Goal: Task Accomplishment & Management: Use online tool/utility

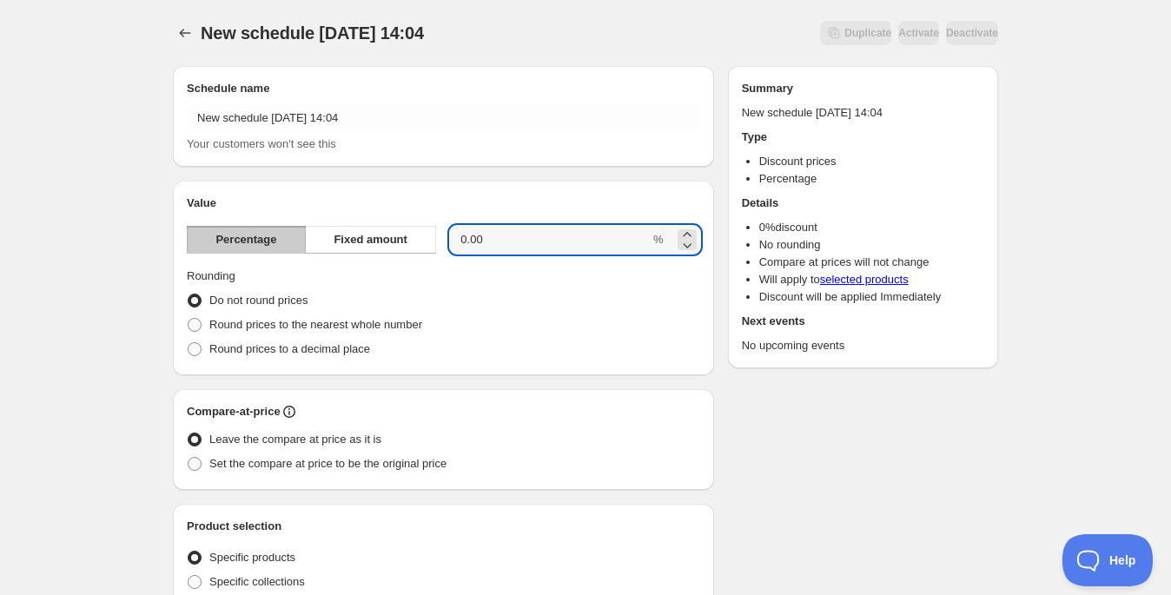
drag, startPoint x: 511, startPoint y: 241, endPoint x: 442, endPoint y: 241, distance: 68.6
click at [442, 241] on div "Percentage Fixed amount 0.00 %" at bounding box center [443, 240] width 513 height 28
type input "25"
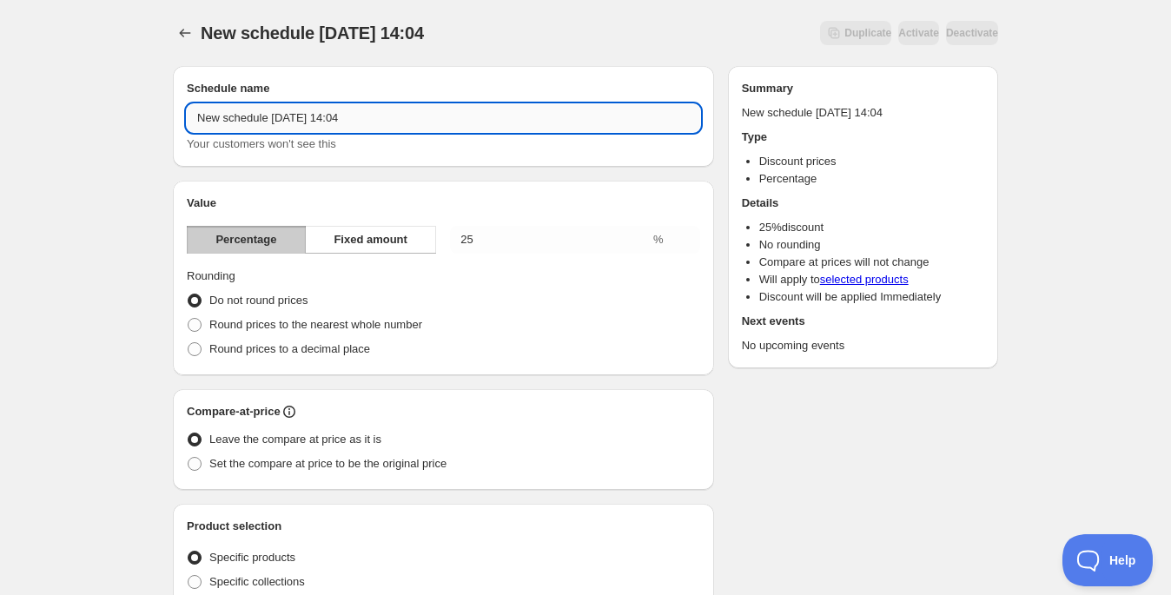
drag, startPoint x: 413, startPoint y: 109, endPoint x: 409, endPoint y: 122, distance: 14.3
click at [409, 122] on input "New schedule Oct 04 2025 14:04" at bounding box center [443, 118] width 513 height 28
type input "huakai columpio cyber"
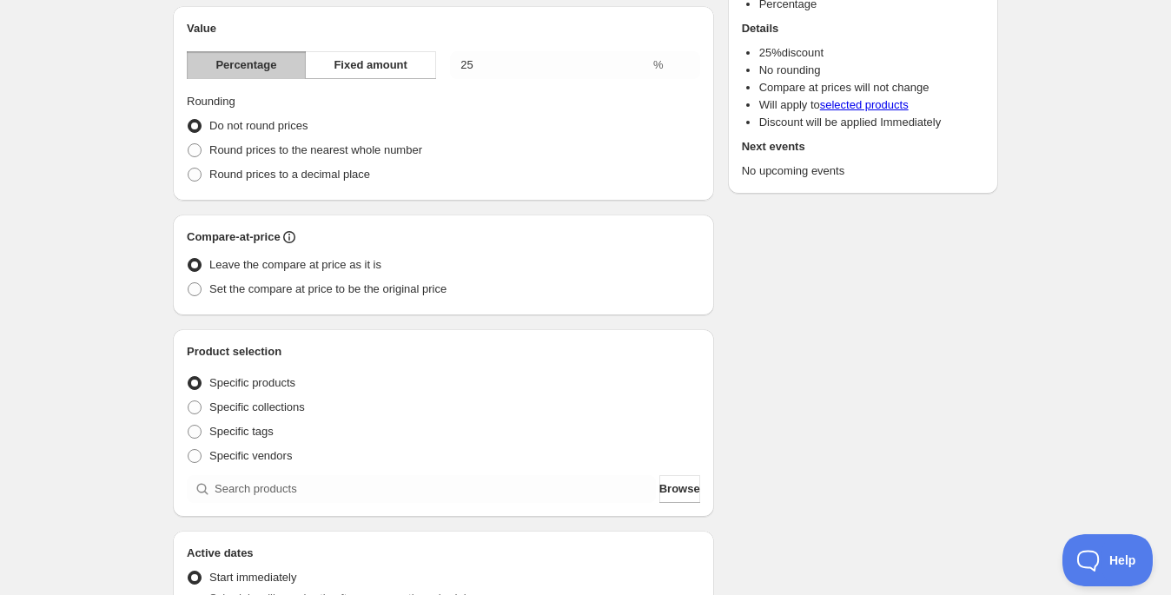
scroll to position [178, 0]
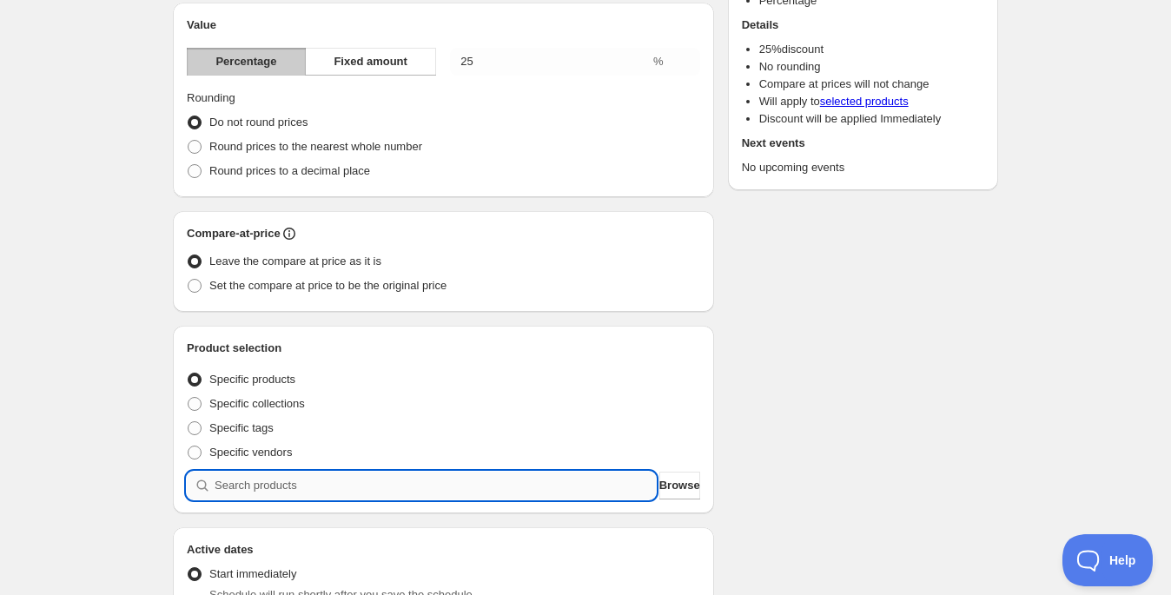
click at [596, 487] on input "search" at bounding box center [435, 486] width 441 height 28
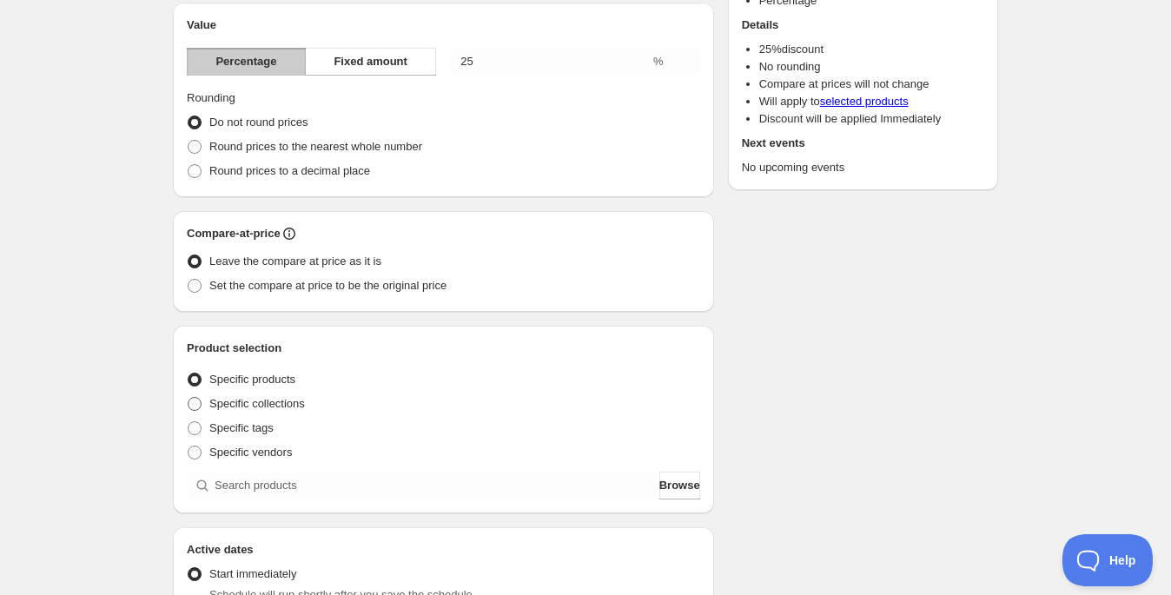
click at [284, 402] on span "Specific collections" at bounding box center [257, 403] width 96 height 13
click at [188, 398] on input "Specific collections" at bounding box center [188, 397] width 1 height 1
radio input "true"
click at [668, 482] on span "Browse" at bounding box center [679, 485] width 41 height 17
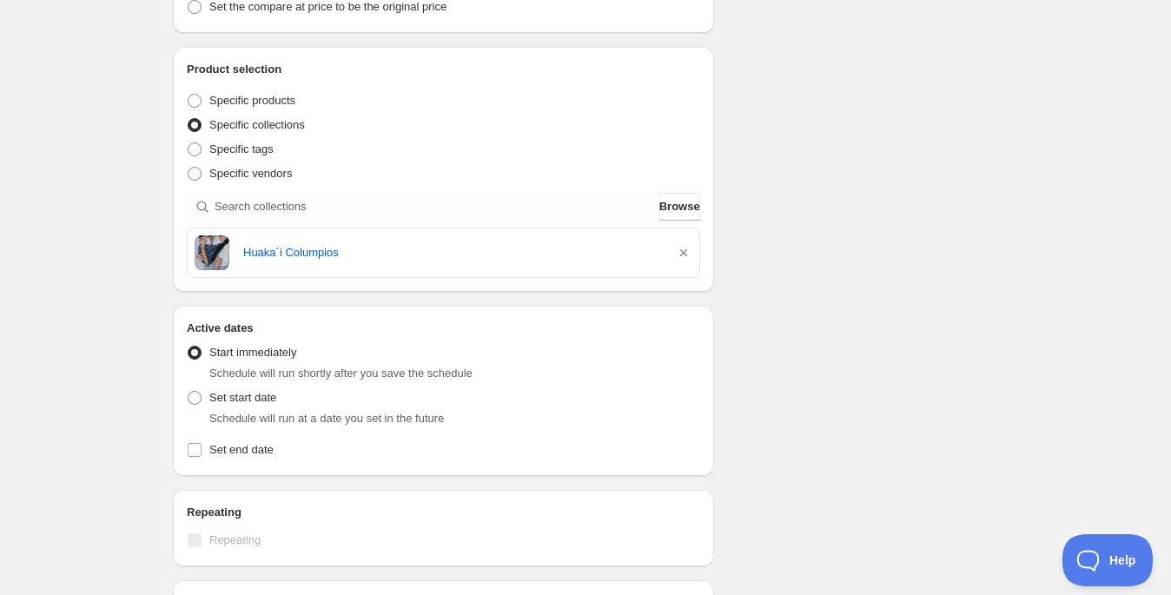
scroll to position [567, 0]
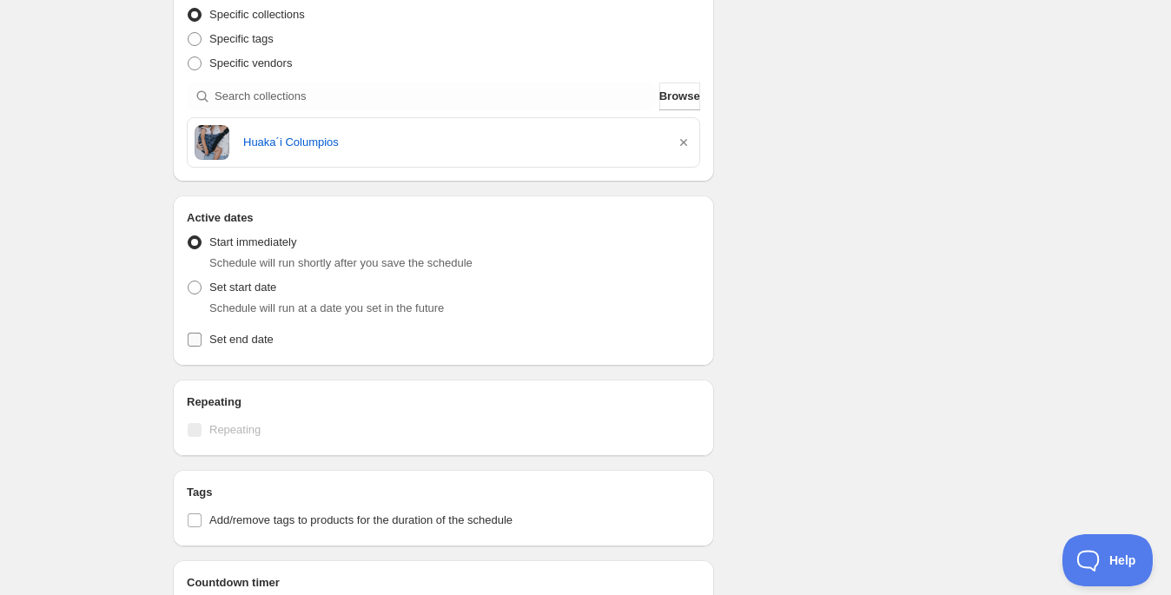
click at [194, 347] on label "Set end date" at bounding box center [443, 339] width 513 height 24
click at [194, 347] on input "Set end date" at bounding box center [195, 340] width 14 height 14
checkbox input "true"
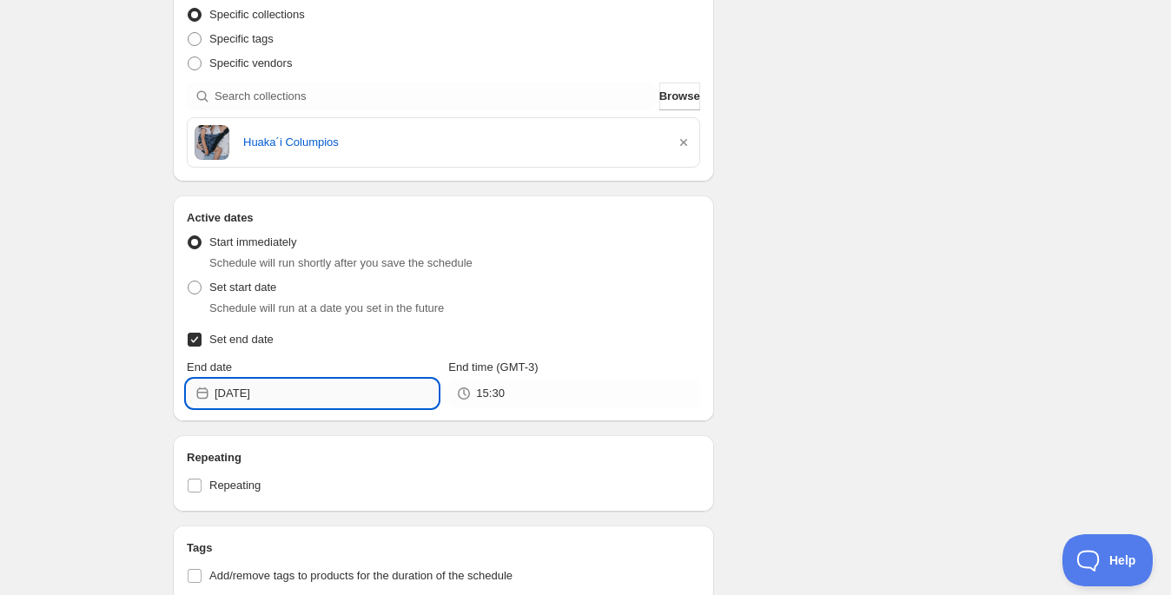
click at [308, 393] on input "[DATE]" at bounding box center [326, 394] width 223 height 28
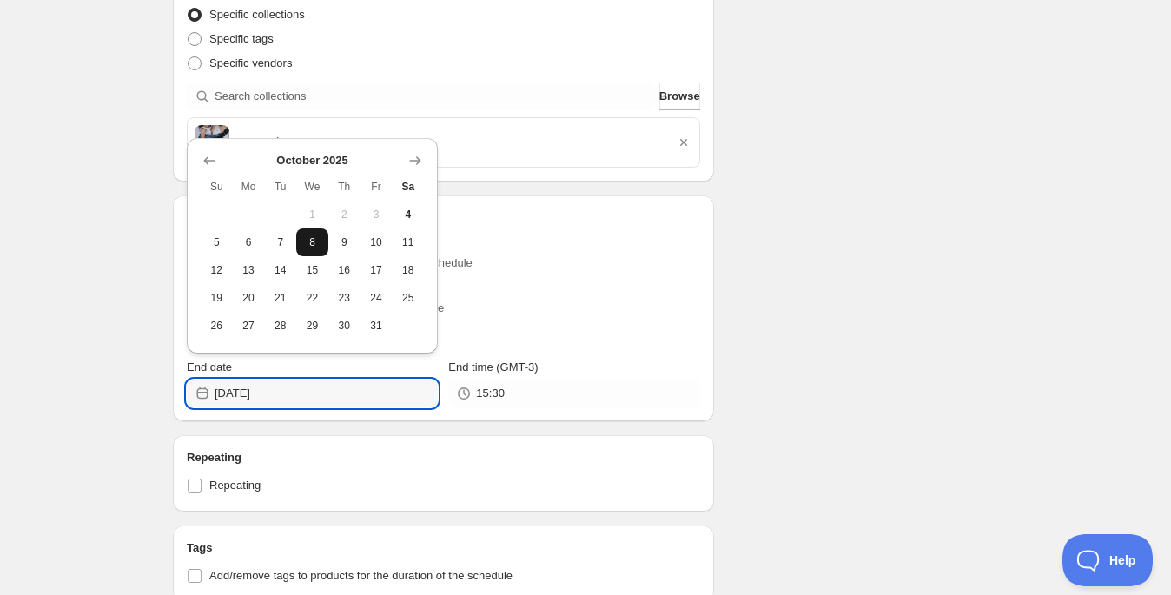
click at [318, 246] on span "8" at bounding box center [312, 242] width 18 height 14
type input "[DATE]"
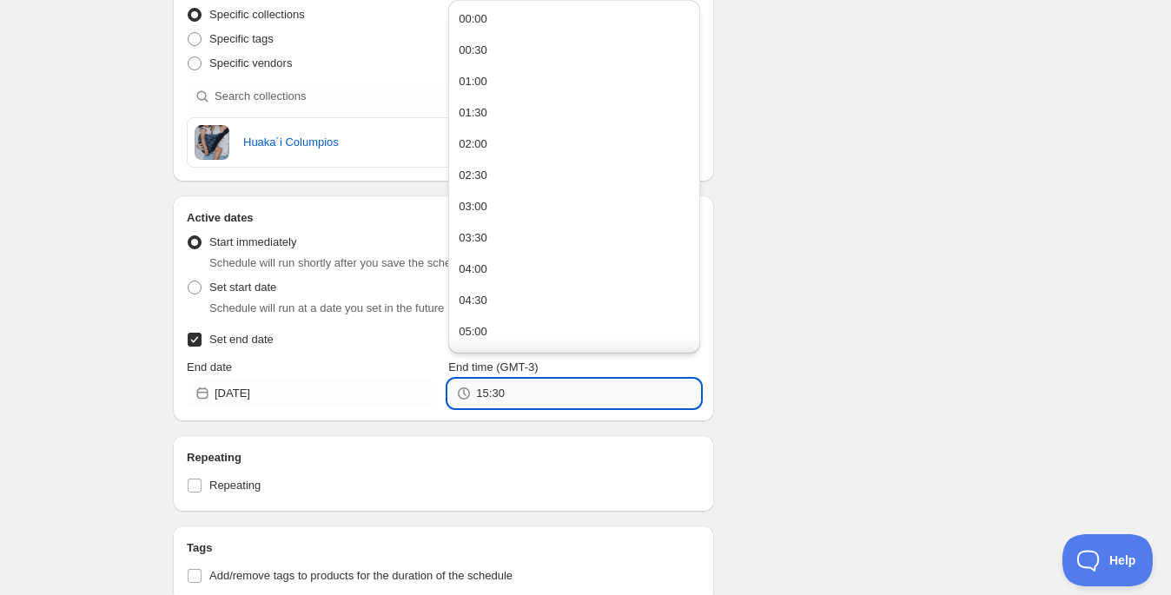
click at [520, 394] on input "15:30" at bounding box center [587, 394] width 223 height 28
drag, startPoint x: 520, startPoint y: 394, endPoint x: 415, endPoint y: 392, distance: 105.1
click at [417, 396] on div "End date 2025-10-08 End time (GMT-3) 15:30" at bounding box center [443, 383] width 513 height 49
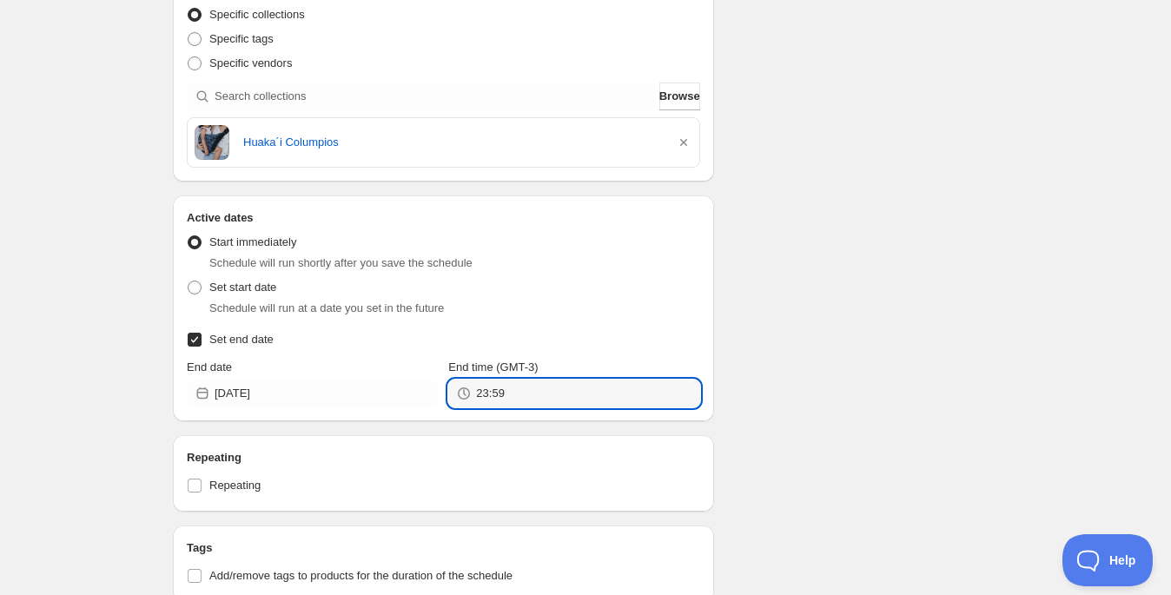
type input "23:59"
click at [854, 300] on div "Schedule name huakai columpio cyber Your customers won't see this Value Percent…" at bounding box center [578, 141] width 839 height 1312
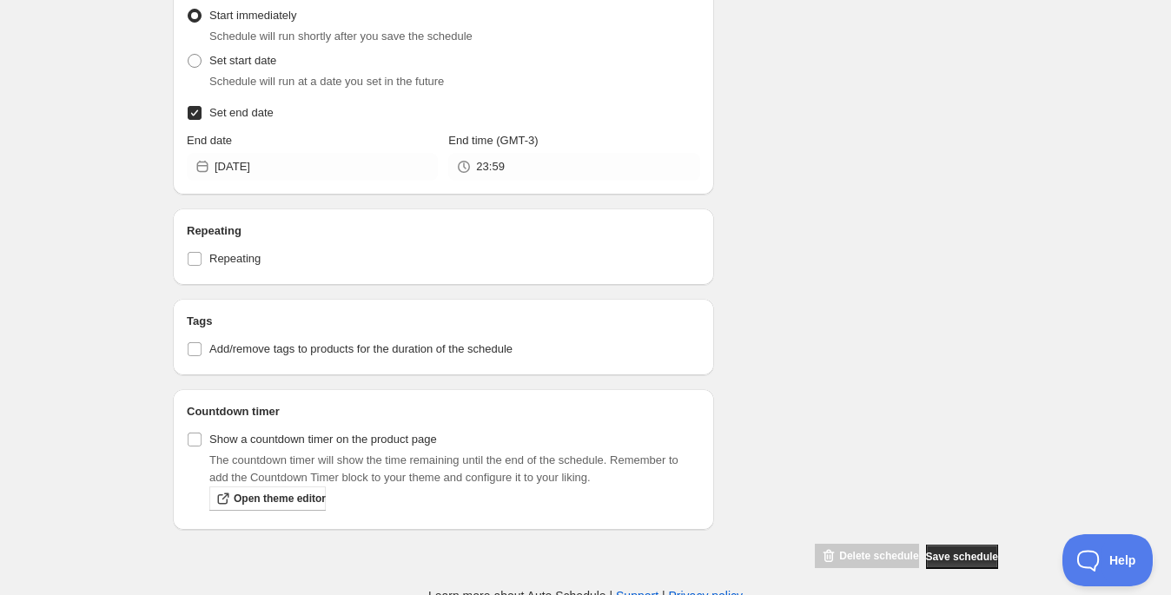
scroll to position [795, 0]
click at [192, 433] on input "Show a countdown timer on the product page" at bounding box center [195, 439] width 14 height 14
checkbox input "true"
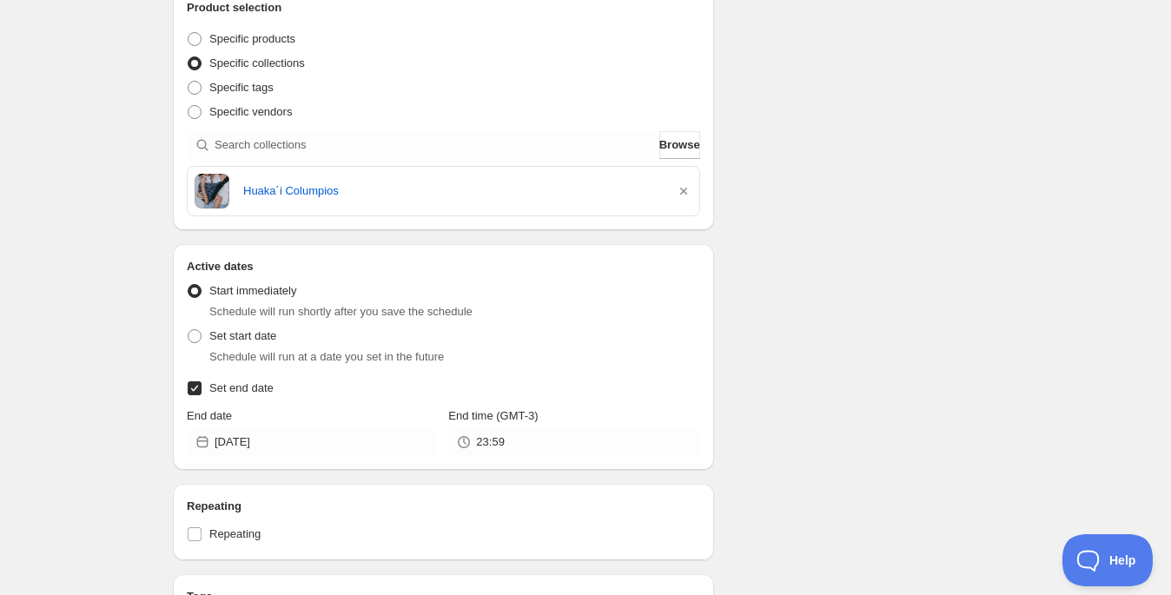
scroll to position [568, 0]
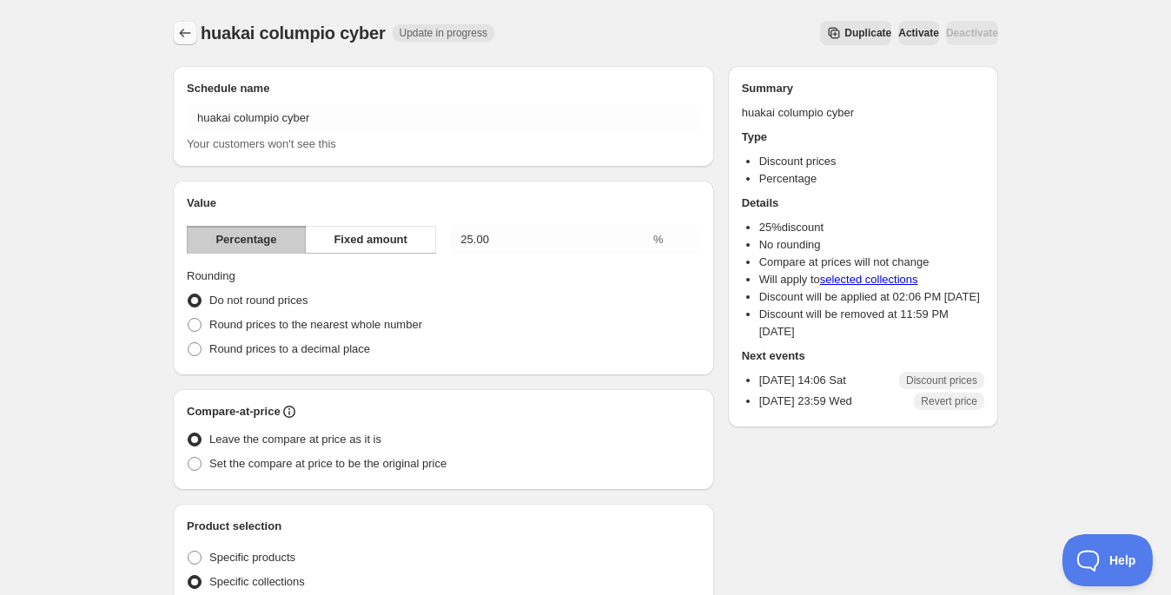
click at [182, 34] on icon "Schedules" at bounding box center [184, 32] width 17 height 17
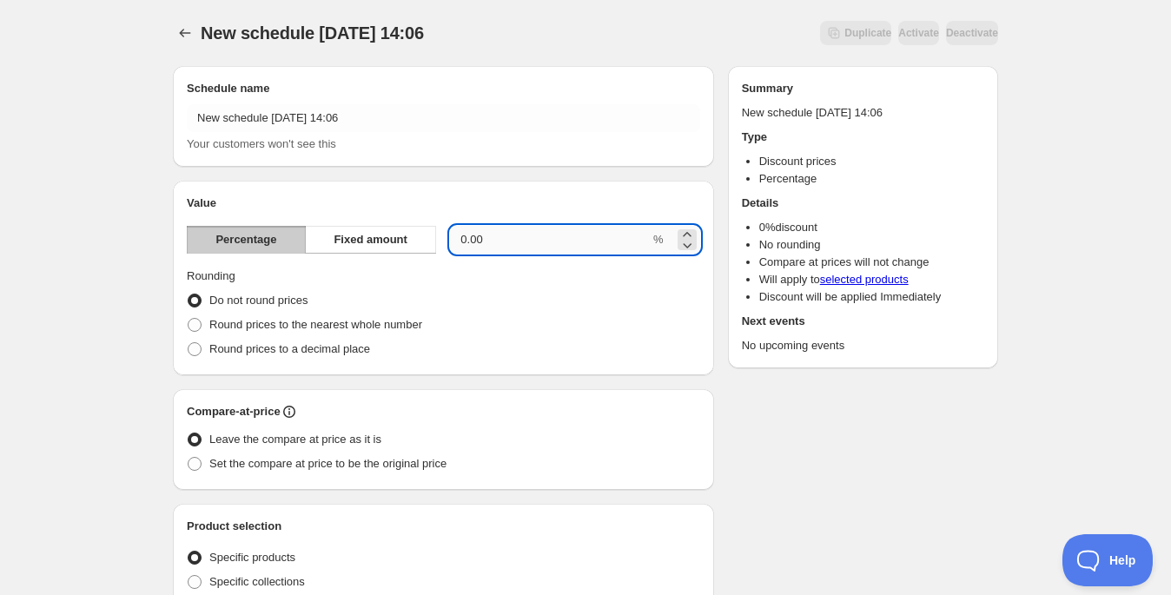
drag, startPoint x: 525, startPoint y: 240, endPoint x: 455, endPoint y: 238, distance: 69.5
click at [455, 238] on input "0.00" at bounding box center [550, 240] width 200 height 28
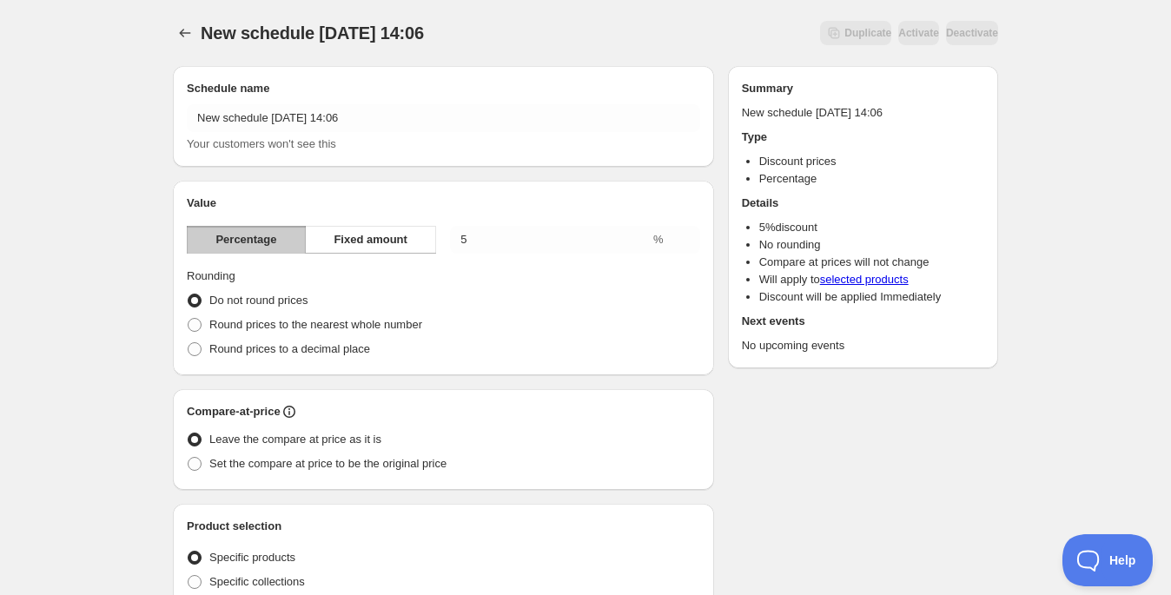
scroll to position [3, 0]
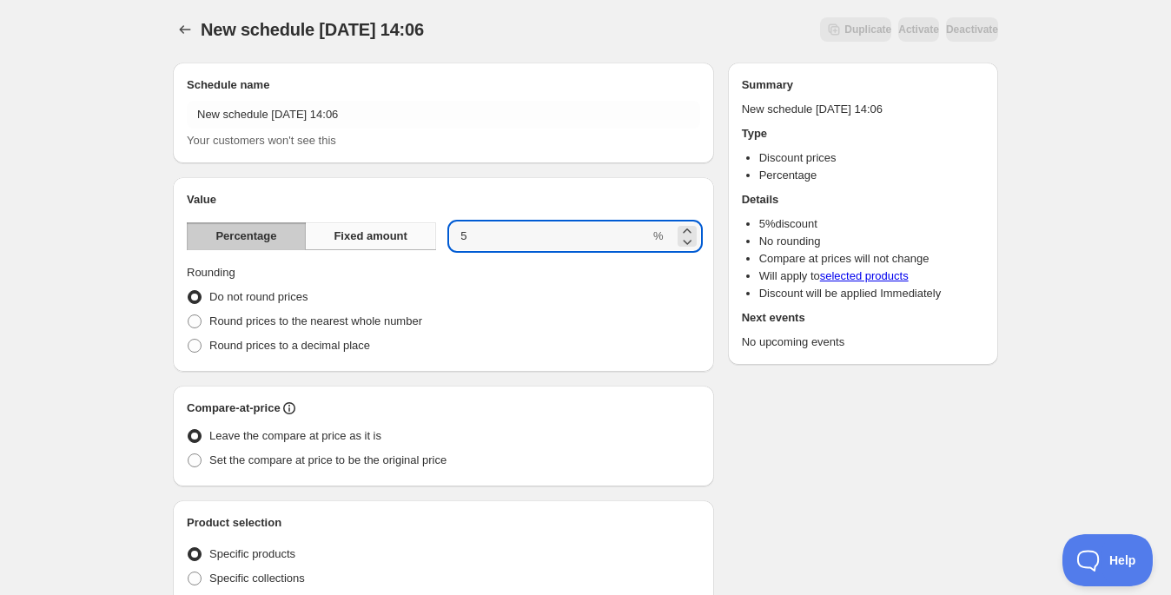
drag, startPoint x: 525, startPoint y: 239, endPoint x: 429, endPoint y: 239, distance: 96.4
click at [429, 239] on div "Percentage Fixed amount 5 %" at bounding box center [443, 236] width 513 height 28
type input "1"
type input "7"
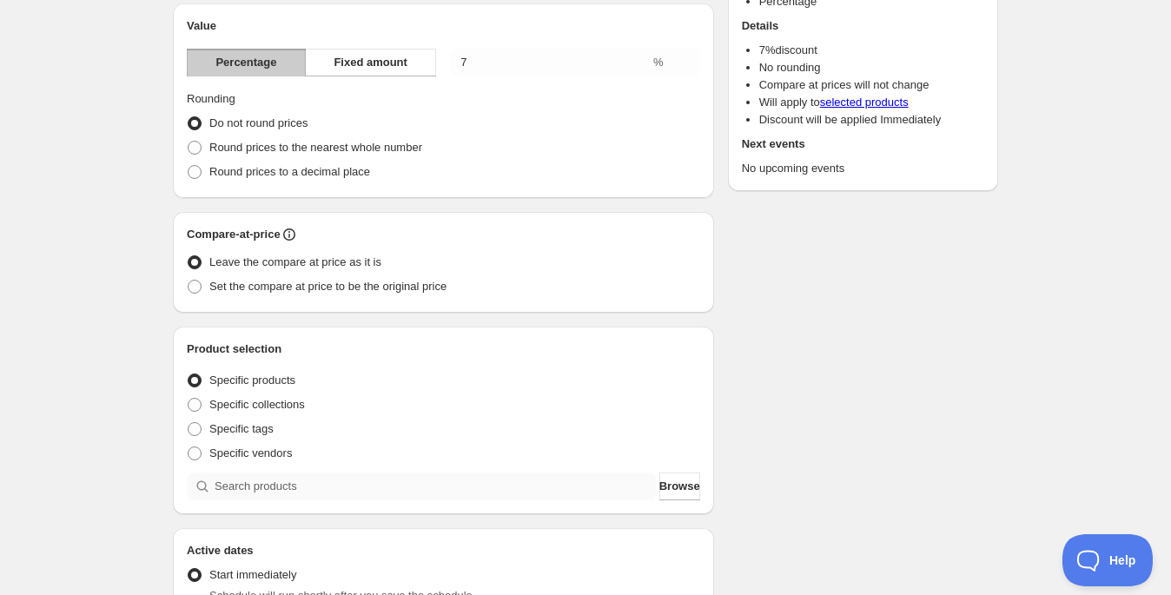
scroll to position [193, 0]
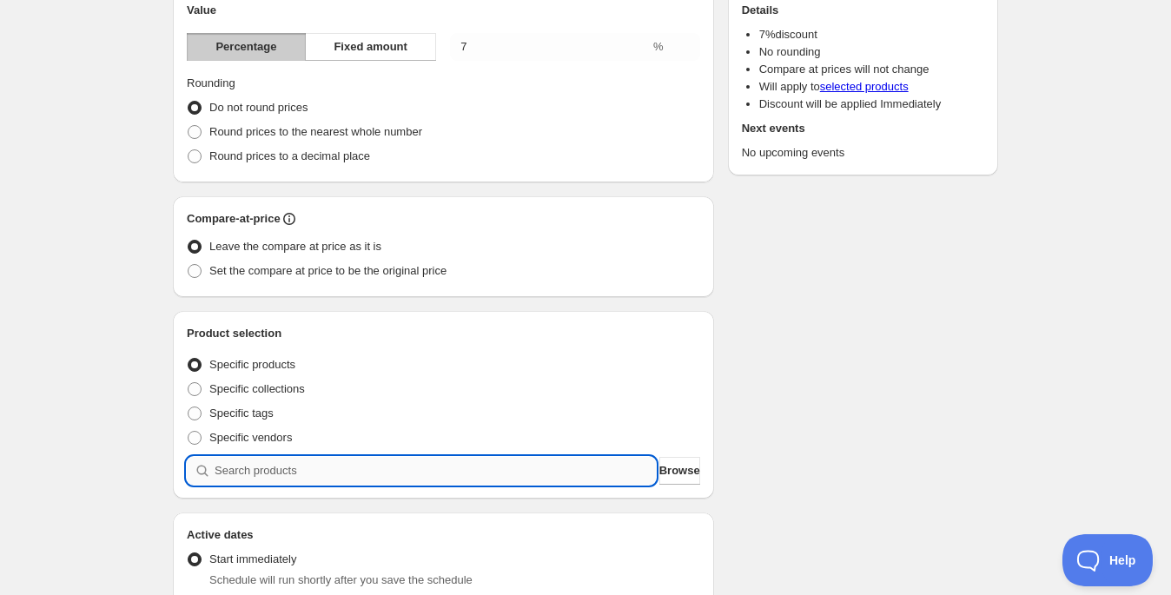
click at [536, 478] on input "search" at bounding box center [435, 471] width 441 height 28
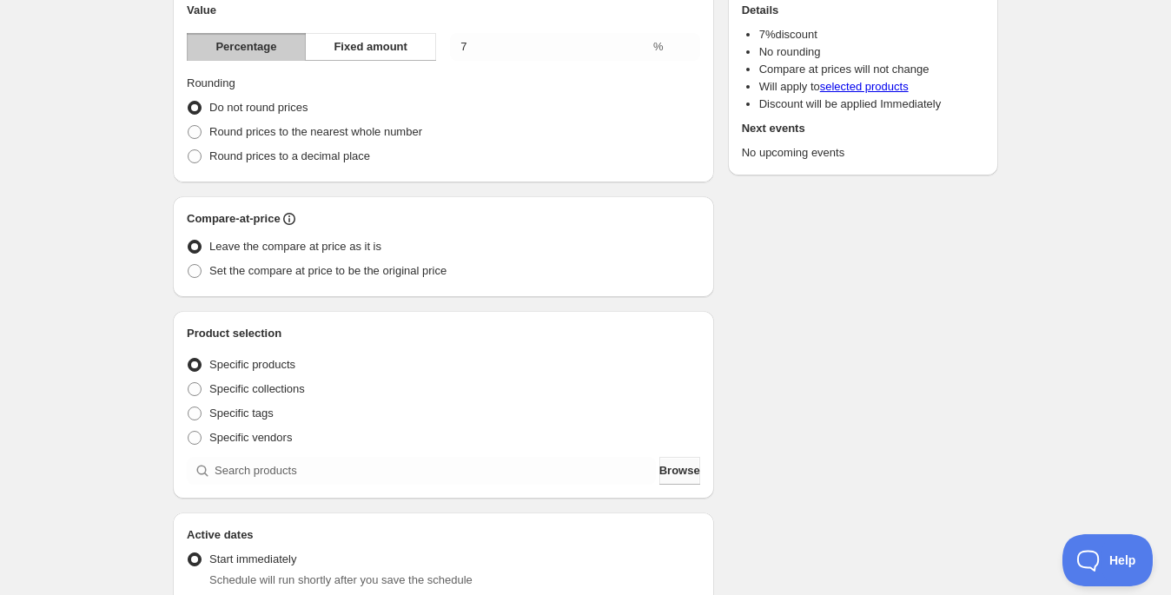
click at [683, 478] on span "Browse" at bounding box center [679, 470] width 41 height 17
click at [274, 393] on span "Specific collections" at bounding box center [257, 388] width 96 height 13
click at [188, 383] on input "Specific collections" at bounding box center [188, 382] width 1 height 1
radio input "true"
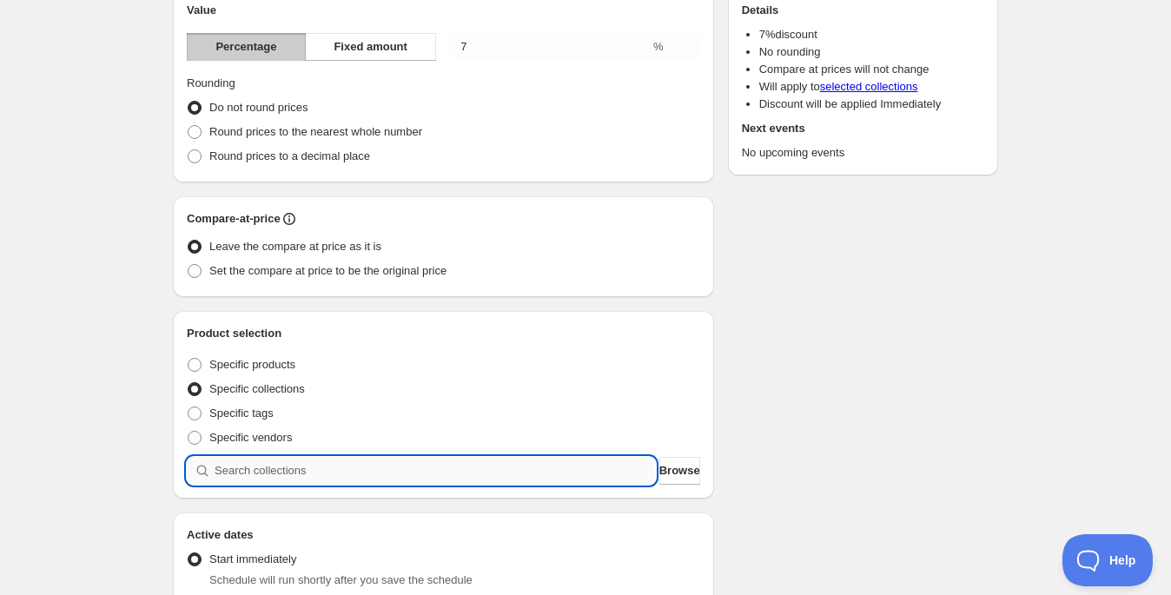
click at [338, 458] on input "search" at bounding box center [435, 471] width 441 height 28
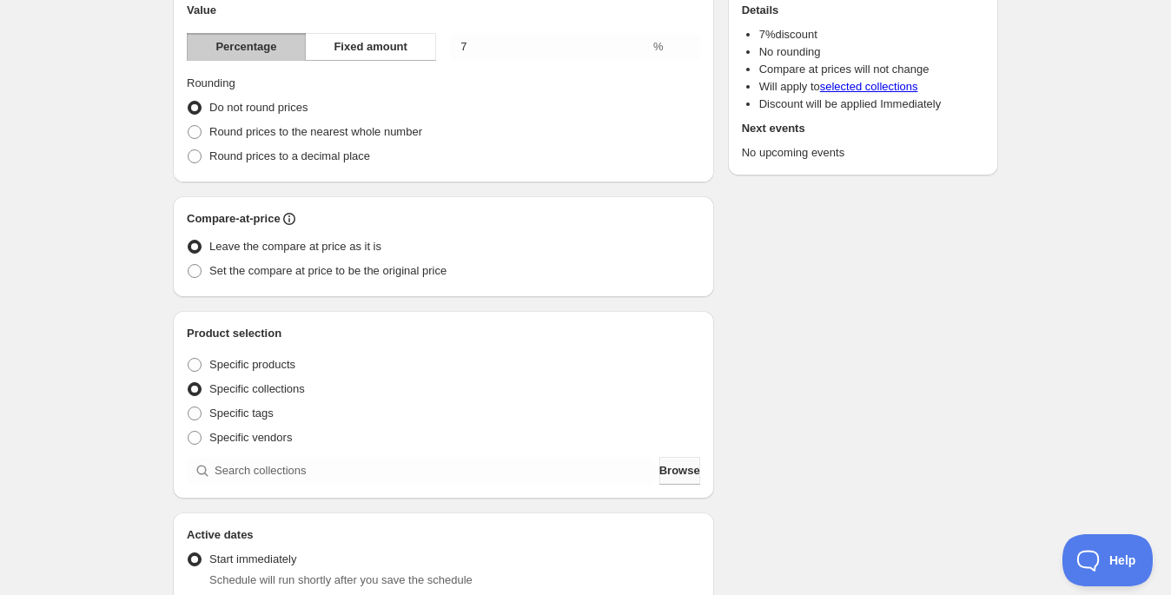
click at [659, 466] on span "Browse" at bounding box center [679, 470] width 41 height 17
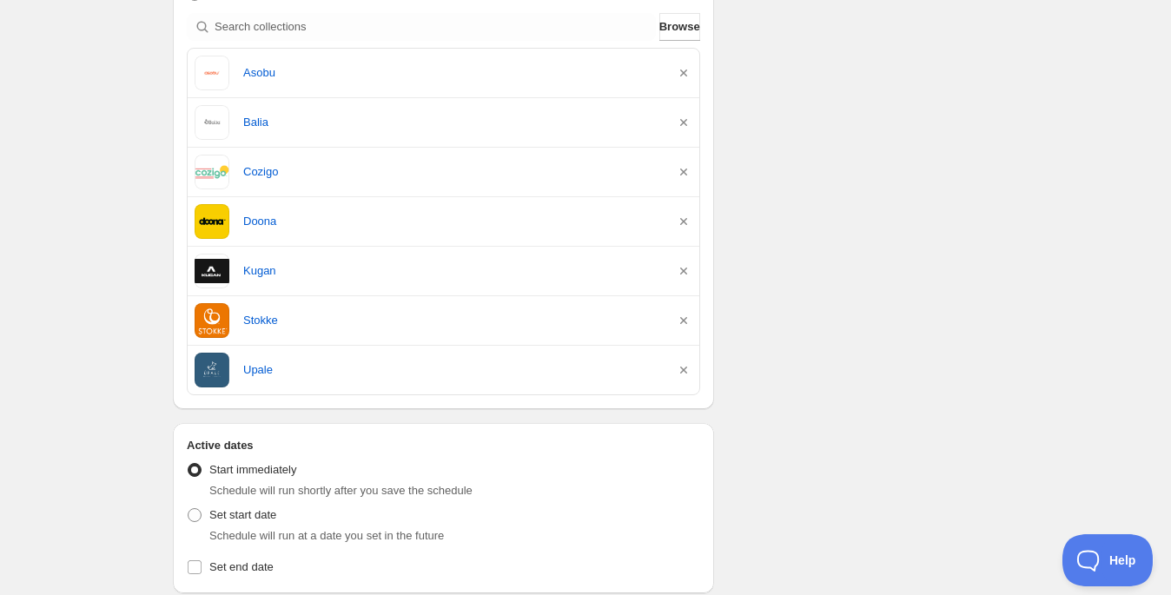
scroll to position [0, 0]
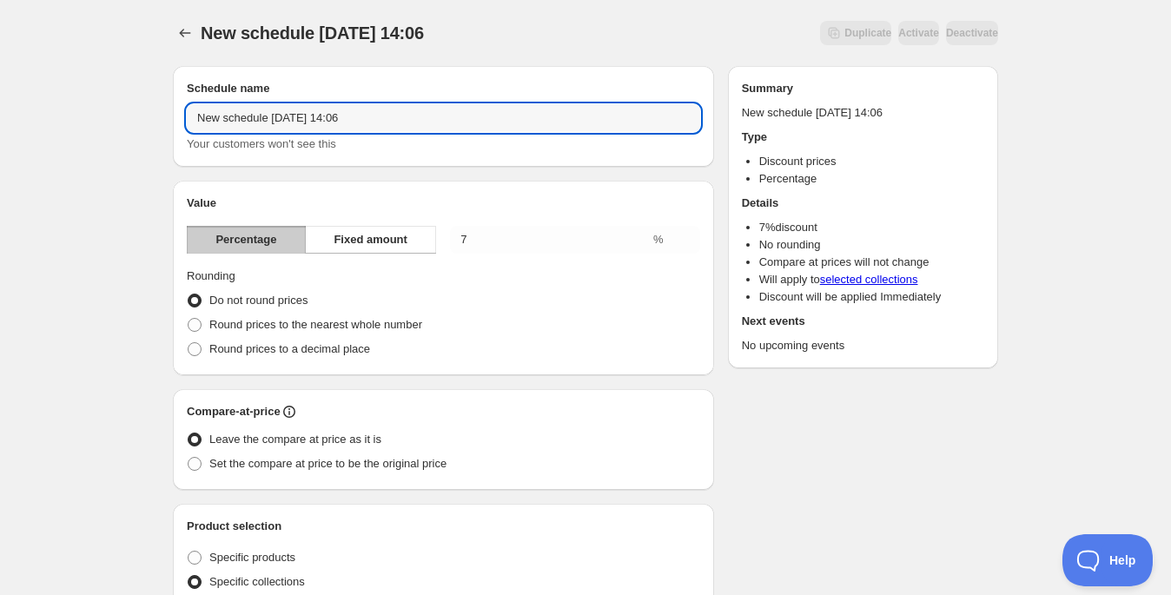
drag, startPoint x: 486, startPoint y: 109, endPoint x: 193, endPoint y: 77, distance: 295.2
click at [193, 77] on div "Schedule name New schedule Oct 04 2025 14:06 Your customers won't see this" at bounding box center [443, 116] width 541 height 101
drag, startPoint x: 423, startPoint y: 116, endPoint x: 166, endPoint y: 100, distance: 257.6
type input "cyber 7 porciento"
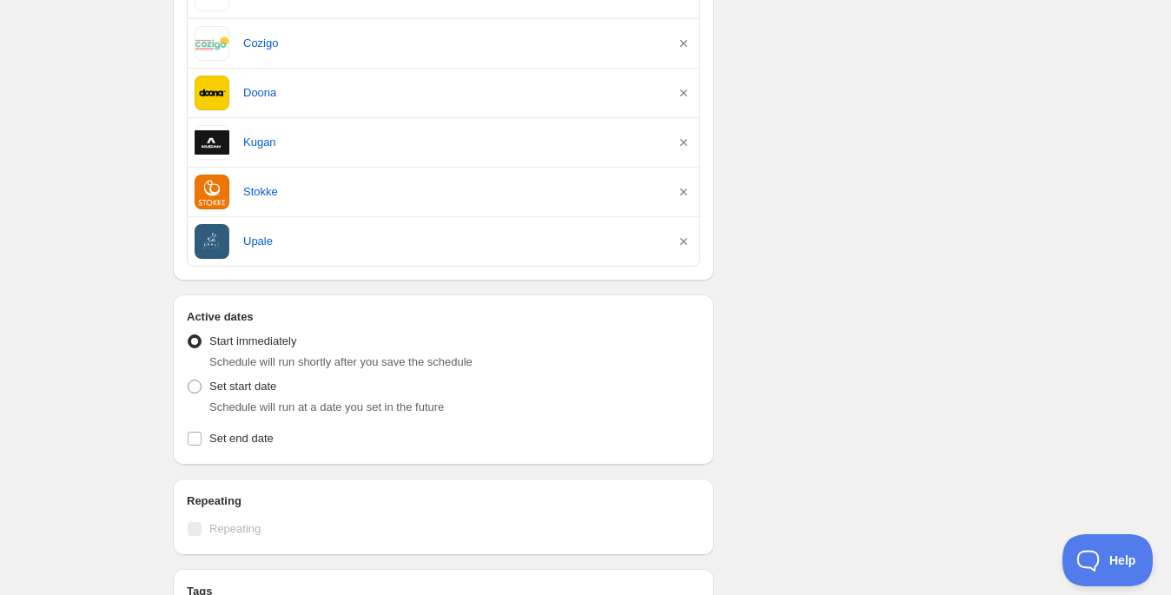
scroll to position [790, 0]
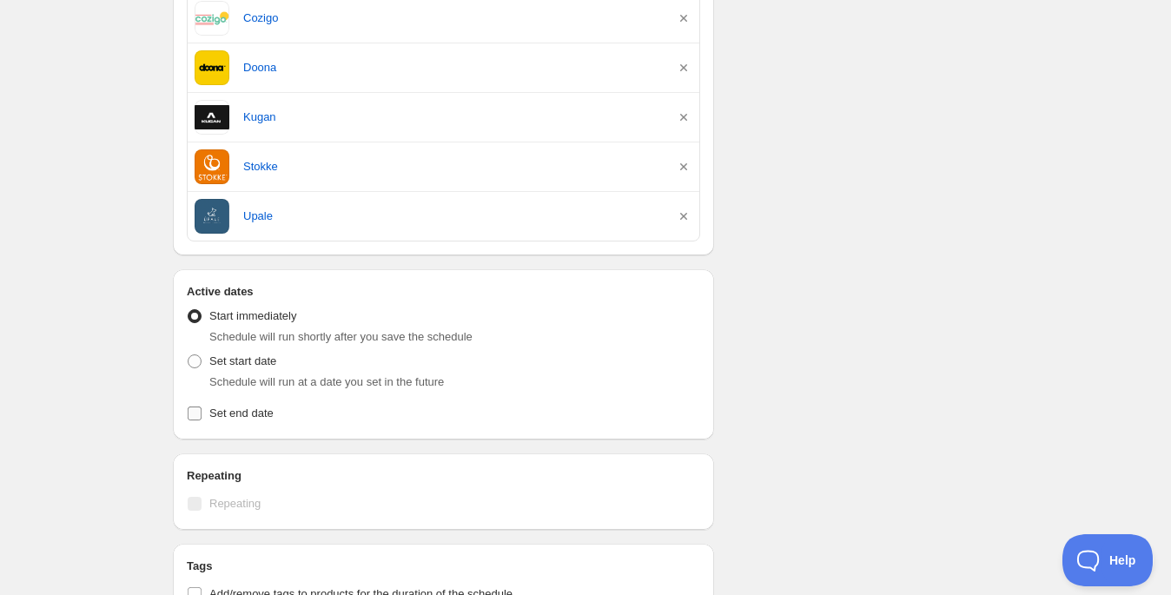
click at [196, 413] on input "Set end date" at bounding box center [195, 413] width 14 height 14
checkbox input "true"
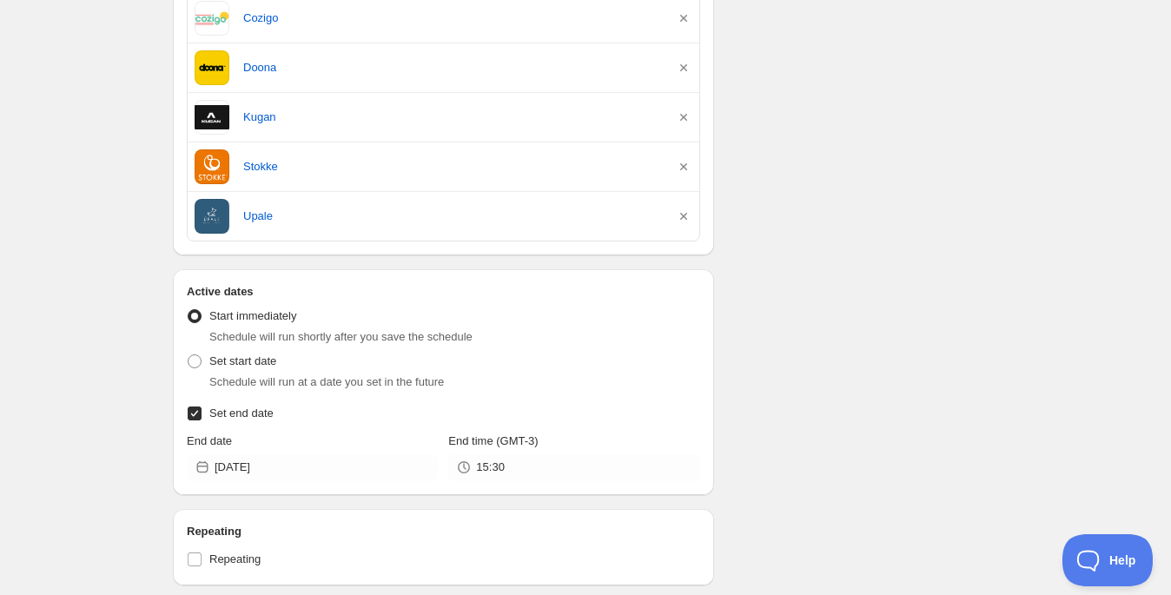
click at [322, 481] on div "Active dates Active Date Type Start immediately Schedule will run shortly after…" at bounding box center [443, 382] width 541 height 226
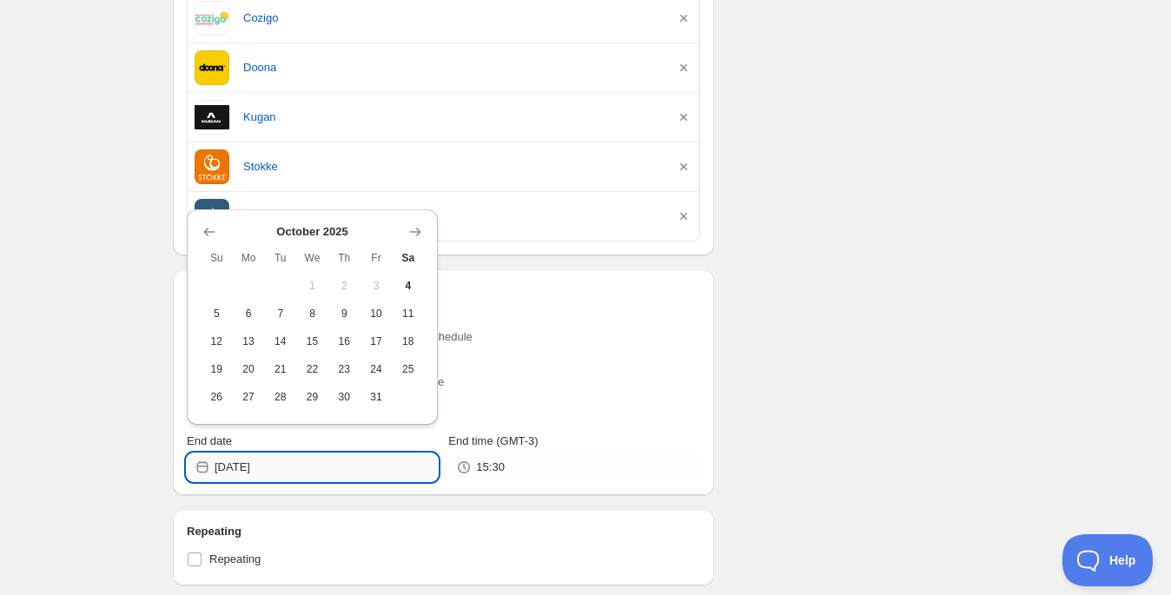
click at [328, 469] on input "[DATE]" at bounding box center [326, 467] width 223 height 28
click at [311, 317] on span "8" at bounding box center [312, 314] width 18 height 14
type input "[DATE]"
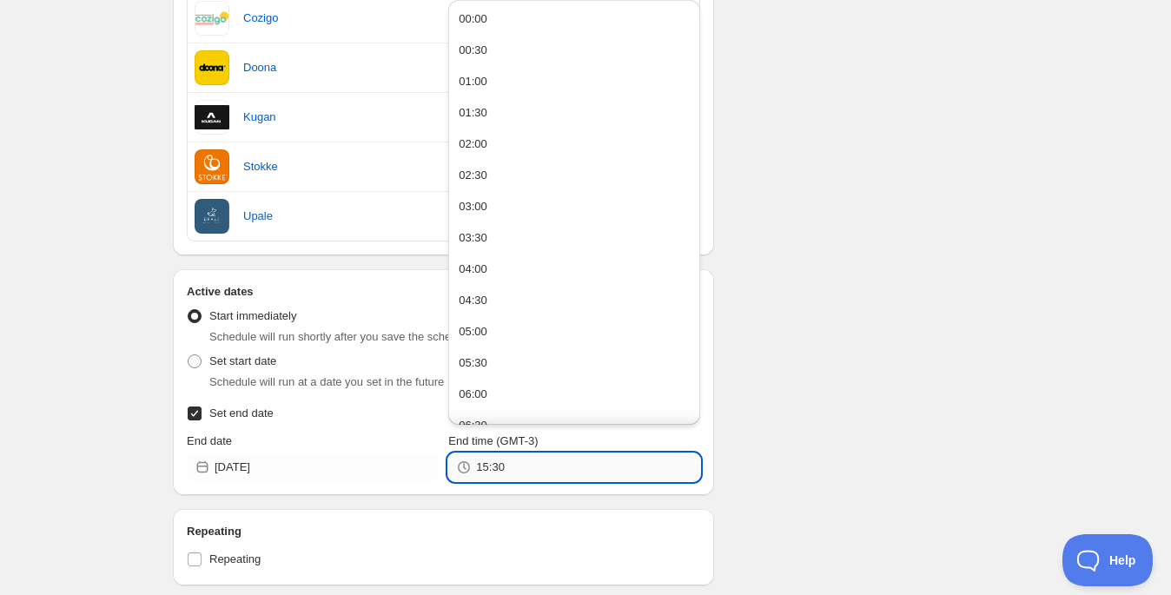
click at [526, 463] on input "15:30" at bounding box center [587, 467] width 223 height 28
drag, startPoint x: 526, startPoint y: 463, endPoint x: 399, endPoint y: 452, distance: 128.2
click at [399, 452] on div "End date 2025-10-08 End time (GMT-3) 15:30" at bounding box center [443, 457] width 513 height 49
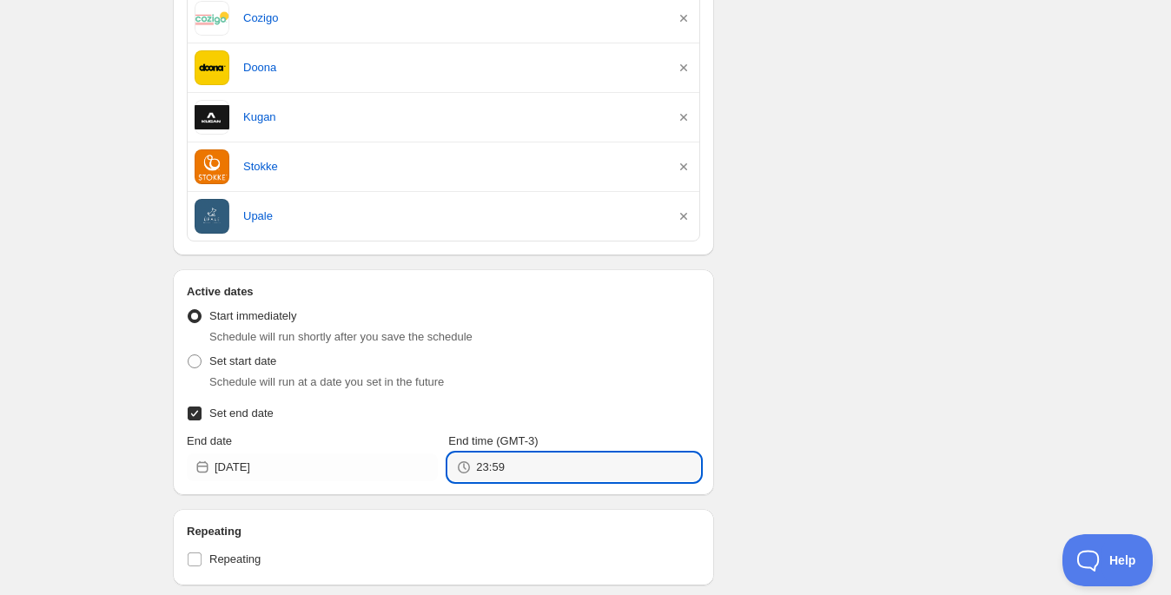
type input "23:59"
click at [966, 378] on div "Schedule name cyber 7 porciento Your customers won't see this Value Percentage …" at bounding box center [578, 66] width 839 height 1609
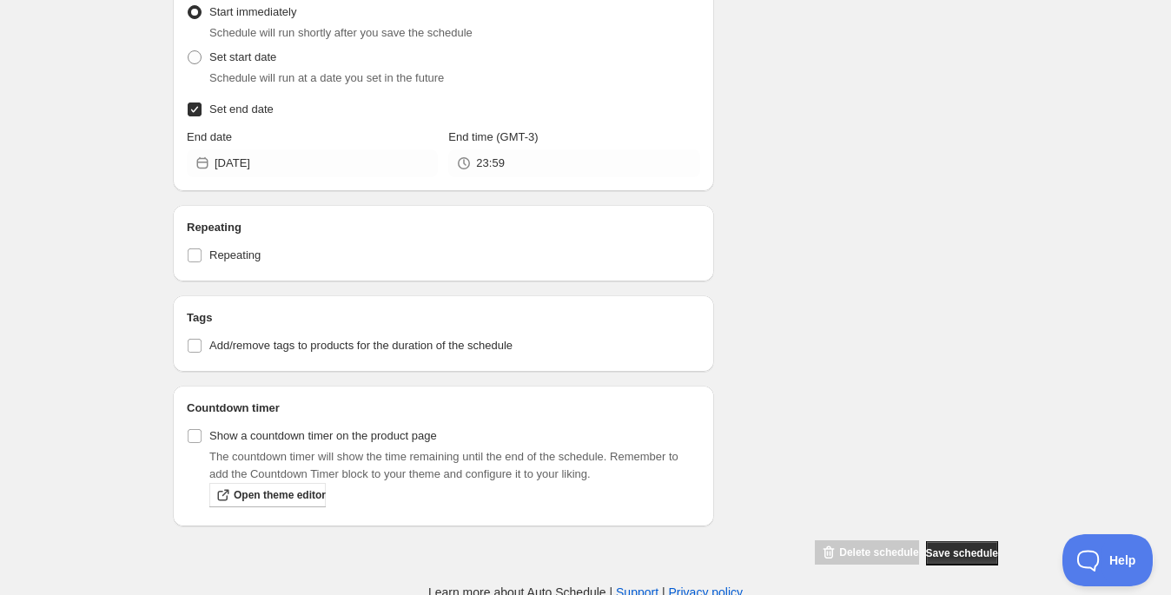
scroll to position [1094, 0]
click at [195, 429] on input "Show a countdown timer on the product page" at bounding box center [195, 436] width 14 height 14
checkbox input "true"
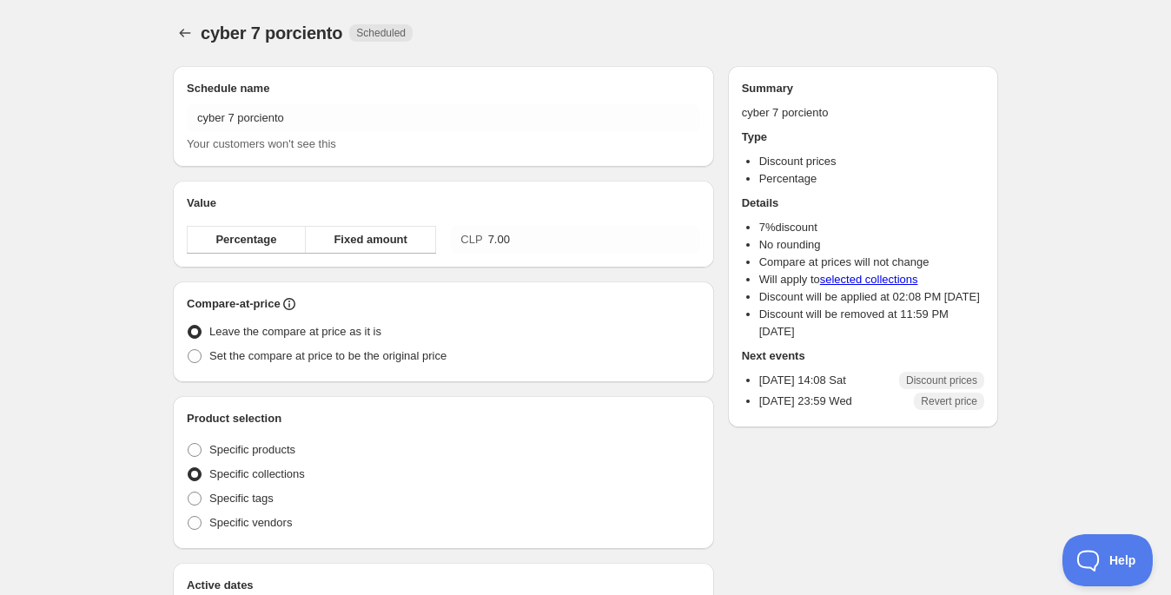
radio input "true"
checkbox input "true"
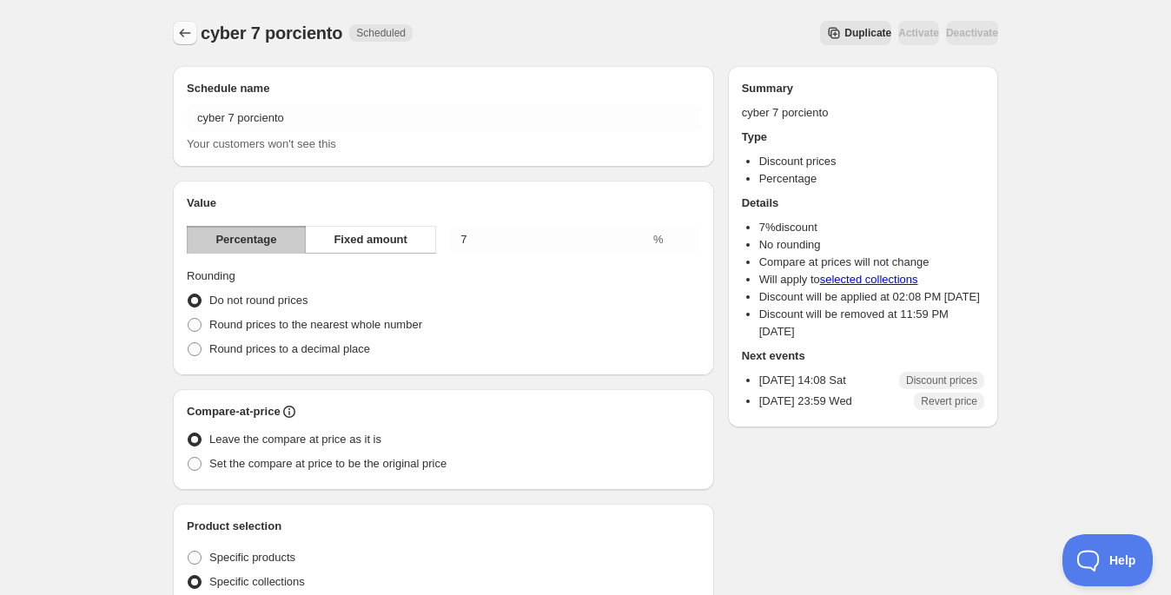
click at [185, 39] on icon "Schedules" at bounding box center [184, 32] width 17 height 17
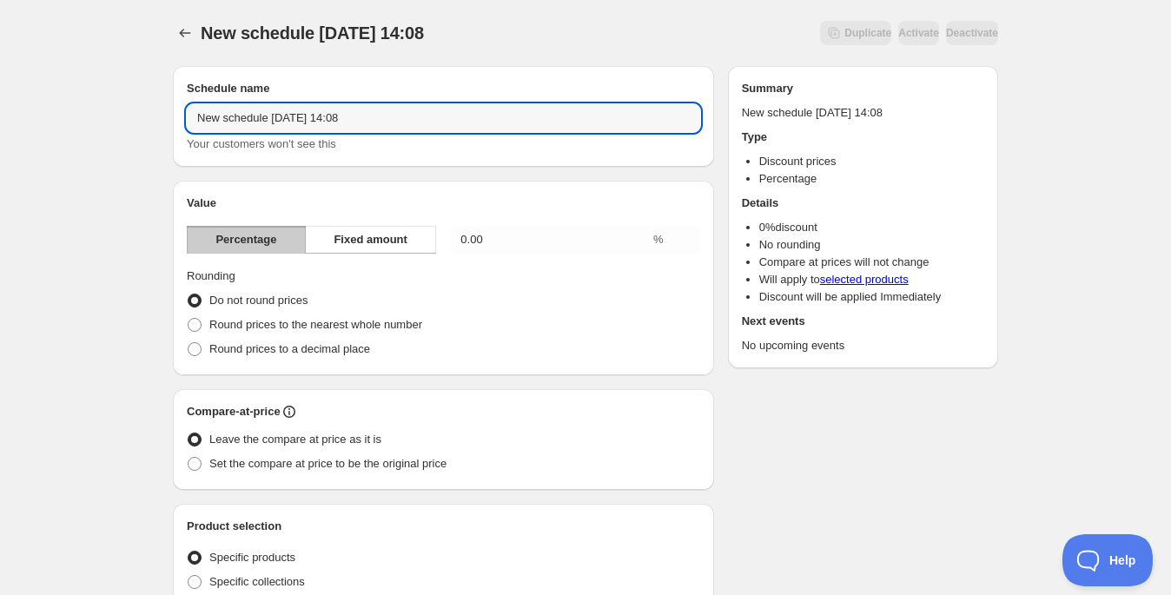
drag, startPoint x: 410, startPoint y: 116, endPoint x: 155, endPoint y: 76, distance: 258.5
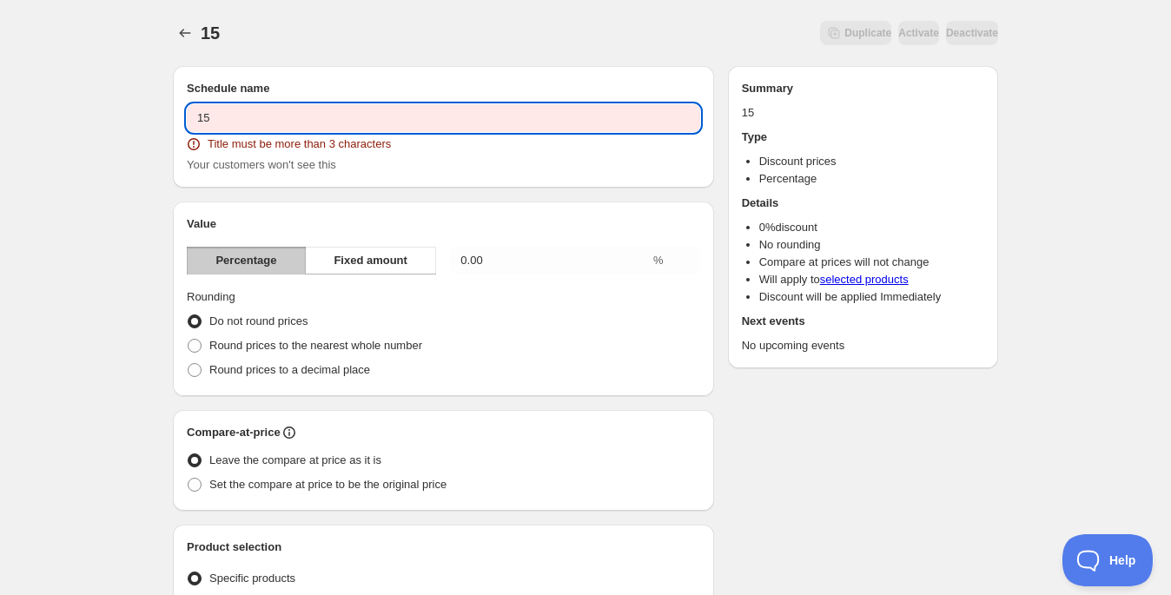
click at [410, 121] on input "15" at bounding box center [443, 118] width 513 height 28
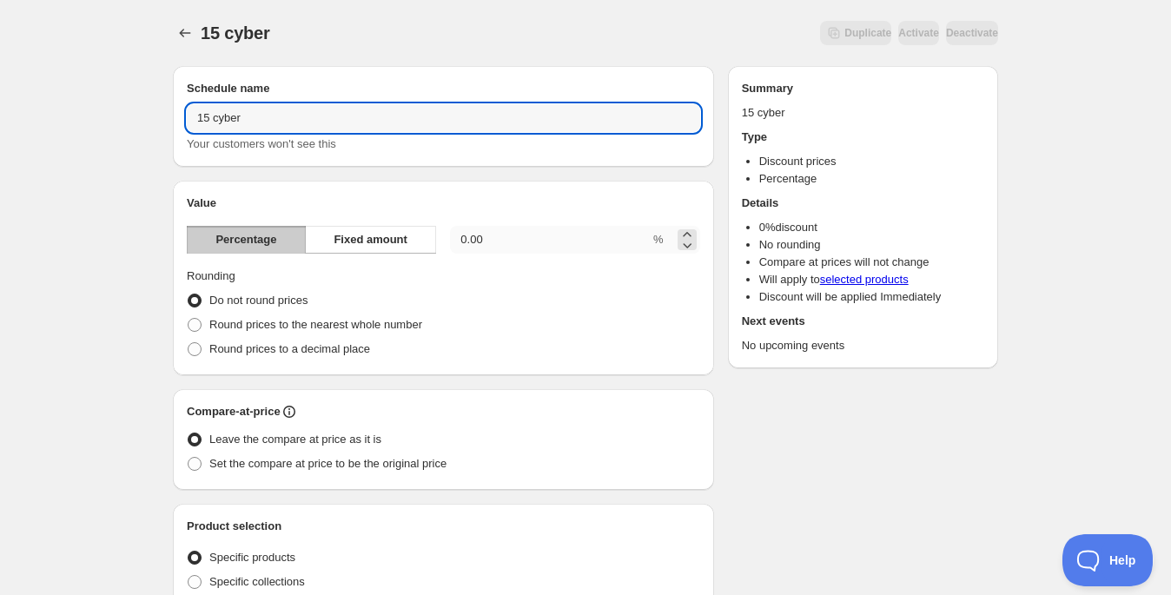
type input "15 cyber"
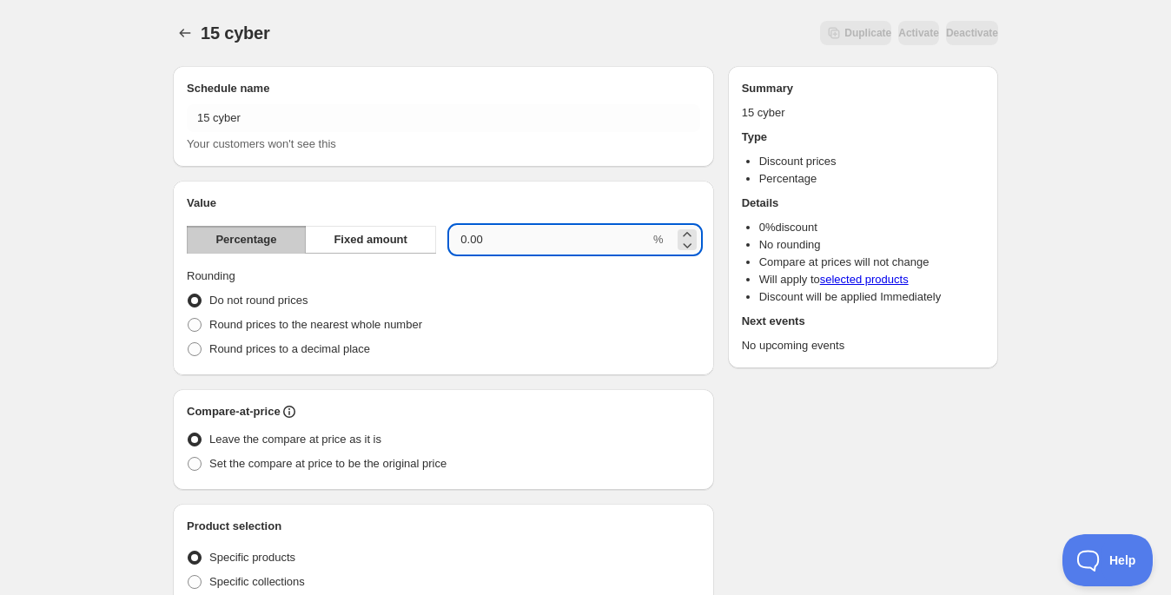
click at [553, 242] on input "0.00" at bounding box center [550, 240] width 200 height 28
drag, startPoint x: 510, startPoint y: 235, endPoint x: 459, endPoint y: 236, distance: 50.4
click at [459, 236] on input "0.00" at bounding box center [550, 240] width 200 height 28
type input "15"
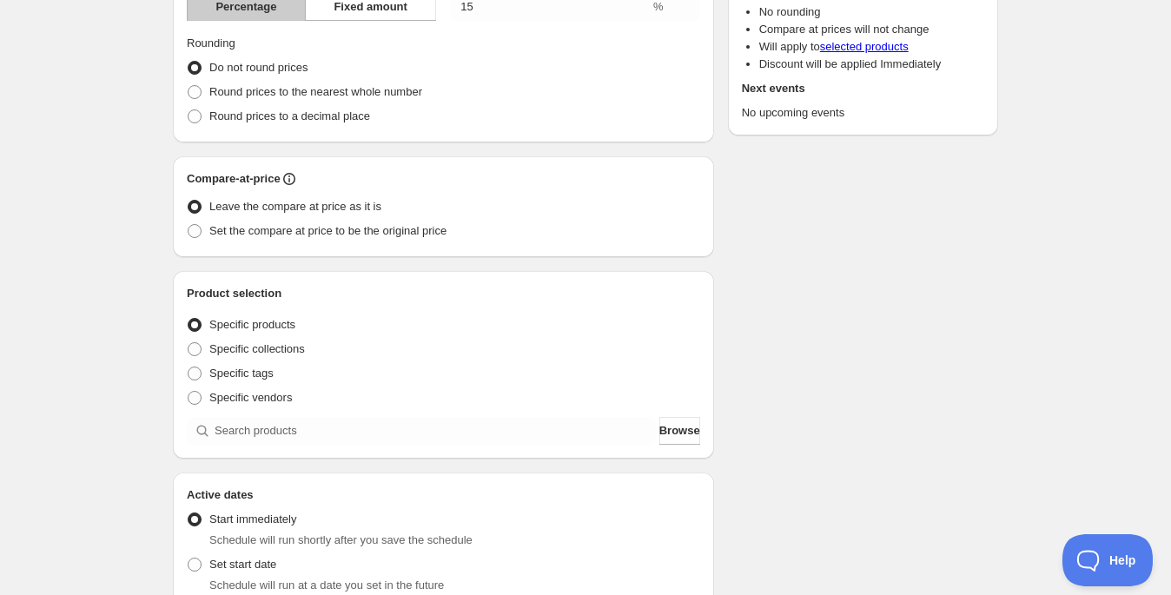
scroll to position [246, 0]
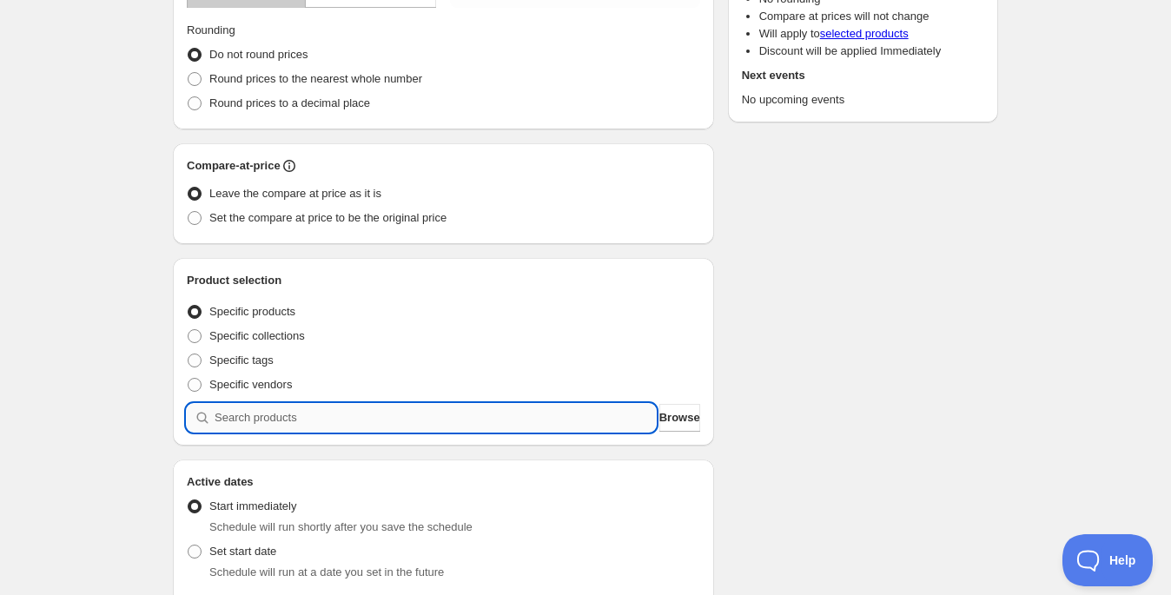
click at [266, 422] on input "search" at bounding box center [435, 418] width 441 height 28
click at [302, 341] on span "Specific collections" at bounding box center [257, 335] width 96 height 13
click at [188, 330] on input "Specific collections" at bounding box center [188, 329] width 1 height 1
radio input "true"
click at [367, 426] on input "search" at bounding box center [435, 418] width 441 height 28
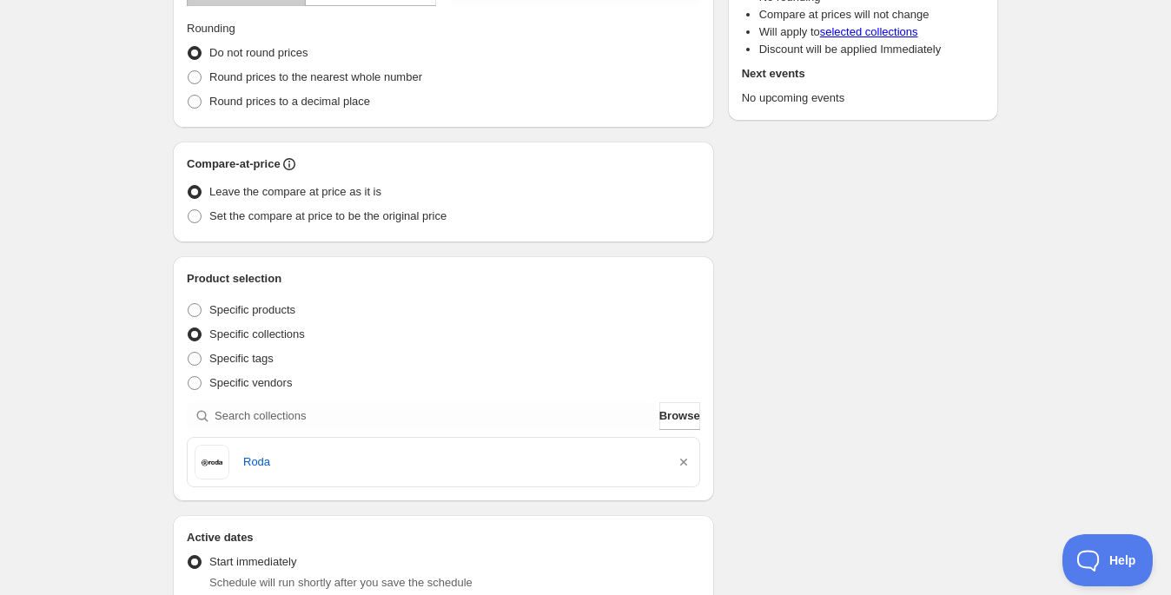
scroll to position [744, 0]
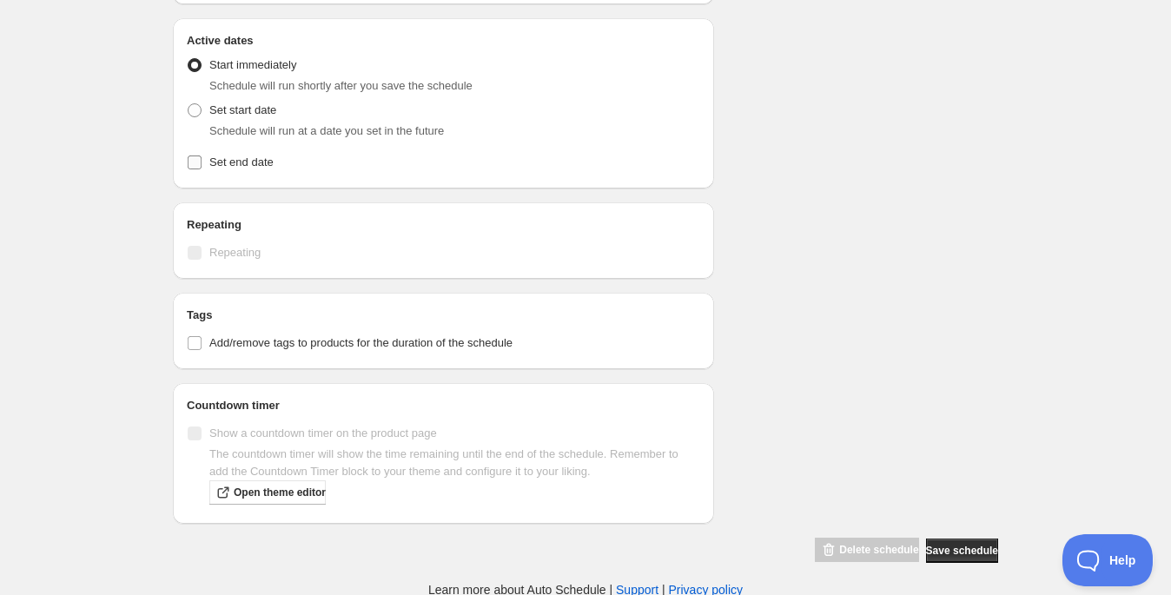
click at [257, 156] on span "Set end date" at bounding box center [241, 161] width 64 height 13
click at [202, 156] on input "Set end date" at bounding box center [195, 162] width 14 height 14
checkbox input "true"
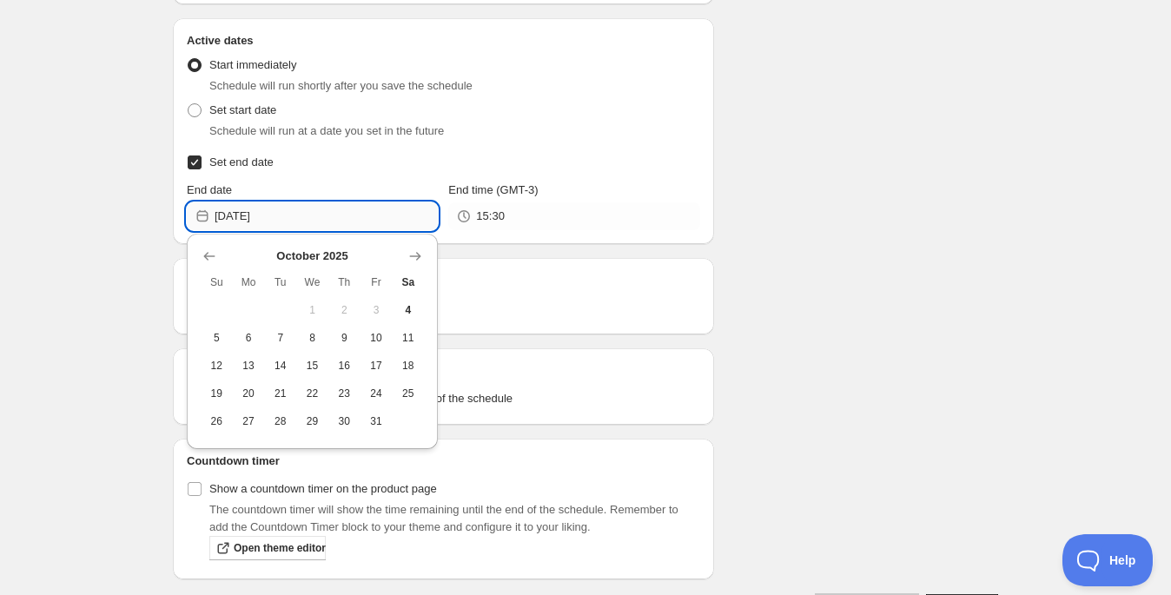
click at [310, 217] on input "[DATE]" at bounding box center [326, 216] width 223 height 28
click at [323, 343] on button "8" at bounding box center [312, 338] width 32 height 28
type input "[DATE]"
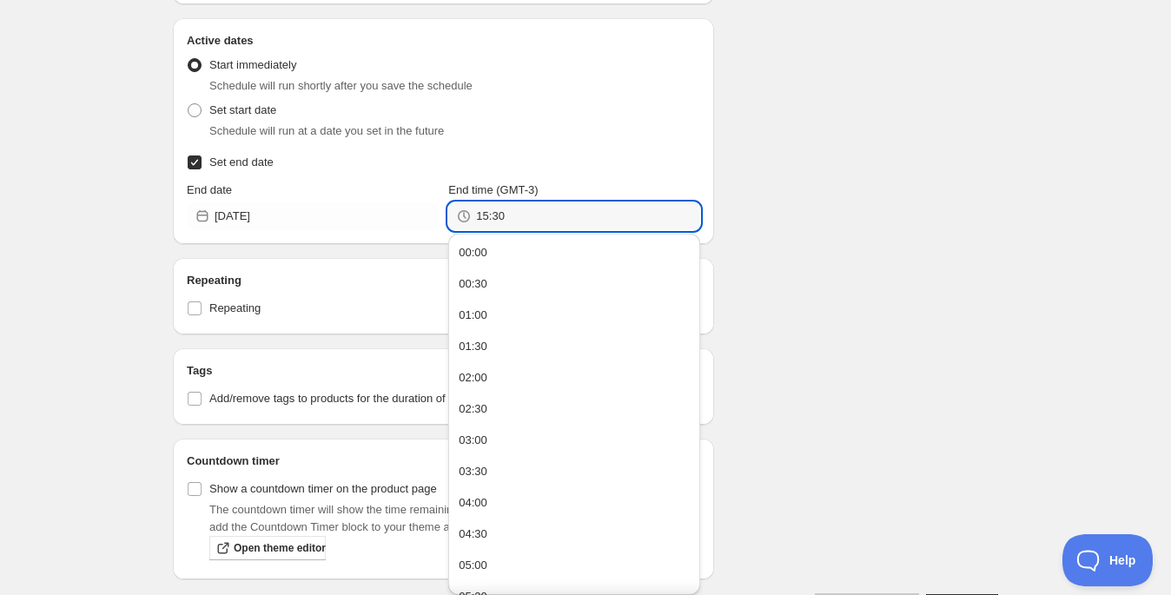
drag, startPoint x: 533, startPoint y: 219, endPoint x: 453, endPoint y: 221, distance: 79.9
click at [453, 221] on div "15:30" at bounding box center [573, 216] width 251 height 28
click at [490, 212] on input "2359" at bounding box center [587, 216] width 223 height 28
type input "23:59"
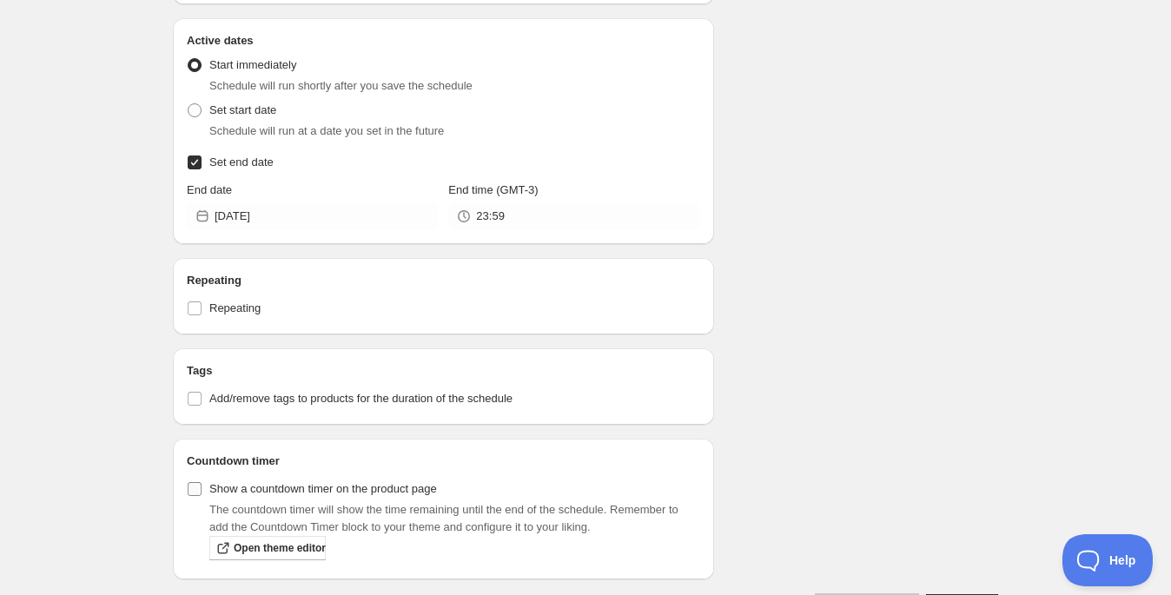
click at [199, 489] on input "Show a countdown timer on the product page" at bounding box center [195, 489] width 14 height 14
checkbox input "true"
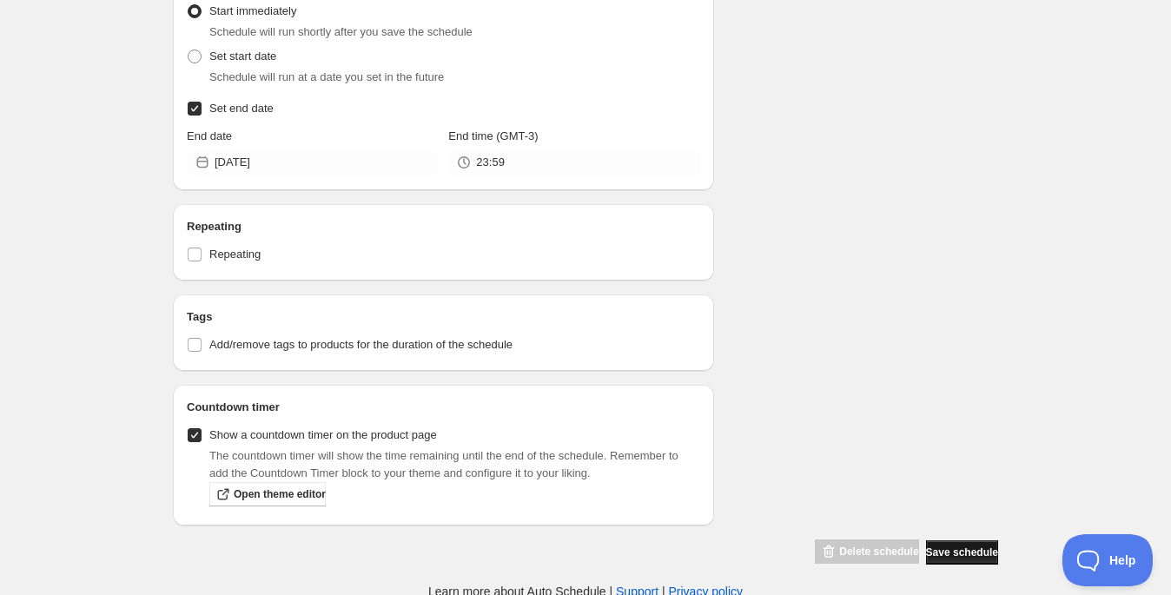
scroll to position [800, 0]
click at [970, 548] on span "Save schedule" at bounding box center [962, 551] width 72 height 14
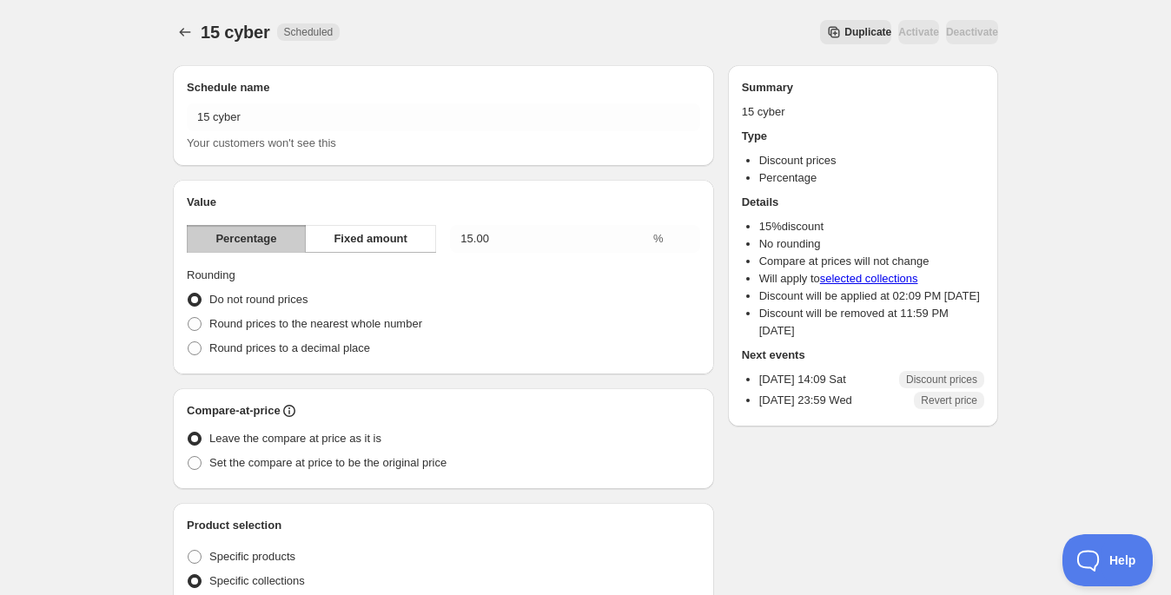
scroll to position [3, 0]
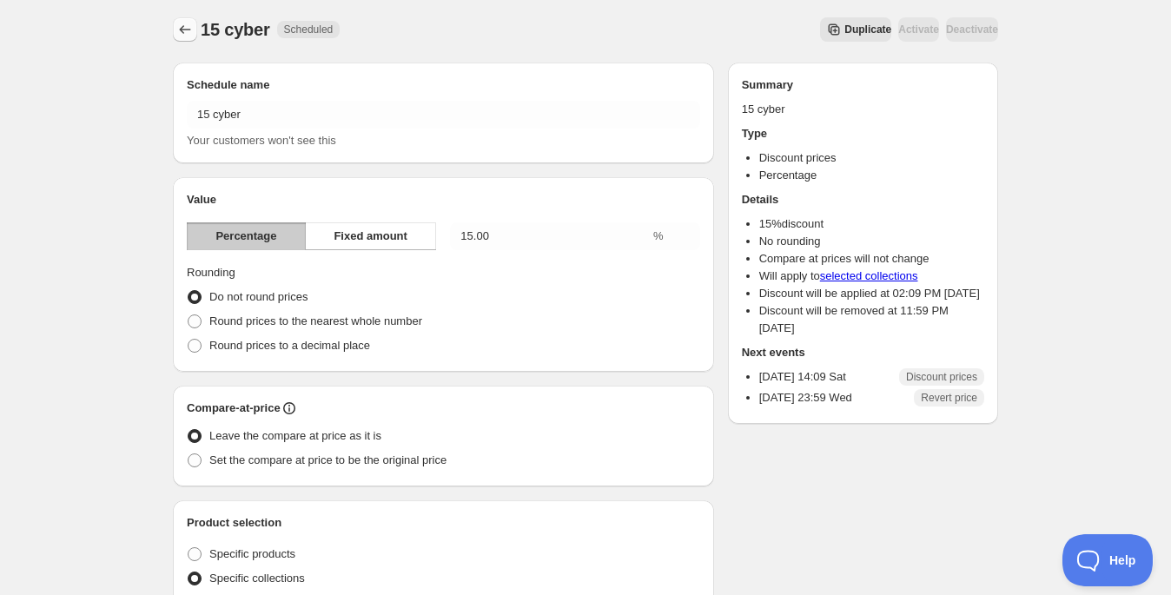
click at [190, 28] on icon "Schedules" at bounding box center [184, 29] width 17 height 17
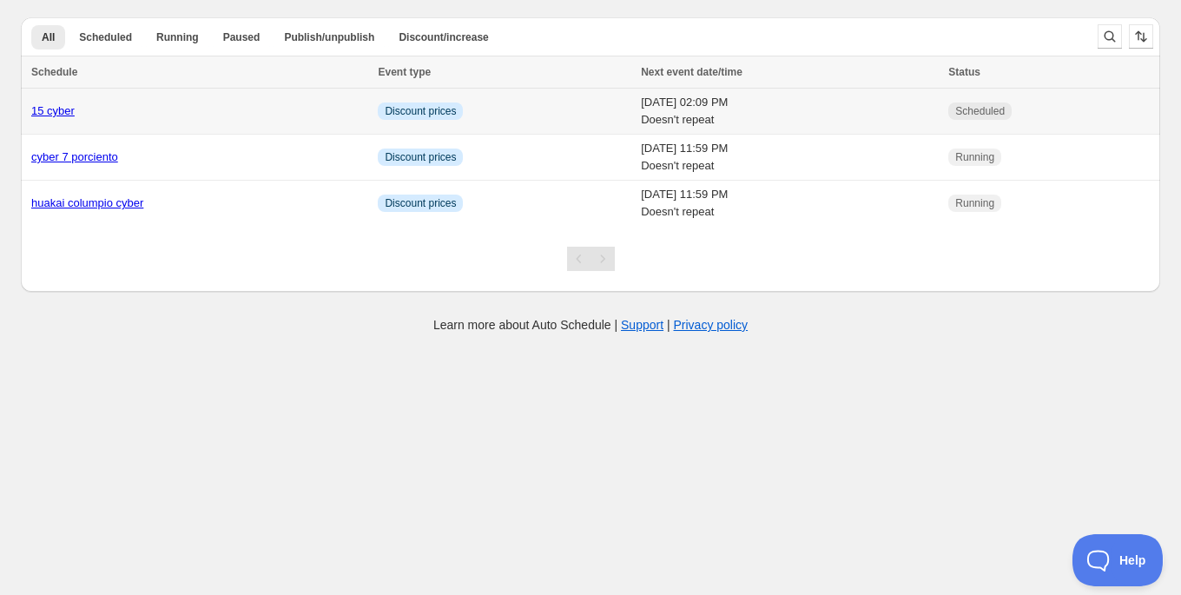
click at [713, 112] on td "Sat 4th October 25 02:09 PM Doesn't repeat" at bounding box center [789, 112] width 307 height 46
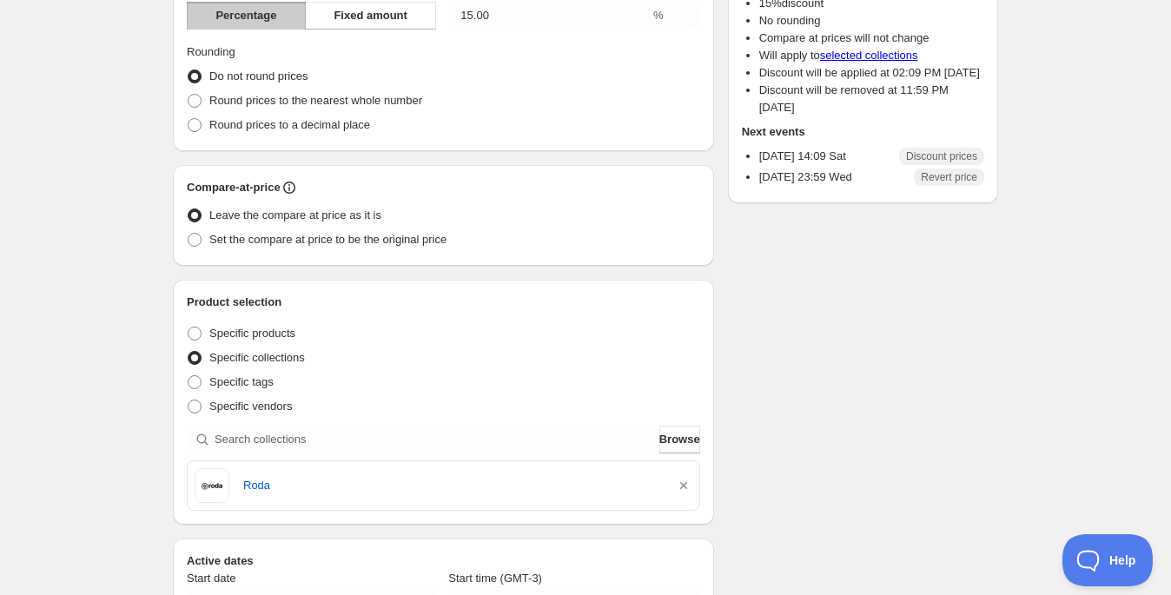
scroll to position [223, 0]
click at [418, 237] on span "Set the compare at price to be the original price" at bounding box center [327, 240] width 237 height 13
click at [188, 235] on input "Set the compare at price to be the original price" at bounding box center [188, 234] width 1 height 1
radio input "true"
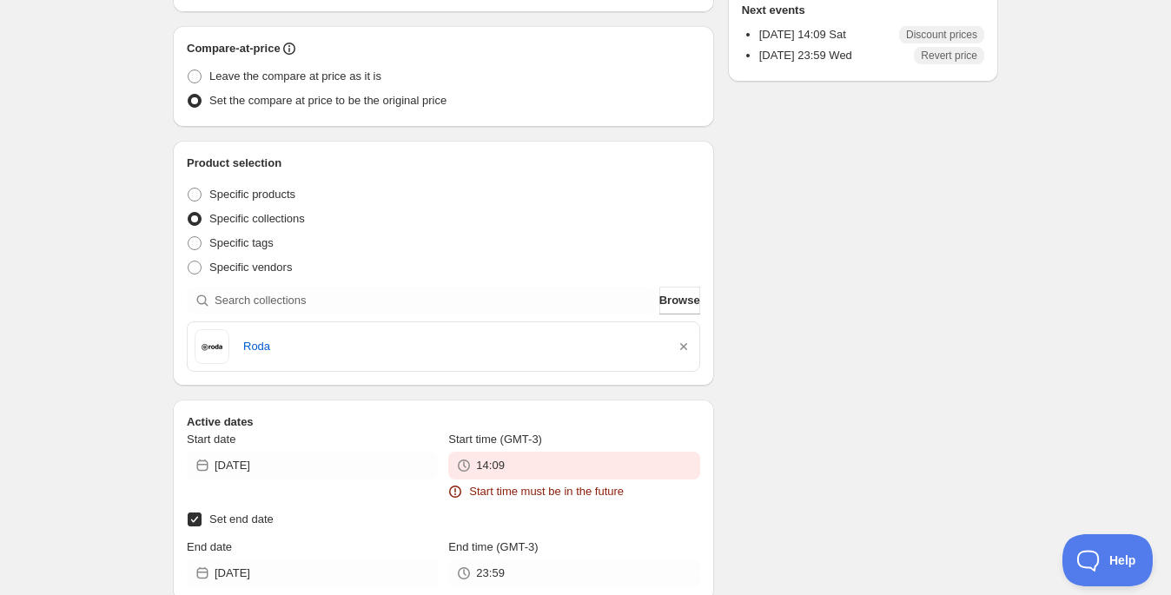
scroll to position [480, 0]
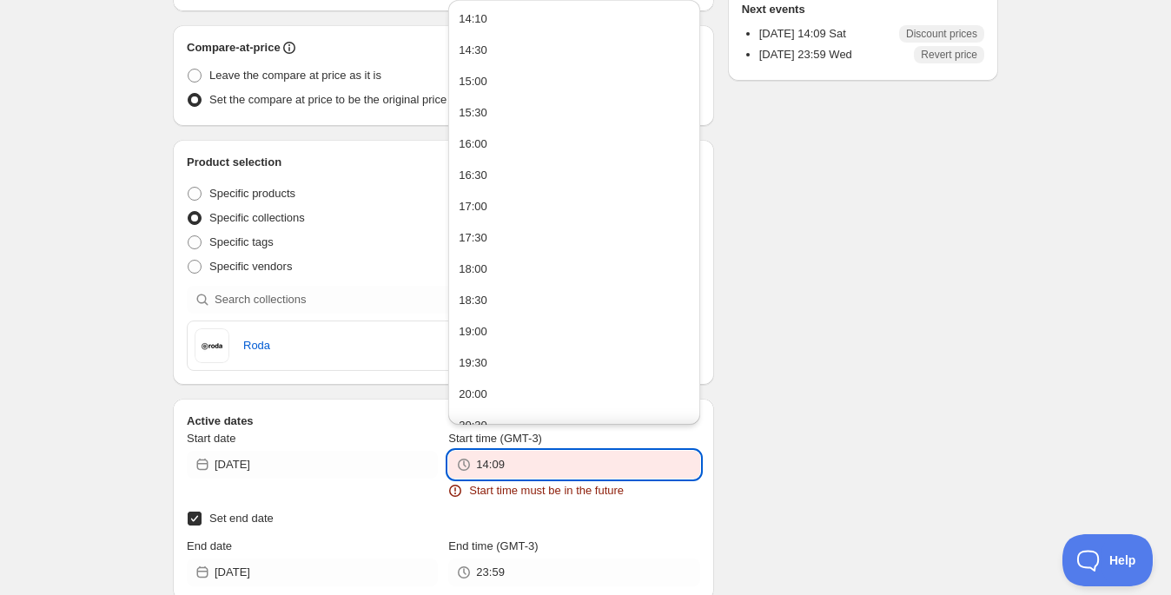
drag, startPoint x: 515, startPoint y: 467, endPoint x: 491, endPoint y: 467, distance: 24.3
click at [491, 467] on input "14:09" at bounding box center [587, 465] width 223 height 28
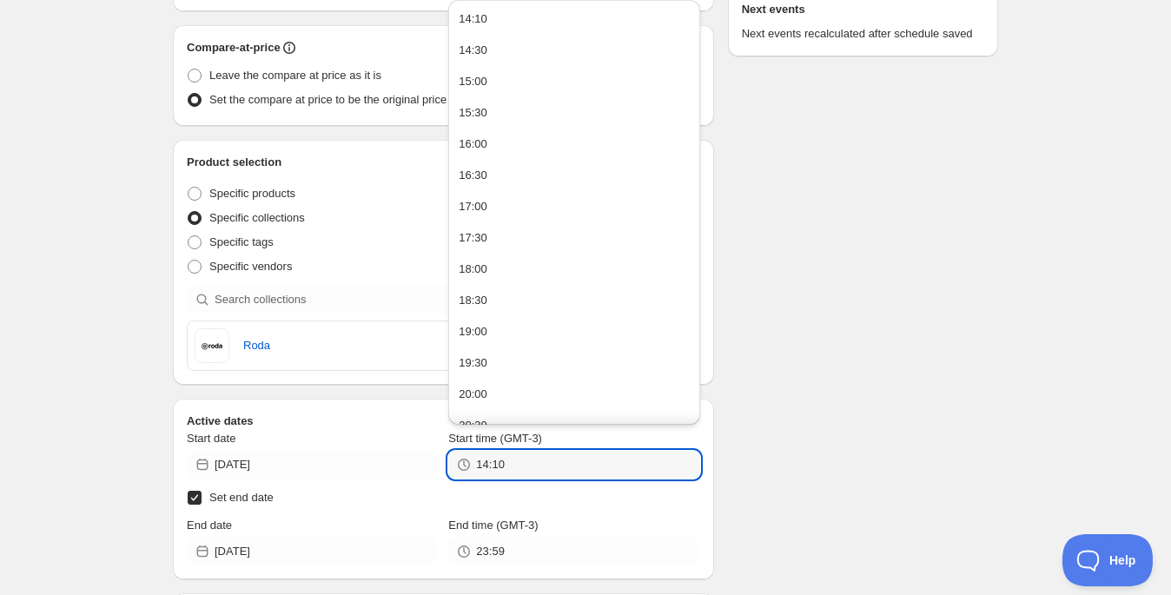
type input "14:10"
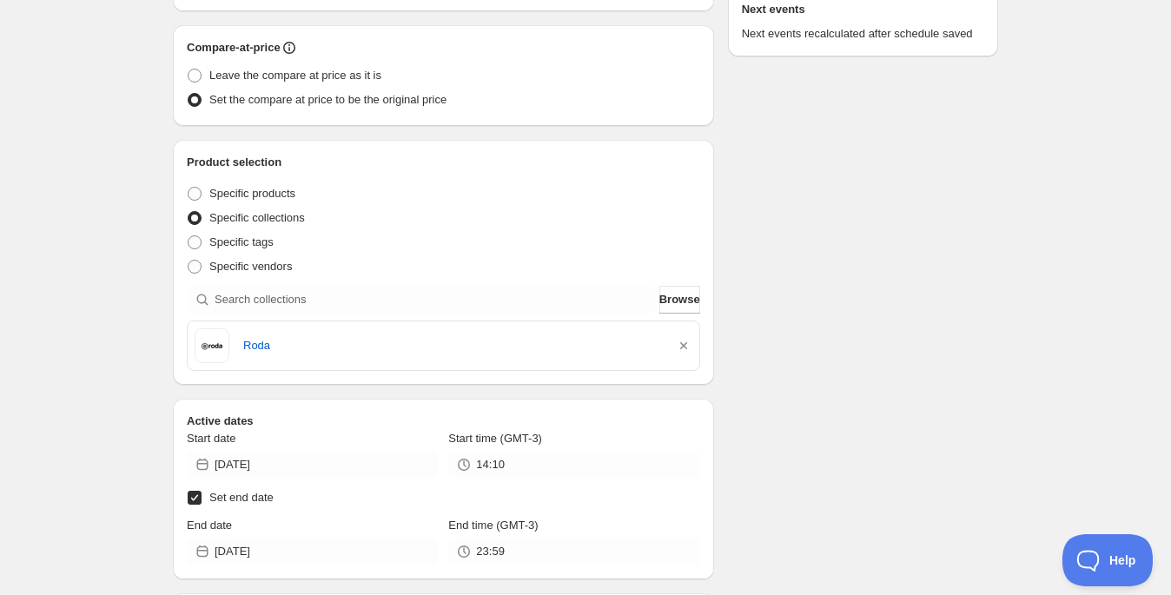
click at [875, 343] on div "There were some issues with your form submission Schedule name 15 cyber Your cu…" at bounding box center [578, 263] width 839 height 1383
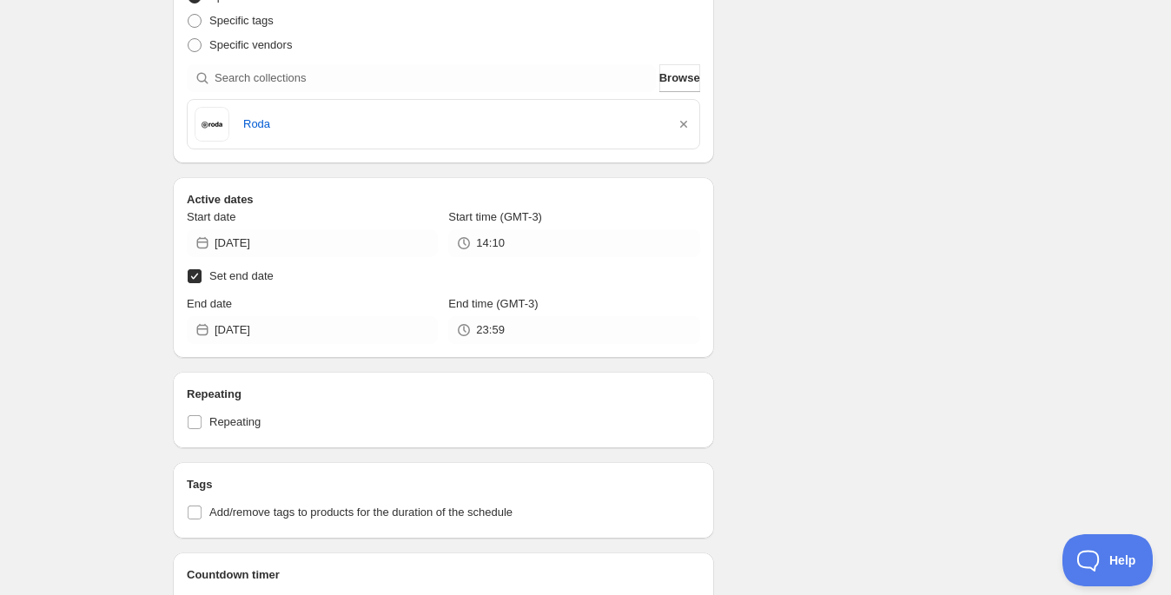
scroll to position [586, 0]
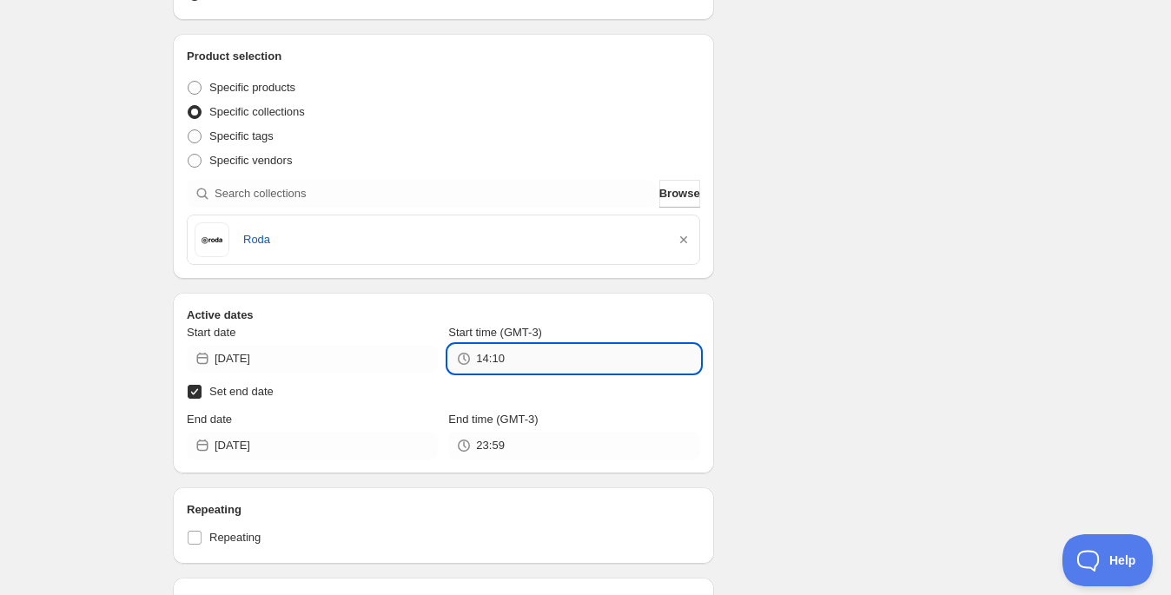
click at [538, 357] on input "14:10" at bounding box center [587, 359] width 223 height 28
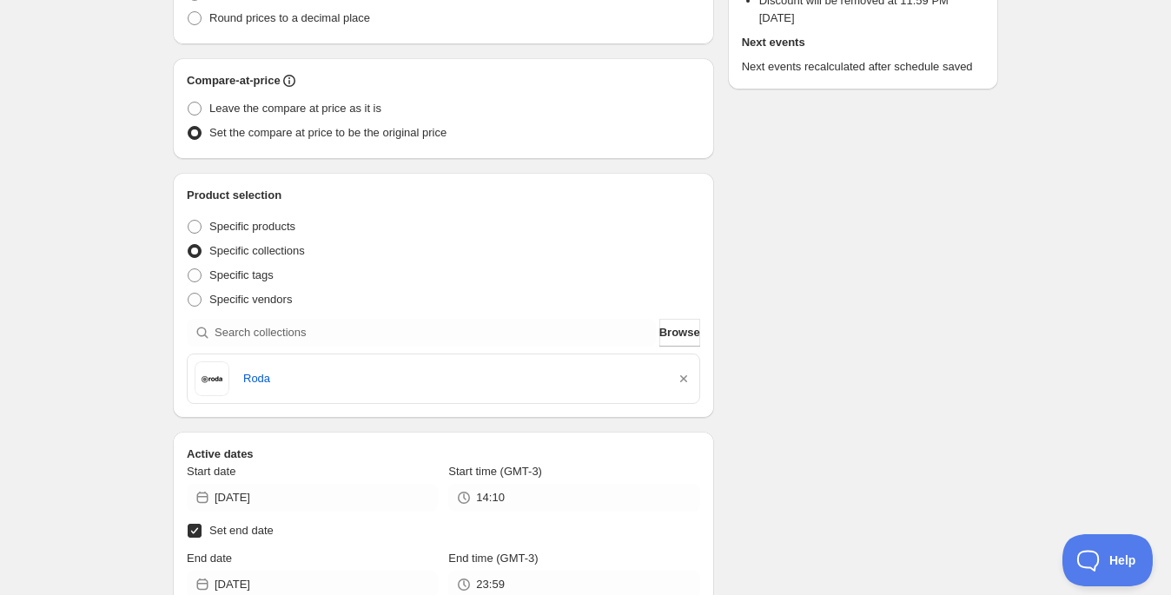
scroll to position [463, 0]
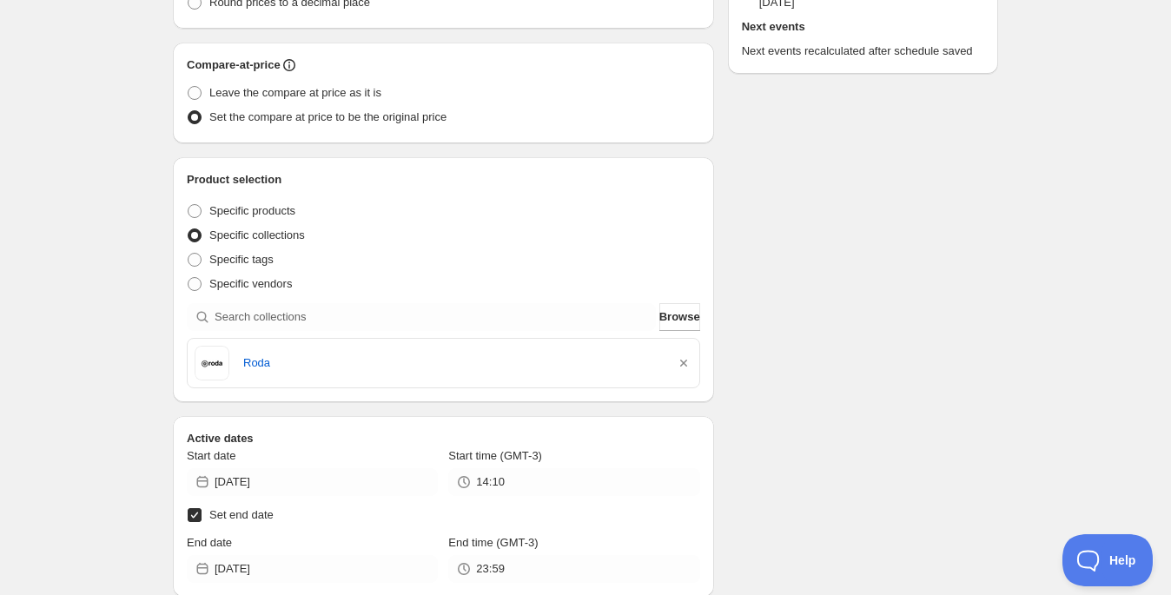
click at [840, 473] on div "There were some issues with your form submission Schedule name 15 cyber Your cu…" at bounding box center [578, 280] width 839 height 1383
click at [547, 479] on input "14:10" at bounding box center [587, 482] width 223 height 28
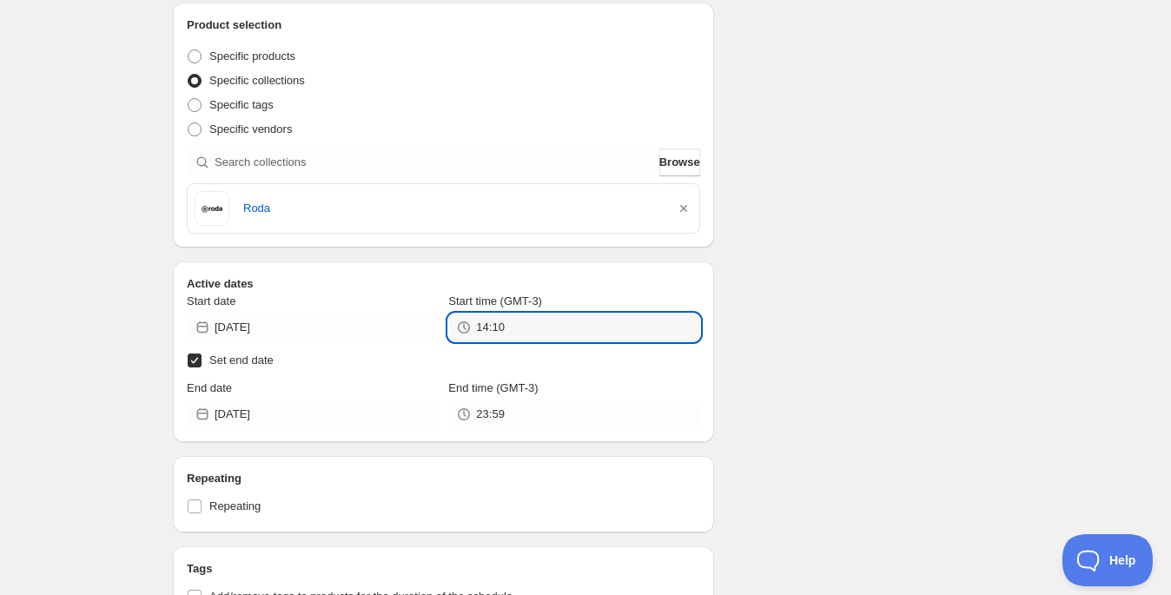
scroll to position [780, 0]
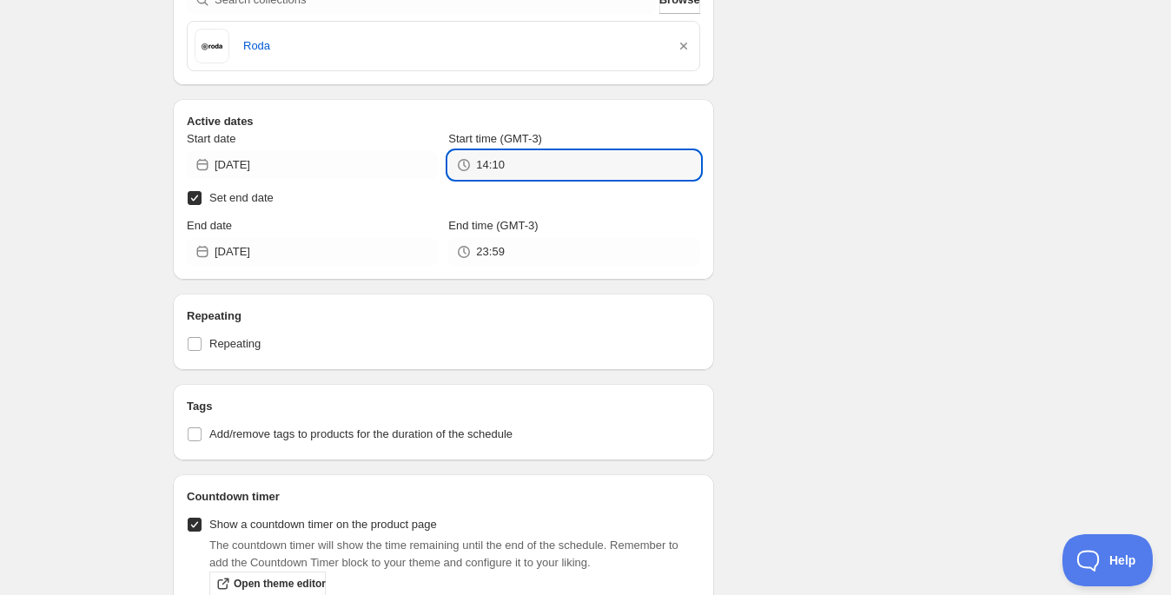
click at [197, 195] on input "Set end date" at bounding box center [195, 198] width 14 height 14
checkbox input "false"
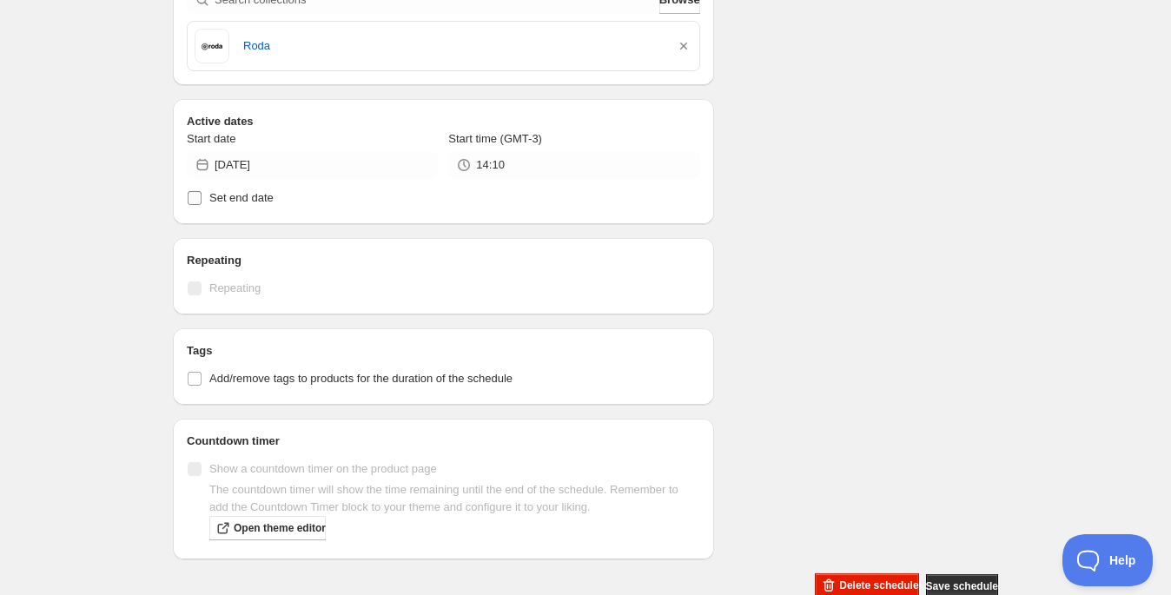
click at [197, 195] on input "Set end date" at bounding box center [195, 198] width 14 height 14
checkbox input "true"
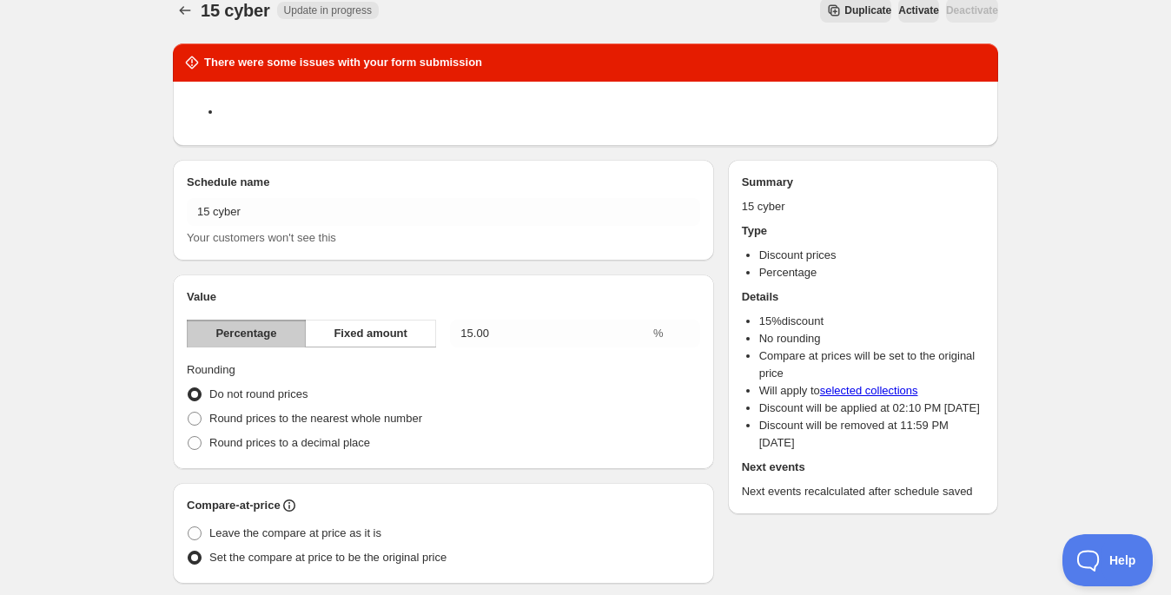
scroll to position [0, 0]
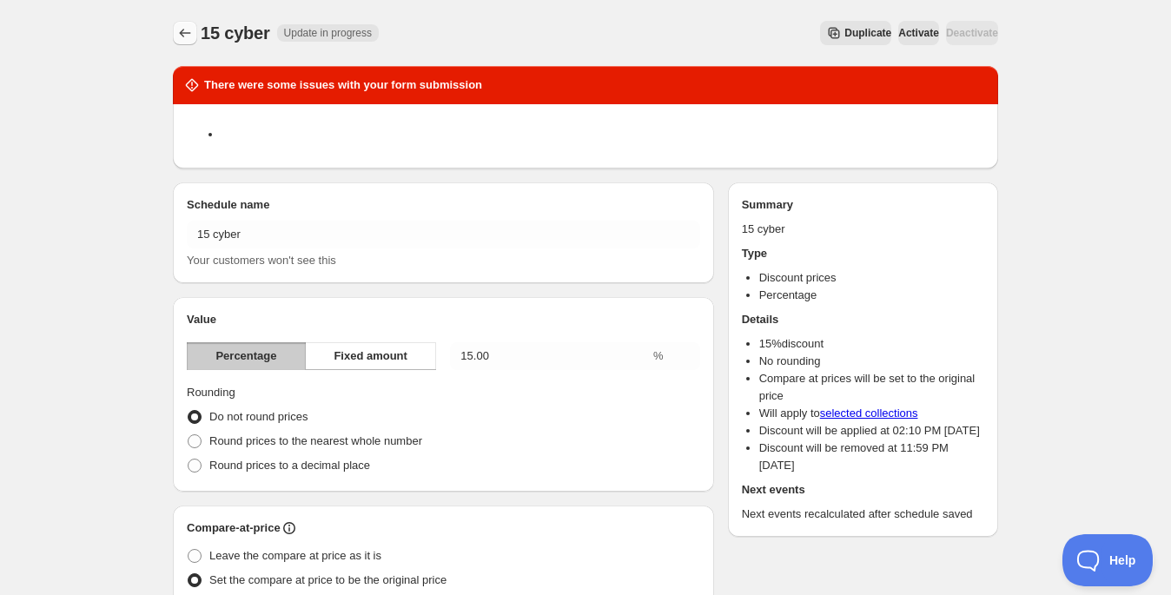
click at [182, 36] on icon "Schedules" at bounding box center [184, 32] width 17 height 17
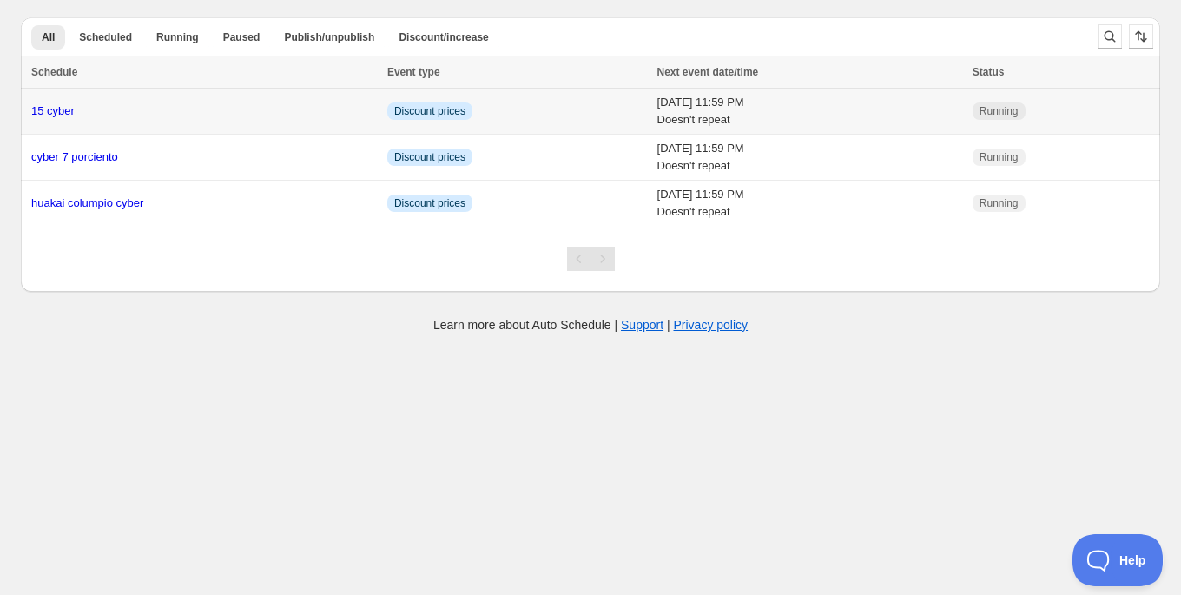
click at [652, 119] on td "Wed 8th October 25 11:59 PM Doesn't repeat" at bounding box center [809, 112] width 315 height 46
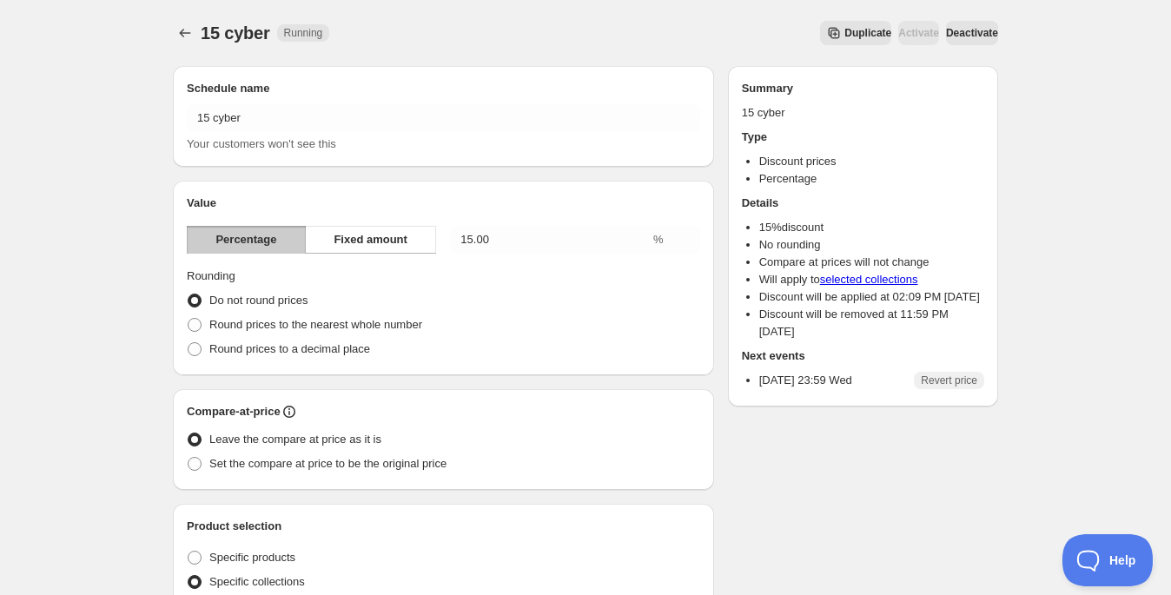
click at [975, 32] on span "Deactivate" at bounding box center [972, 33] width 52 height 14
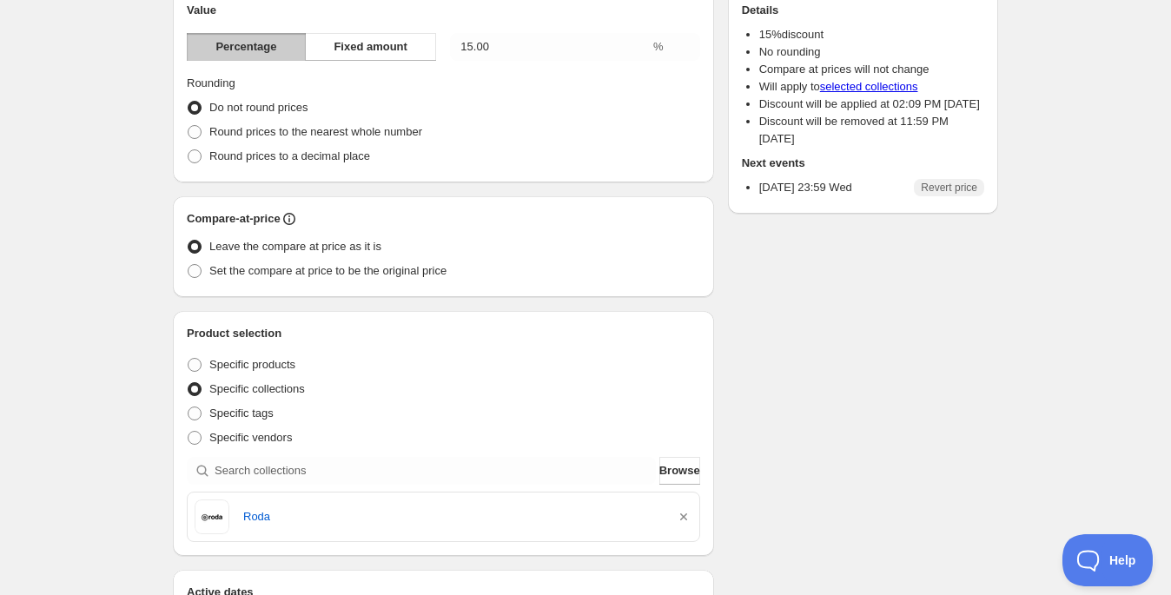
scroll to position [121, 0]
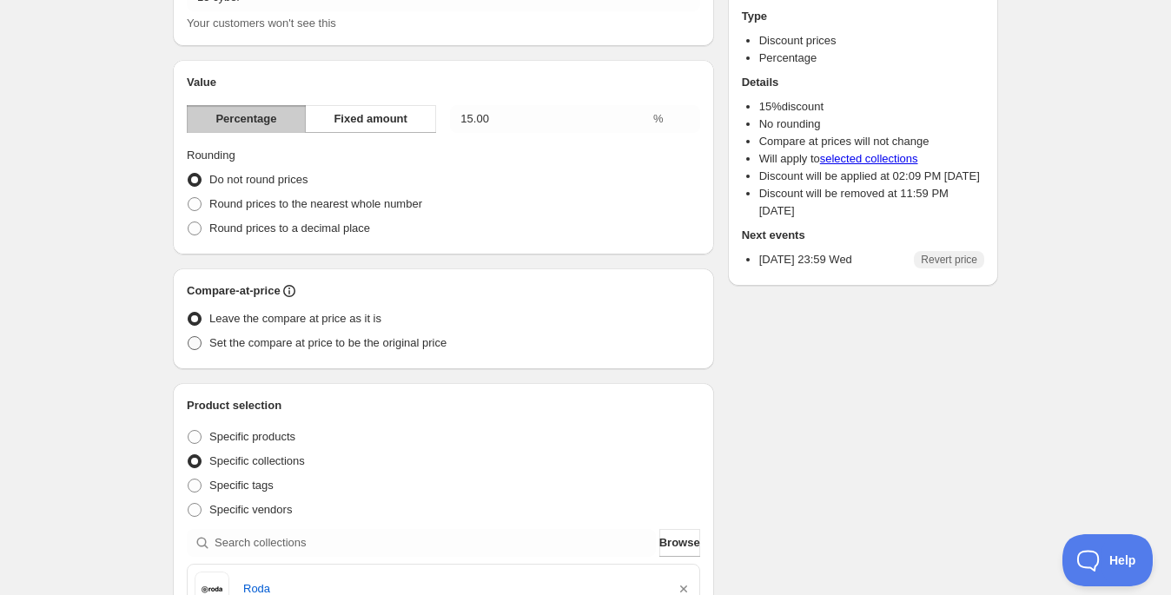
click at [397, 331] on label "Set the compare at price to be the original price" at bounding box center [317, 343] width 260 height 24
click at [188, 336] on input "Set the compare at price to be the original price" at bounding box center [188, 336] width 1 height 1
radio input "true"
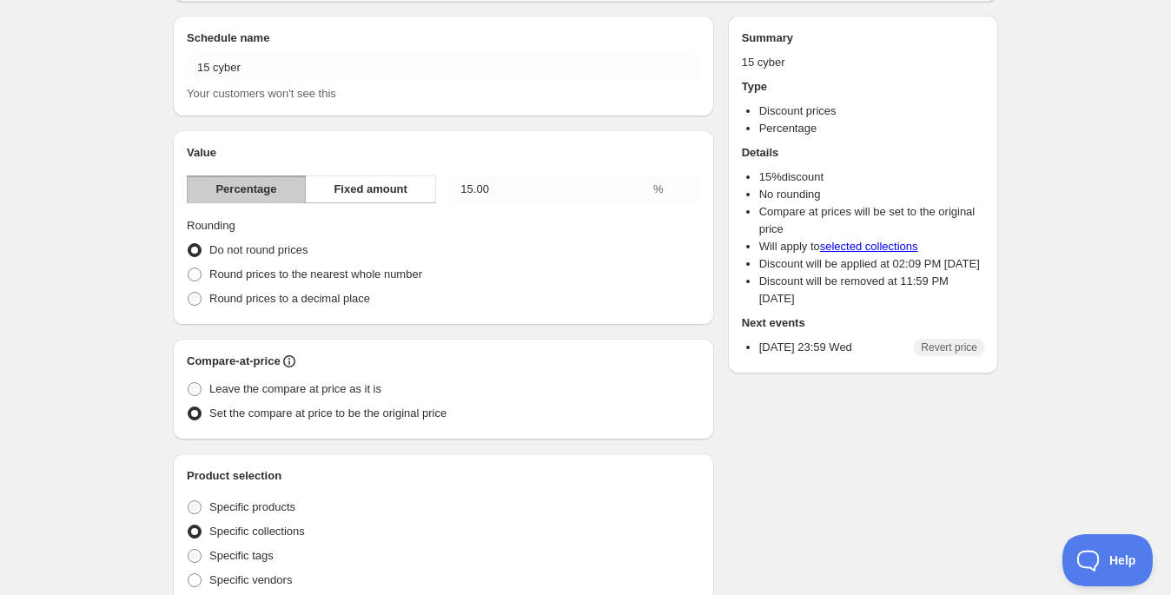
scroll to position [0, 0]
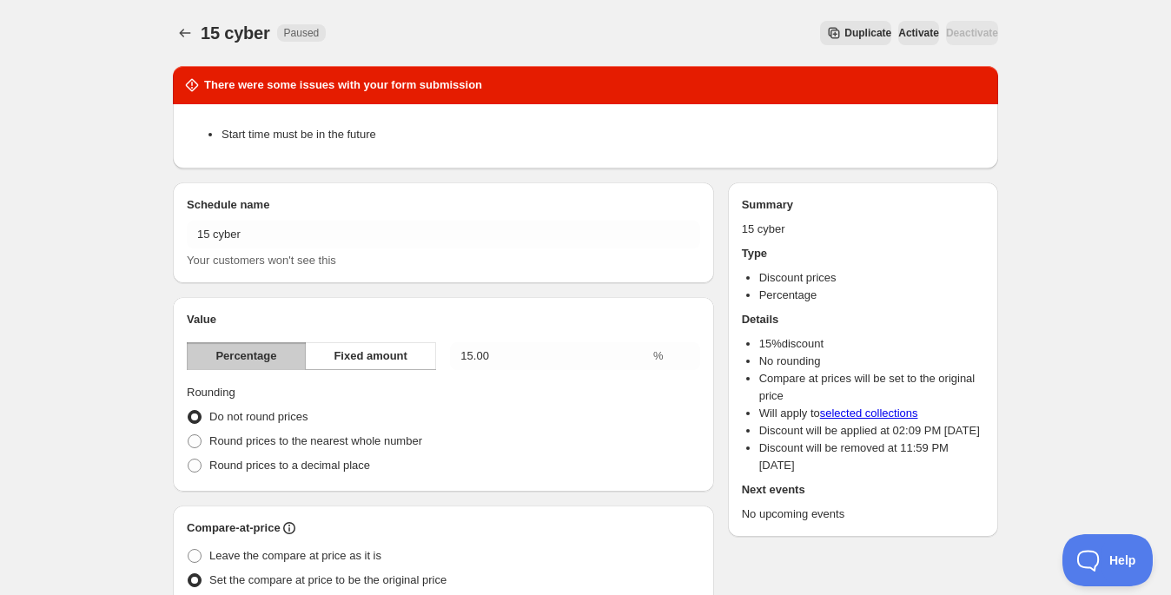
click at [413, 138] on li "Start time must be in the future" at bounding box center [602, 134] width 763 height 17
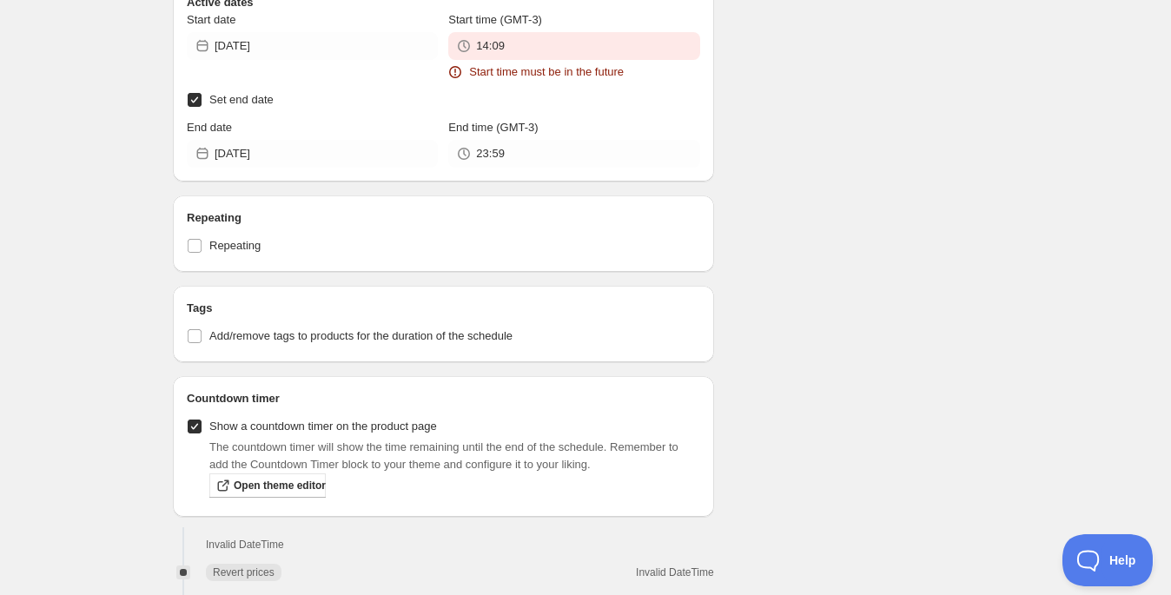
scroll to position [794, 0]
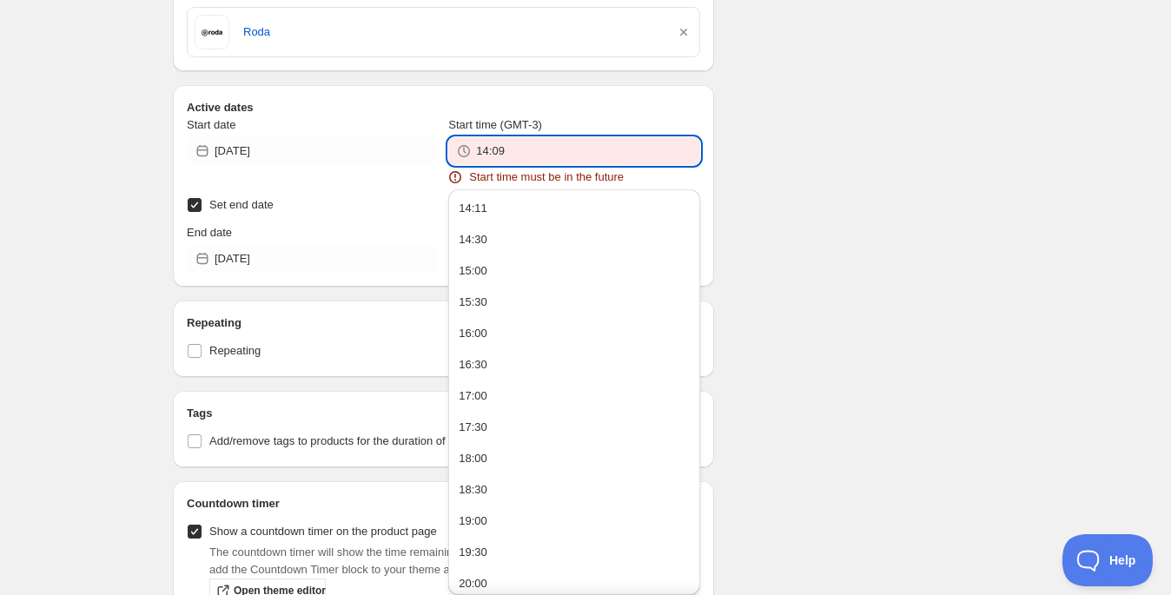
click at [518, 150] on input "14:09" at bounding box center [587, 151] width 223 height 28
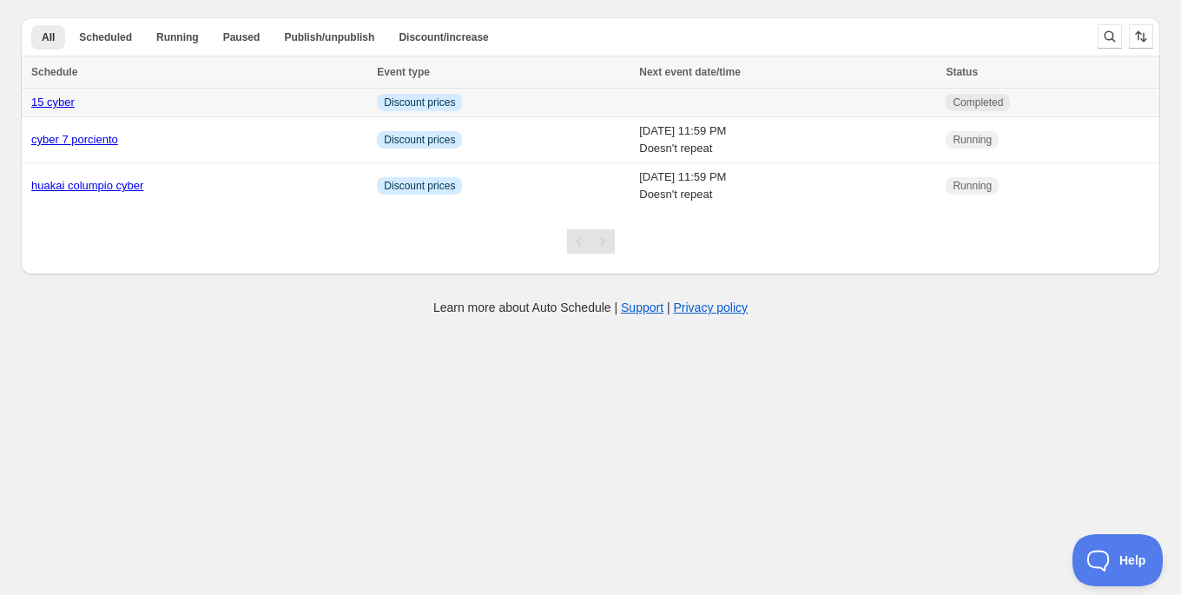
click at [783, 108] on td at bounding box center [787, 103] width 307 height 29
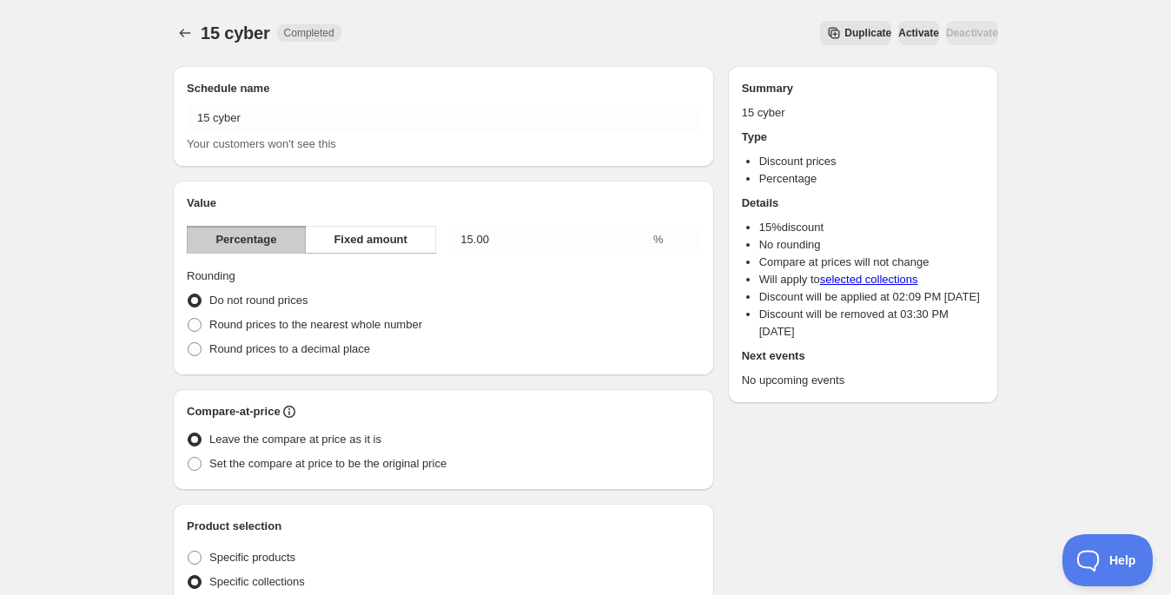
drag, startPoint x: 1088, startPoint y: 153, endPoint x: 1031, endPoint y: 154, distance: 57.3
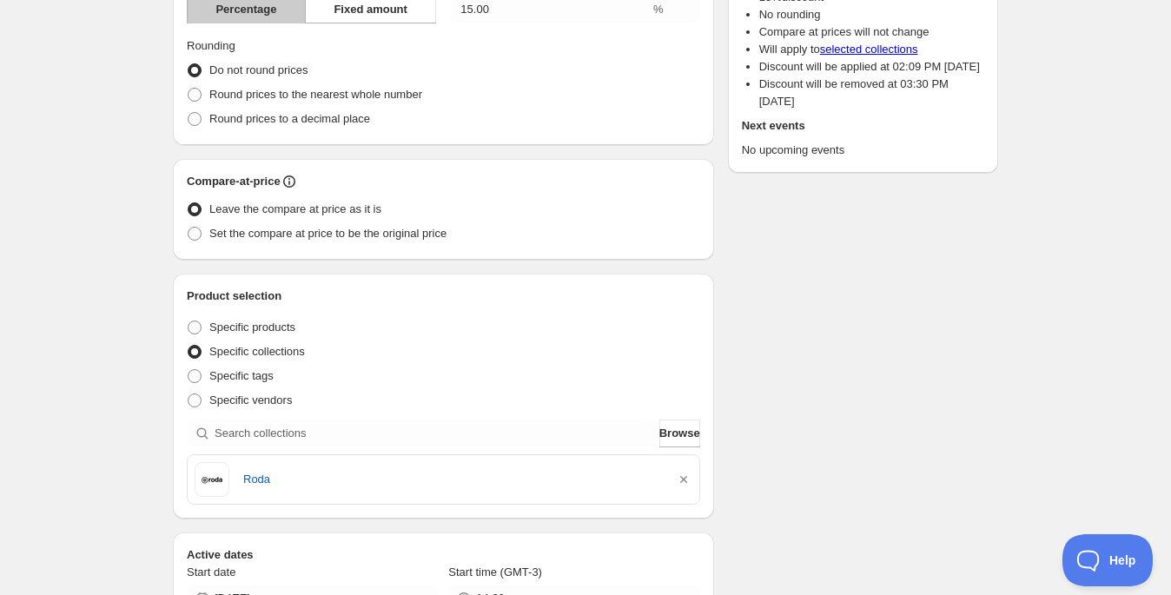
scroll to position [241, 0]
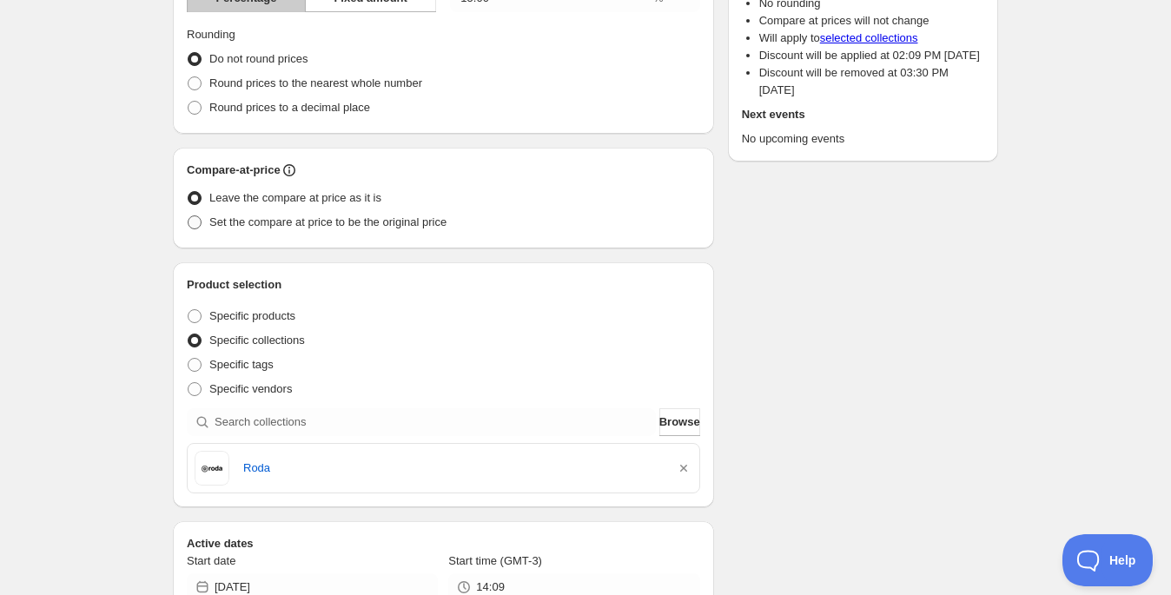
click at [393, 225] on span "Set the compare at price to be the original price" at bounding box center [327, 221] width 237 height 13
click at [188, 216] on input "Set the compare at price to be the original price" at bounding box center [188, 215] width 1 height 1
radio input "true"
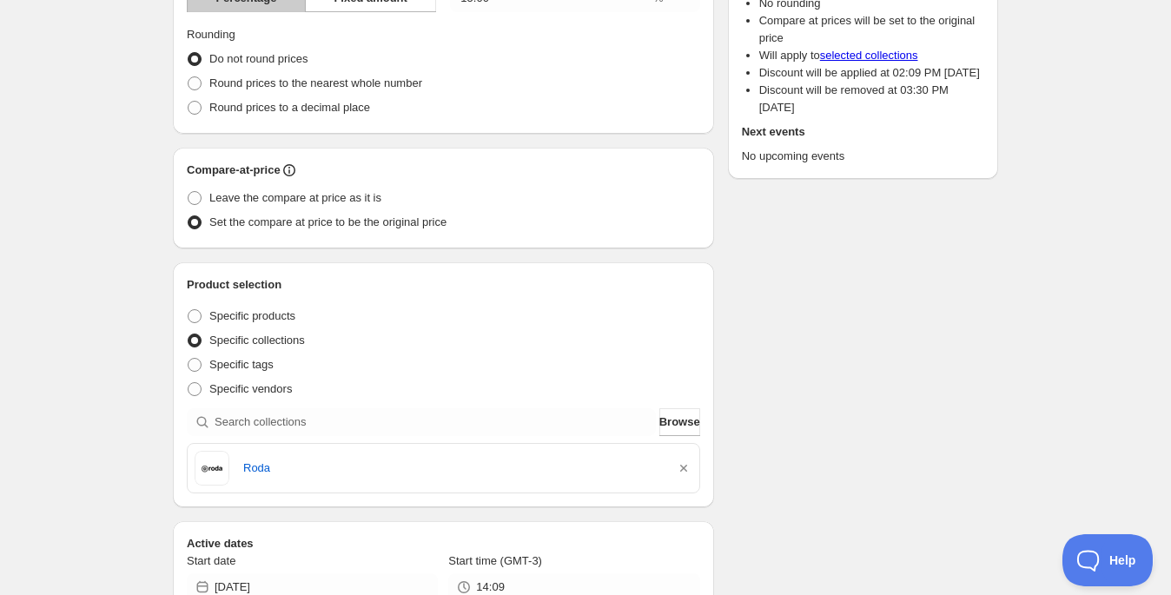
scroll to position [0, 0]
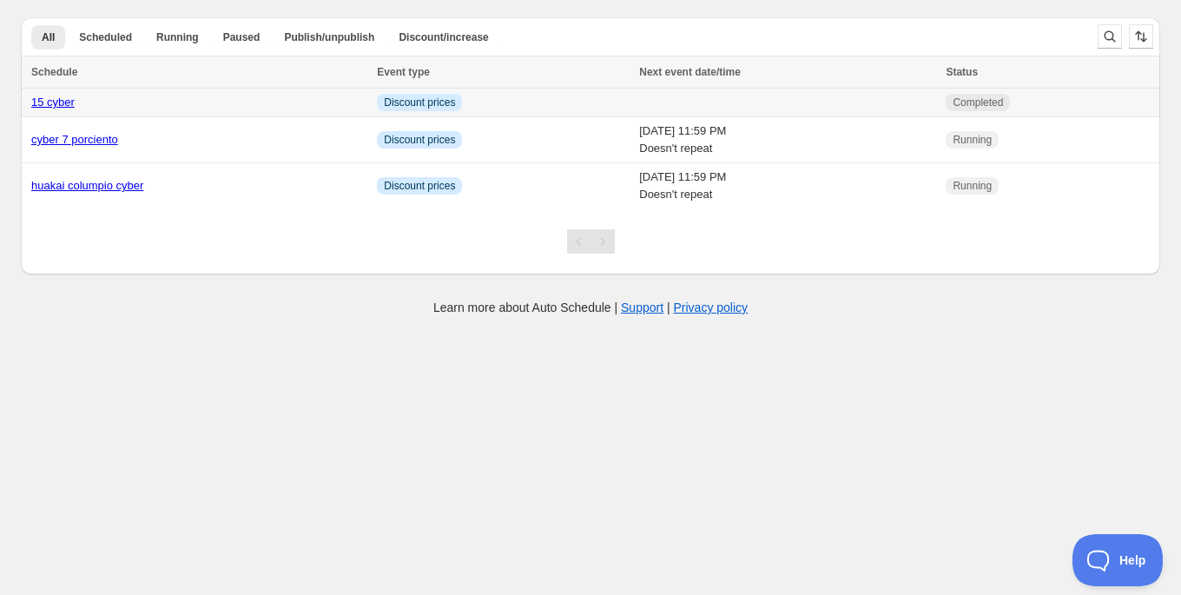
click at [930, 106] on td at bounding box center [787, 103] width 307 height 29
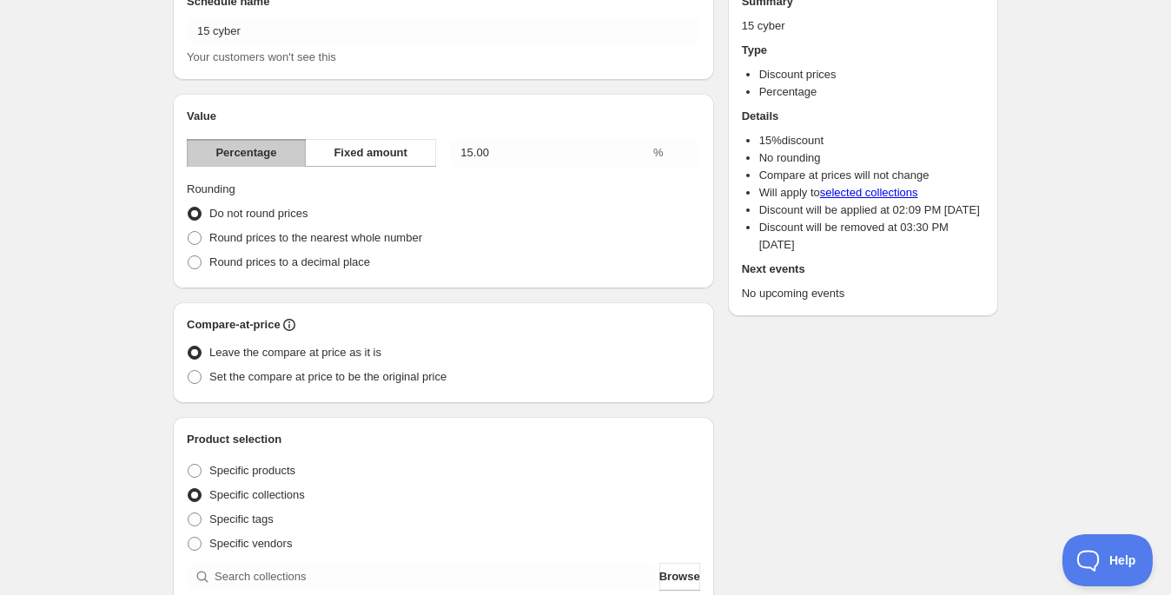
scroll to position [129, 0]
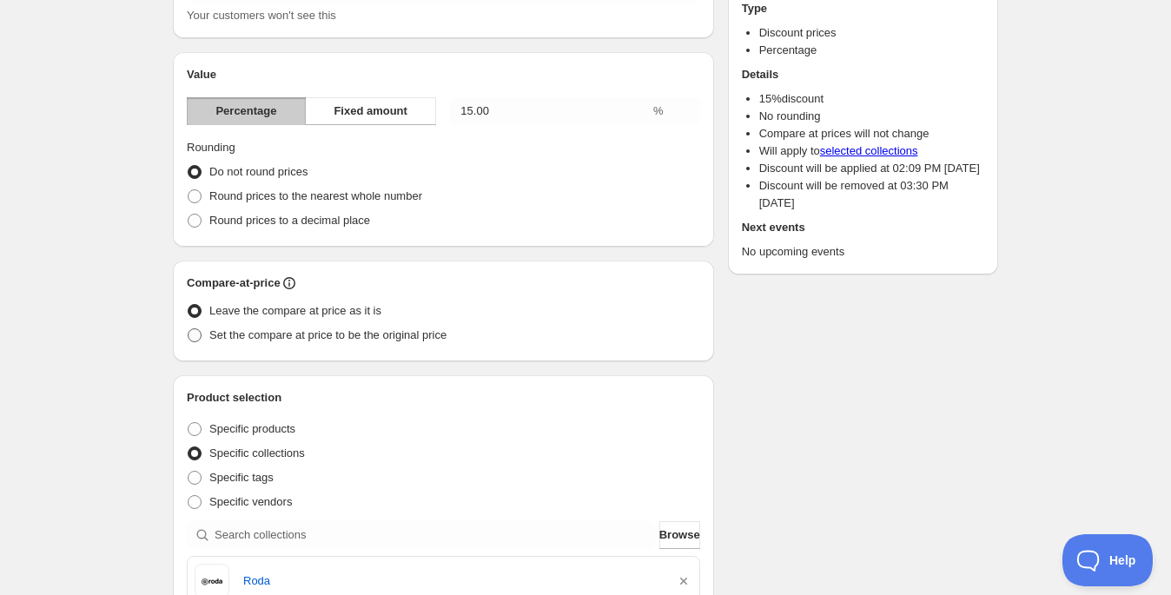
click at [318, 342] on span "Set the compare at price to be the original price" at bounding box center [327, 335] width 237 height 17
click at [188, 329] on input "Set the compare at price to be the original price" at bounding box center [188, 328] width 1 height 1
radio input "true"
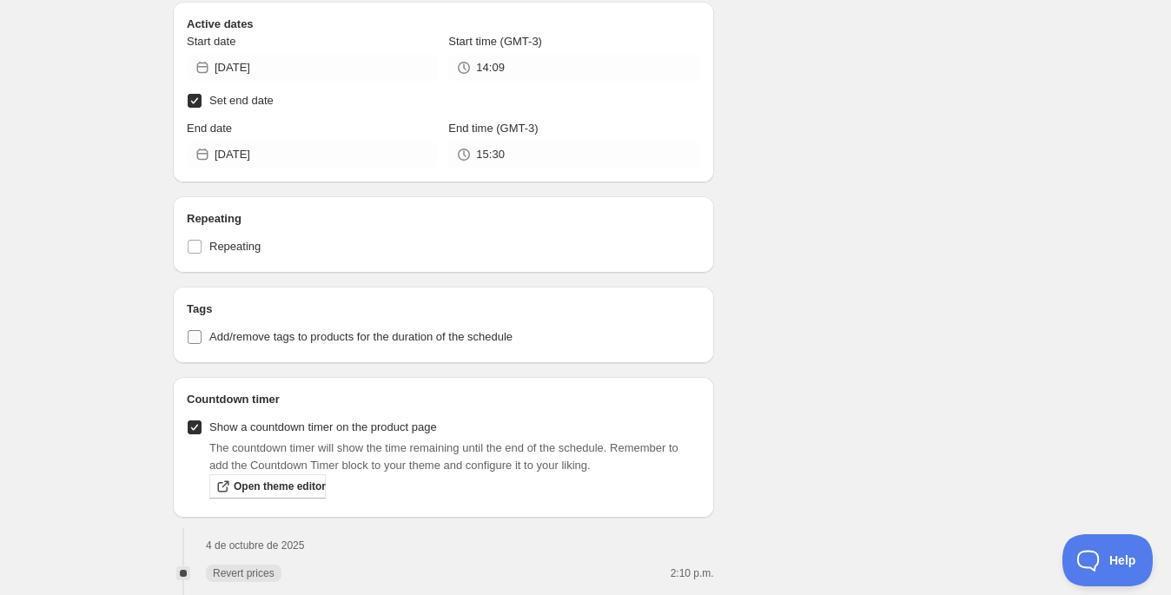
scroll to position [852, 0]
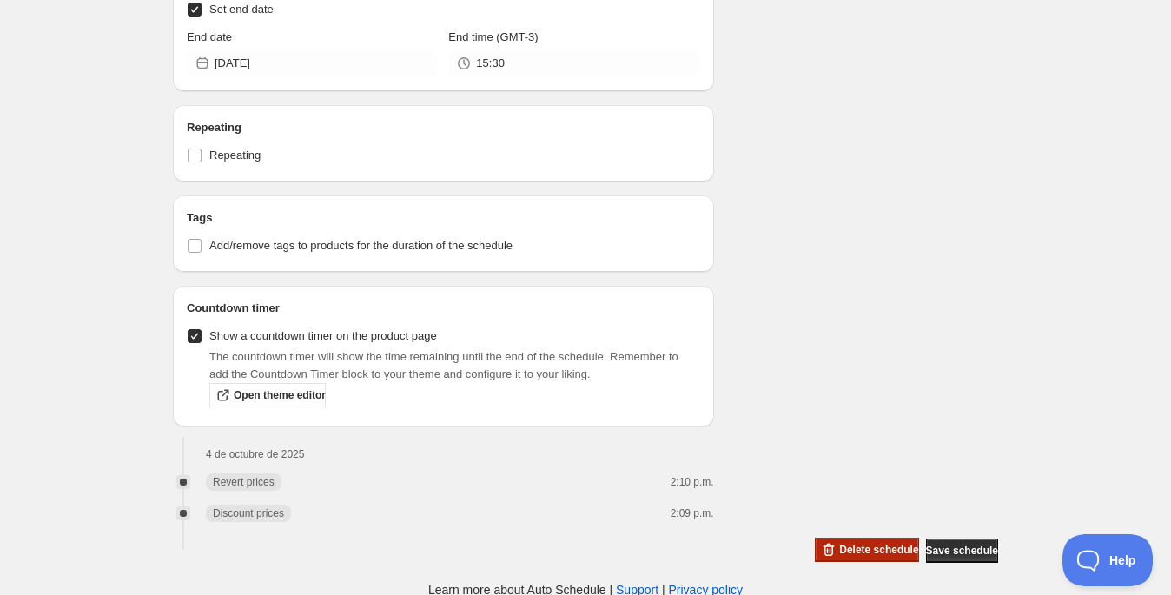
click at [836, 538] on button "Delete schedule" at bounding box center [866, 550] width 103 height 24
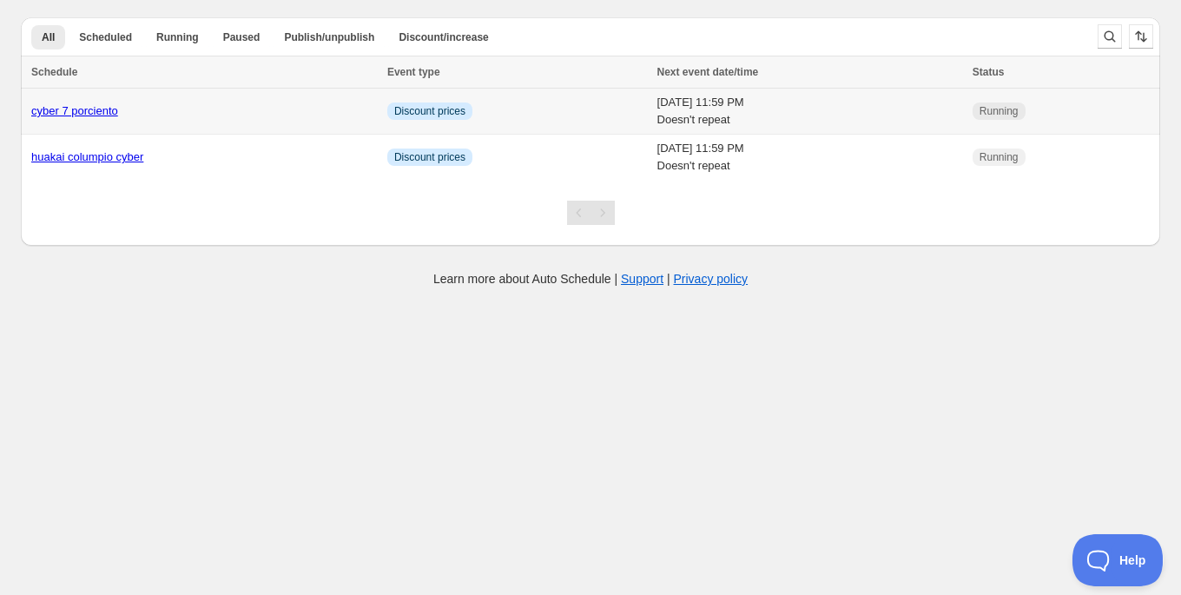
click at [692, 115] on td "Wed 8th October 25 11:59 PM Doesn't repeat" at bounding box center [809, 112] width 315 height 46
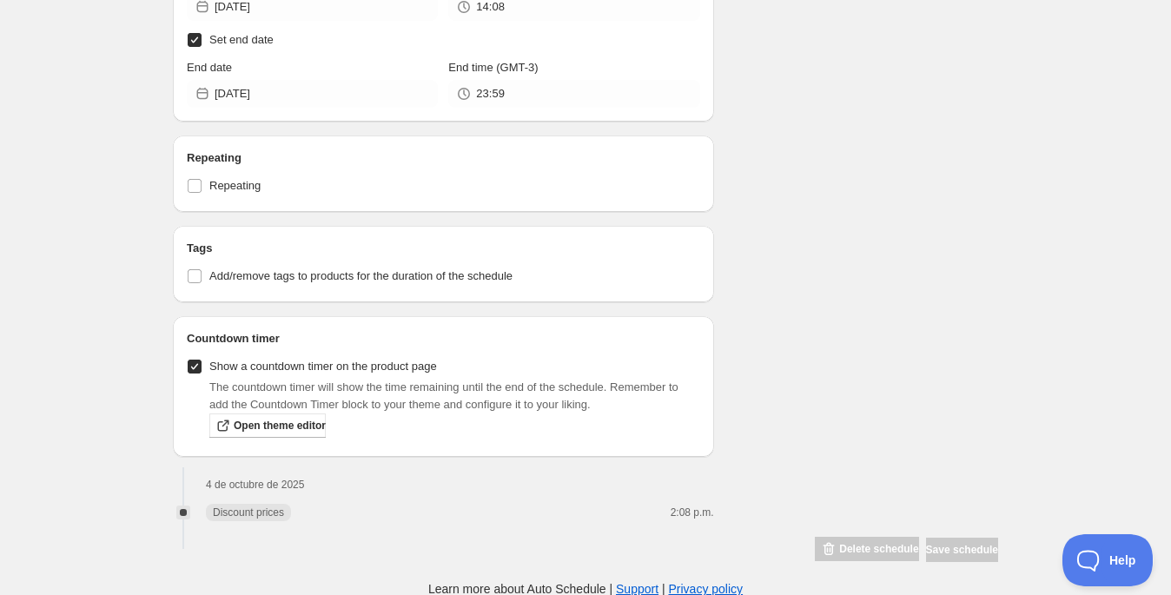
scroll to position [1115, 0]
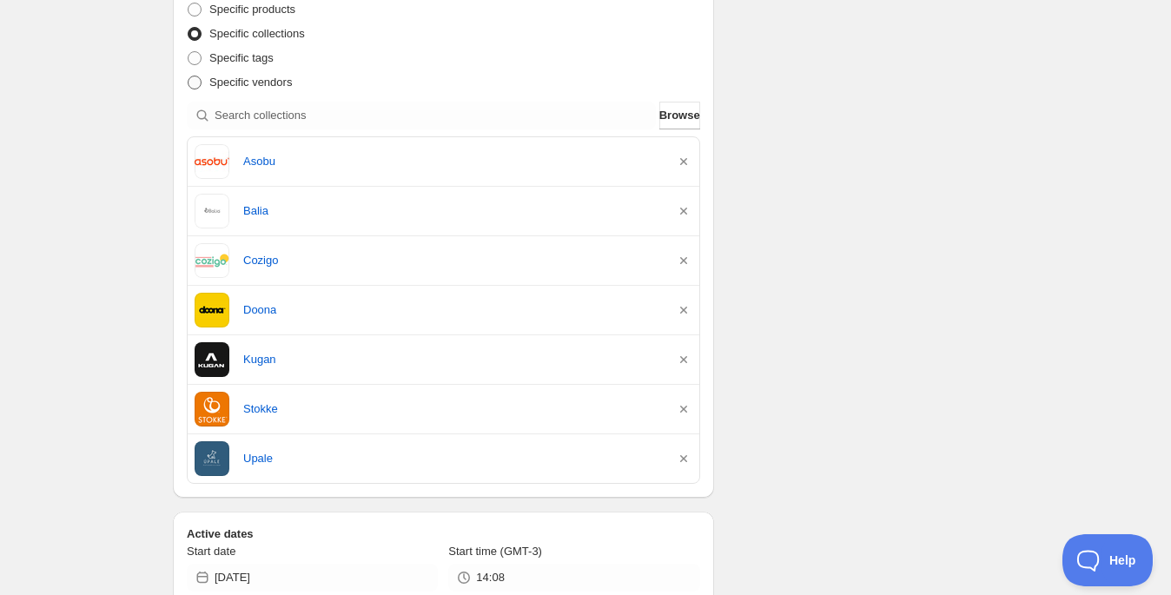
scroll to position [0, 0]
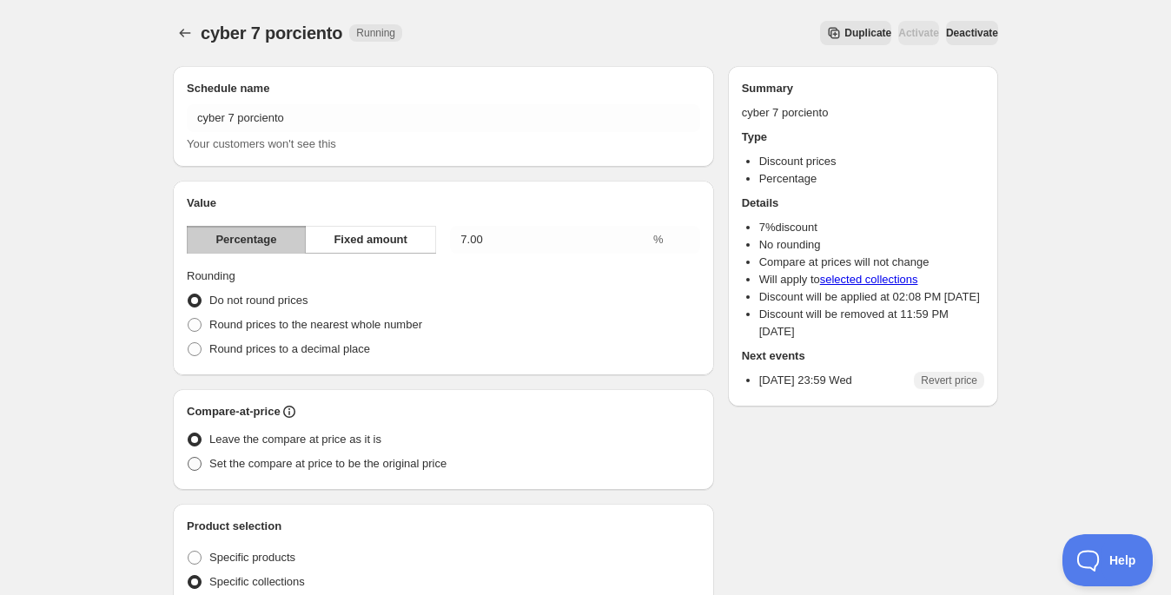
click at [320, 467] on span "Set the compare at price to be the original price" at bounding box center [327, 463] width 237 height 13
click at [188, 458] on input "Set the compare at price to be the original price" at bounding box center [188, 457] width 1 height 1
radio input "true"
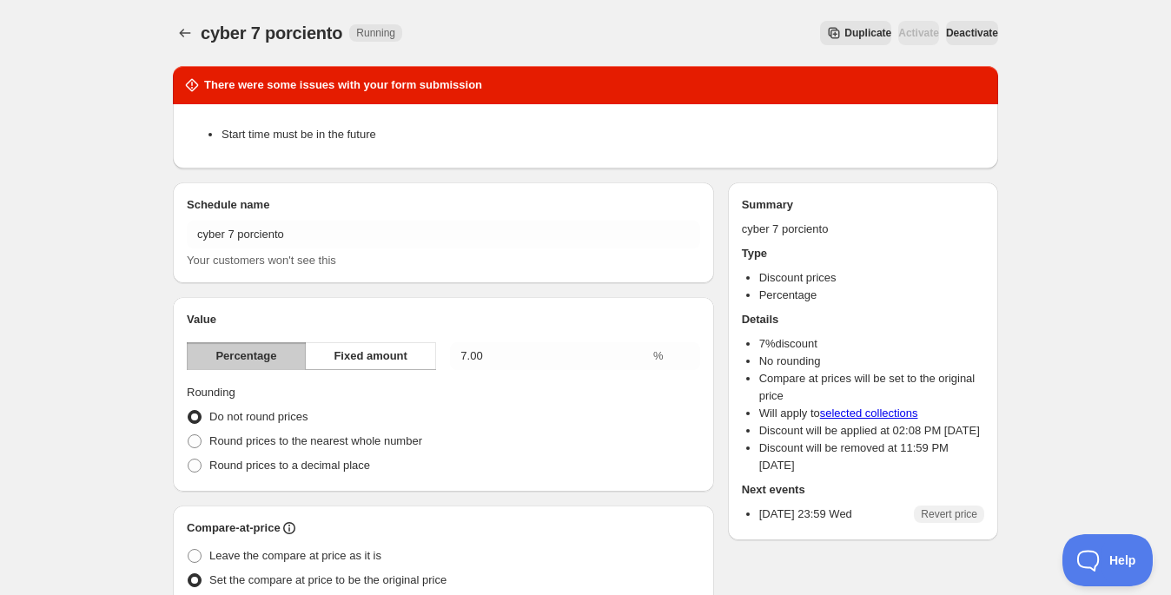
click at [965, 30] on span "Deactivate" at bounding box center [972, 33] width 52 height 14
click at [182, 26] on icon "Schedules" at bounding box center [184, 32] width 17 height 17
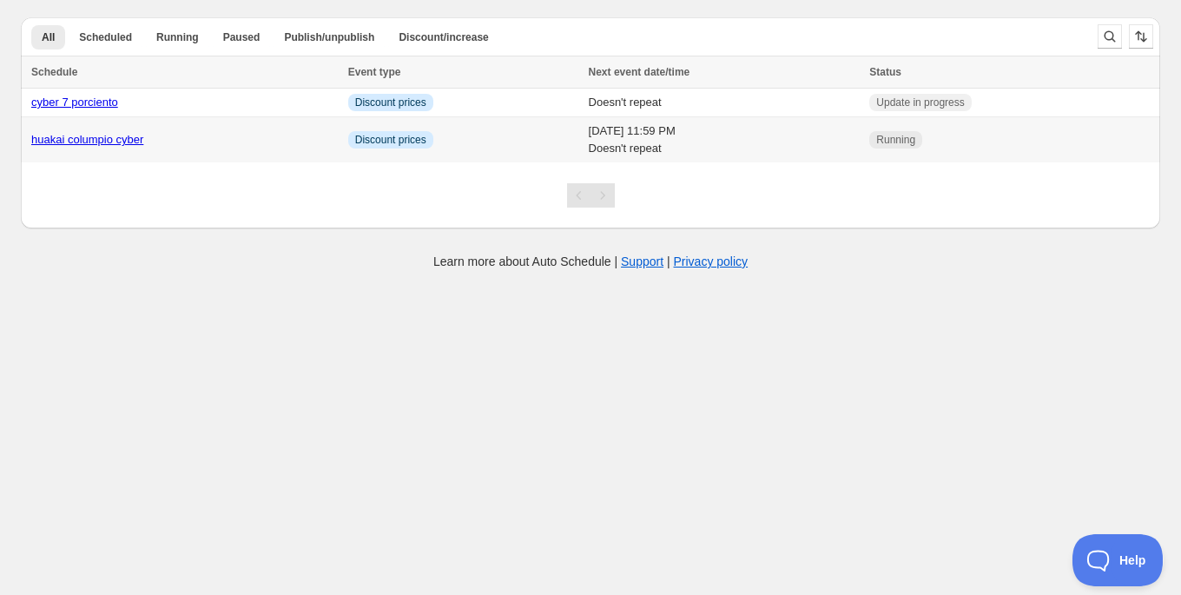
click at [684, 123] on td "Wed 8th October 25 11:59 PM Doesn't repeat" at bounding box center [724, 140] width 281 height 46
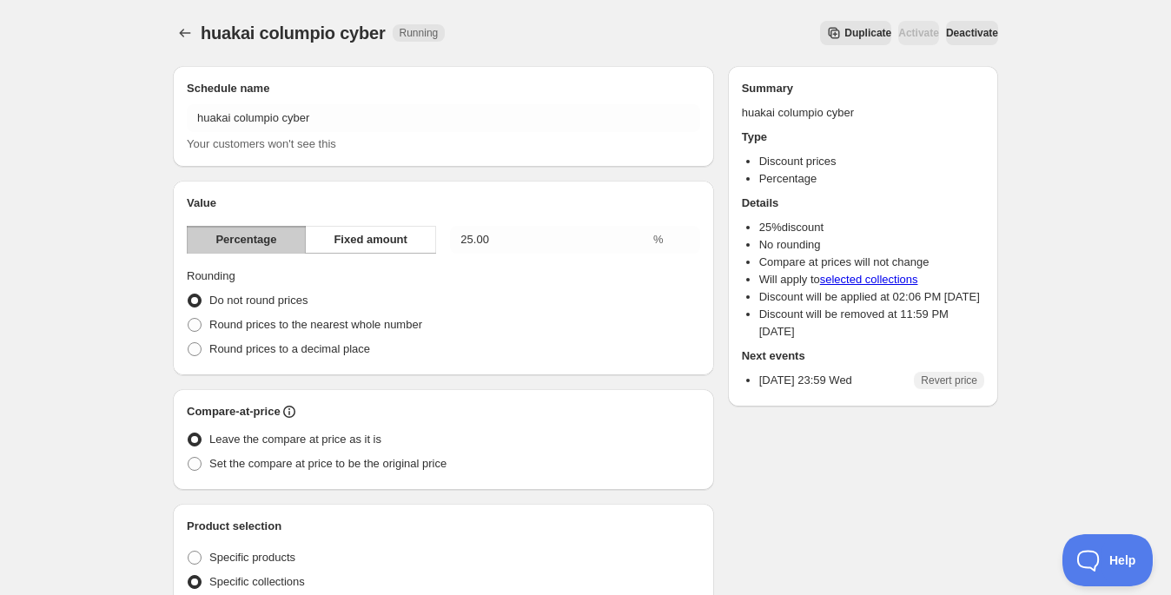
click at [965, 33] on span "Deactivate" at bounding box center [972, 33] width 52 height 14
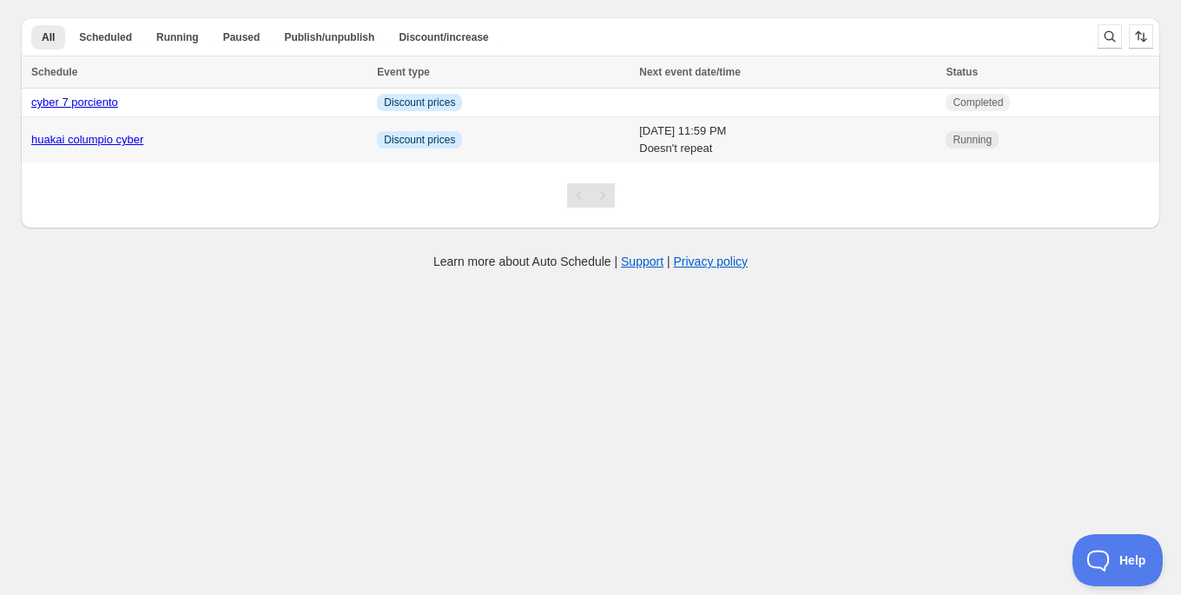
click at [644, 118] on td "Wed 8th October 25 11:59 PM Doesn't repeat" at bounding box center [787, 140] width 307 height 46
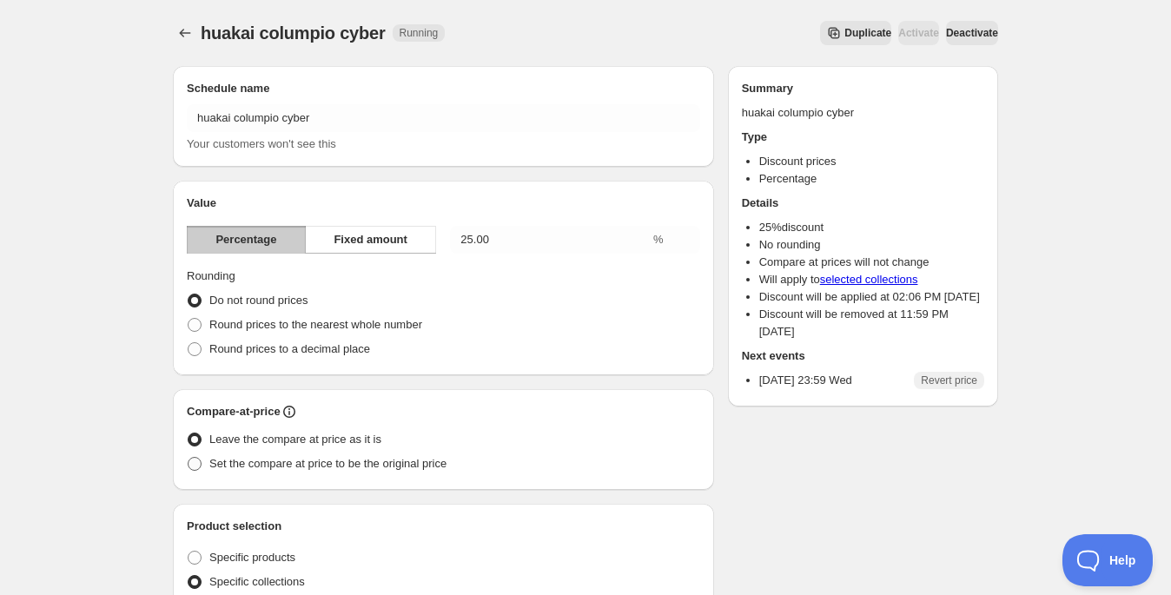
click at [386, 459] on span "Set the compare at price to be the original price" at bounding box center [327, 463] width 237 height 13
click at [188, 458] on input "Set the compare at price to be the original price" at bounding box center [188, 457] width 1 height 1
radio input "true"
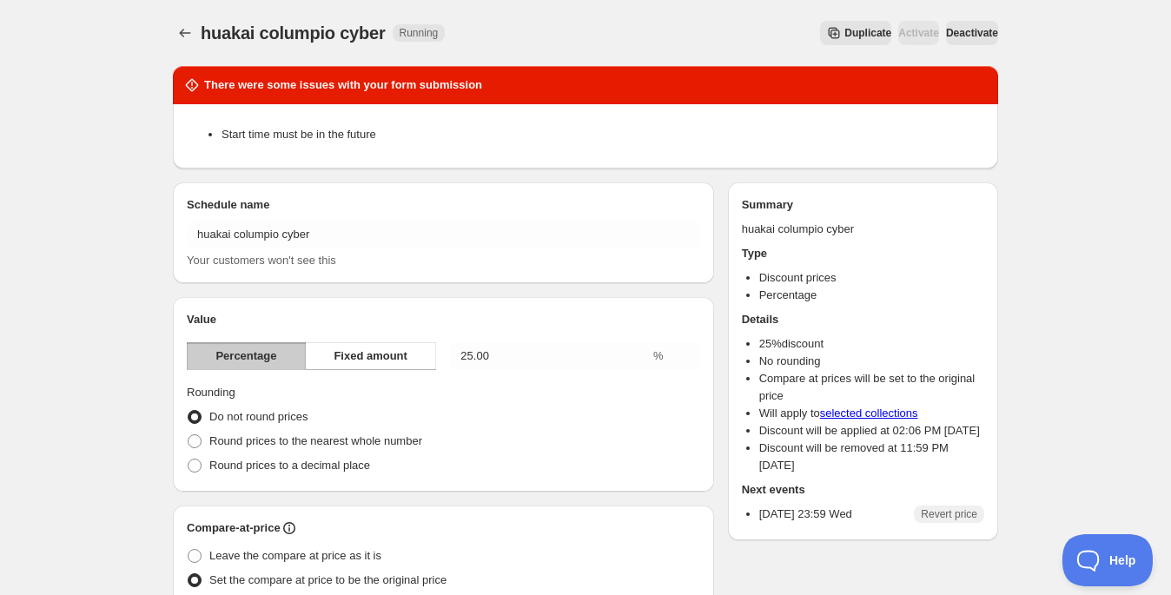
click at [976, 34] on span "Deactivate" at bounding box center [972, 33] width 52 height 14
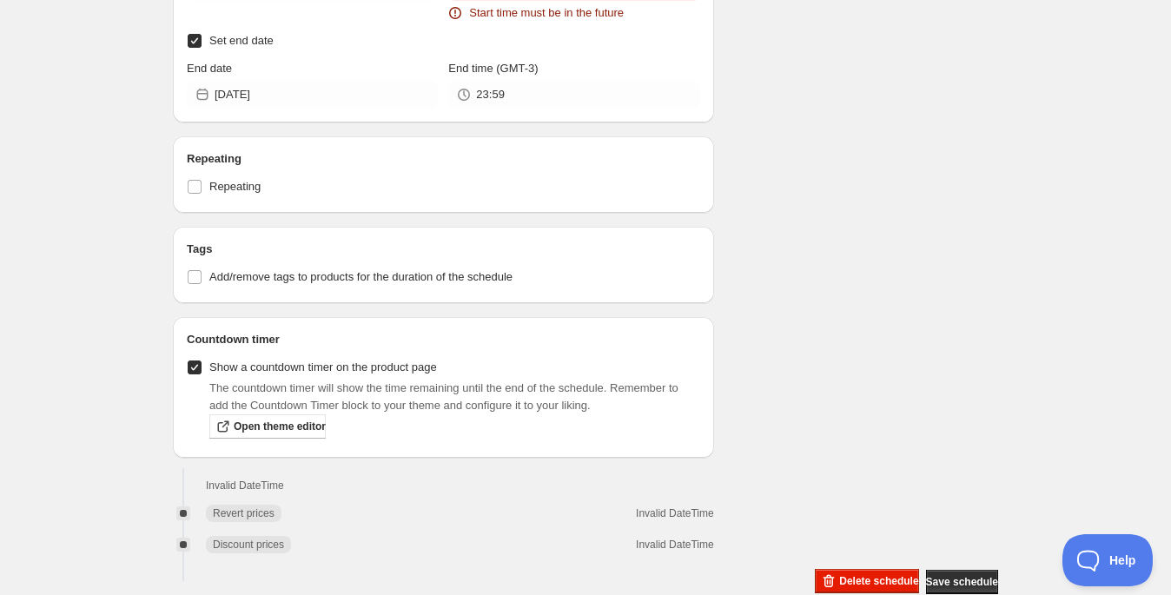
scroll to position [1003, 0]
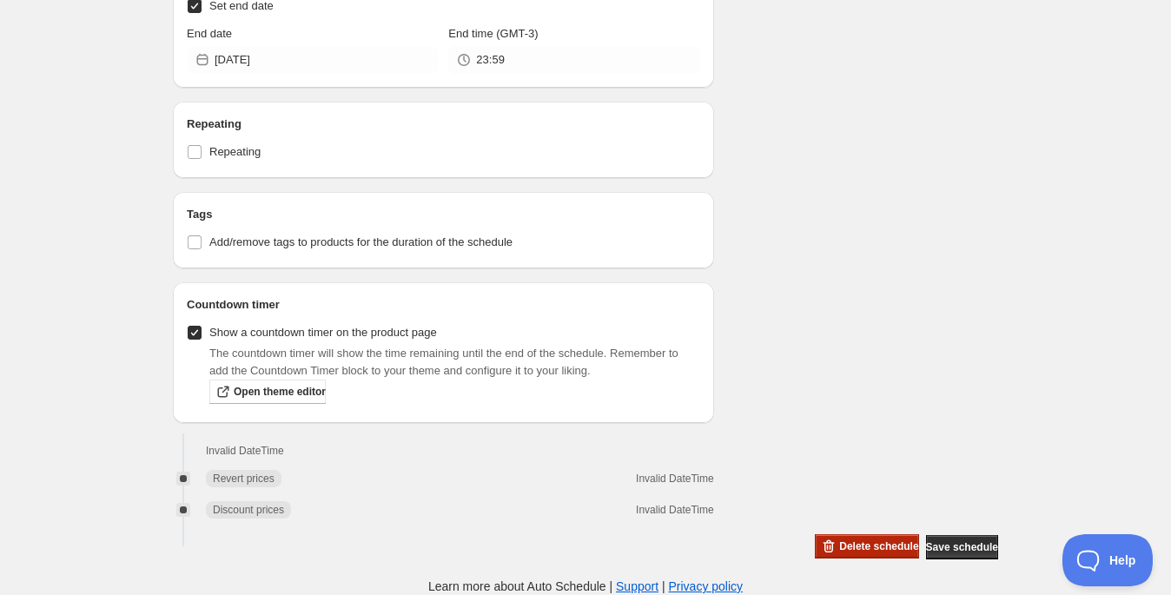
click at [839, 549] on span "Delete schedule" at bounding box center [878, 546] width 79 height 14
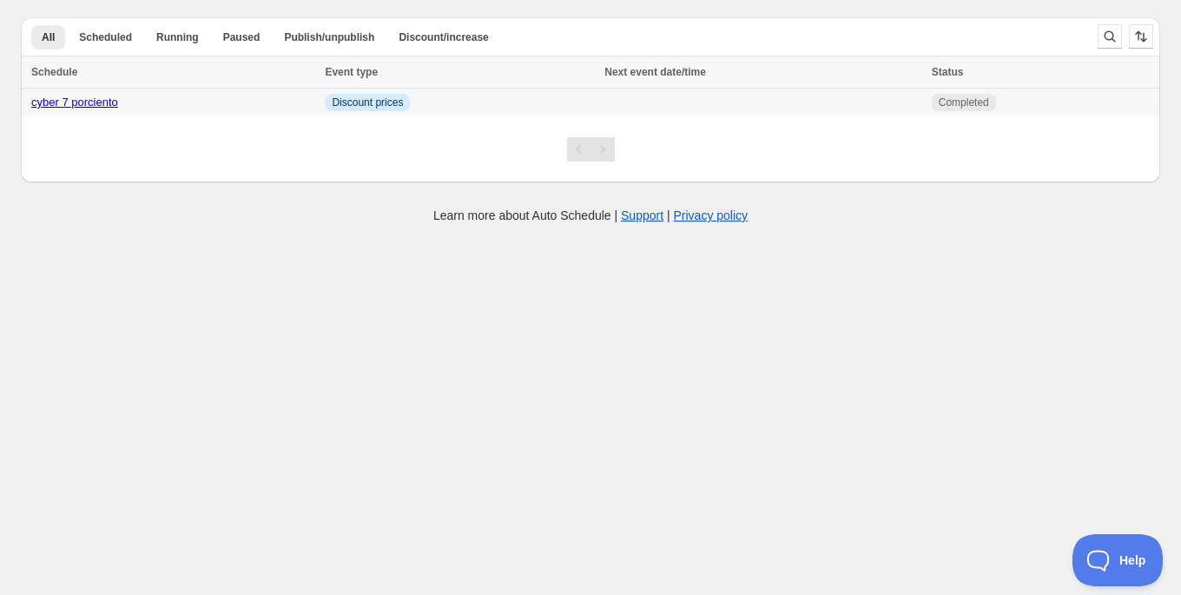
click at [355, 106] on span "Discount prices" at bounding box center [367, 103] width 71 height 14
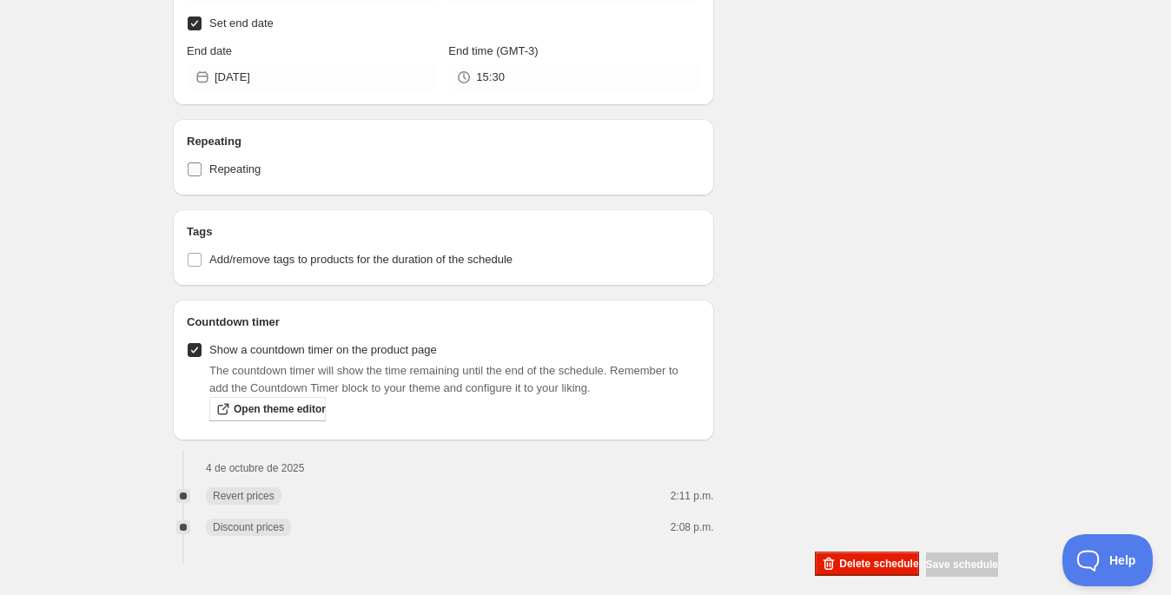
scroll to position [1146, 0]
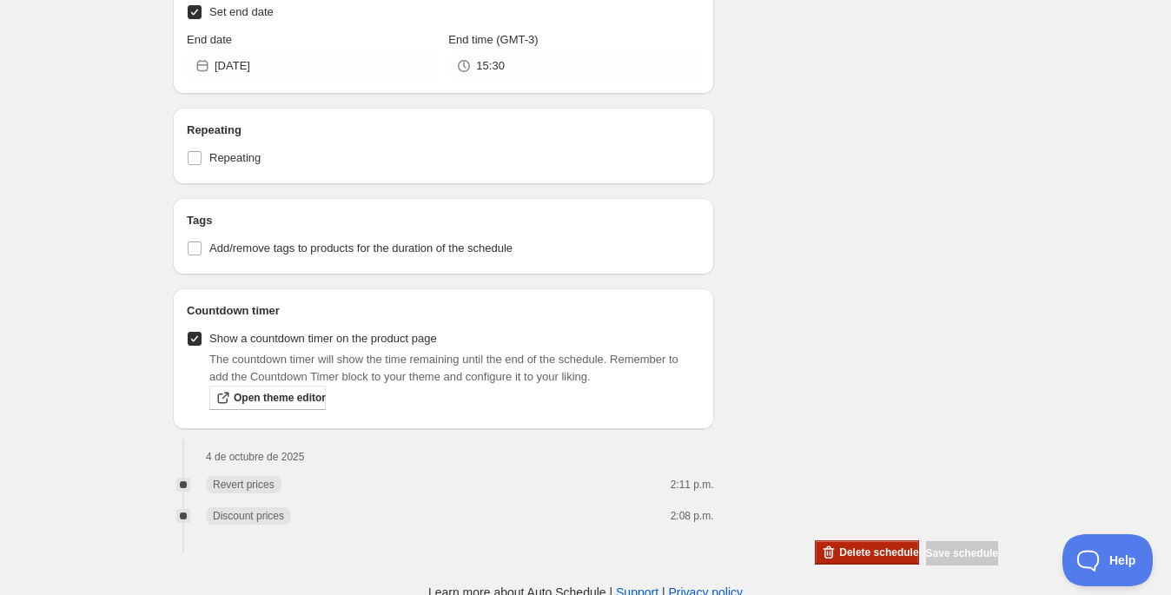
click at [846, 549] on span "Delete schedule" at bounding box center [878, 552] width 79 height 14
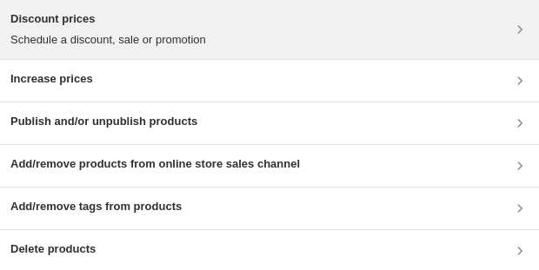
click at [426, 29] on div "Discount prices Schedule a discount, sale or promotion" at bounding box center [269, 29] width 518 height 38
click at [91, 38] on p "Schedule a discount, sale or promotion" at bounding box center [107, 39] width 195 height 17
click at [134, 35] on p "Schedule a discount, sale or promotion" at bounding box center [107, 39] width 195 height 17
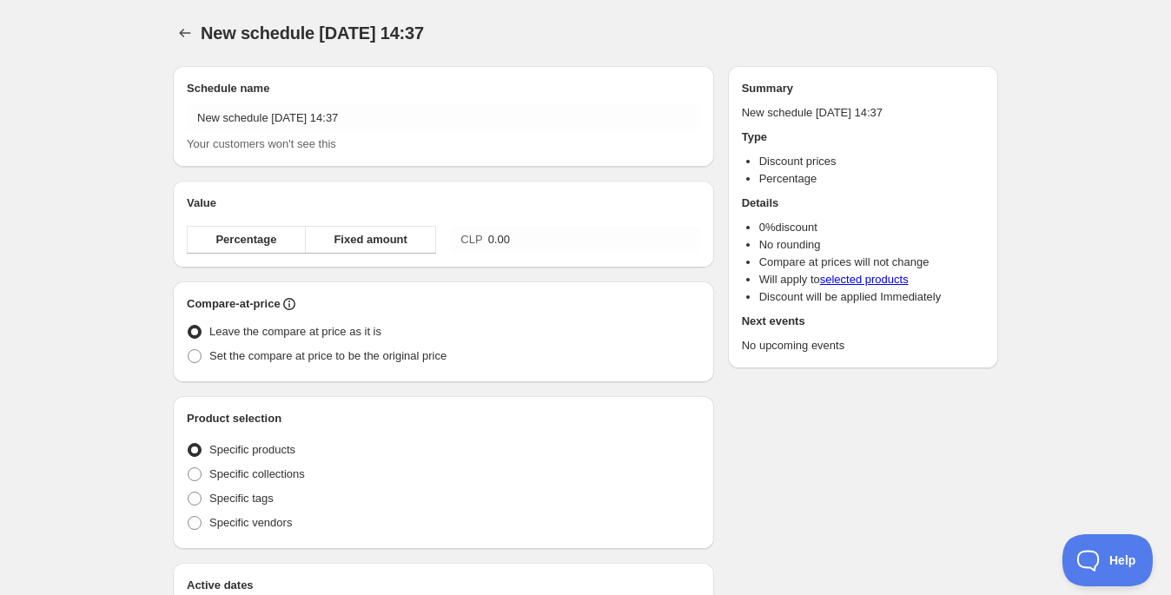
radio input "true"
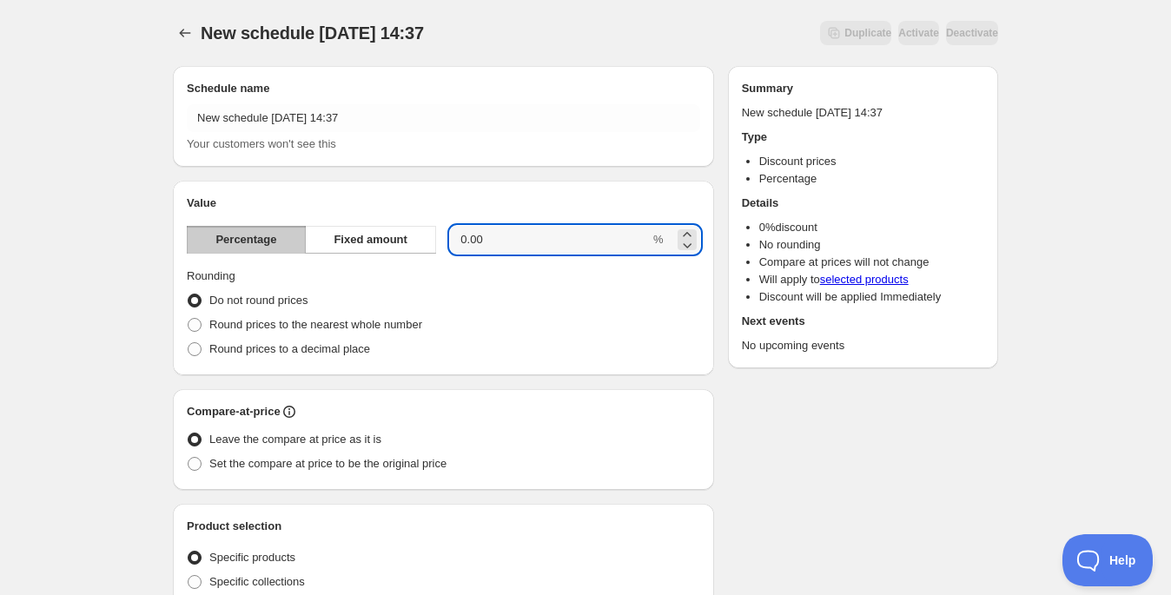
drag, startPoint x: 498, startPoint y: 248, endPoint x: 432, endPoint y: 223, distance: 70.3
click at [432, 223] on div "Value Percentage Fixed amount 0.00 % Rounding Do not round prices Round prices …" at bounding box center [443, 278] width 513 height 167
type input "25"
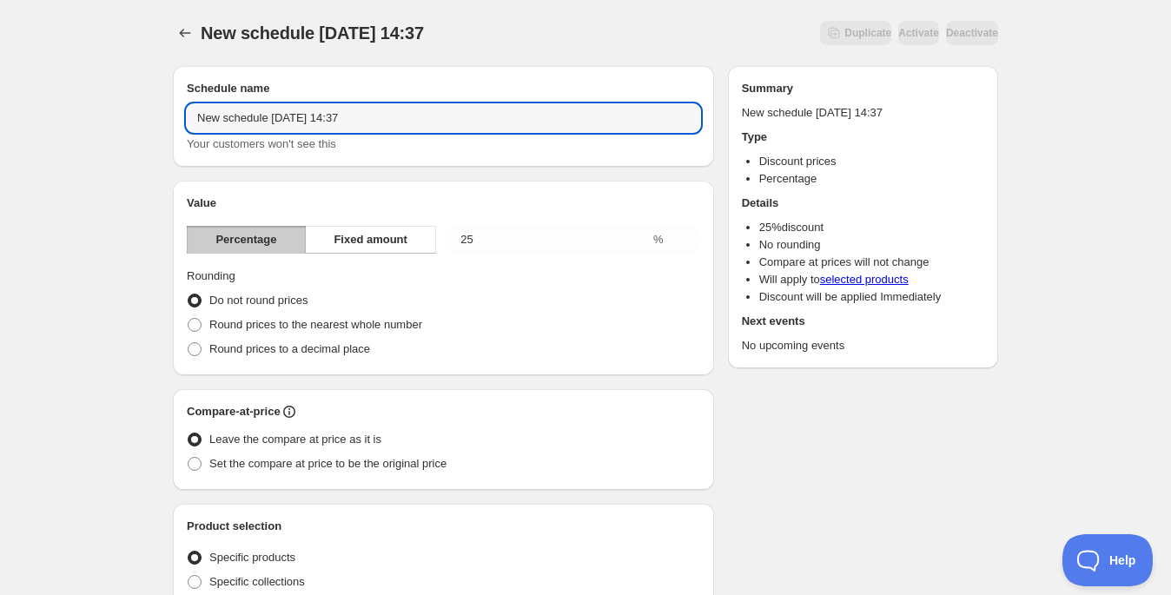
drag, startPoint x: 454, startPoint y: 122, endPoint x: 169, endPoint y: 117, distance: 285.8
type input "columpio huakai"
click at [347, 468] on span "Set the compare at price to be the original price" at bounding box center [327, 463] width 237 height 13
click at [188, 458] on input "Set the compare at price to be the original price" at bounding box center [188, 457] width 1 height 1
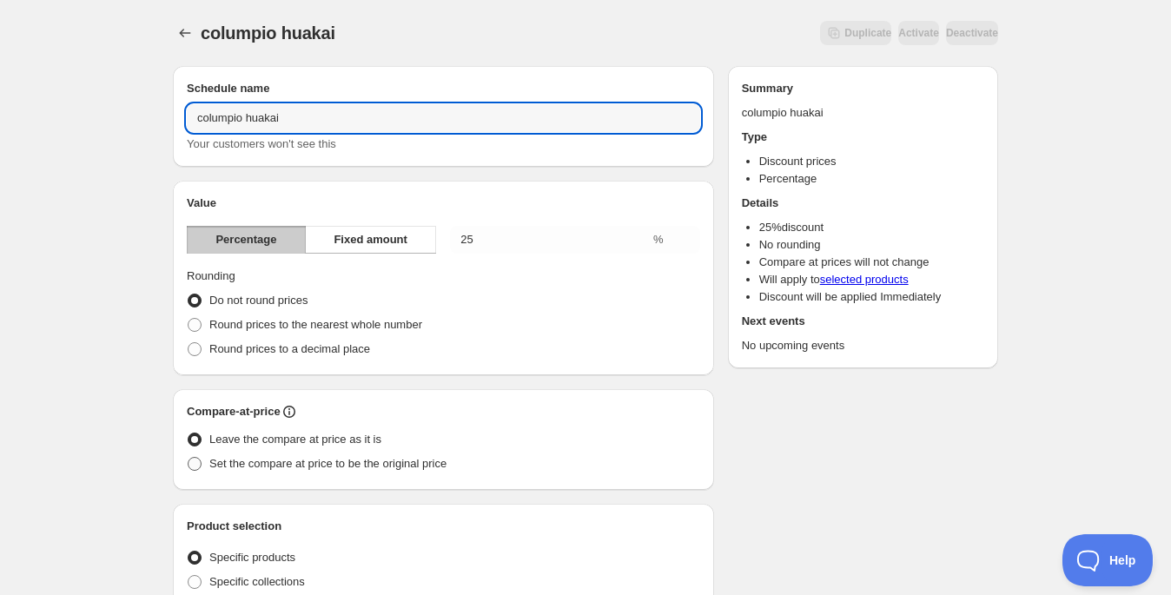
radio input "true"
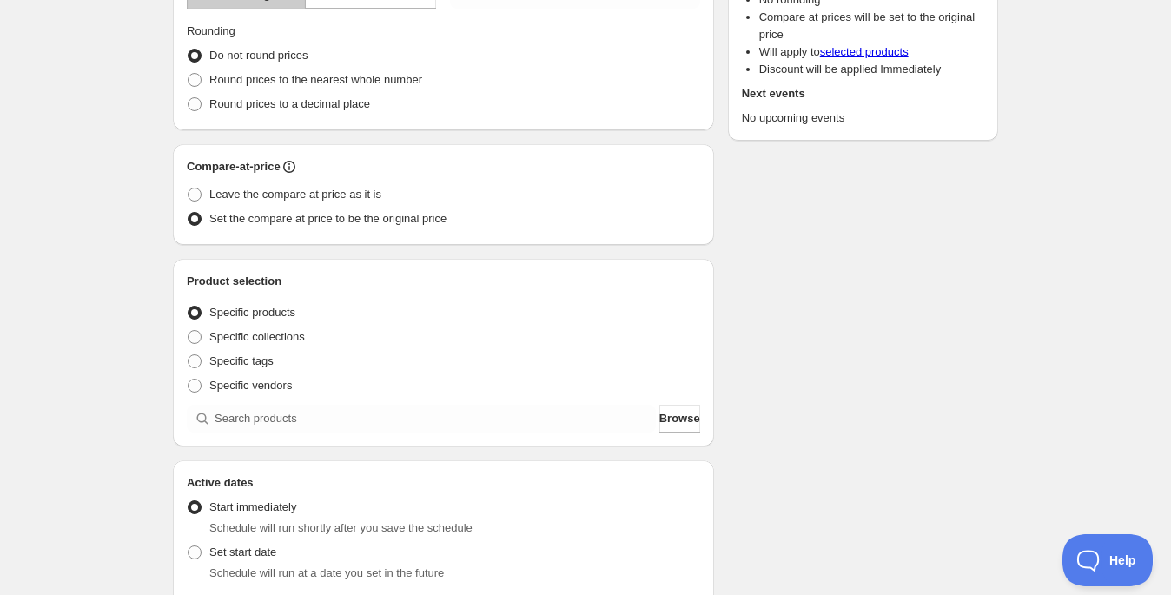
scroll to position [15, 0]
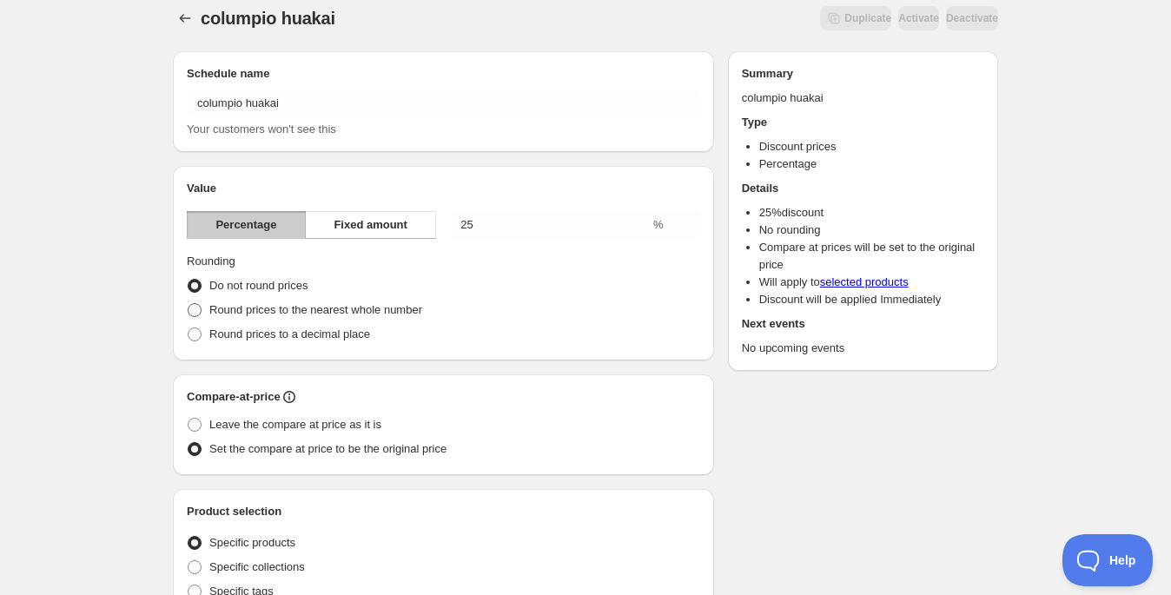
click at [400, 303] on span "Round prices to the nearest whole number" at bounding box center [315, 309] width 213 height 13
click at [188, 303] on input "Round prices to the nearest whole number" at bounding box center [188, 303] width 1 height 1
radio input "true"
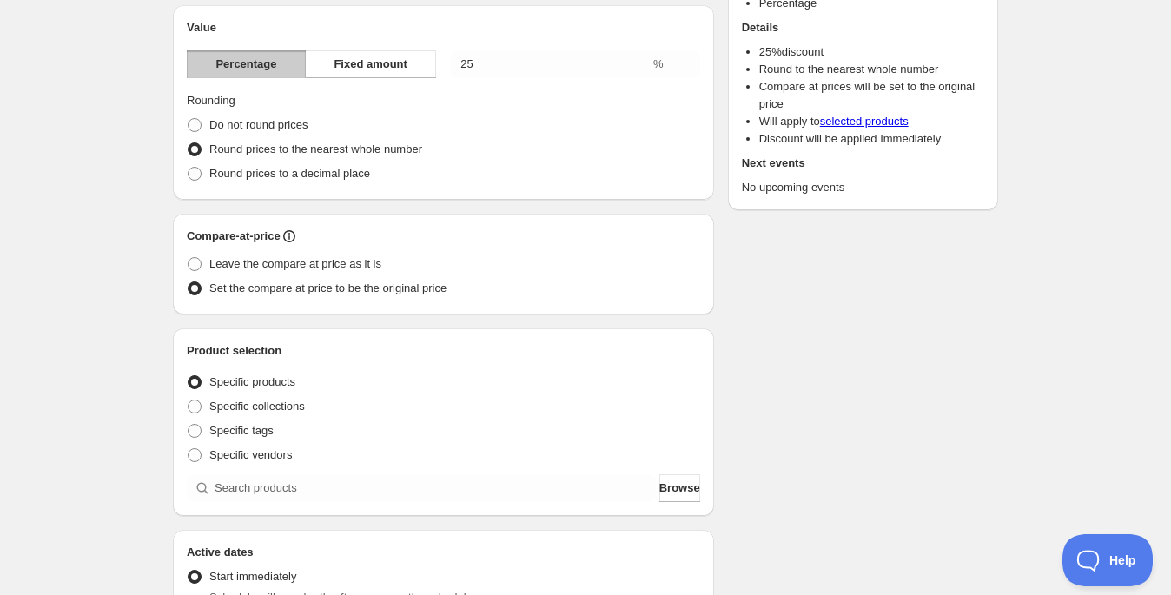
scroll to position [193, 0]
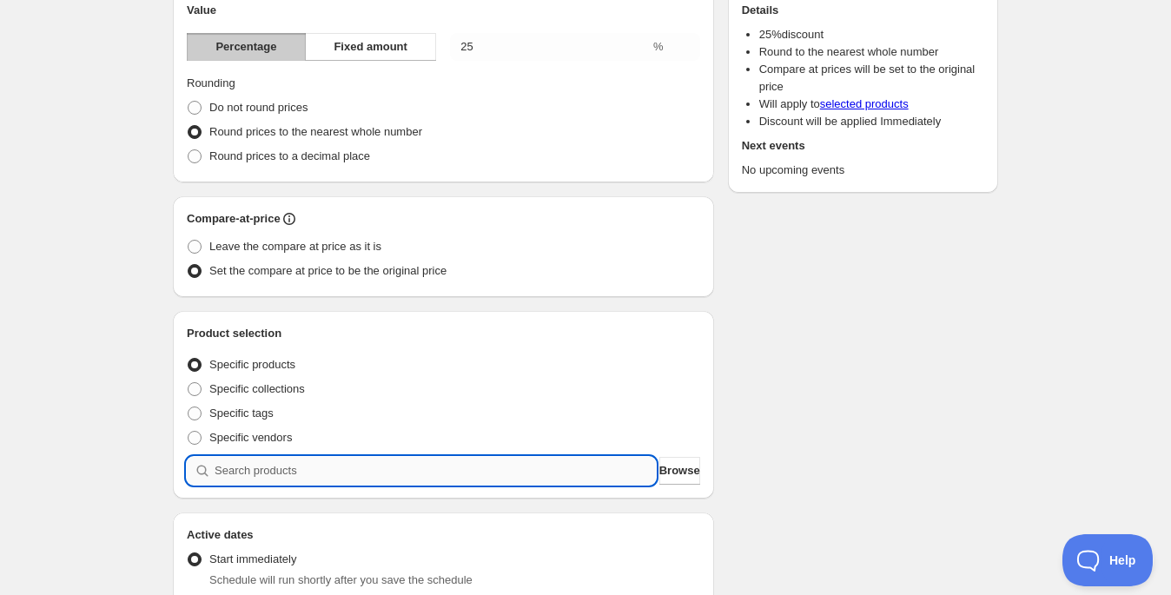
click at [600, 466] on input "search" at bounding box center [435, 471] width 441 height 28
click at [265, 380] on span "Specific collections" at bounding box center [257, 388] width 96 height 17
click at [188, 382] on input "Specific collections" at bounding box center [188, 382] width 1 height 1
radio input "true"
click at [504, 466] on input "search" at bounding box center [435, 471] width 441 height 28
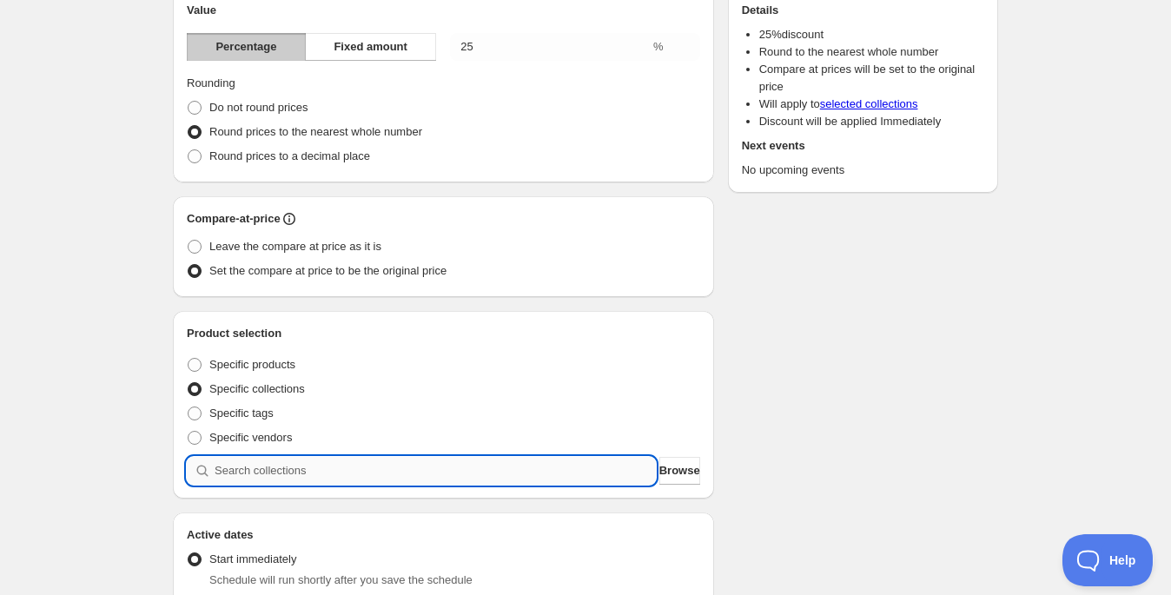
type input "c"
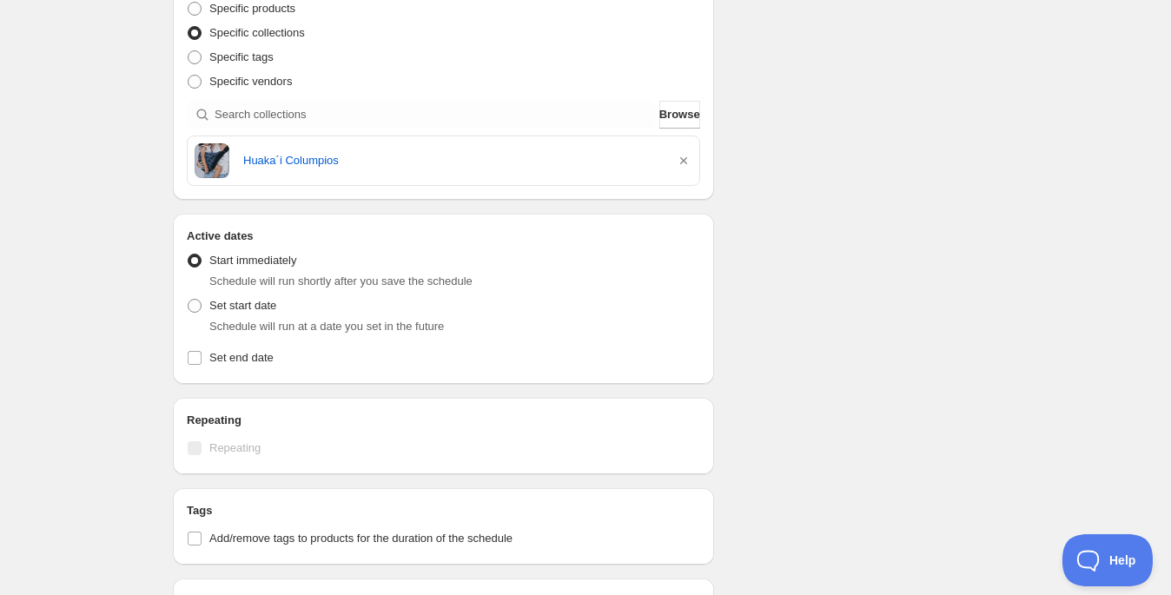
scroll to position [744, 0]
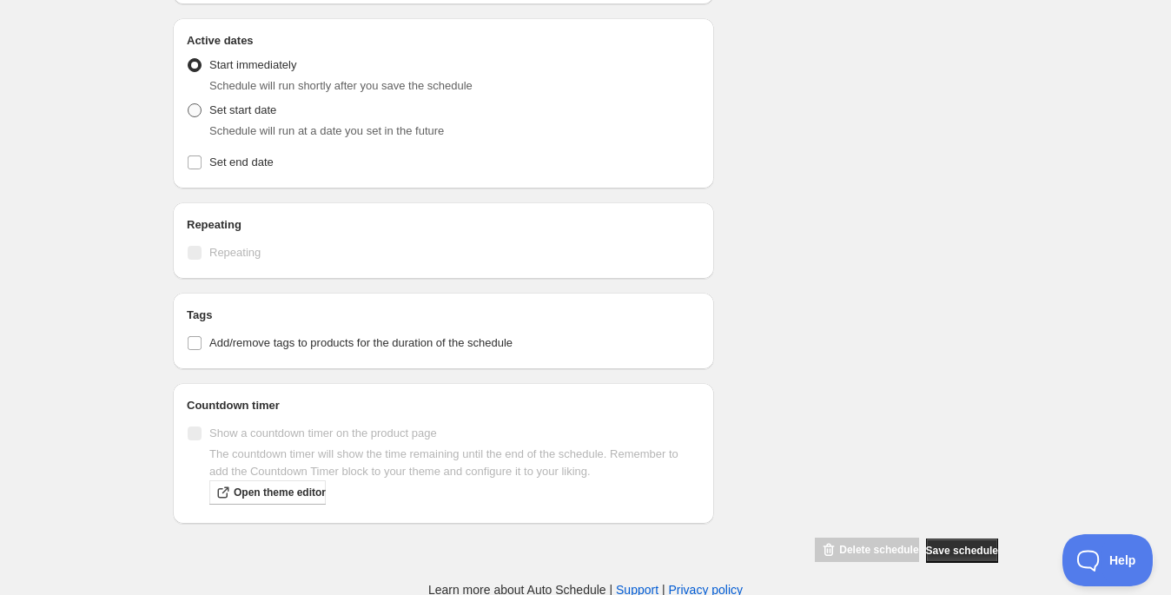
click at [245, 104] on span "Set start date" at bounding box center [242, 109] width 67 height 13
click at [188, 104] on input "Set start date" at bounding box center [188, 103] width 1 height 1
radio input "true"
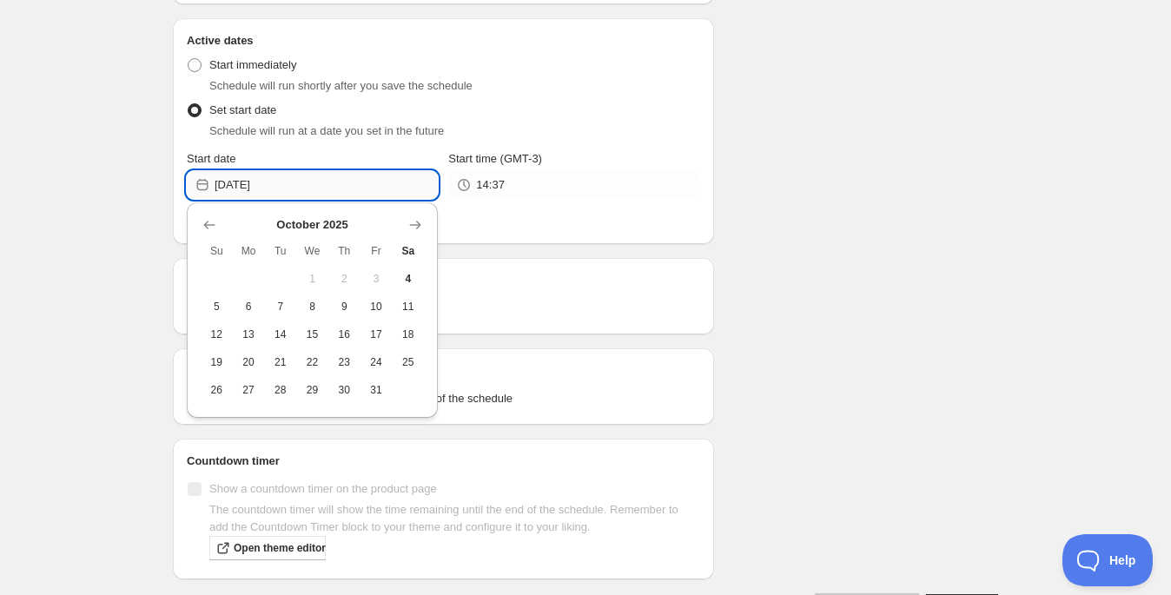
click at [357, 190] on input "[DATE]" at bounding box center [326, 185] width 223 height 28
click at [316, 313] on button "8" at bounding box center [312, 307] width 32 height 28
type input "[DATE]"
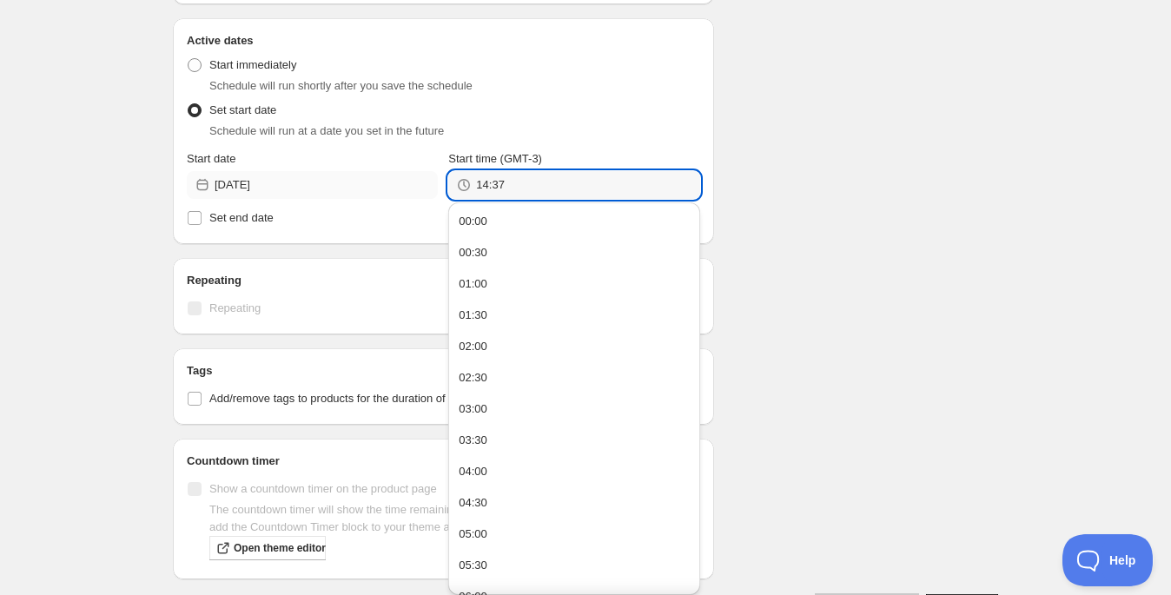
drag, startPoint x: 519, startPoint y: 195, endPoint x: 408, endPoint y: 185, distance: 110.8
click at [408, 185] on div "Start date 2025-10-08 Start time (GMT-3) 14:37" at bounding box center [443, 174] width 513 height 49
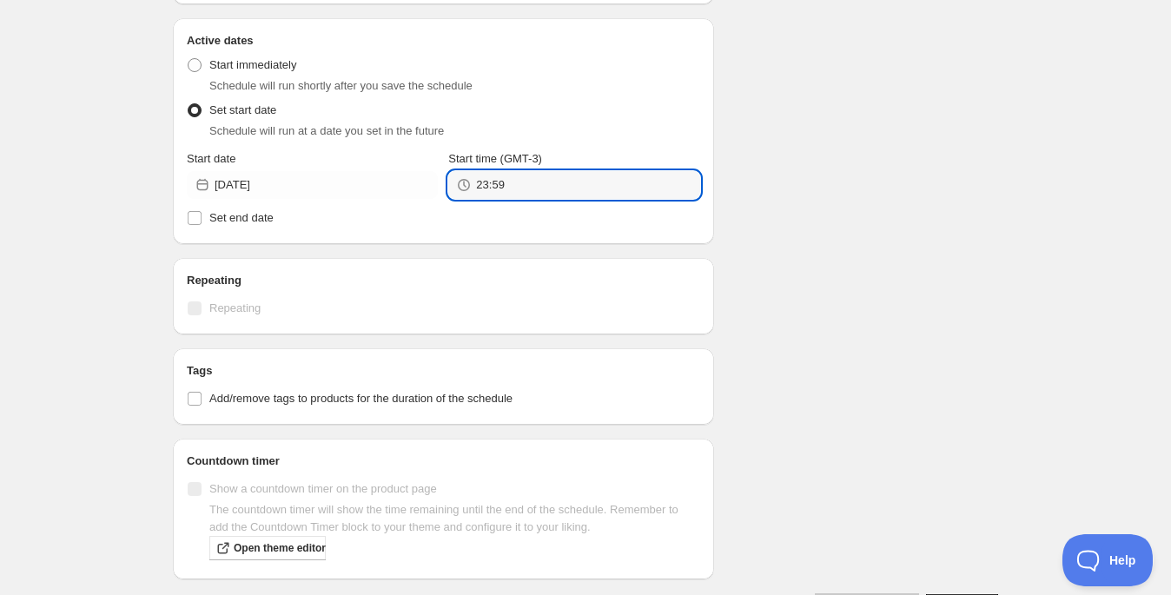
type input "23:59"
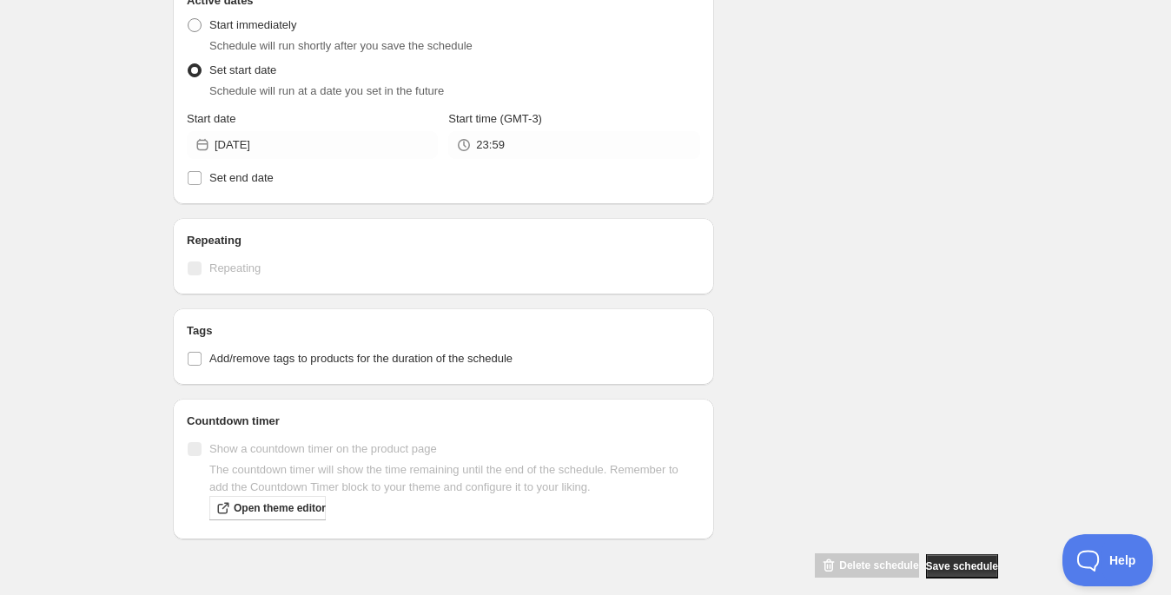
scroll to position [800, 0]
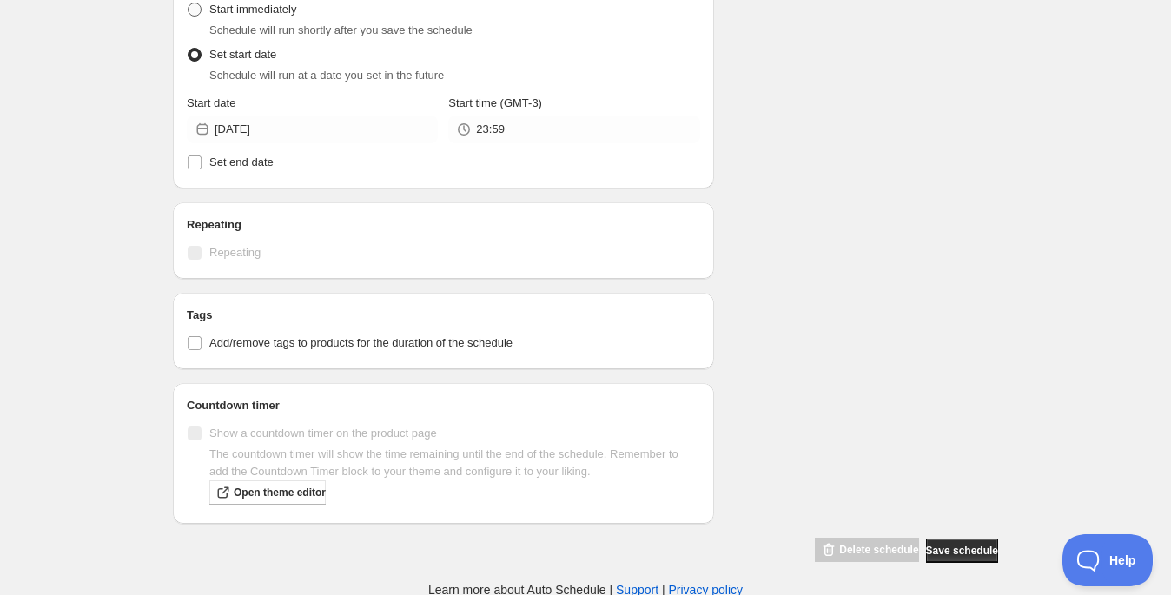
click at [195, 12] on span at bounding box center [195, 10] width 14 height 14
click at [188, 3] on input "Start immediately" at bounding box center [188, 3] width 1 height 1
radio input "true"
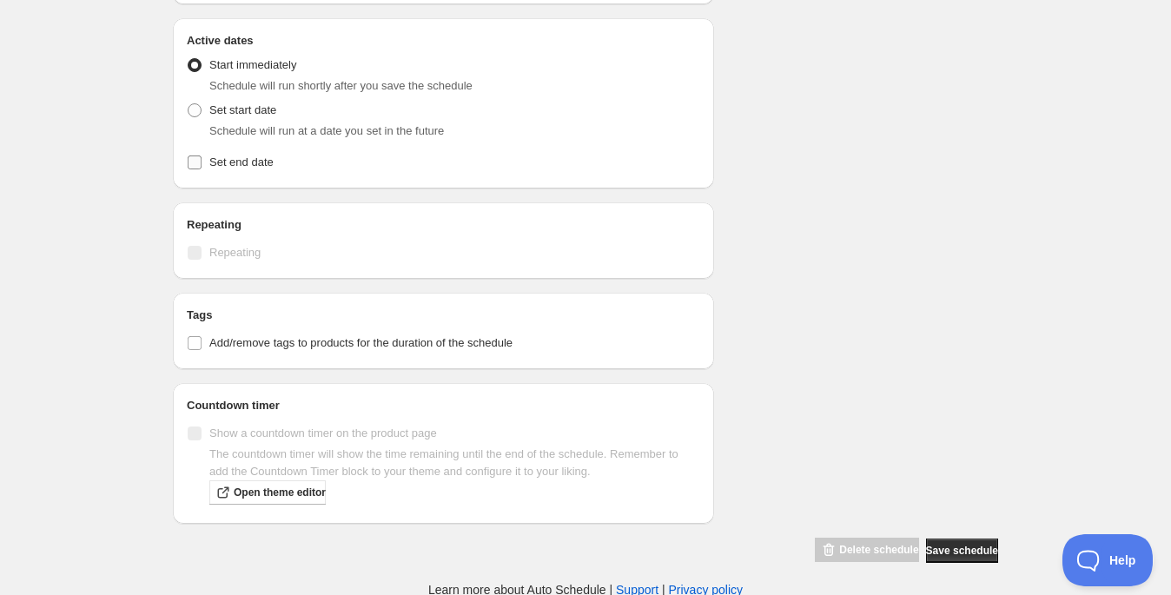
click at [198, 161] on input "Set end date" at bounding box center [195, 162] width 14 height 14
checkbox input "true"
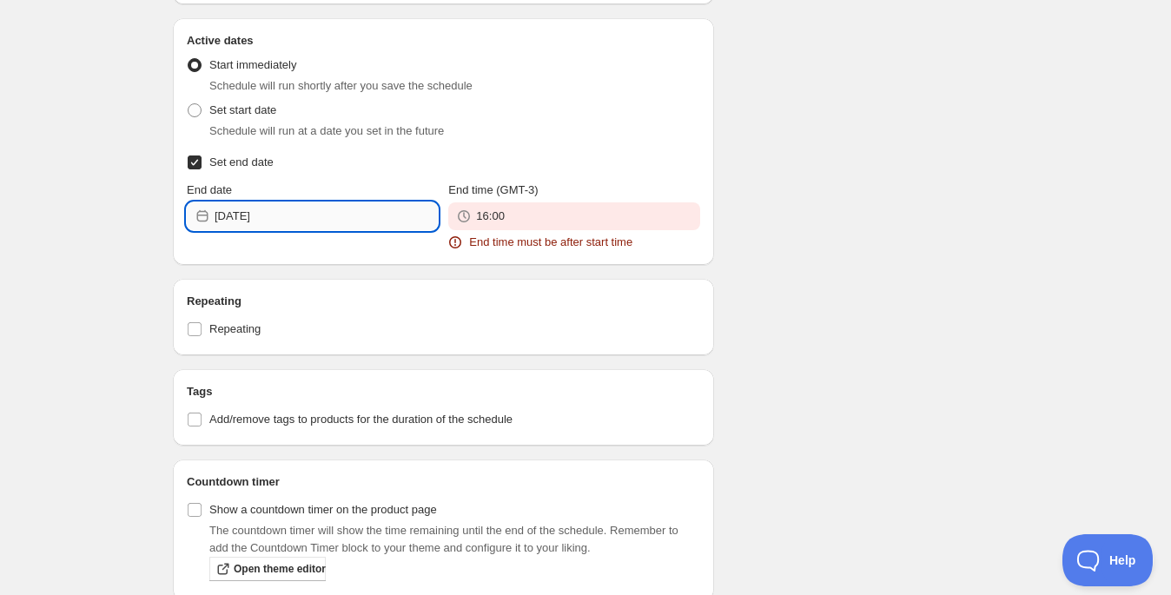
click at [379, 213] on input "[DATE]" at bounding box center [326, 216] width 223 height 28
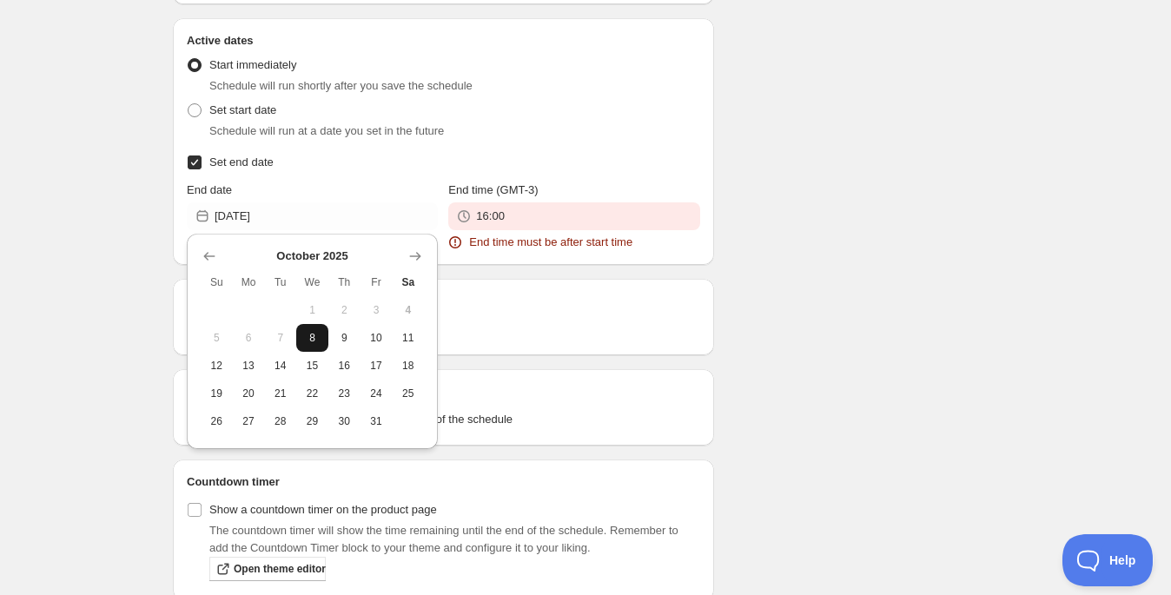
click at [324, 339] on button "8" at bounding box center [312, 338] width 32 height 28
type input "[DATE]"
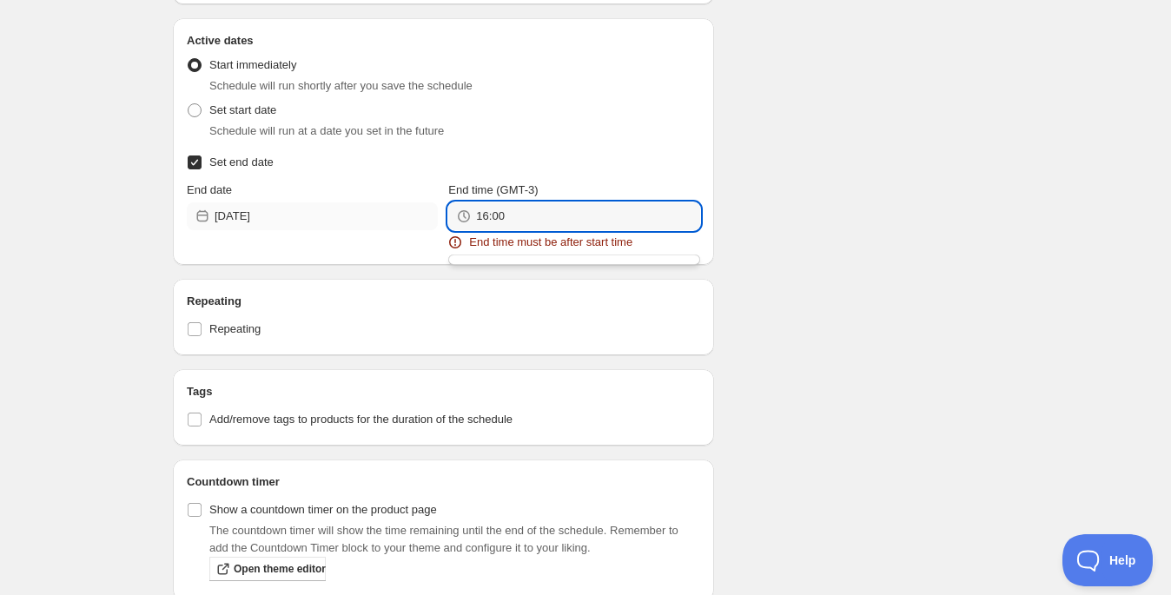
drag, startPoint x: 525, startPoint y: 221, endPoint x: 427, endPoint y: 207, distance: 99.3
click at [427, 209] on div "End date 2025-10-08 End time (GMT-3) 16:00 End time must be after start time" at bounding box center [443, 216] width 513 height 69
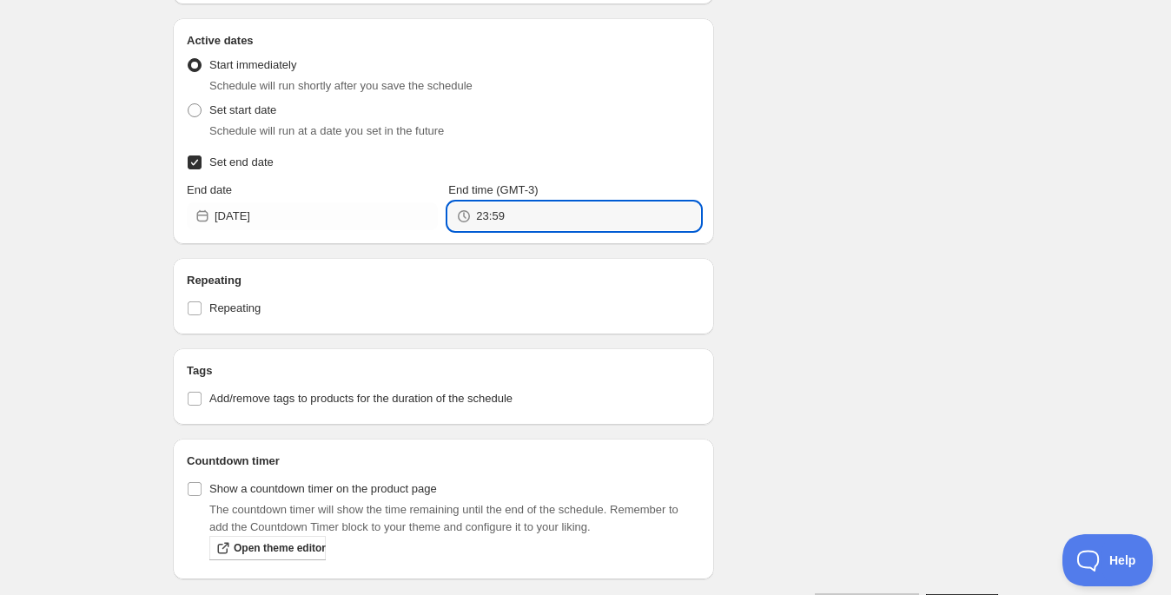
type input "23:59"
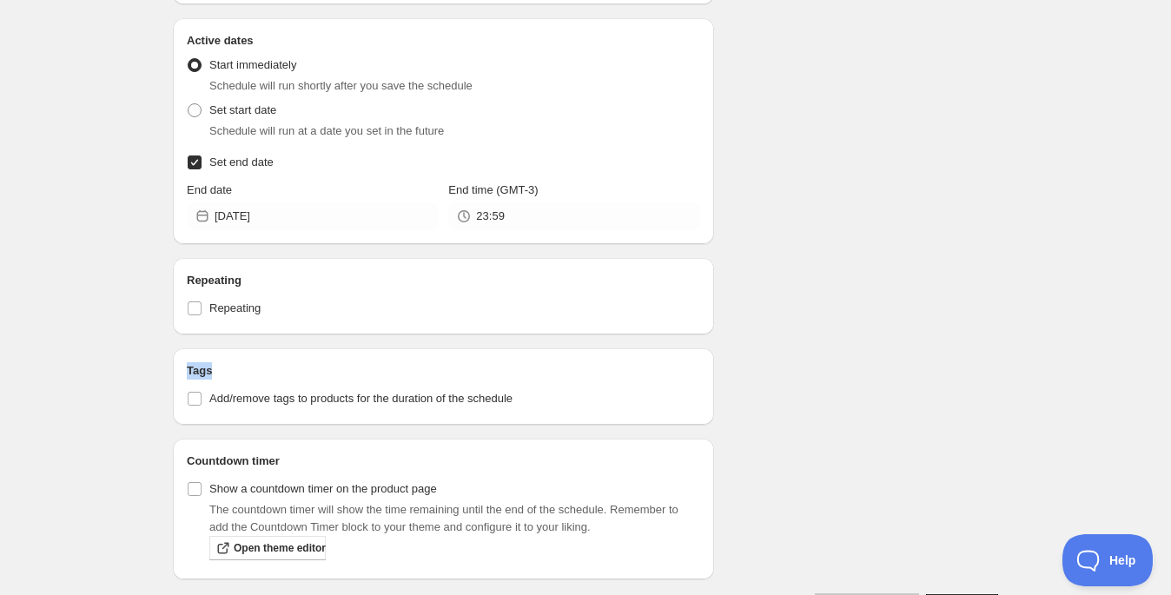
scroll to position [743, 0]
click at [228, 401] on span "Add/remove tags to products for the duration of the schedule" at bounding box center [360, 399] width 303 height 13
click at [202, 401] on input "Add/remove tags to products for the duration of the schedule" at bounding box center [195, 400] width 14 height 14
checkbox input "true"
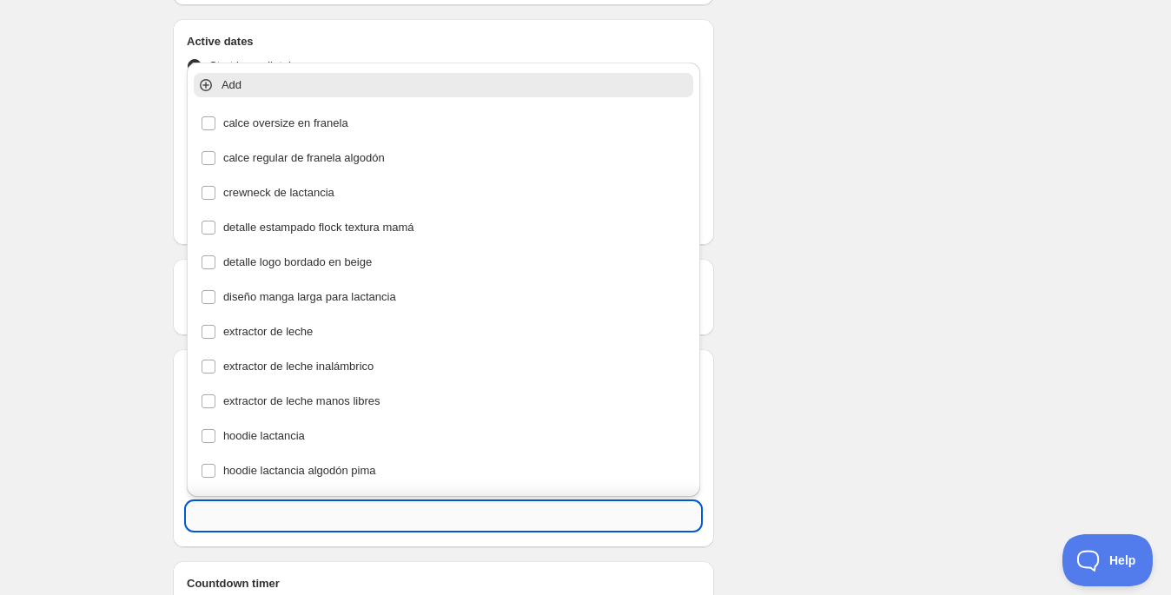
click at [340, 513] on input "text" at bounding box center [443, 516] width 513 height 28
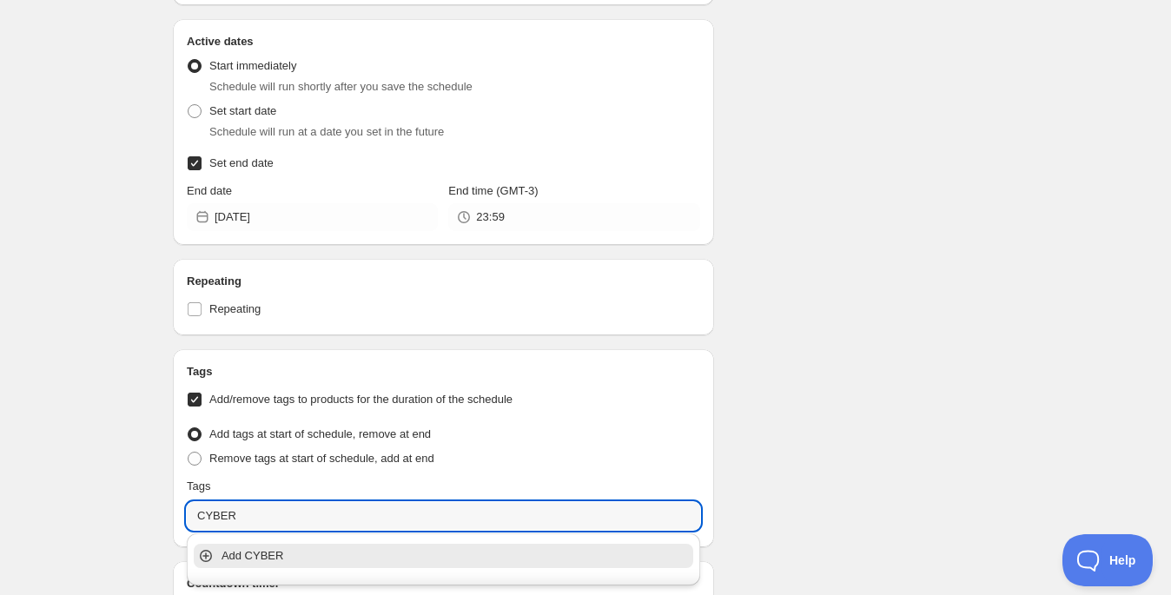
click at [307, 554] on p "Add CYBER" at bounding box center [455, 555] width 468 height 17
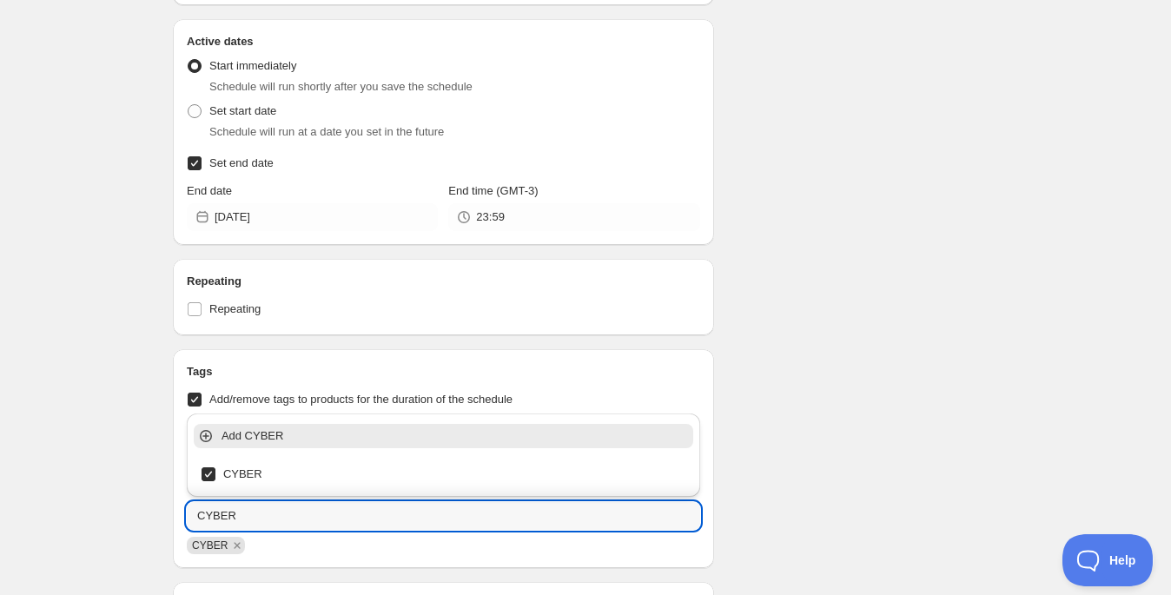
type input "CYBER"
click at [864, 360] on div "Schedule name columpio huakai Your customers won't see this Value Percentage Fi…" at bounding box center [578, 36] width 839 height 1454
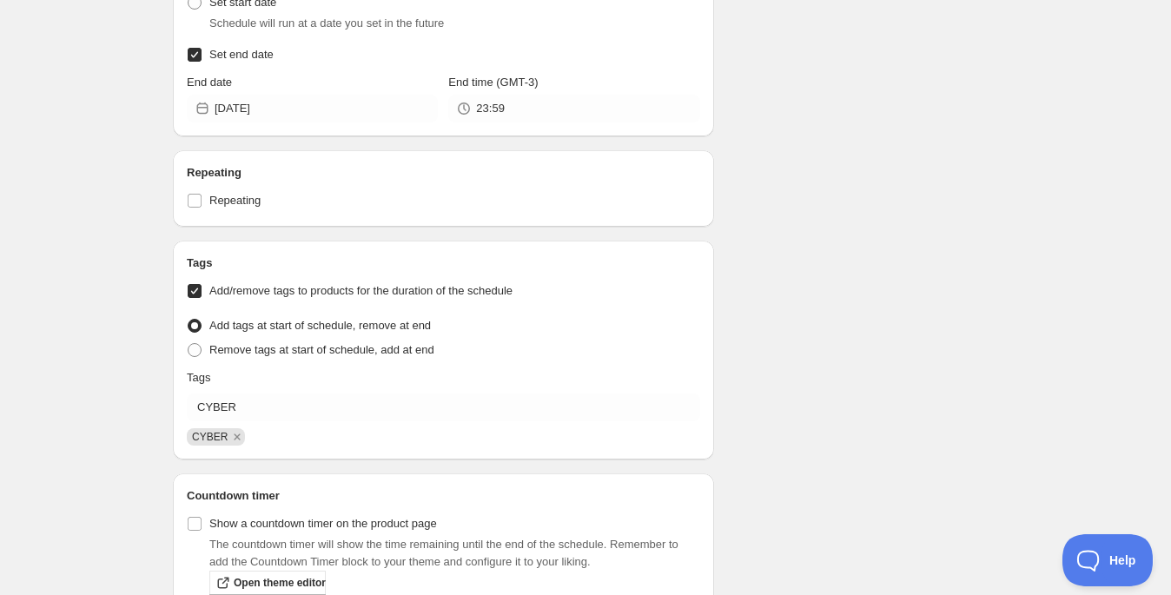
scroll to position [942, 0]
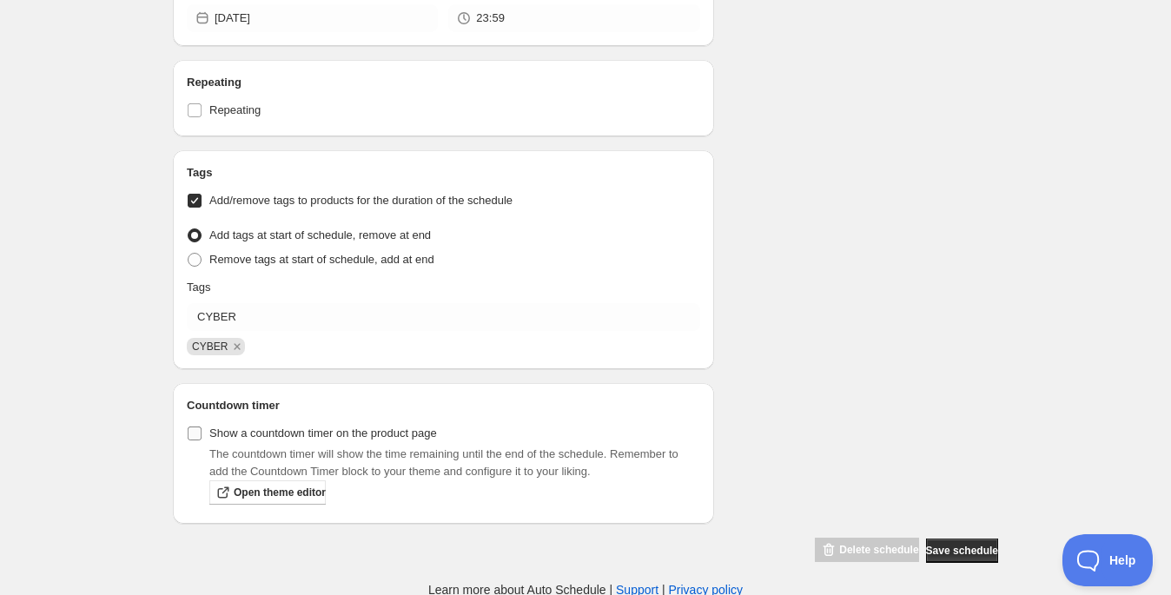
click at [197, 428] on input "Show a countdown timer on the product page" at bounding box center [195, 433] width 14 height 14
checkbox input "true"
click at [942, 545] on span "Save schedule" at bounding box center [962, 551] width 72 height 14
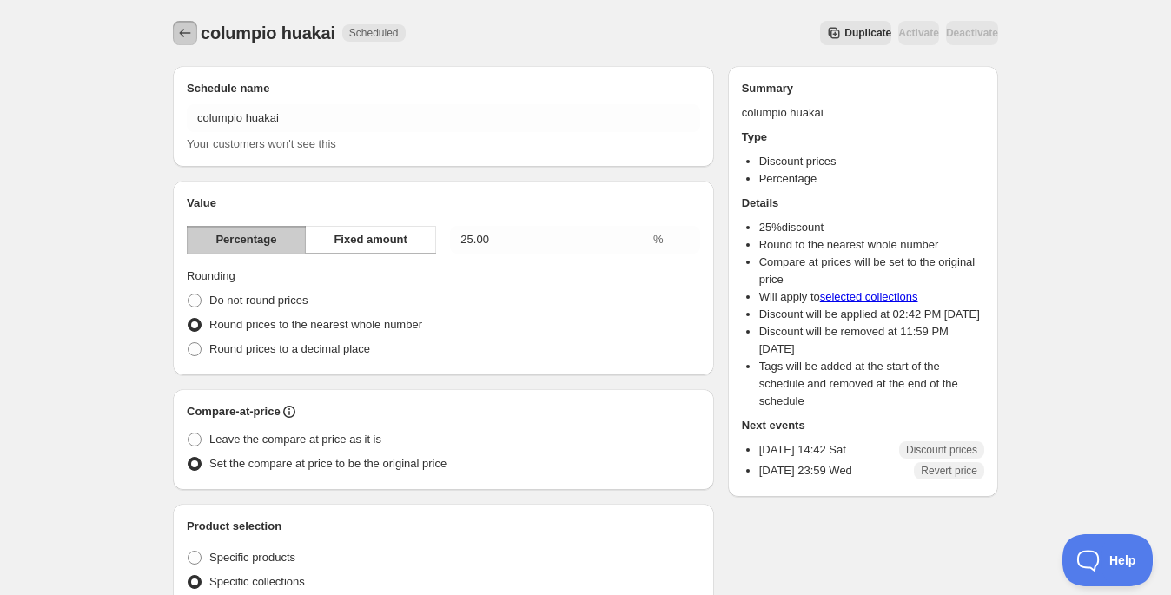
click at [190, 32] on icon "Schedules" at bounding box center [184, 32] width 17 height 17
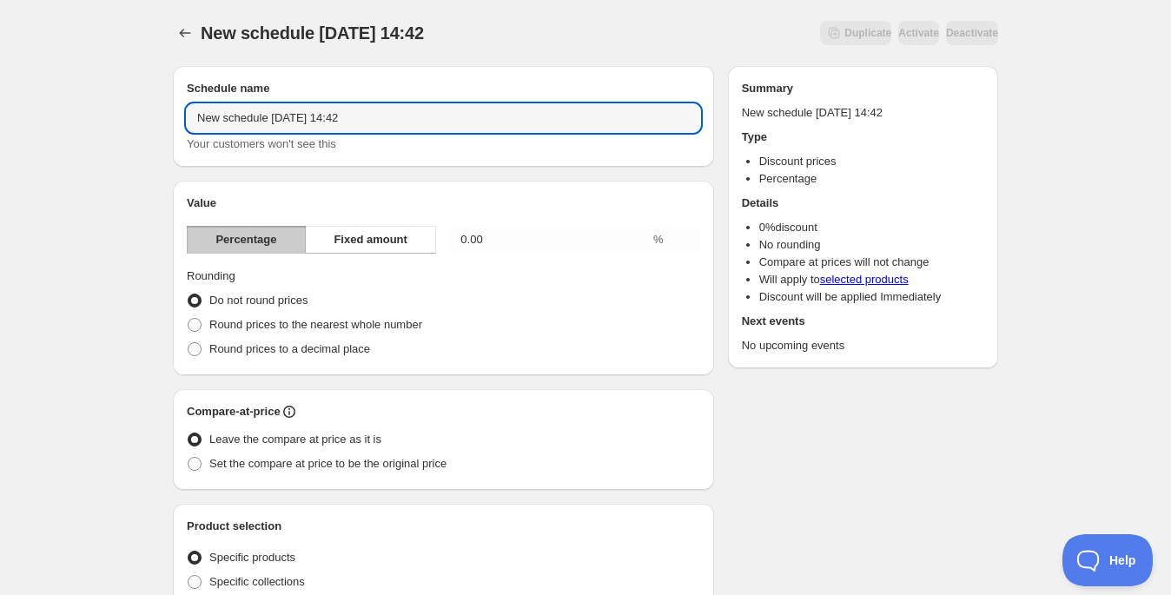
drag, startPoint x: 406, startPoint y: 115, endPoint x: 202, endPoint y: 96, distance: 204.1
click at [202, 96] on div "Schedule name New schedule Oct 04 2025 14:42 Your customers won't see this" at bounding box center [443, 116] width 513 height 73
type input "CYBER 10"
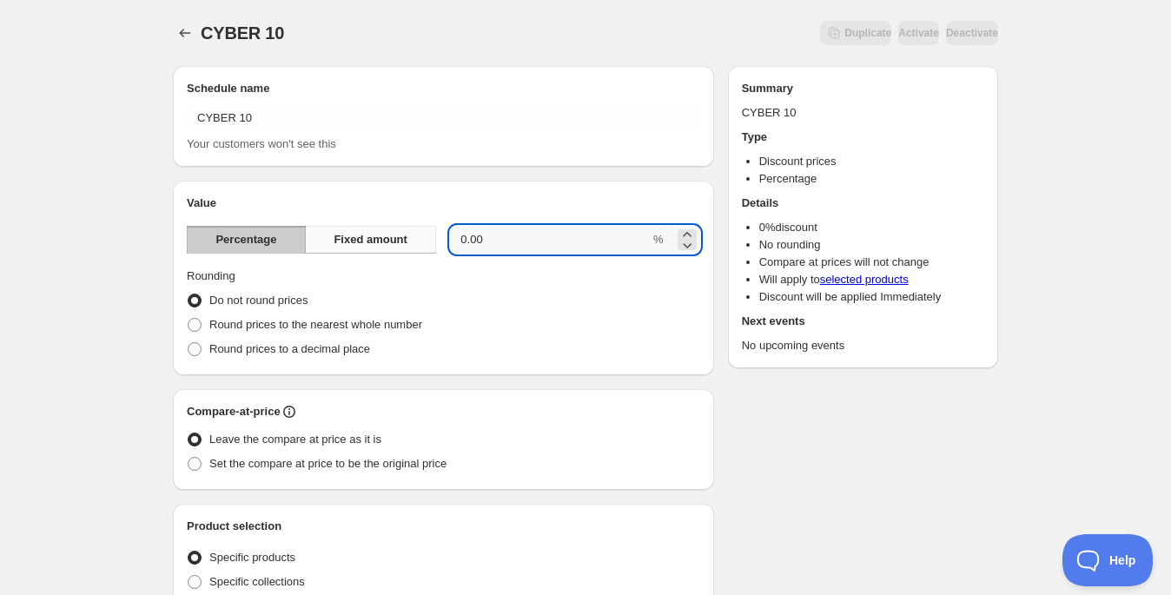
drag, startPoint x: 513, startPoint y: 239, endPoint x: 406, endPoint y: 230, distance: 107.2
click at [406, 230] on div "Percentage Fixed amount 0.00 %" at bounding box center [443, 240] width 513 height 28
type input "10"
click at [704, 436] on div "Compare-at-price Leave the compare at price as it is Set the compare at price t…" at bounding box center [443, 439] width 541 height 101
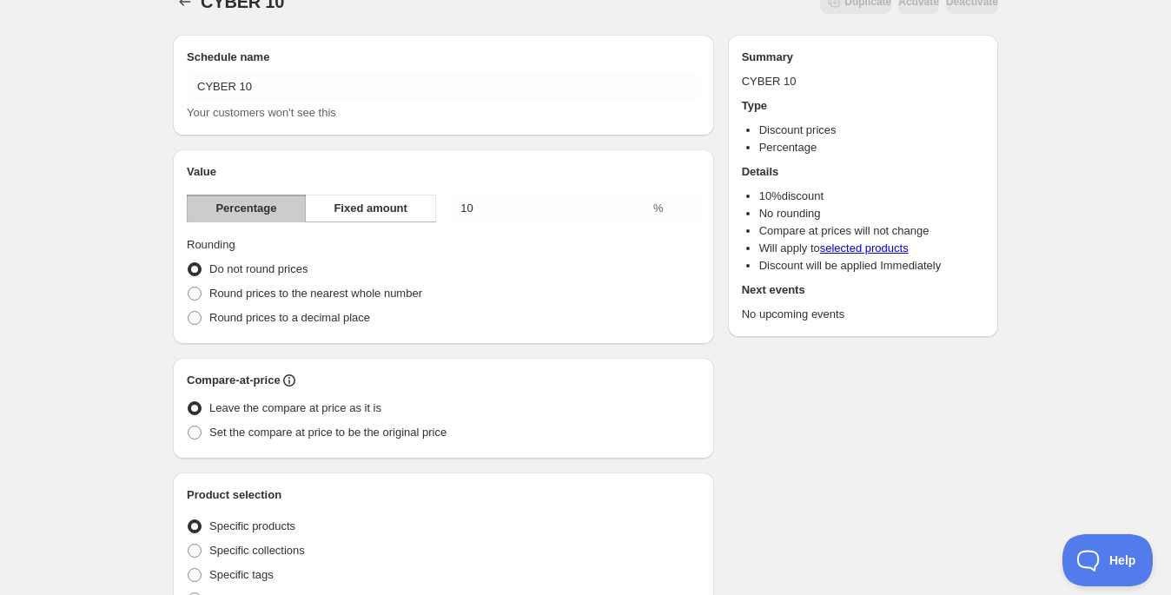
scroll to position [45, 0]
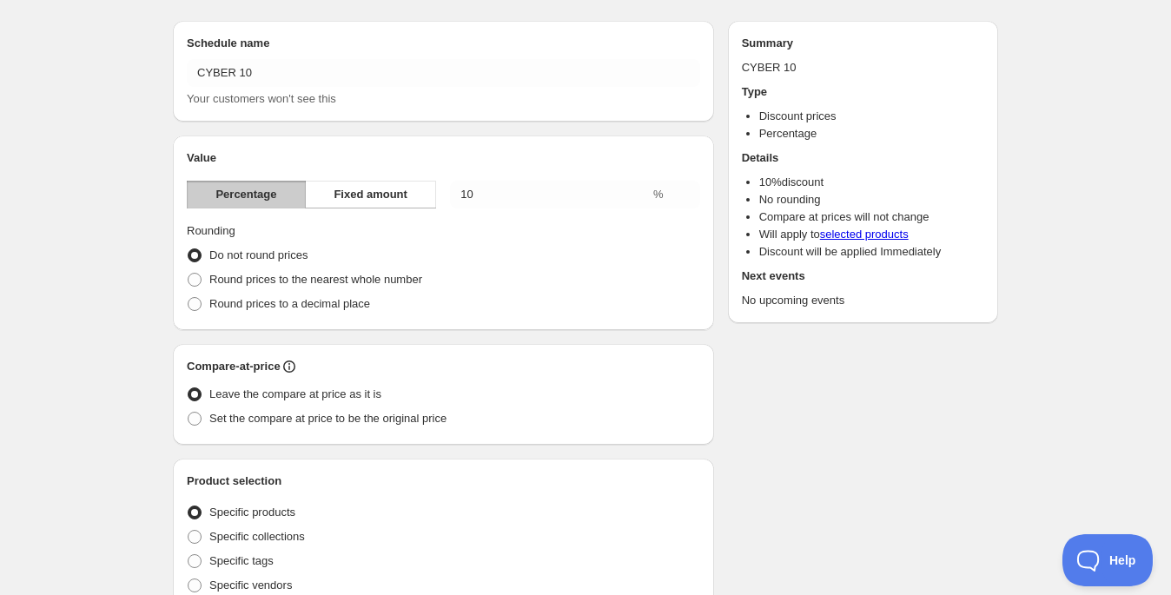
click at [410, 404] on div "Leave the compare at price as it is" at bounding box center [443, 394] width 513 height 24
click at [423, 421] on span "Set the compare at price to be the original price" at bounding box center [327, 418] width 237 height 13
click at [188, 413] on input "Set the compare at price to be the original price" at bounding box center [188, 412] width 1 height 1
radio input "true"
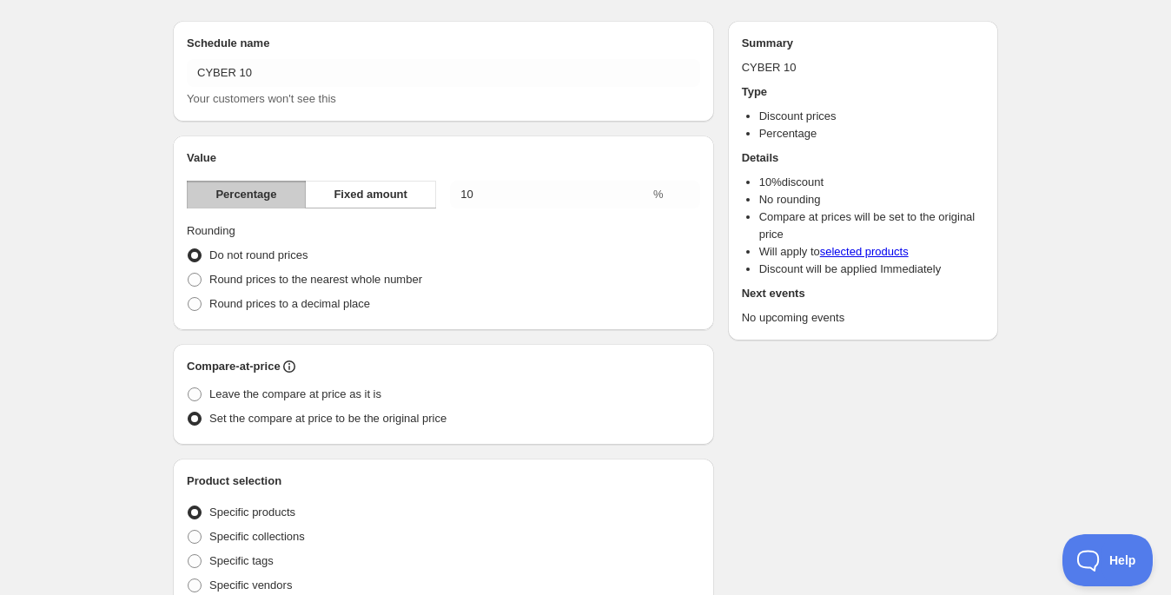
click at [423, 421] on span "Set the compare at price to be the original price" at bounding box center [327, 418] width 237 height 13
click at [188, 413] on input "Set the compare at price to be the original price" at bounding box center [188, 412] width 1 height 1
click at [372, 281] on span "Round prices to the nearest whole number" at bounding box center [315, 279] width 213 height 13
click at [188, 274] on input "Round prices to the nearest whole number" at bounding box center [188, 273] width 1 height 1
radio input "true"
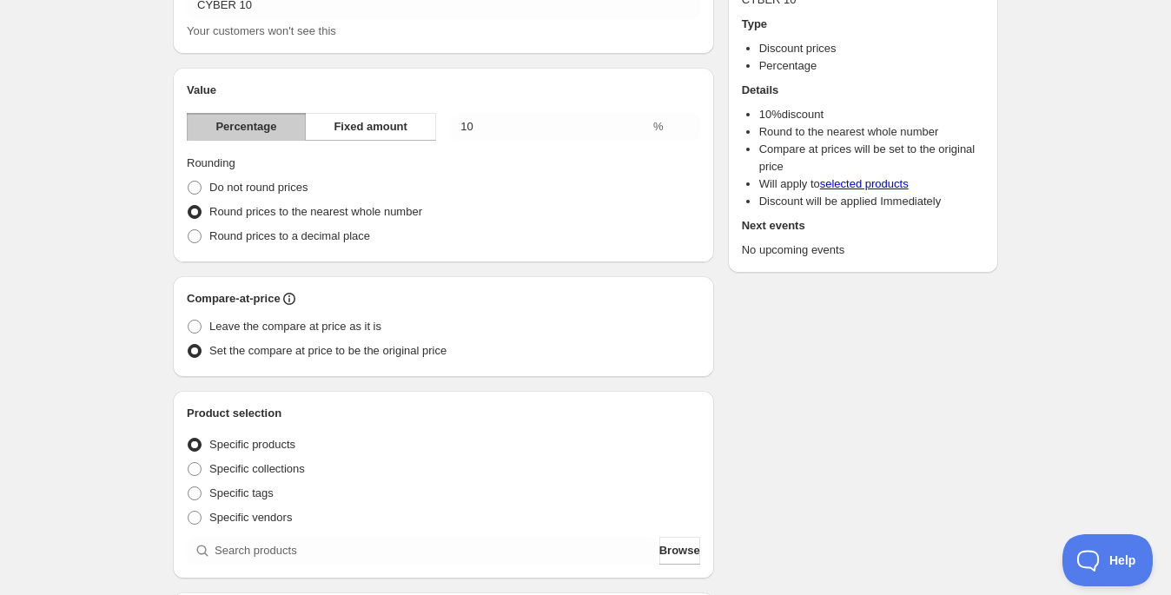
scroll to position [257, 0]
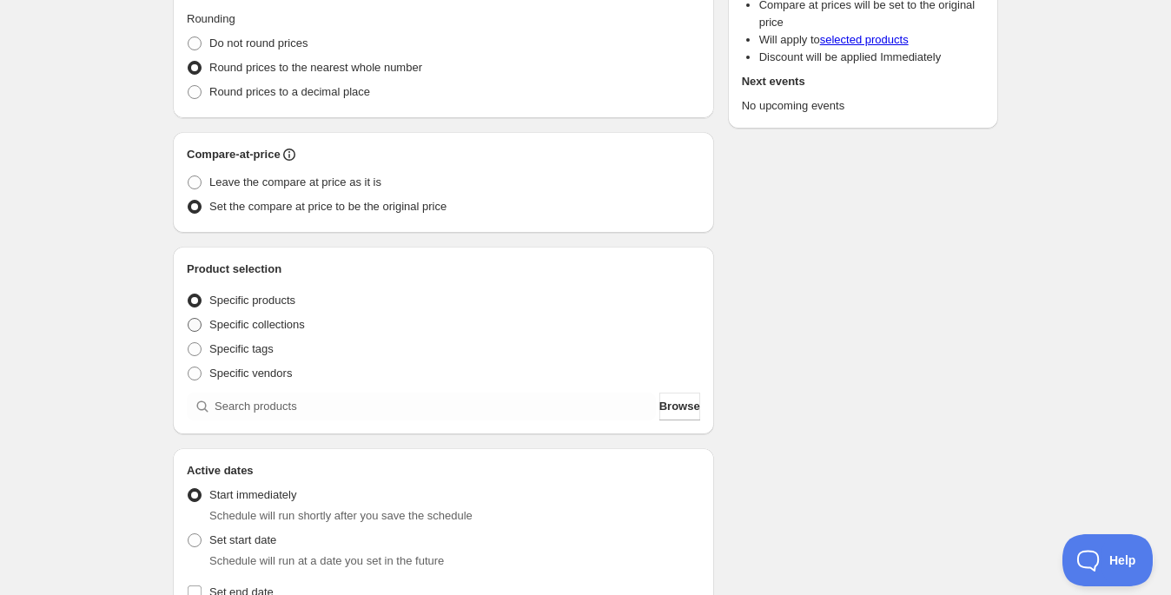
drag, startPoint x: 282, startPoint y: 324, endPoint x: 446, endPoint y: 354, distance: 166.9
click at [282, 324] on span "Specific collections" at bounding box center [257, 324] width 96 height 13
click at [188, 319] on input "Specific collections" at bounding box center [188, 318] width 1 height 1
radio input "true"
click at [678, 408] on span "Browse" at bounding box center [679, 406] width 41 height 17
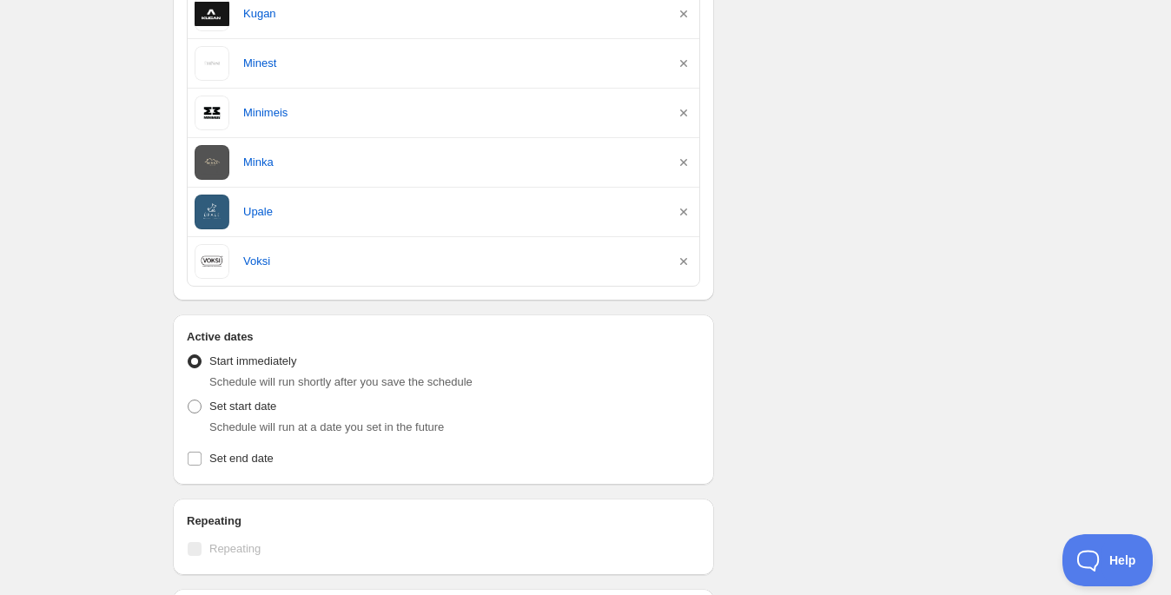
scroll to position [937, 0]
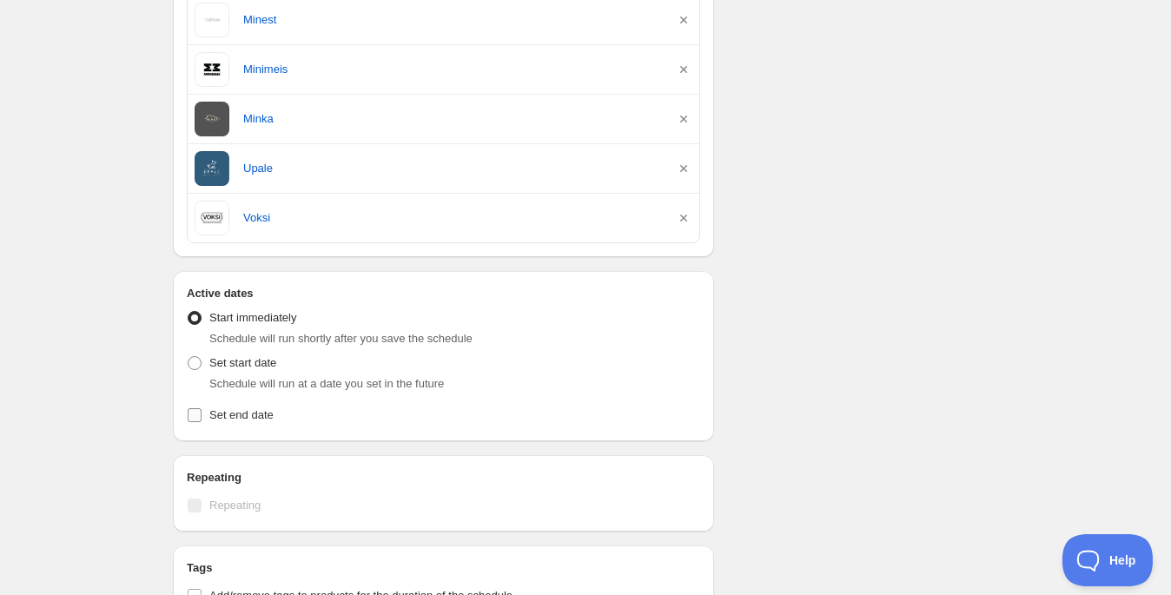
drag, startPoint x: 198, startPoint y: 411, endPoint x: 268, endPoint y: 415, distance: 69.6
click at [199, 410] on input "Set end date" at bounding box center [195, 415] width 14 height 14
checkbox input "true"
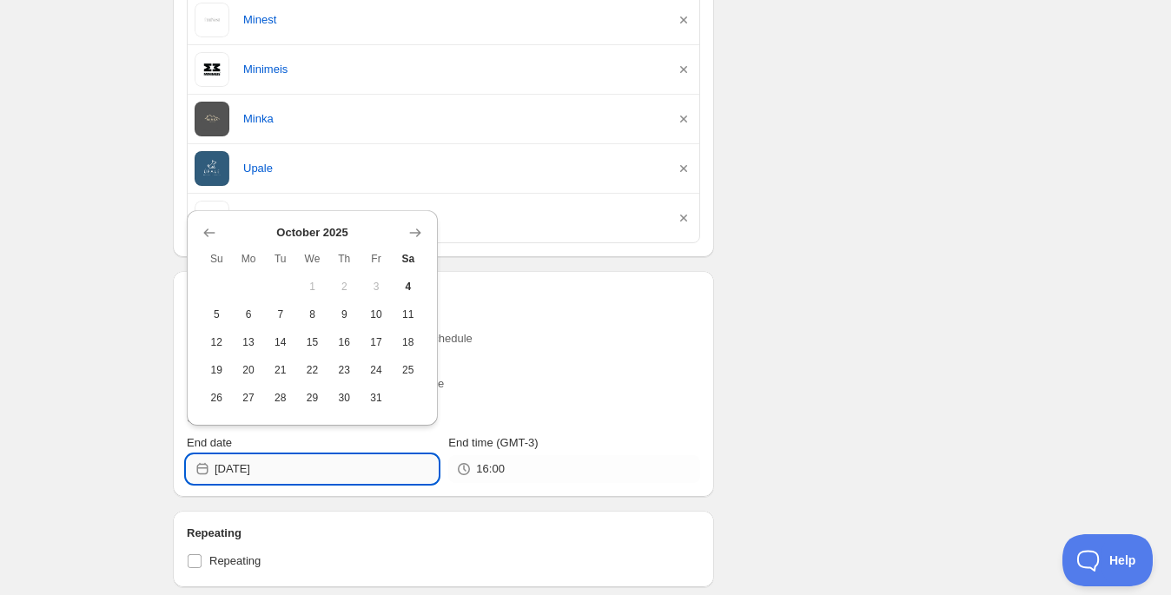
click at [396, 471] on input "[DATE]" at bounding box center [326, 469] width 223 height 28
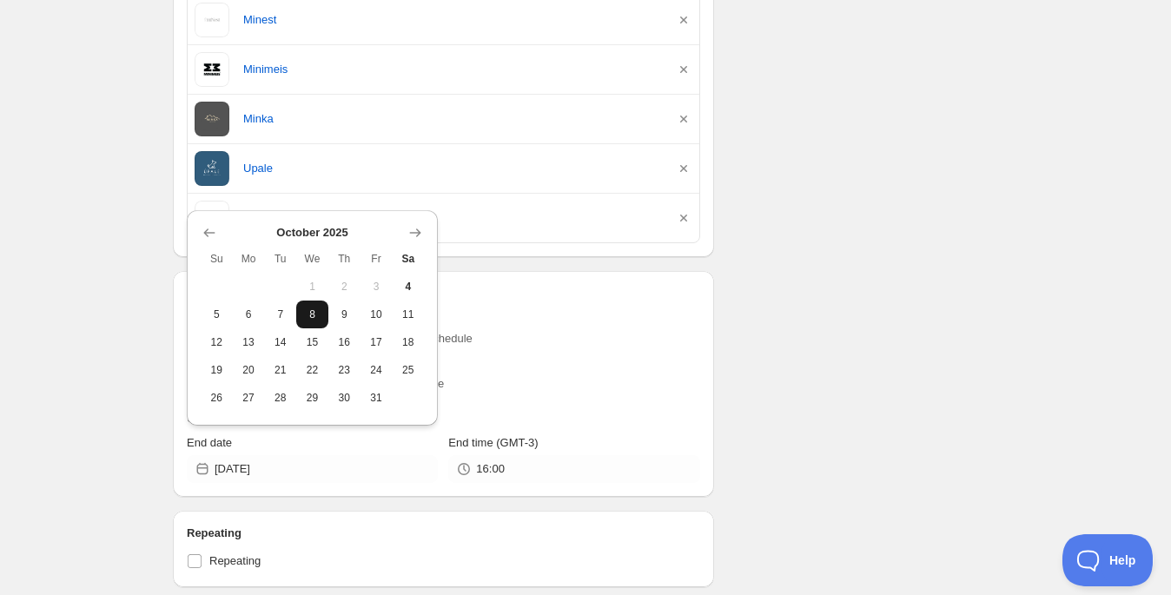
click at [313, 315] on span "8" at bounding box center [312, 314] width 18 height 14
type input "[DATE]"
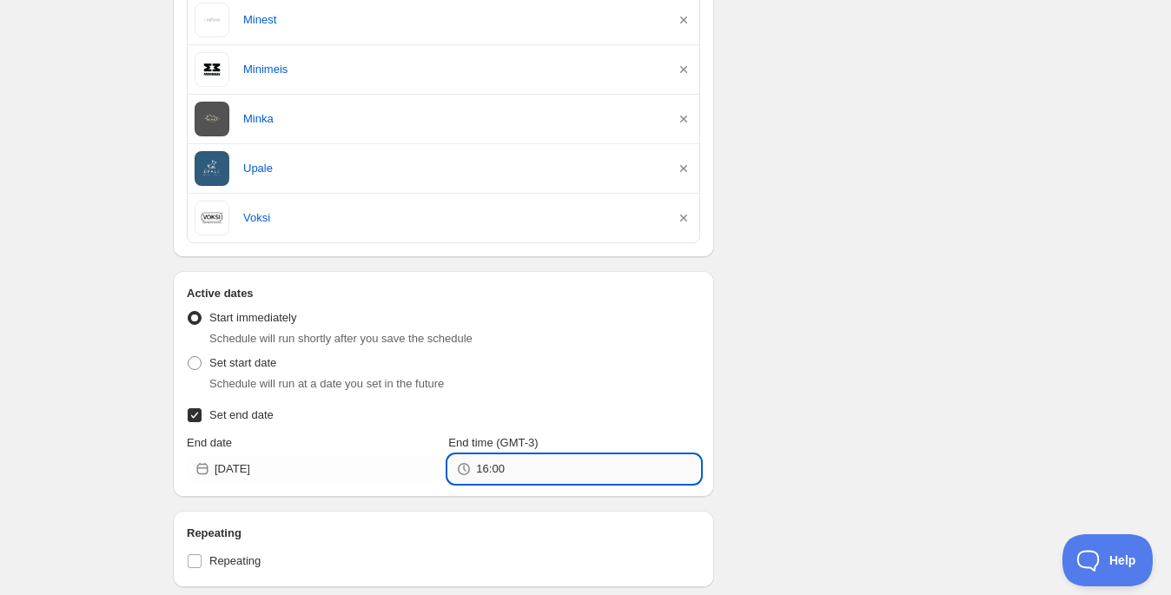
click at [515, 463] on input "16:00" at bounding box center [587, 469] width 223 height 28
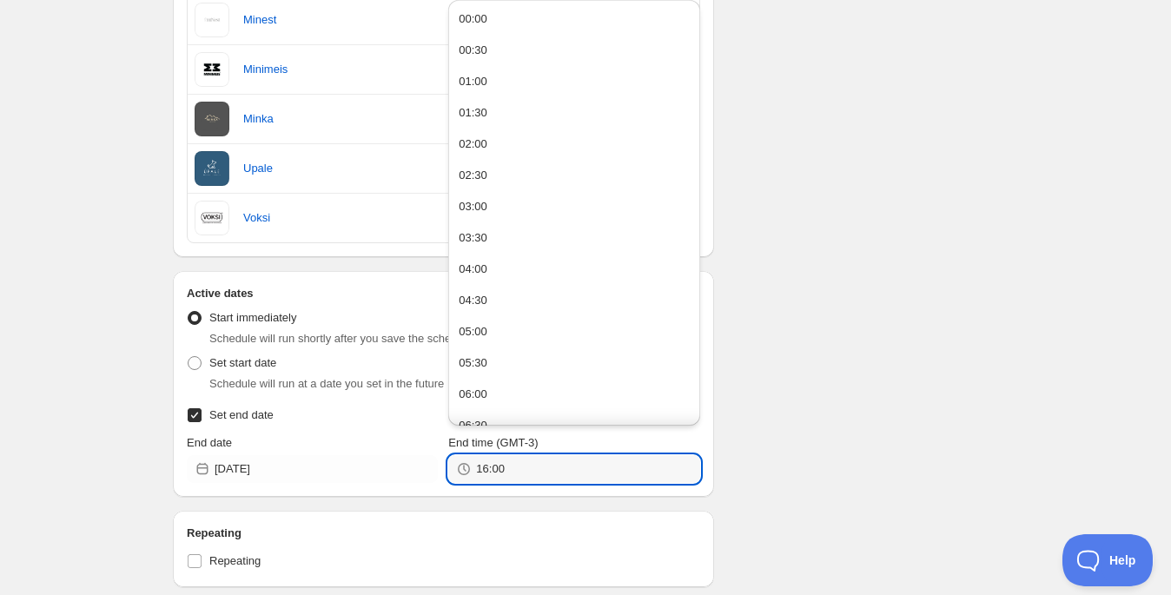
drag, startPoint x: 522, startPoint y: 463, endPoint x: 375, endPoint y: 448, distance: 147.5
click at [375, 448] on div "End date 2025-10-08 End time (GMT-3) 16:00" at bounding box center [443, 458] width 513 height 49
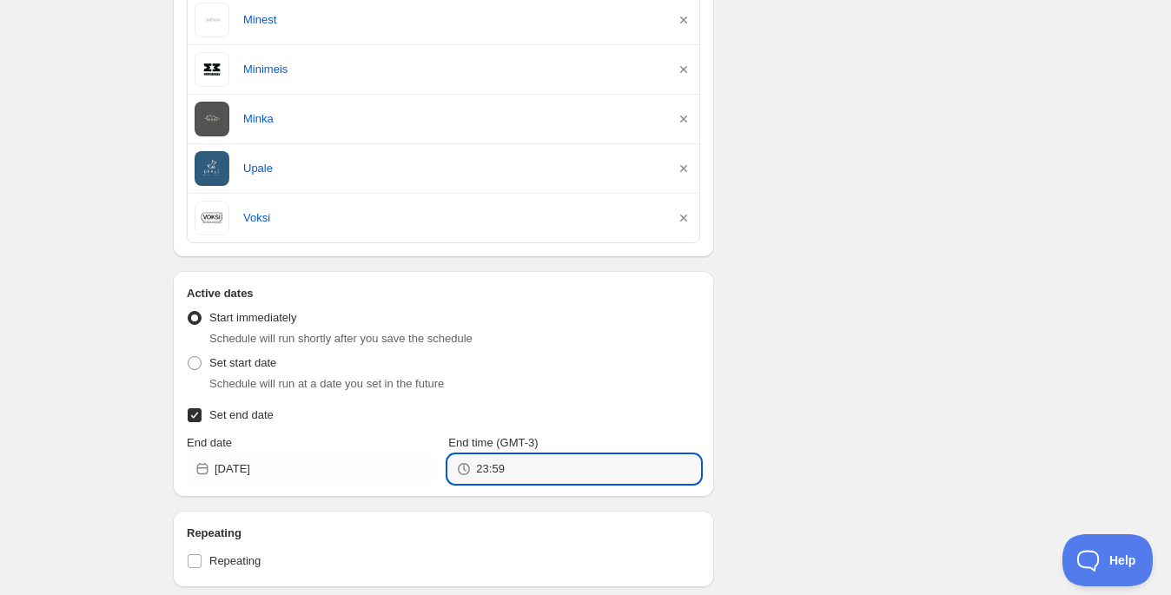
type input "23:59"
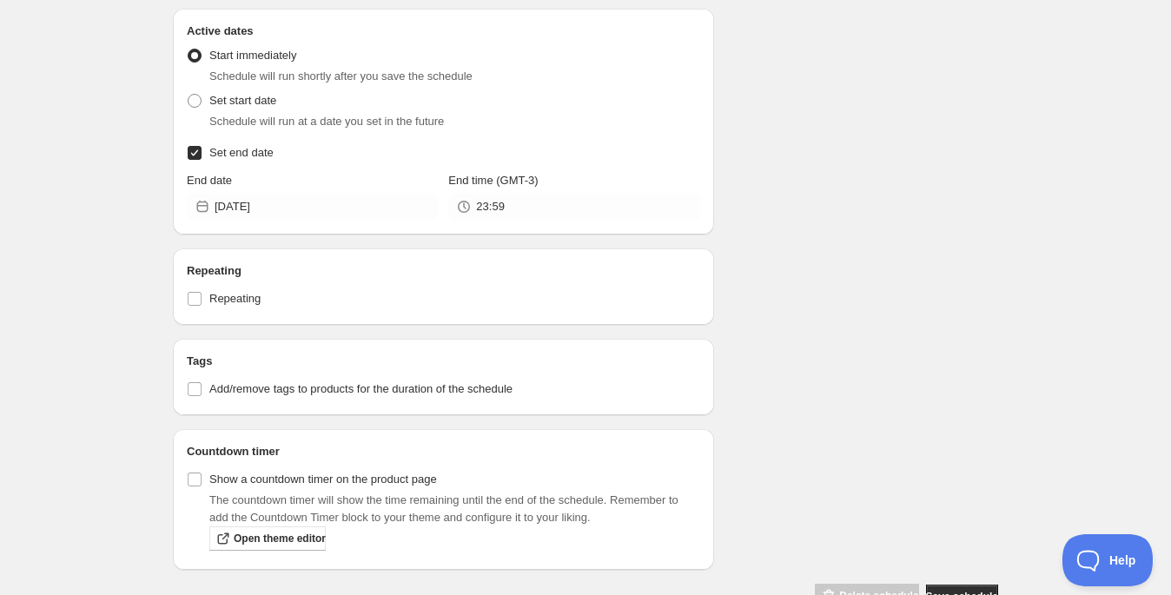
scroll to position [1242, 0]
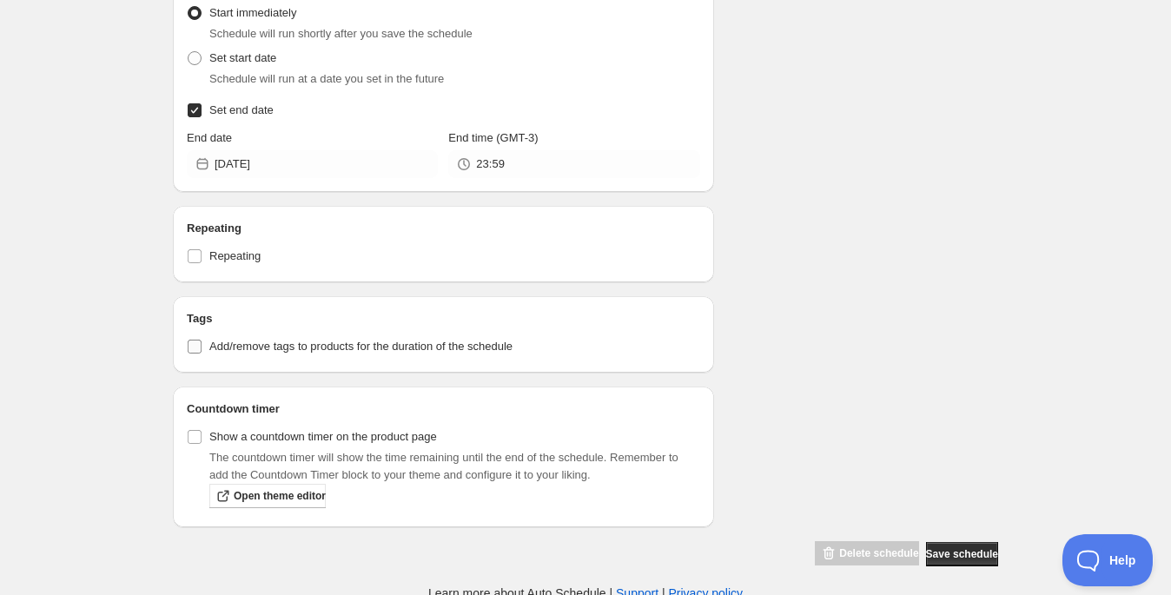
click at [196, 345] on input "Add/remove tags to products for the duration of the schedule" at bounding box center [195, 347] width 14 height 14
checkbox input "true"
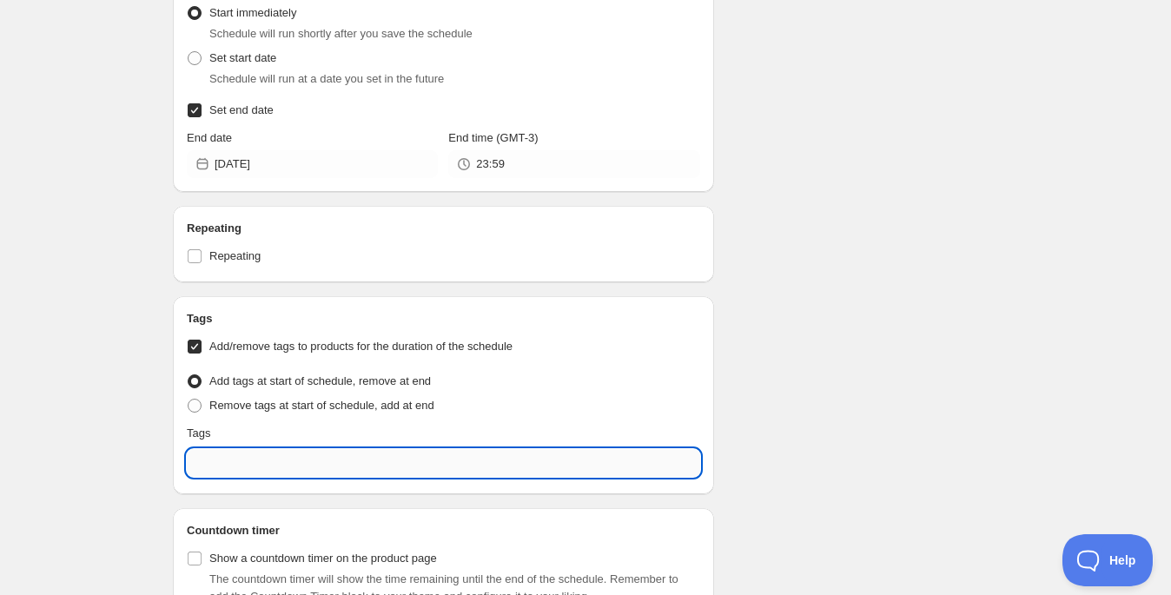
click at [253, 464] on input "text" at bounding box center [443, 463] width 513 height 28
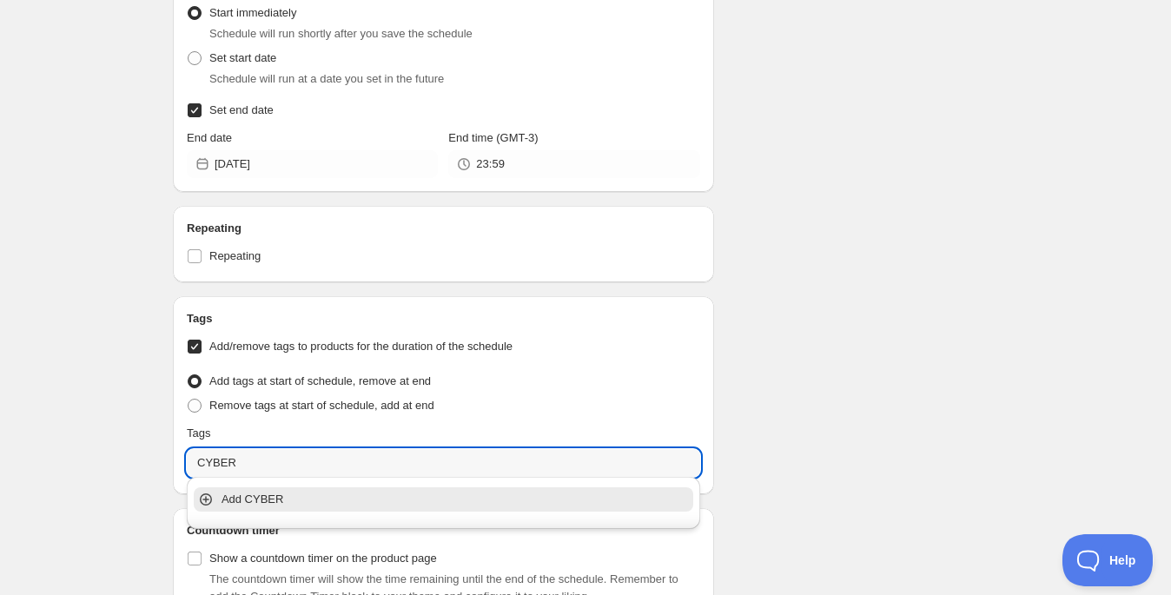
click at [267, 498] on p "Add CYBER" at bounding box center [455, 499] width 468 height 17
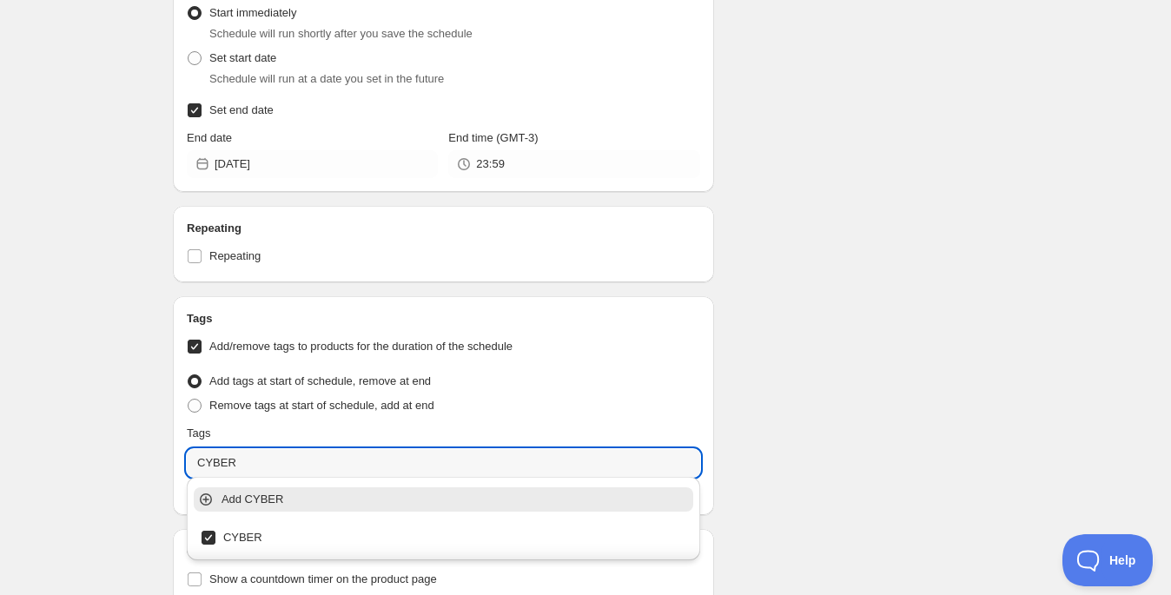
type input "CYBER"
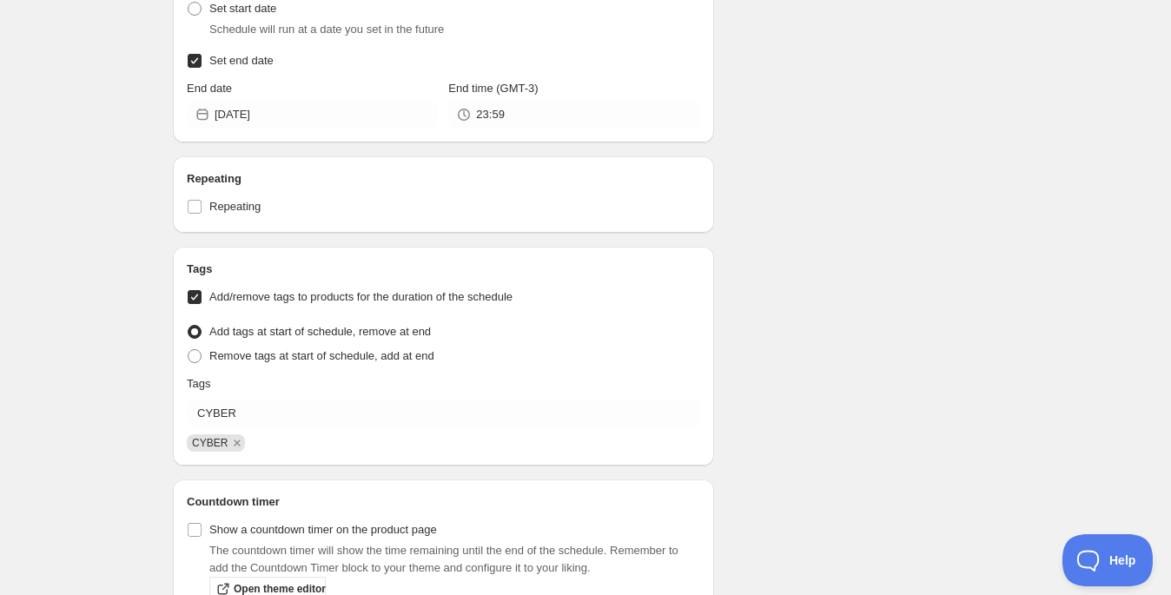
scroll to position [1384, 0]
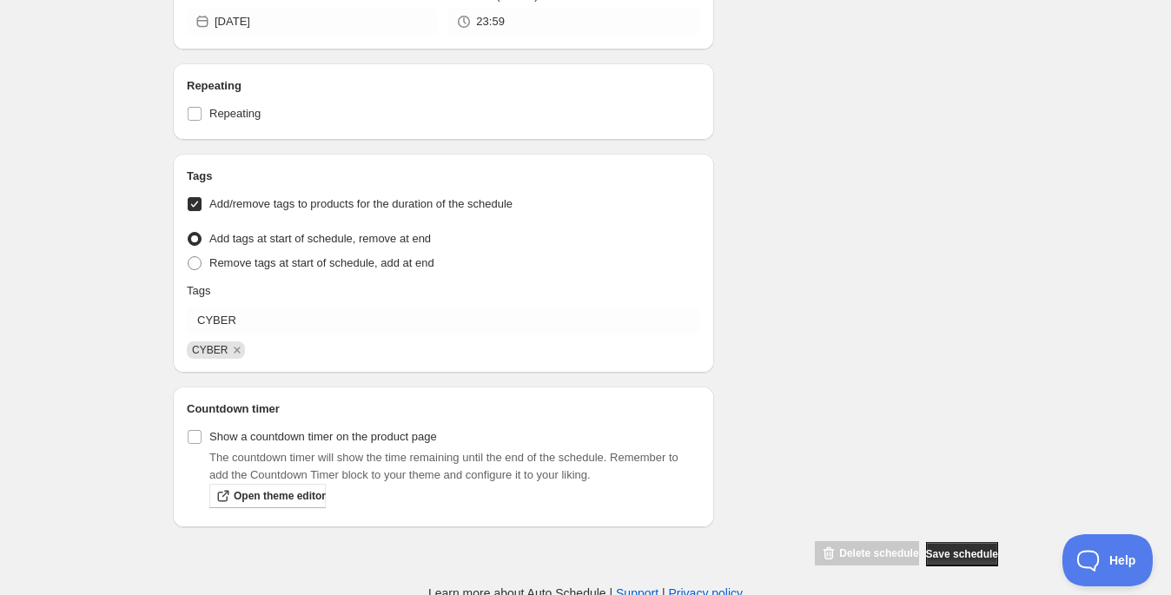
drag, startPoint x: 195, startPoint y: 430, endPoint x: 676, endPoint y: 514, distance: 487.6
click at [198, 430] on input "Show a countdown timer on the product page" at bounding box center [195, 437] width 14 height 14
checkbox input "true"
click at [952, 547] on span "Save schedule" at bounding box center [962, 554] width 72 height 14
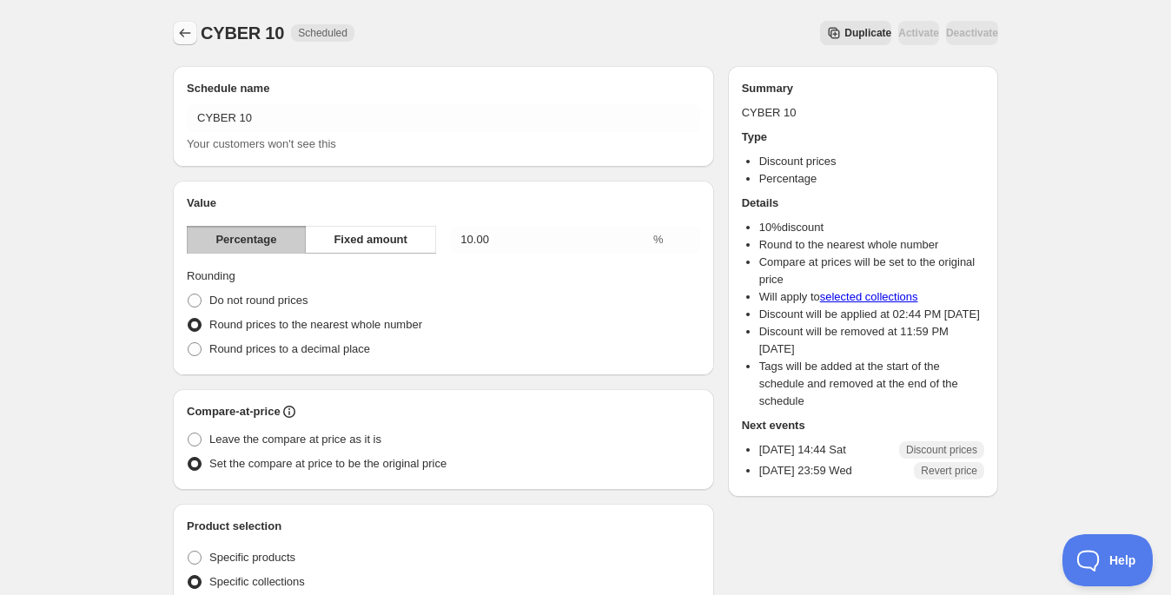
click at [190, 37] on icon "Schedules" at bounding box center [184, 32] width 17 height 17
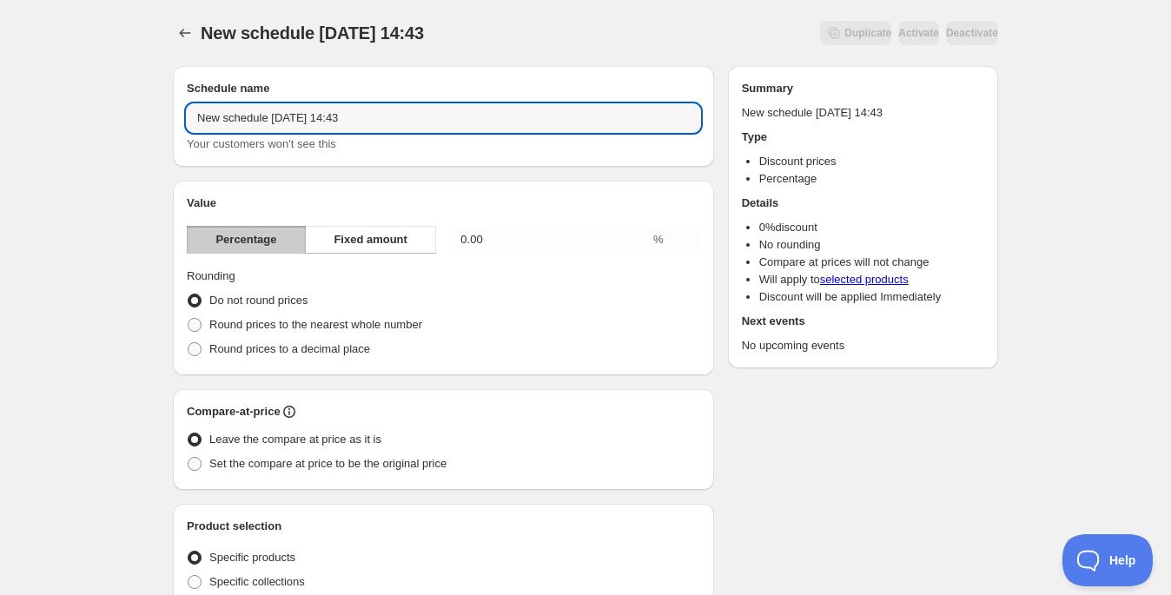
drag, startPoint x: 415, startPoint y: 117, endPoint x: 175, endPoint y: 84, distance: 242.0
type input "CYBER RODA"
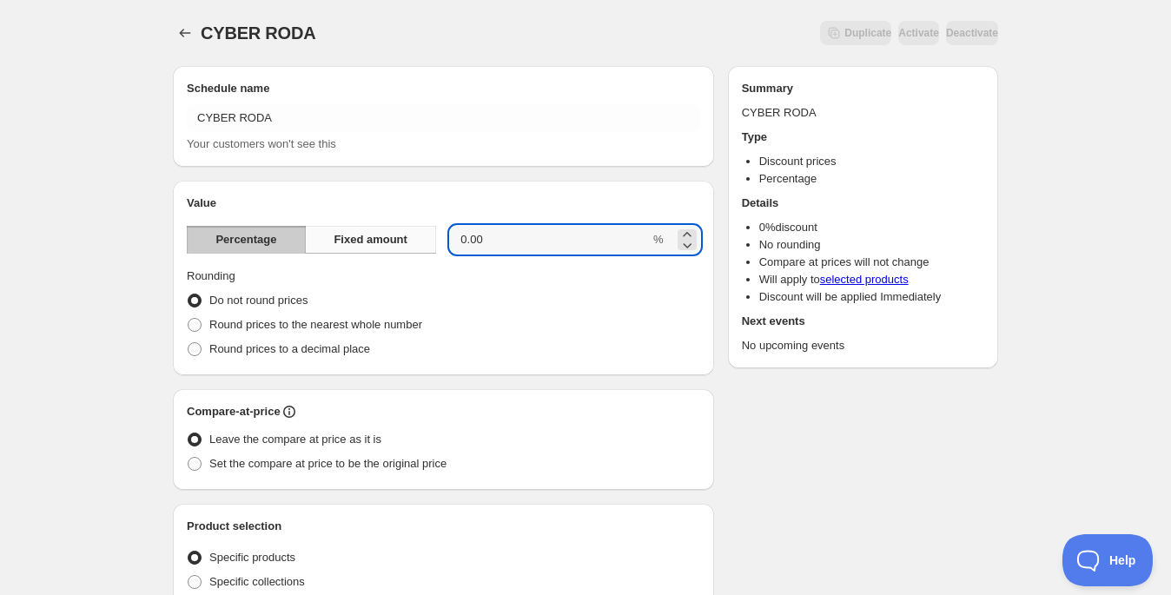
drag, startPoint x: 508, startPoint y: 240, endPoint x: 416, endPoint y: 236, distance: 92.1
click at [416, 236] on div "Percentage Fixed amount 0.00 %" at bounding box center [443, 240] width 513 height 28
type input "20"
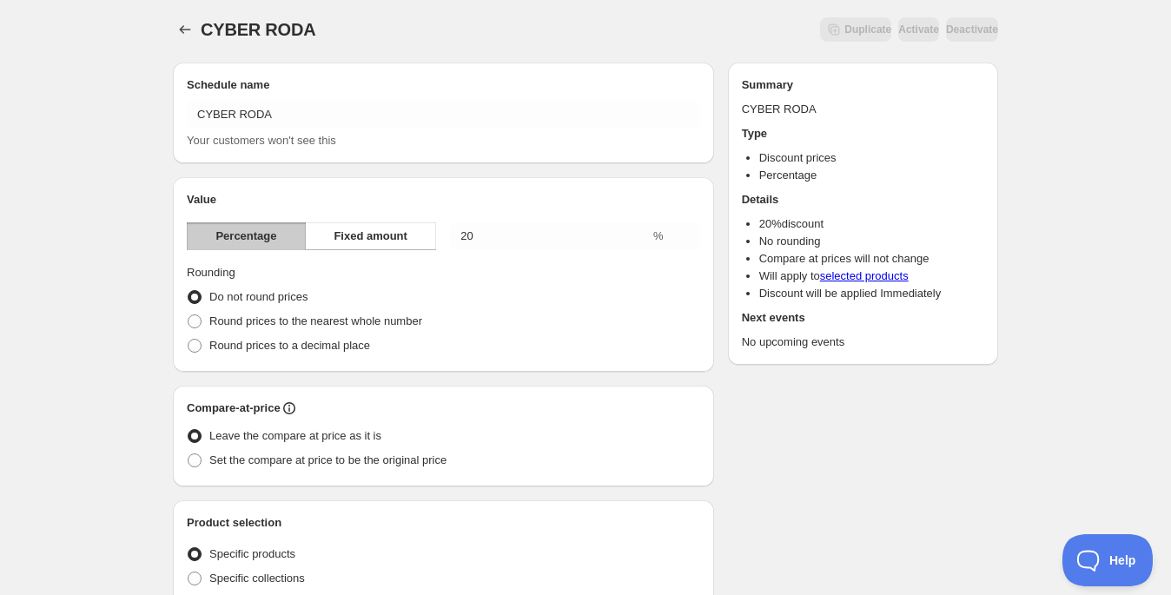
scroll to position [49, 0]
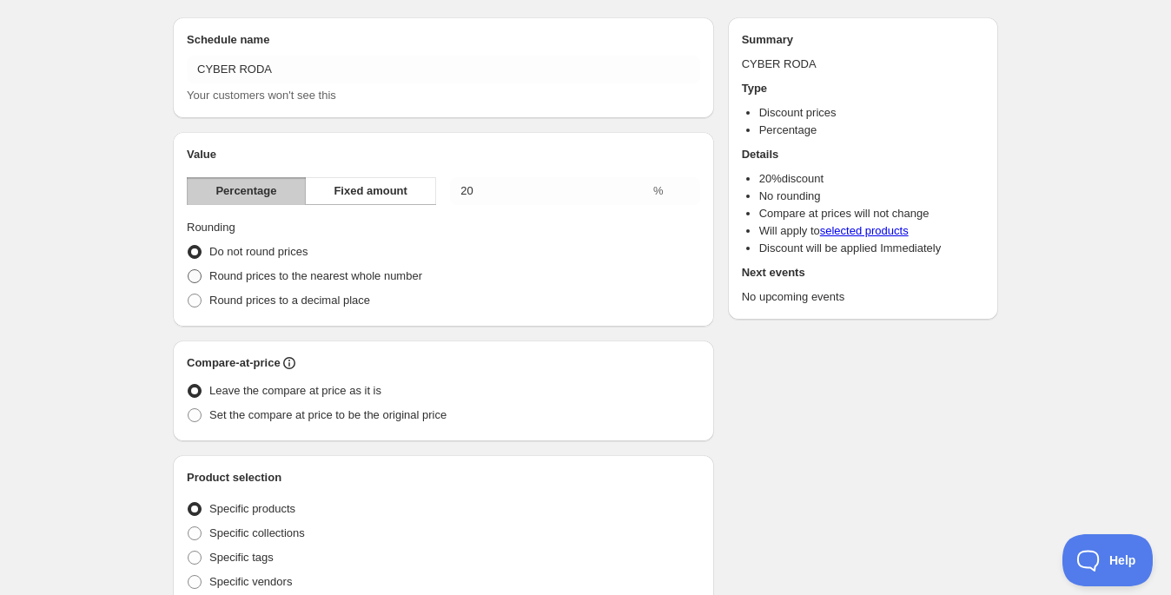
click at [363, 282] on span "Round prices to the nearest whole number" at bounding box center [315, 276] width 213 height 17
click at [188, 270] on input "Round prices to the nearest whole number" at bounding box center [188, 269] width 1 height 1
radio input "true"
click at [812, 433] on div "Schedule name CYBER RODA Your customers won't see this Value Percentage Fixed a…" at bounding box center [578, 602] width 839 height 1199
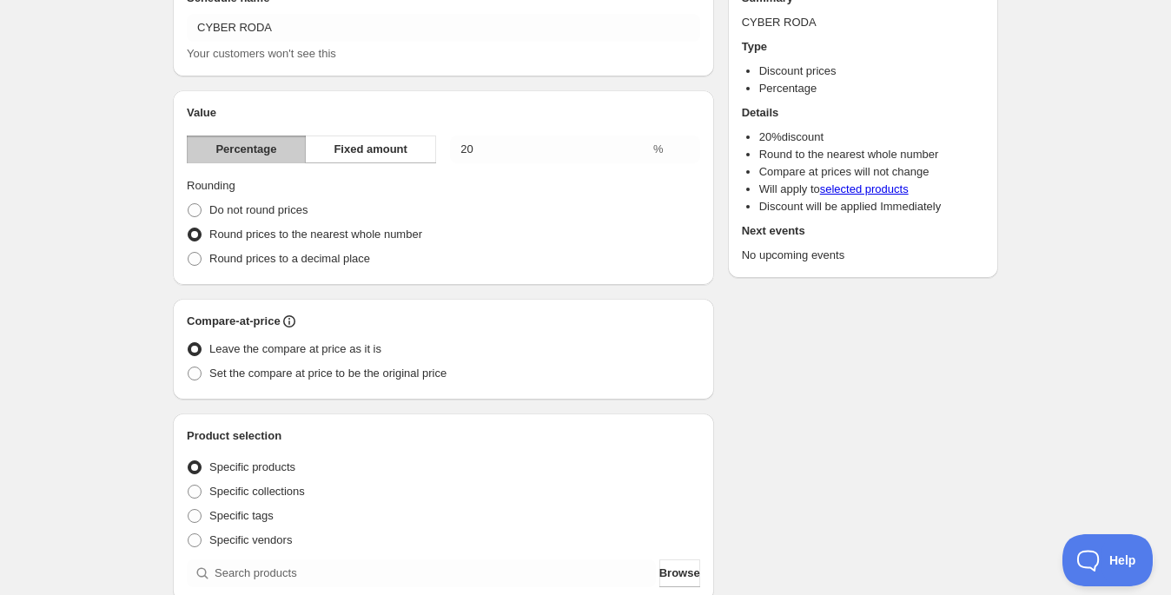
scroll to position [94, 0]
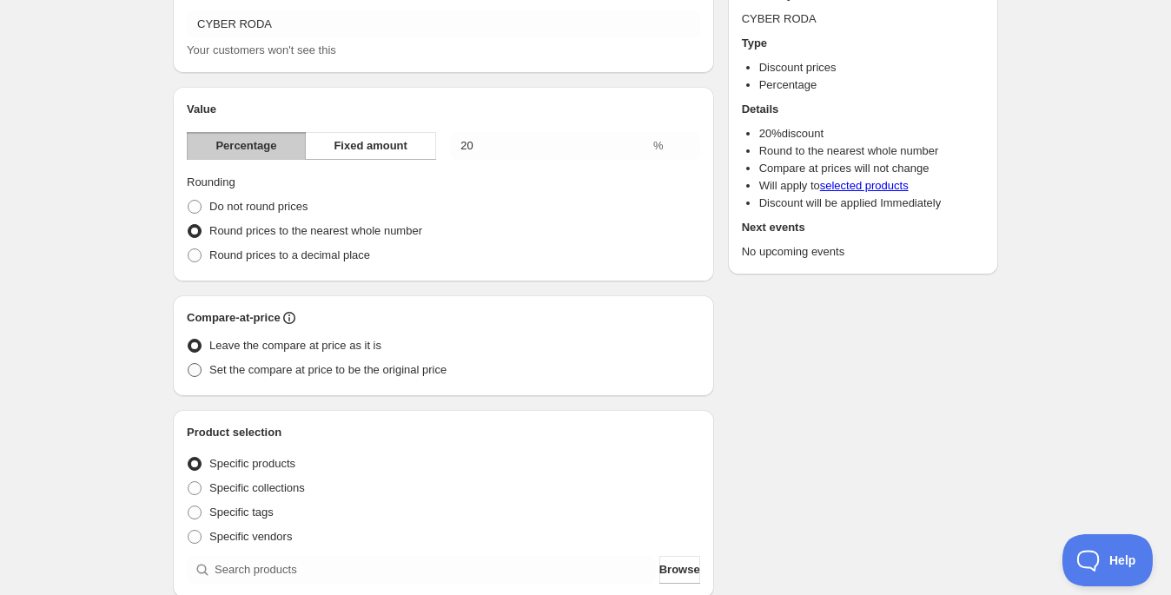
click at [407, 370] on span "Set the compare at price to be the original price" at bounding box center [327, 369] width 237 height 13
click at [188, 364] on input "Set the compare at price to be the original price" at bounding box center [188, 363] width 1 height 1
radio input "true"
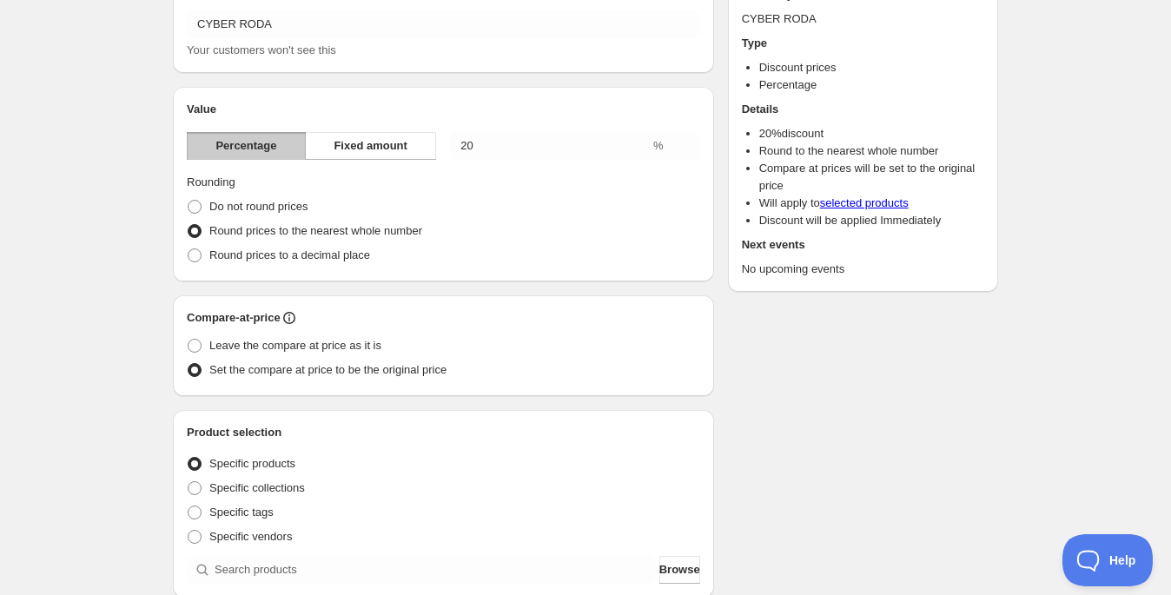
click at [862, 467] on div "Schedule name CYBER RODA Your customers won't see this Value Percentage Fixed a…" at bounding box center [578, 557] width 839 height 1199
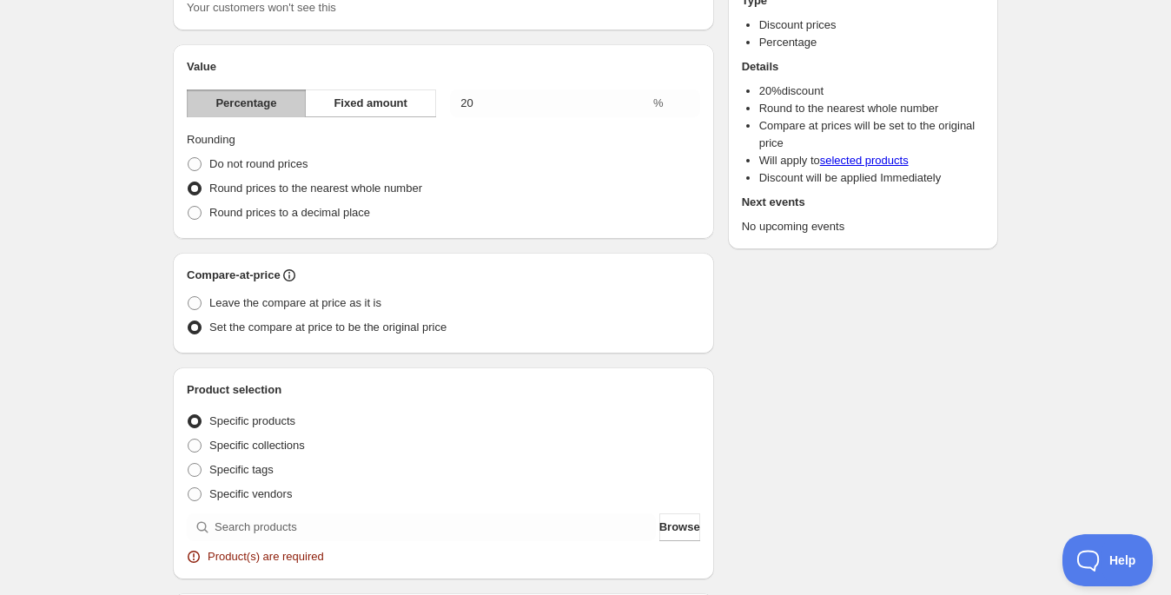
scroll to position [253, 0]
click at [278, 452] on span "Specific collections" at bounding box center [257, 445] width 96 height 17
click at [188, 439] on input "Specific collections" at bounding box center [188, 439] width 1 height 1
radio input "true"
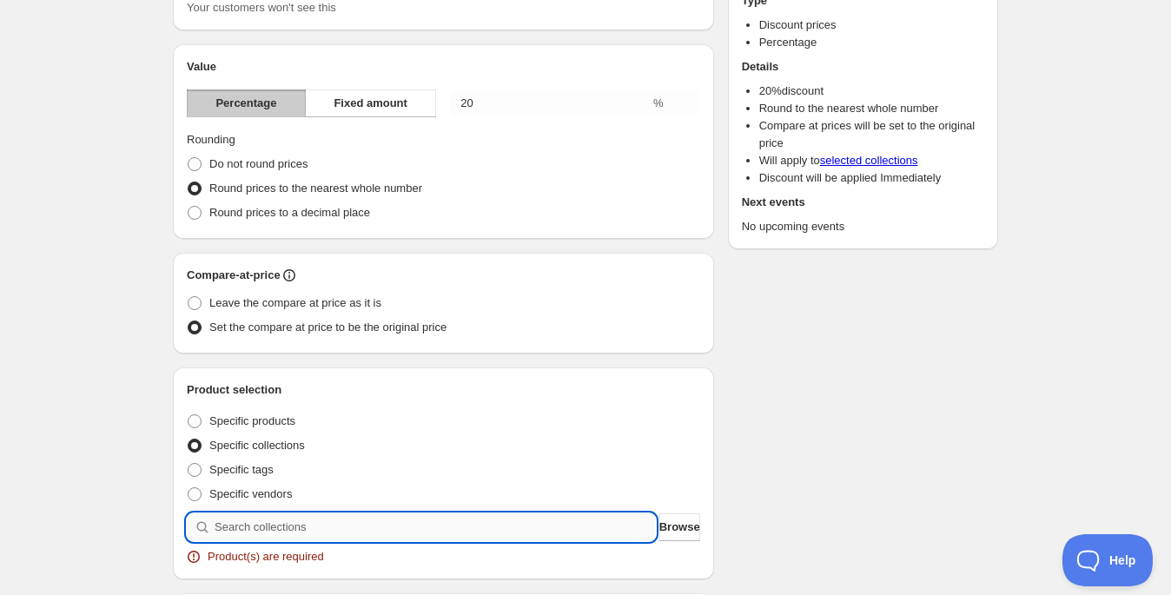
click at [324, 516] on input "search" at bounding box center [435, 527] width 441 height 28
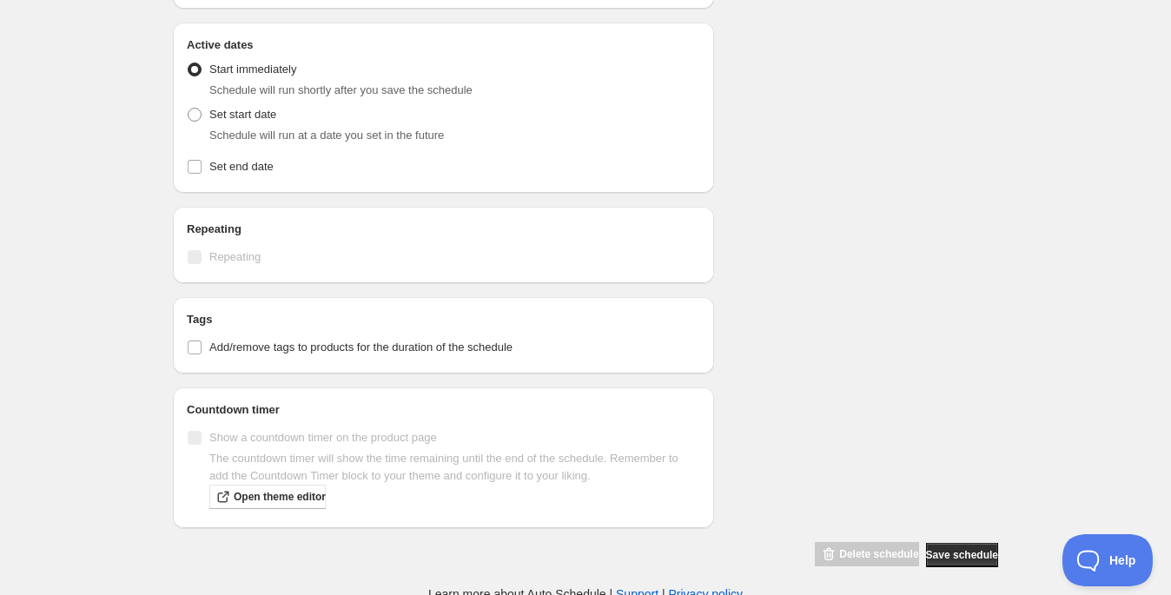
scroll to position [884, 0]
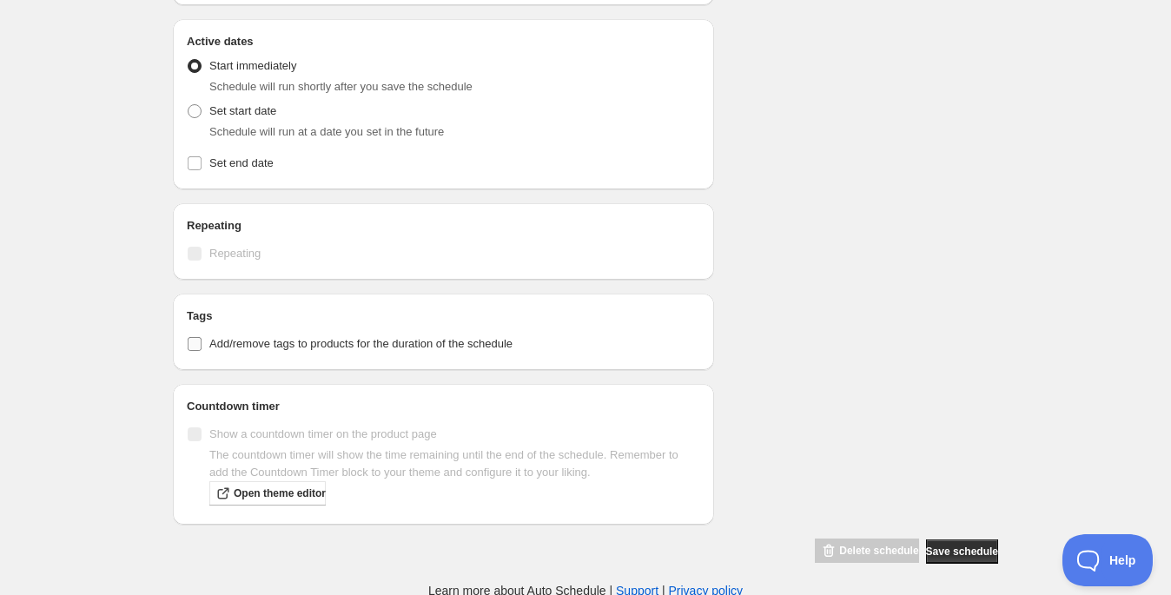
click at [194, 342] on input "Add/remove tags to products for the duration of the schedule" at bounding box center [195, 344] width 14 height 14
checkbox input "true"
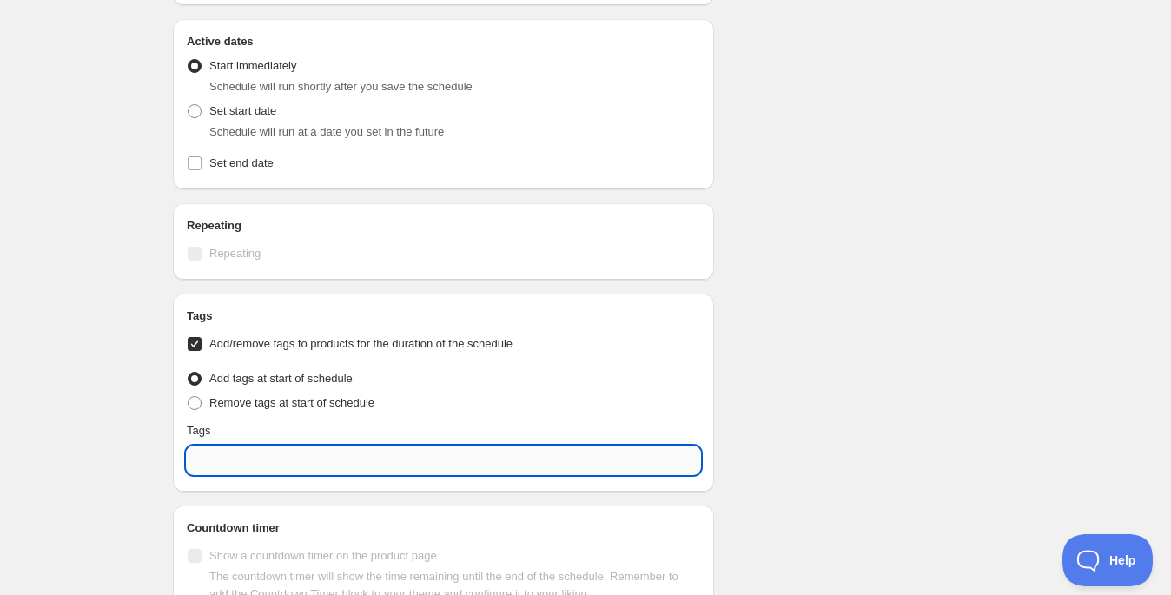
click at [244, 460] on input "text" at bounding box center [443, 460] width 513 height 28
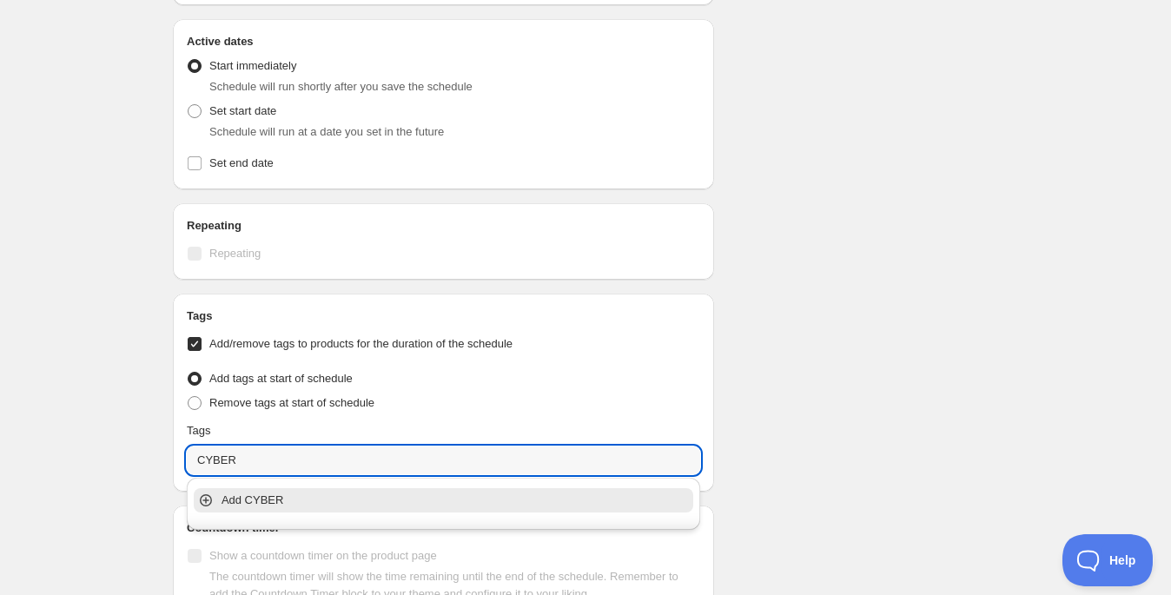
click at [275, 505] on p "Add CYBER" at bounding box center [455, 500] width 468 height 17
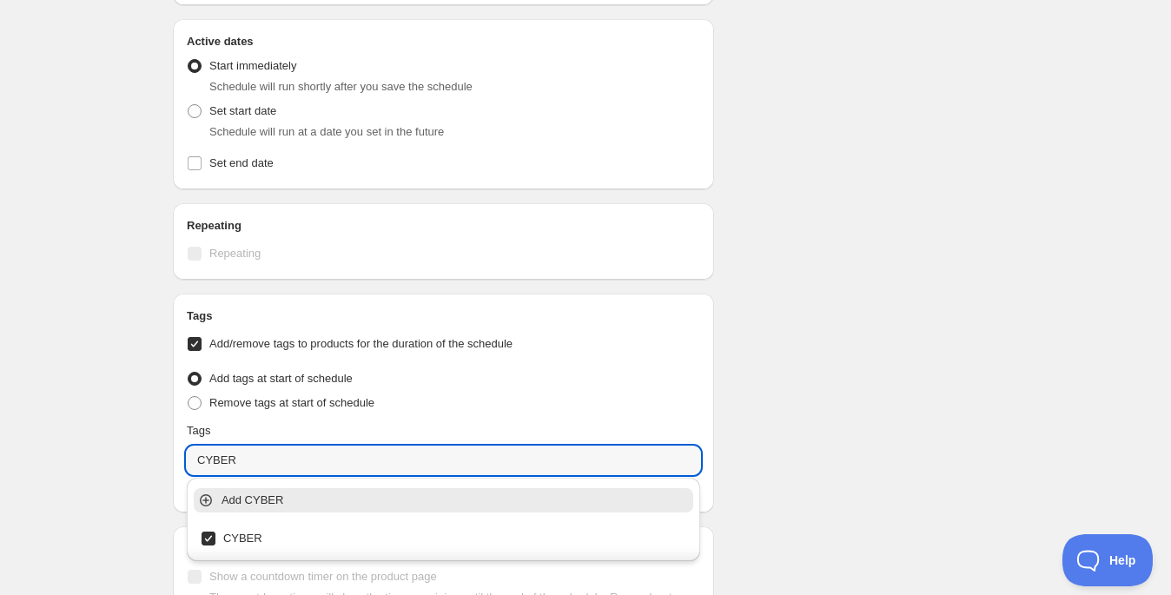
type input "CYBER"
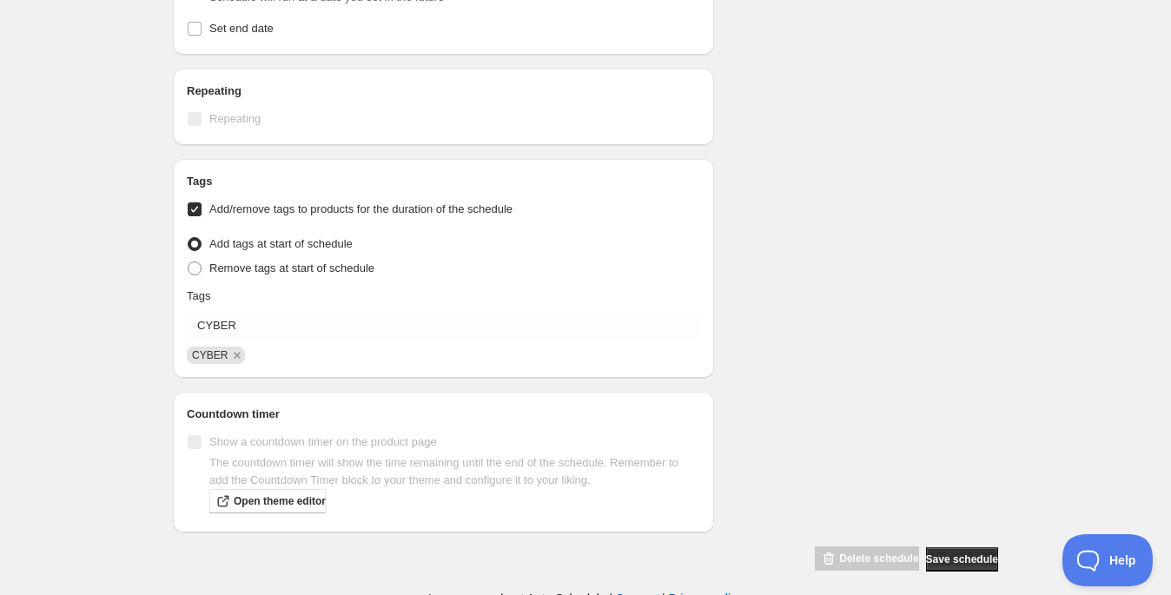
scroll to position [1028, 0]
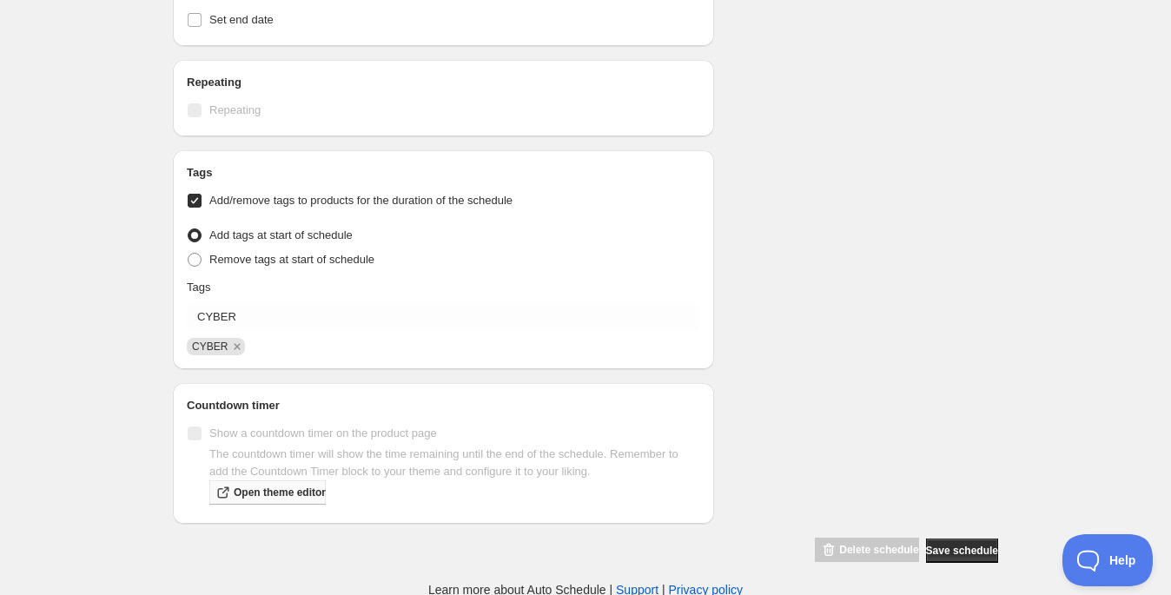
click at [304, 496] on span "Open theme editor" at bounding box center [280, 493] width 92 height 14
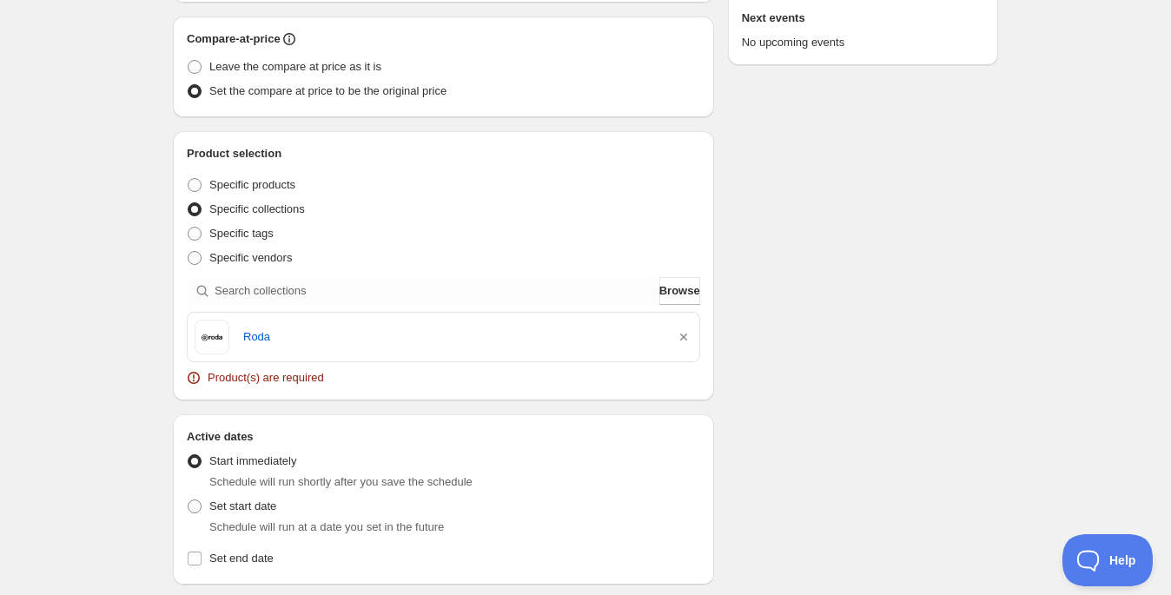
scroll to position [493, 0]
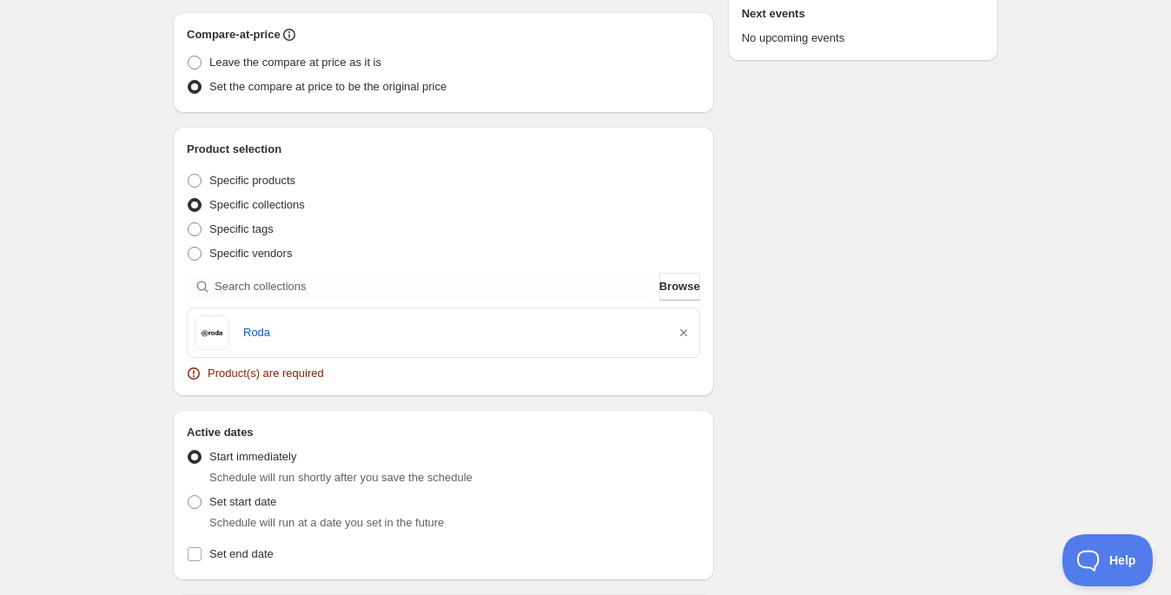
click at [796, 364] on div "There were some issues with your form submission Product(s) are required Schedu…" at bounding box center [578, 328] width 839 height 1539
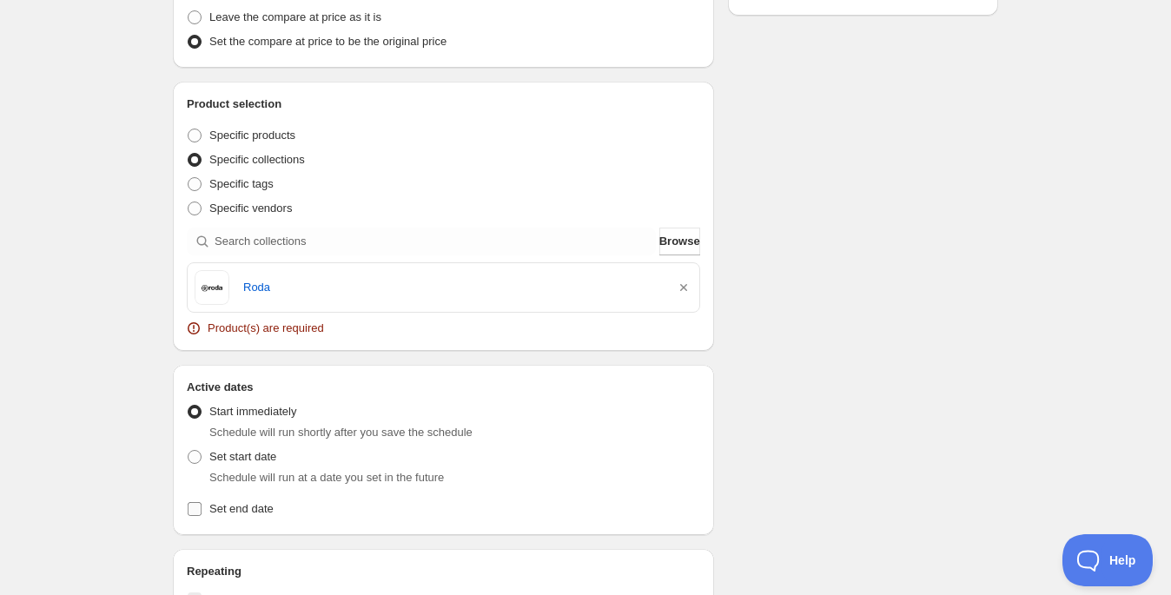
click at [197, 507] on input "Set end date" at bounding box center [195, 509] width 14 height 14
checkbox input "true"
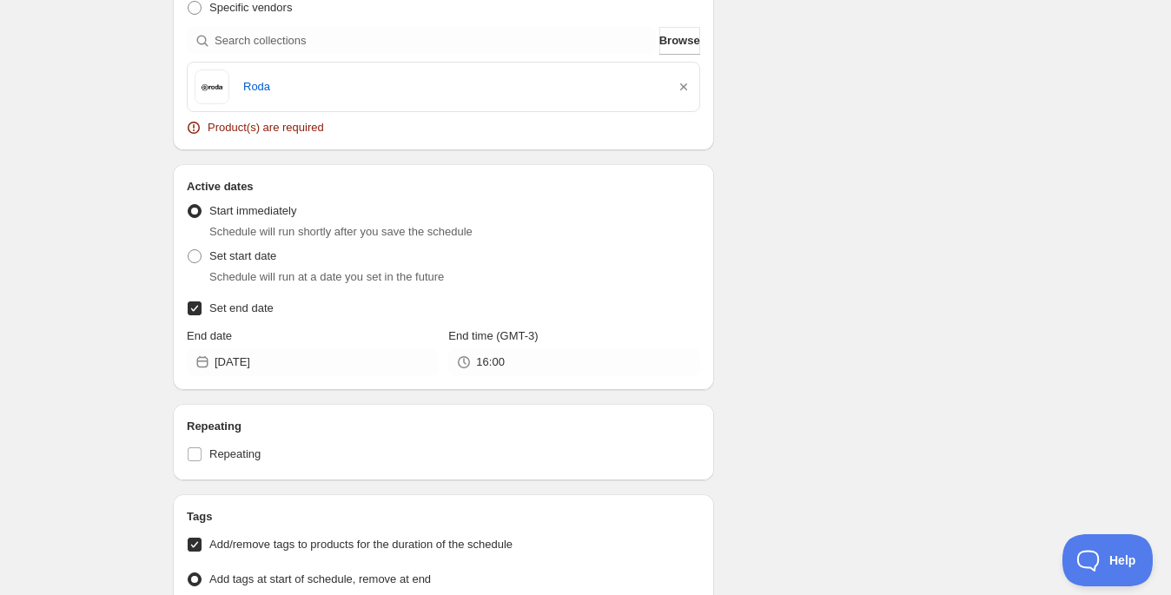
scroll to position [784, 0]
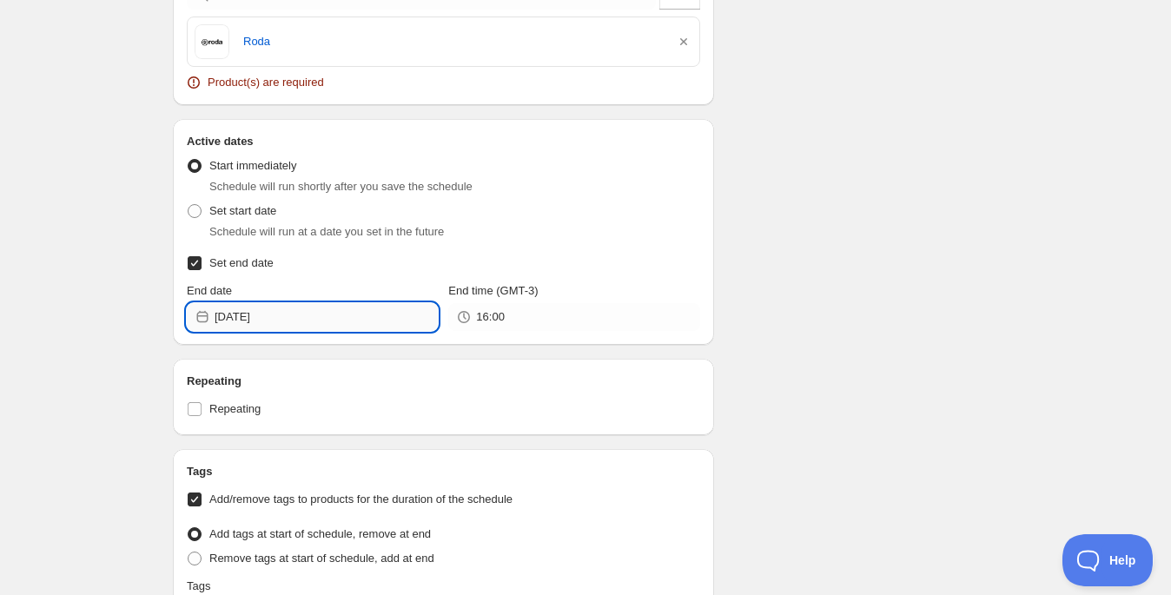
click at [340, 311] on input "[DATE]" at bounding box center [326, 317] width 223 height 28
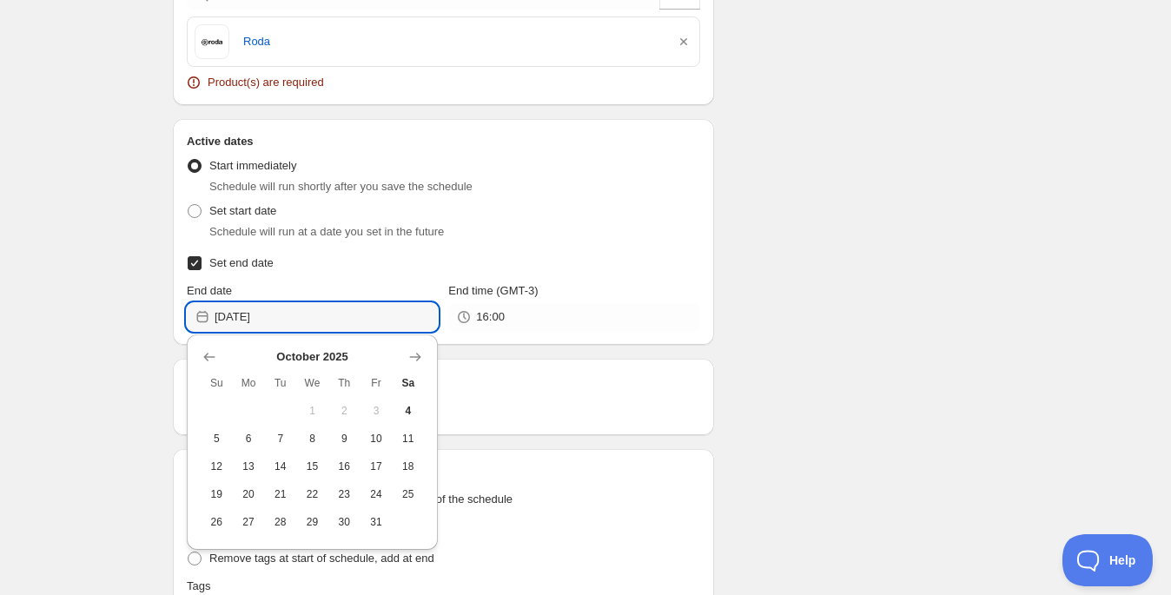
click at [321, 444] on button "8" at bounding box center [312, 439] width 32 height 28
type input "[DATE]"
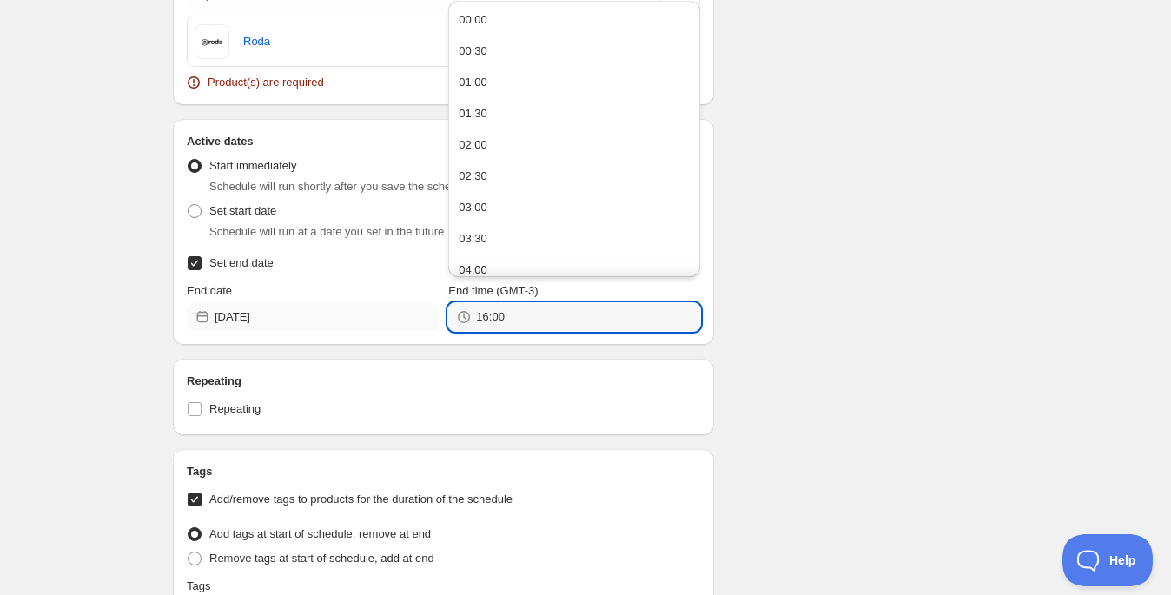
drag, startPoint x: 544, startPoint y: 316, endPoint x: 417, endPoint y: 314, distance: 126.8
click at [417, 314] on div "End date 2025-10-08 End time (GMT-3) 16:00" at bounding box center [443, 306] width 513 height 49
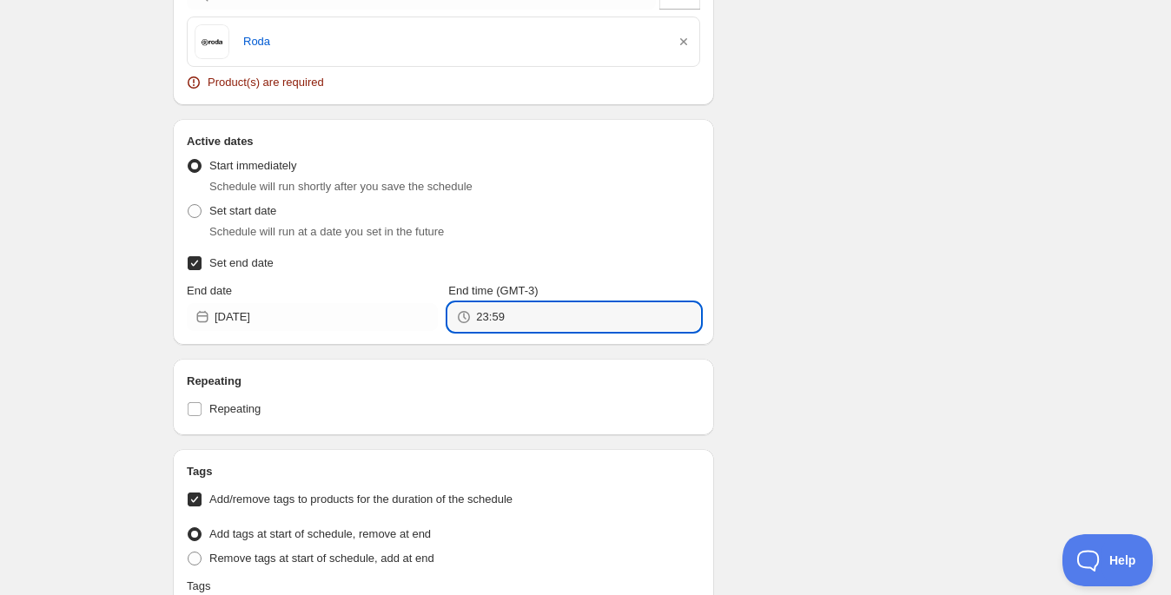
type input "23:59"
click at [757, 221] on div "There were some issues with your form submission Product(s) are required Schedu…" at bounding box center [578, 65] width 839 height 1595
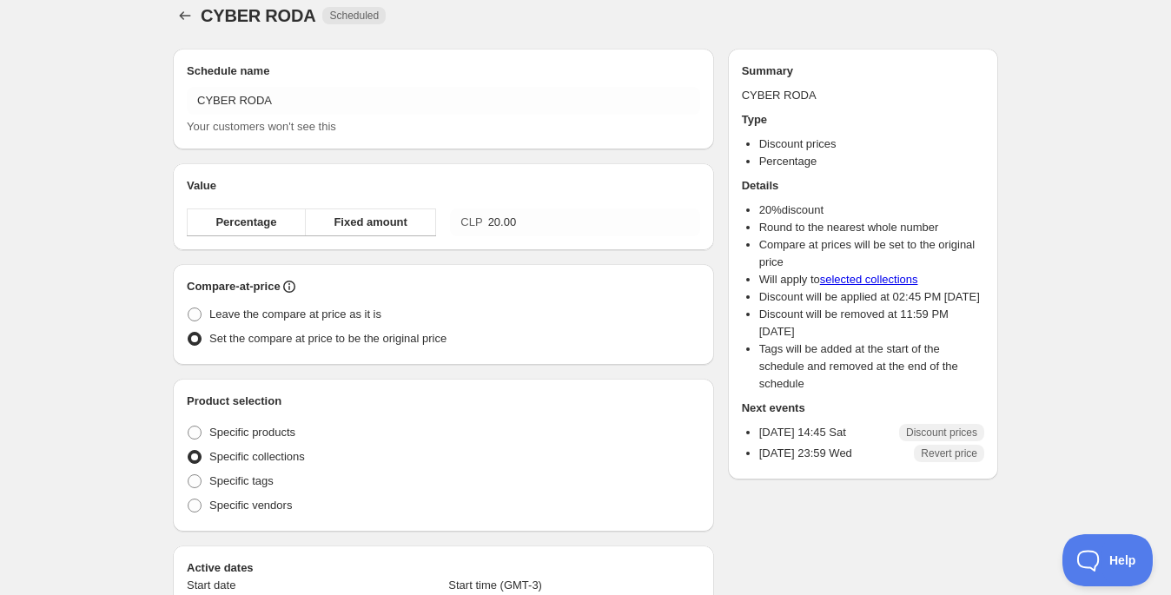
radio input "true"
checkbox input "true"
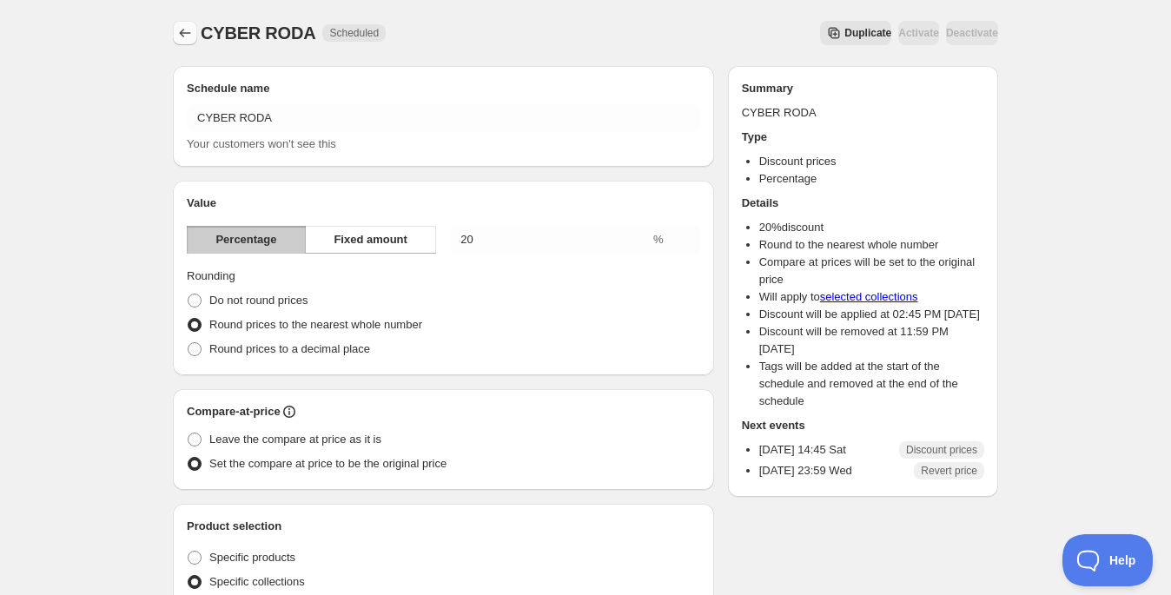
click at [185, 39] on icon "Schedules" at bounding box center [184, 32] width 17 height 17
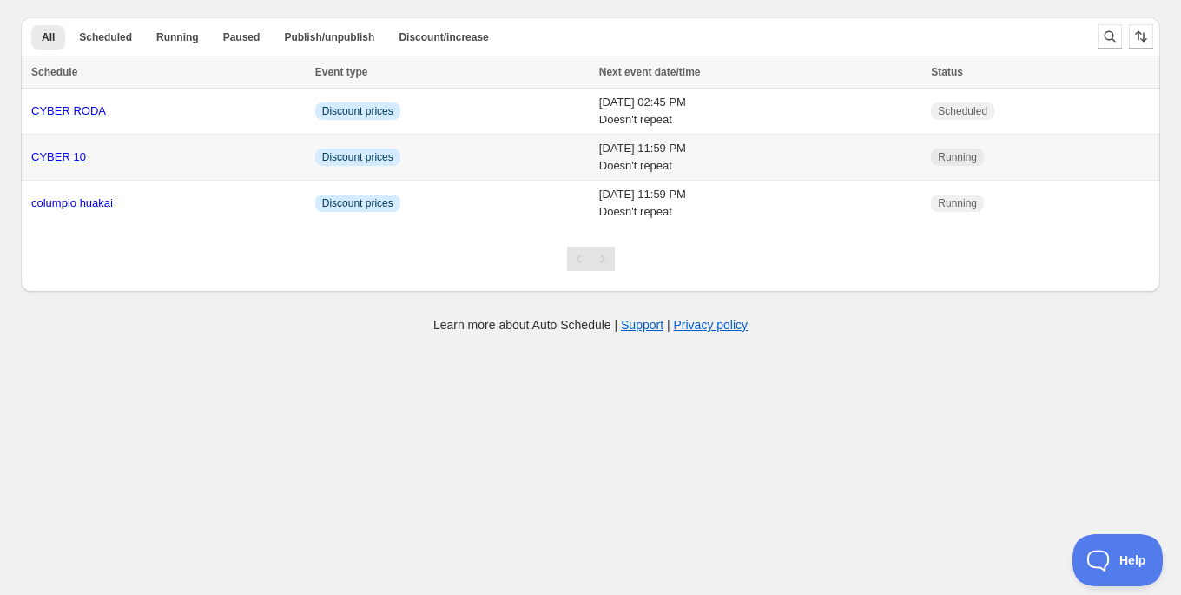
click at [69, 156] on link "CYBER 10" at bounding box center [58, 156] width 55 height 13
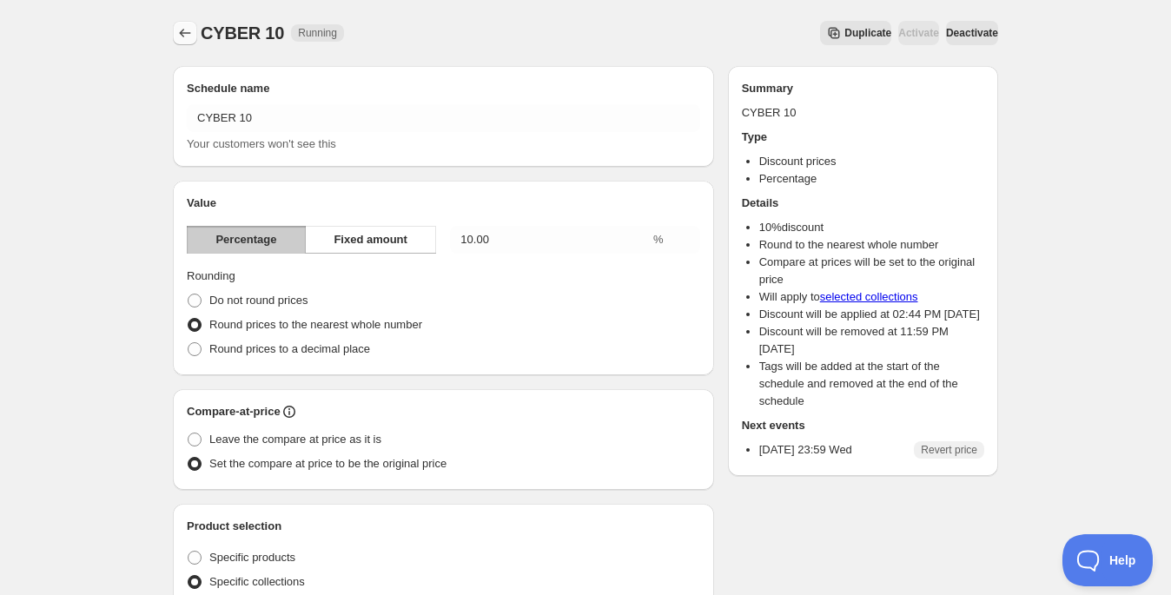
click at [180, 30] on icon "Schedules" at bounding box center [184, 32] width 17 height 17
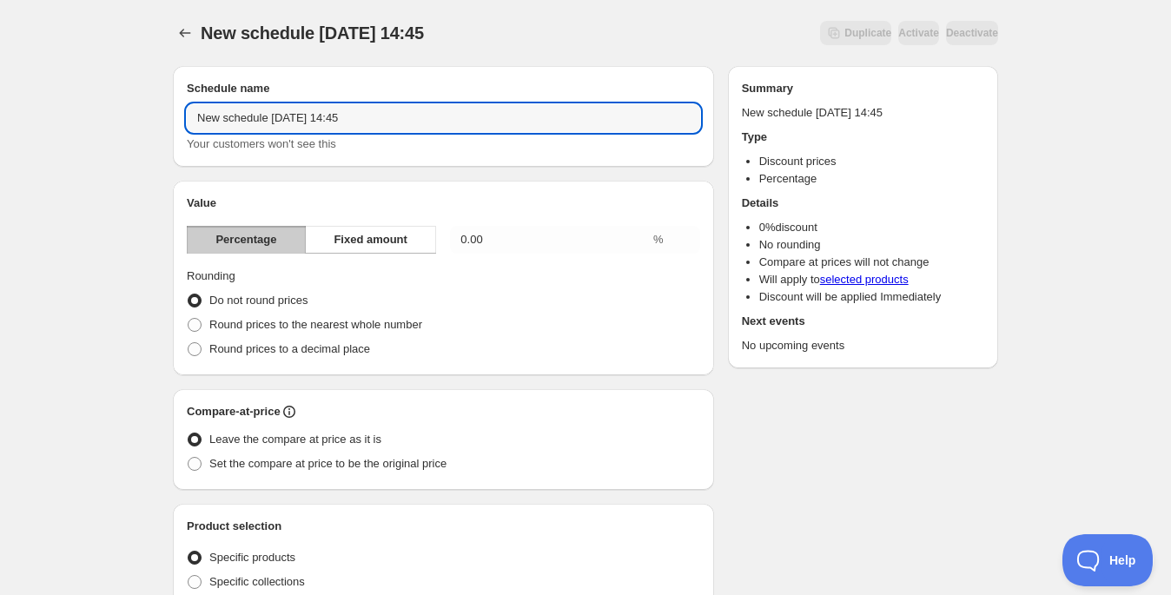
drag, startPoint x: 455, startPoint y: 115, endPoint x: 80, endPoint y: 83, distance: 376.5
type input "CYBER MELII Y BLLUV"
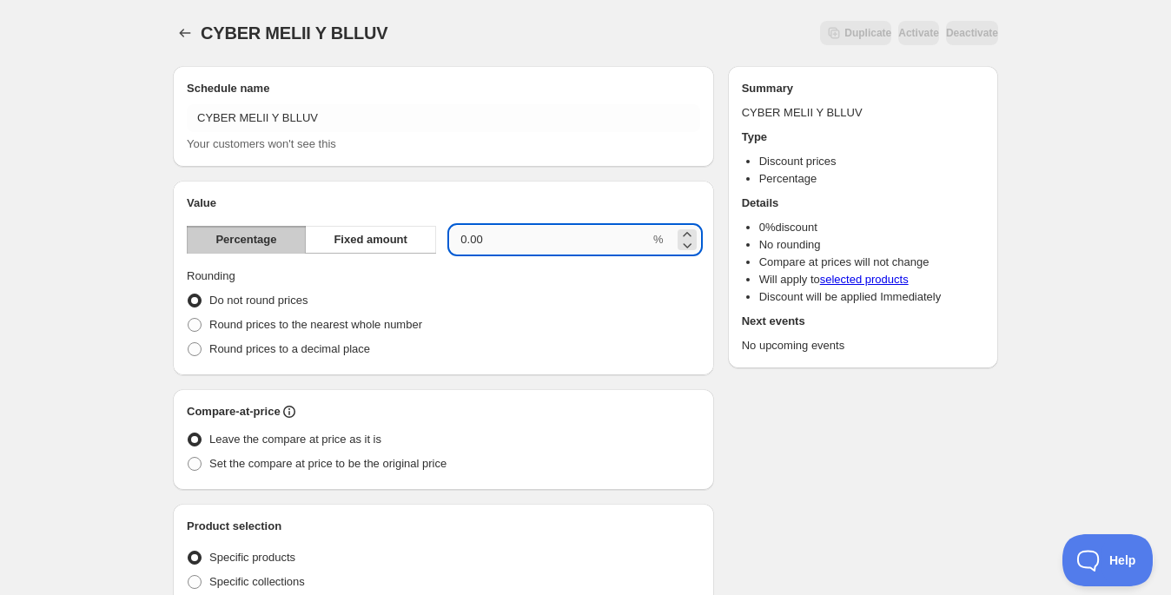
drag, startPoint x: 494, startPoint y: 230, endPoint x: 531, endPoint y: 252, distance: 42.5
click at [531, 252] on input "0.00" at bounding box center [550, 240] width 200 height 28
type input "15"
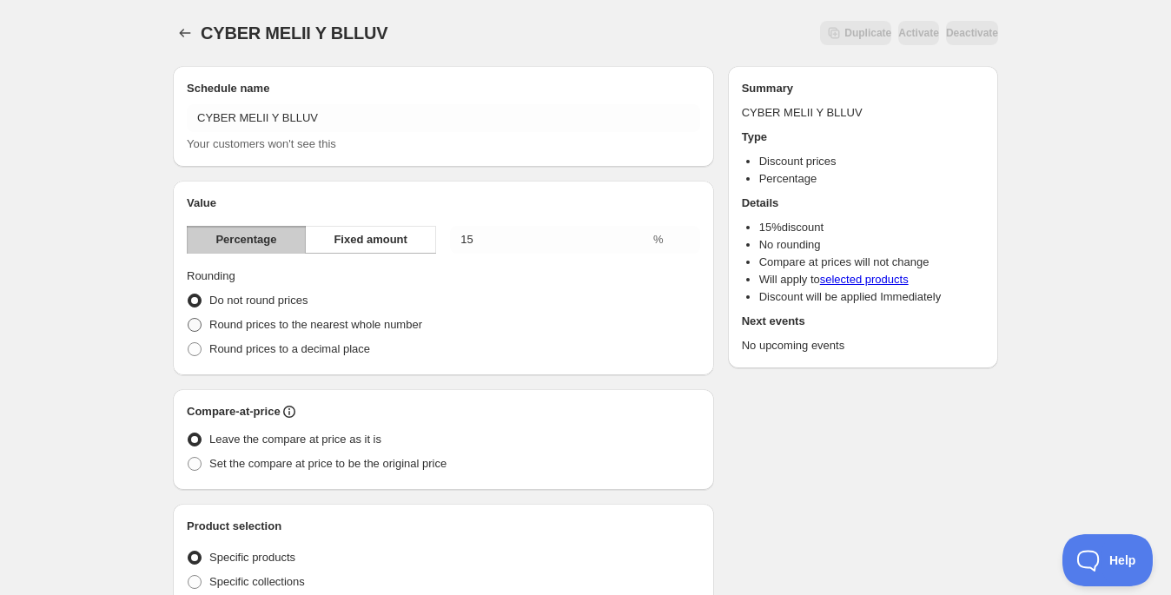
click at [325, 322] on span "Round prices to the nearest whole number" at bounding box center [315, 324] width 213 height 13
click at [188, 319] on input "Round prices to the nearest whole number" at bounding box center [188, 318] width 1 height 1
radio input "true"
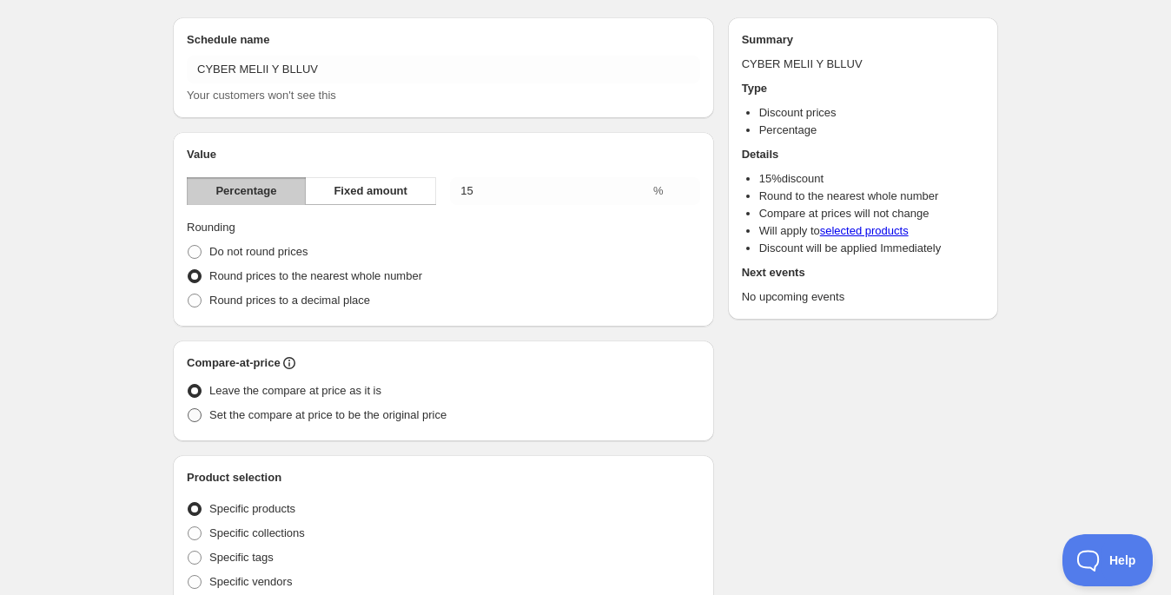
click at [369, 413] on span "Set the compare at price to be the original price" at bounding box center [327, 414] width 237 height 13
click at [188, 409] on input "Set the compare at price to be the original price" at bounding box center [188, 408] width 1 height 1
radio input "true"
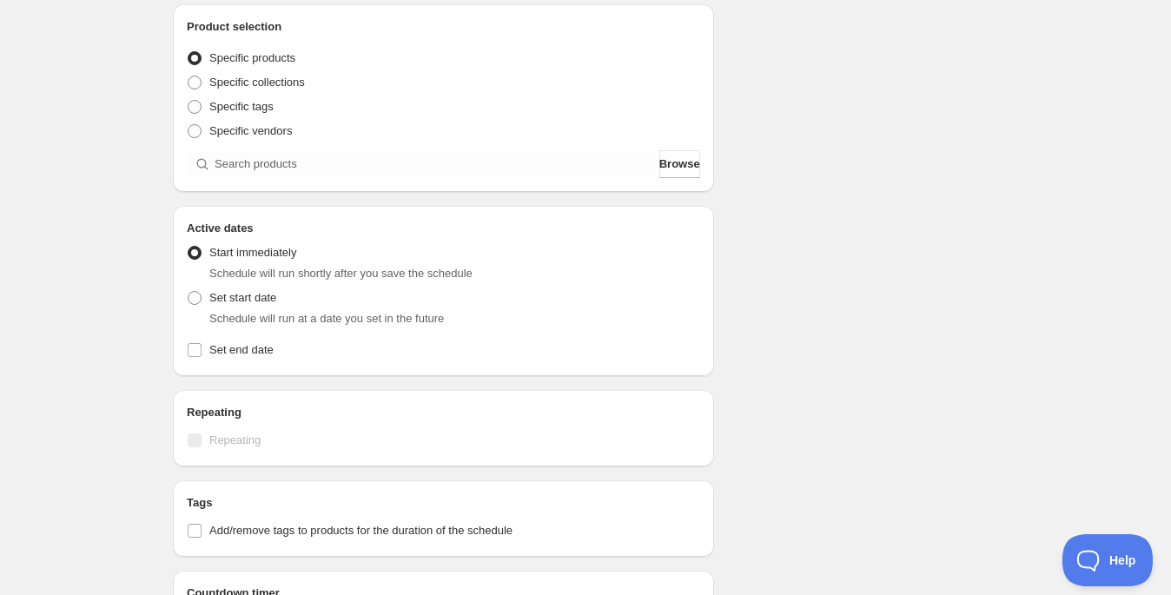
scroll to position [499, 0]
click at [300, 83] on span "Specific collections" at bounding box center [257, 82] width 96 height 13
click at [188, 77] on input "Specific collections" at bounding box center [188, 76] width 1 height 1
radio input "true"
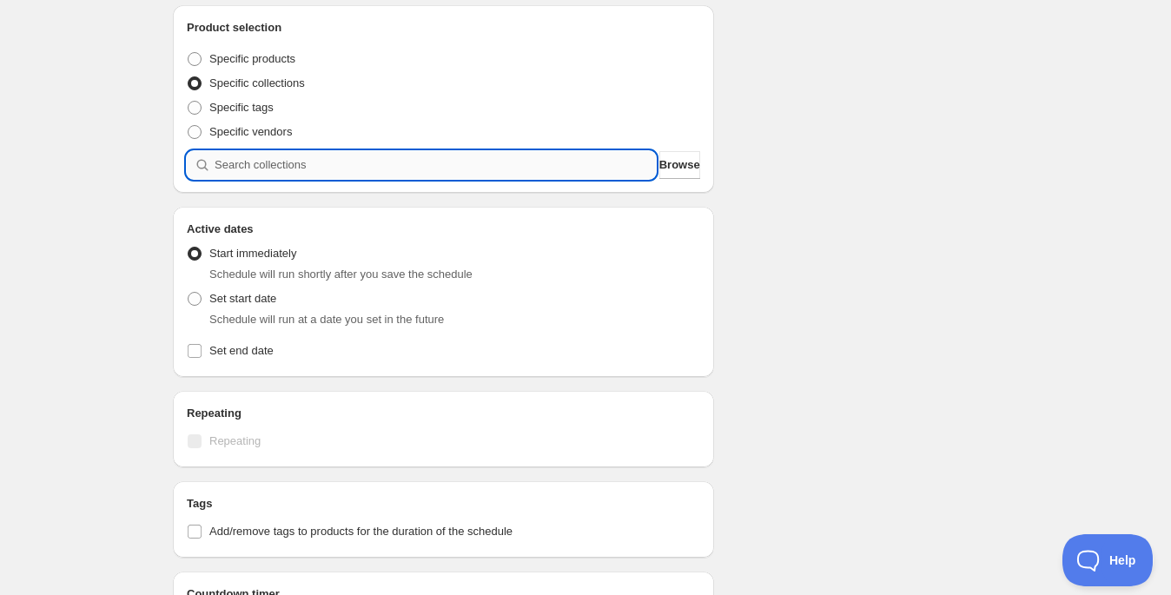
click at [338, 161] on input "search" at bounding box center [435, 165] width 441 height 28
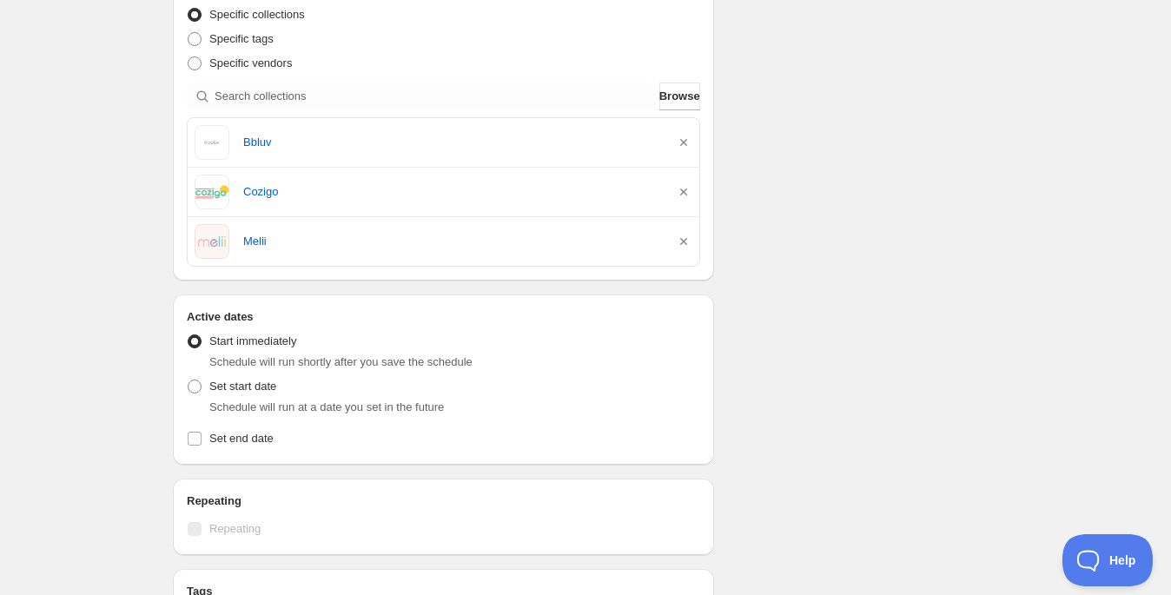
scroll to position [760, 0]
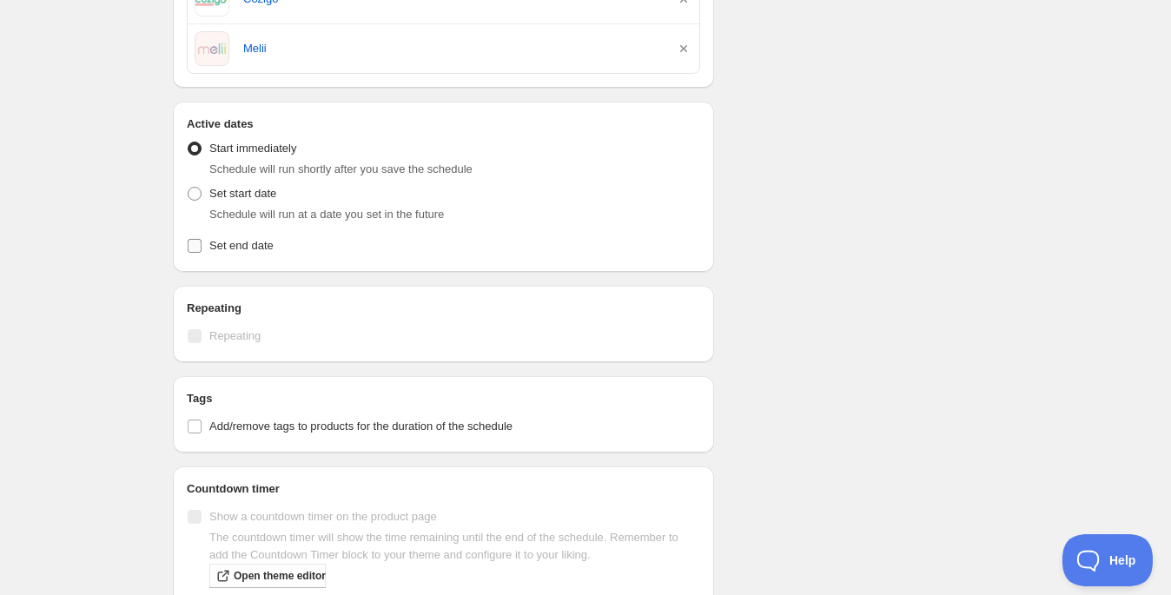
click at [234, 241] on span "Set end date" at bounding box center [241, 245] width 64 height 13
click at [202, 241] on input "Set end date" at bounding box center [195, 246] width 14 height 14
checkbox input "true"
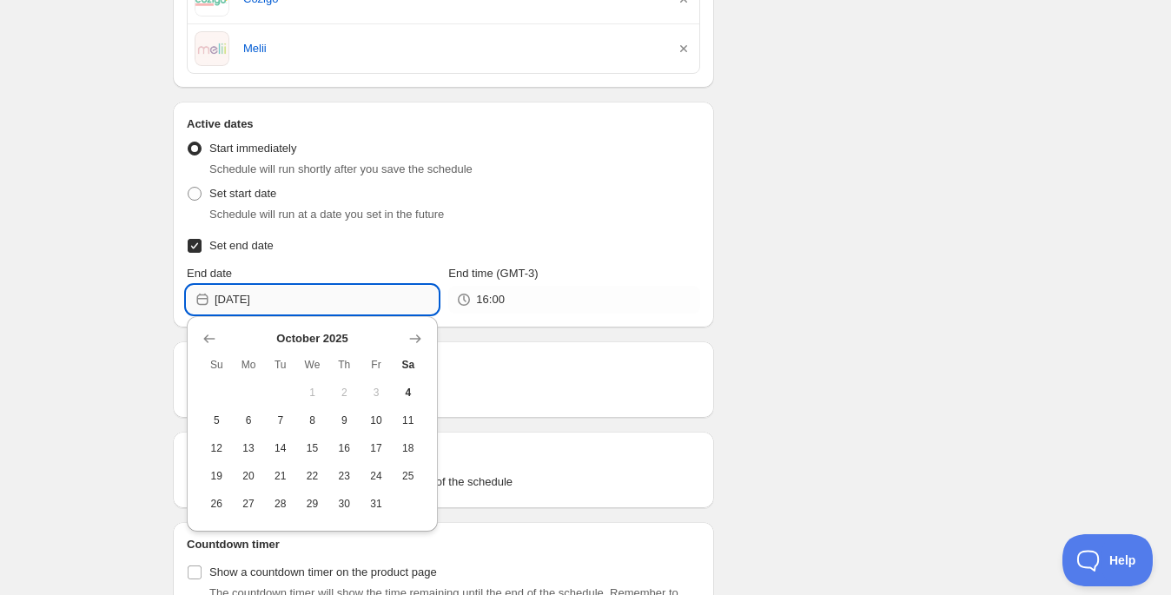
click at [315, 307] on input "[DATE]" at bounding box center [326, 300] width 223 height 28
click at [320, 421] on span "8" at bounding box center [312, 420] width 18 height 14
type input "[DATE]"
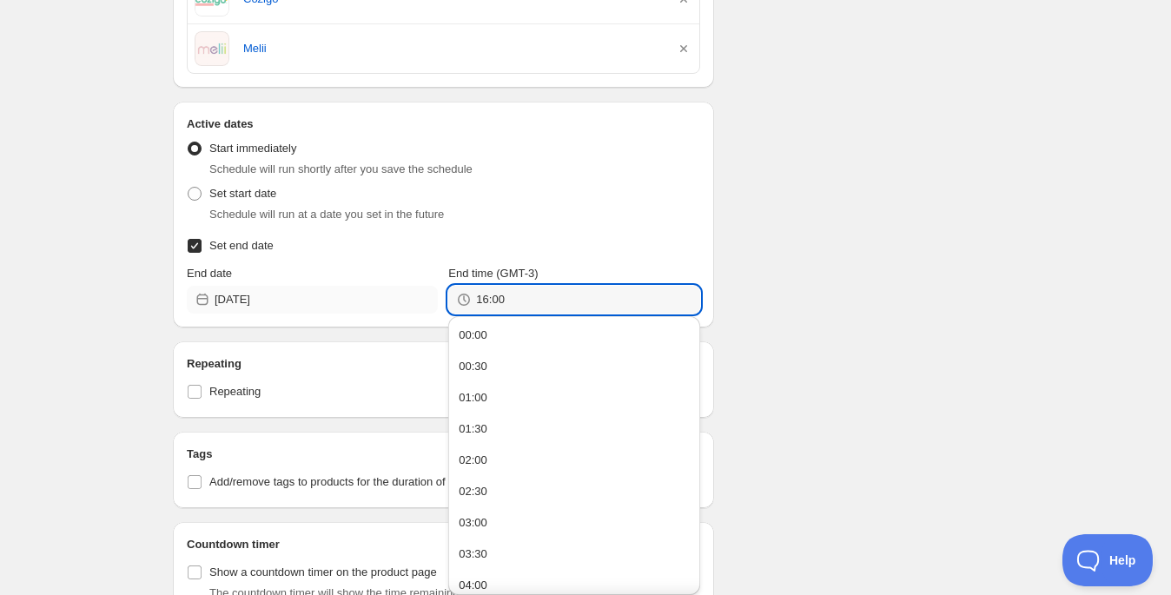
drag, startPoint x: 468, startPoint y: 301, endPoint x: 404, endPoint y: 295, distance: 64.5
click at [404, 295] on div "End date 2025-10-08 End time (GMT-3) 16:00" at bounding box center [443, 289] width 513 height 49
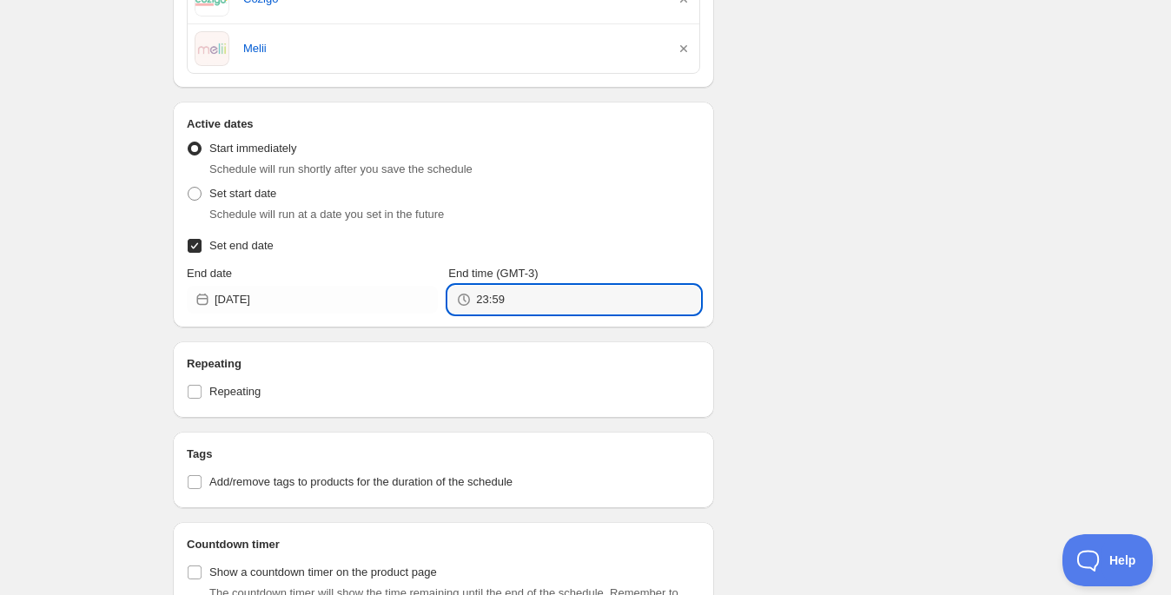
type input "23:59"
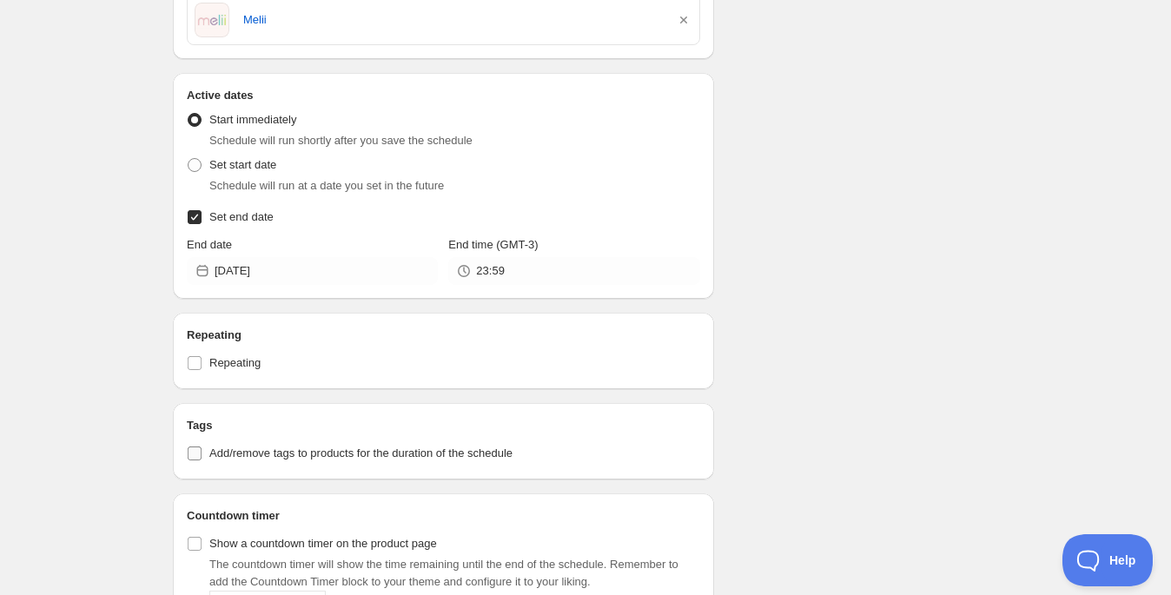
scroll to position [805, 0]
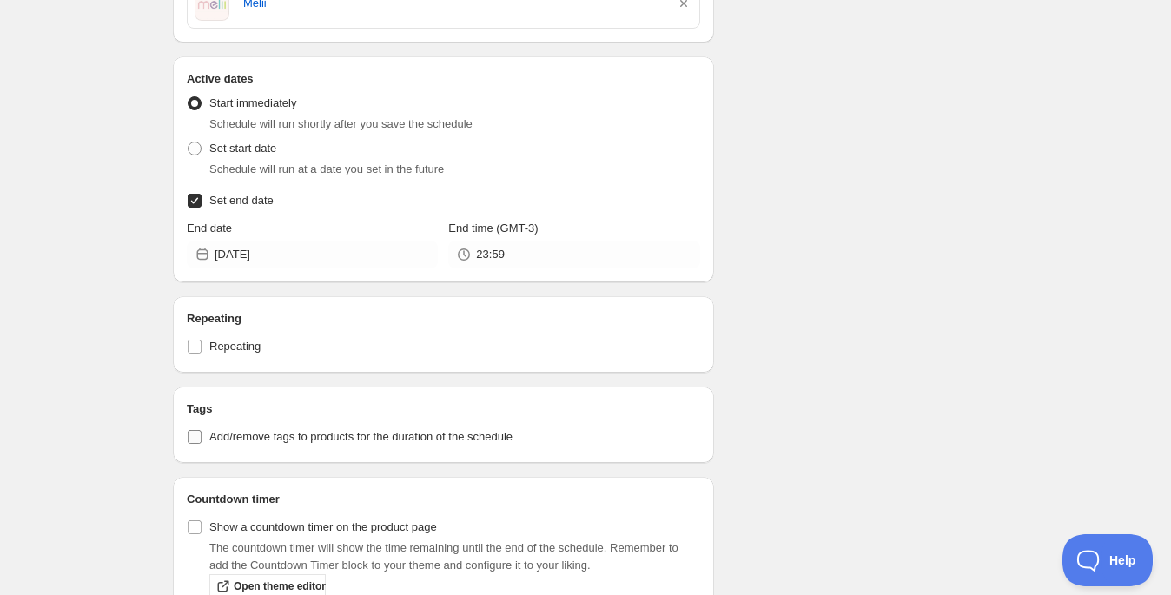
click at [420, 440] on span "Add/remove tags to products for the duration of the schedule" at bounding box center [360, 436] width 303 height 13
click at [202, 440] on input "Add/remove tags to products for the duration of the schedule" at bounding box center [195, 437] width 14 height 14
checkbox input "true"
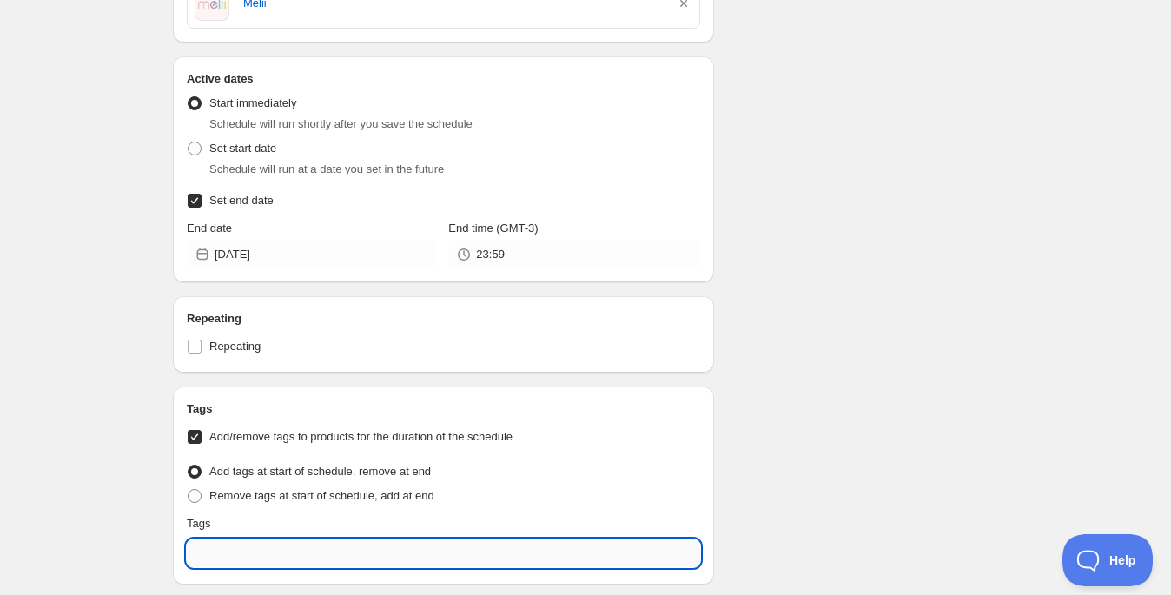
click at [232, 551] on input "text" at bounding box center [443, 553] width 513 height 28
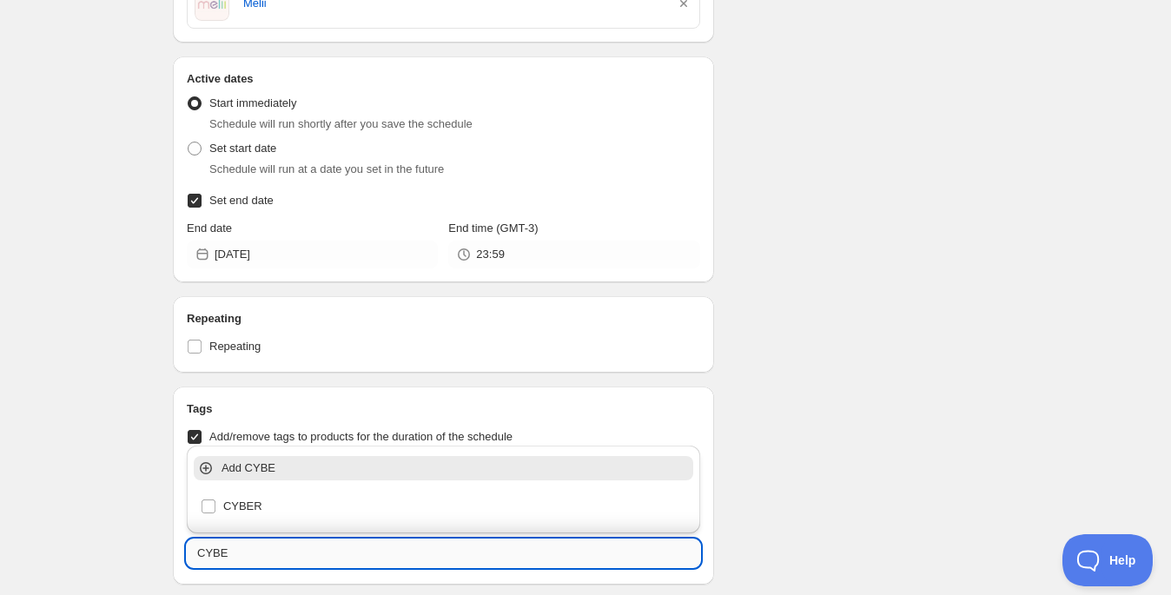
type input "CYBER"
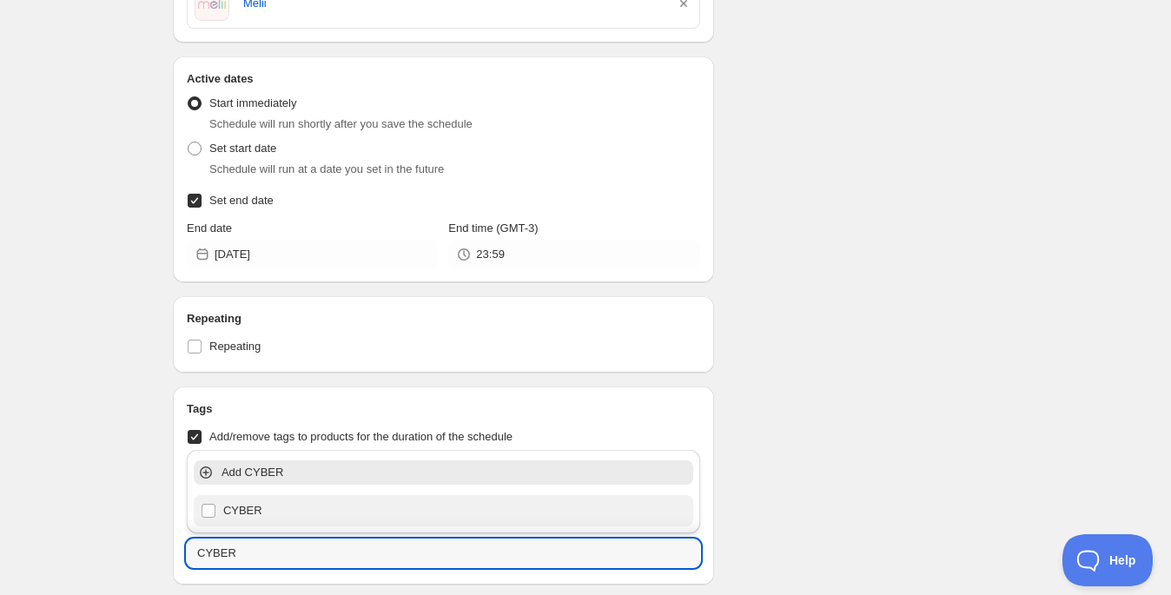
click at [240, 523] on div "CYBER" at bounding box center [443, 510] width 499 height 31
checkbox input "true"
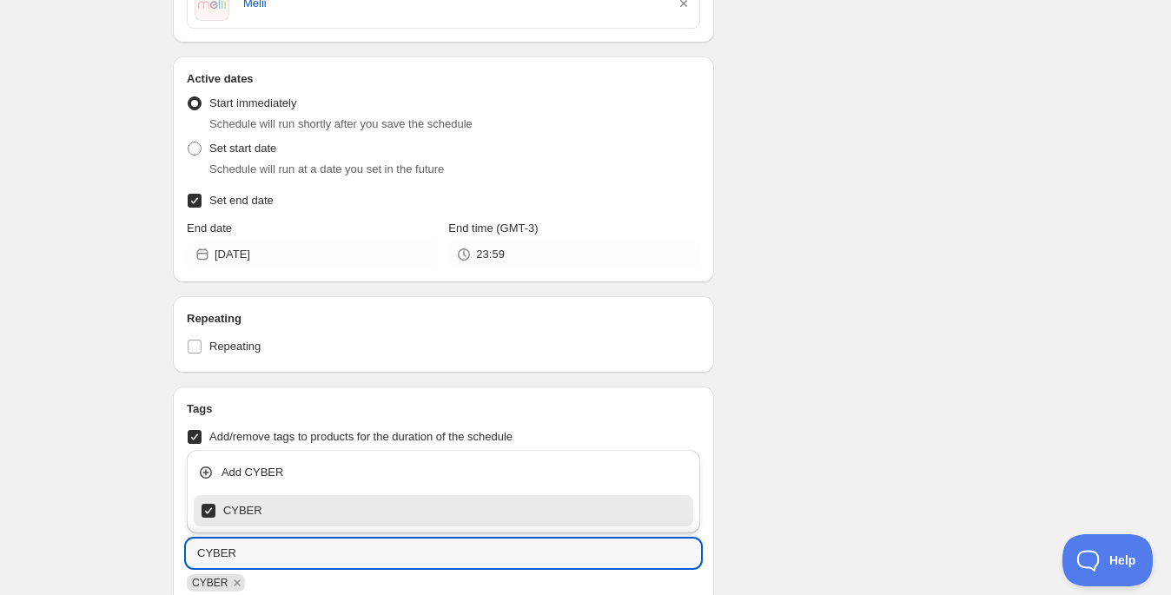
type input "CYBER"
click at [900, 431] on div "Schedule name CYBER MELII Y BLLUV Your customers won't see this Value Percentag…" at bounding box center [578, 23] width 839 height 1553
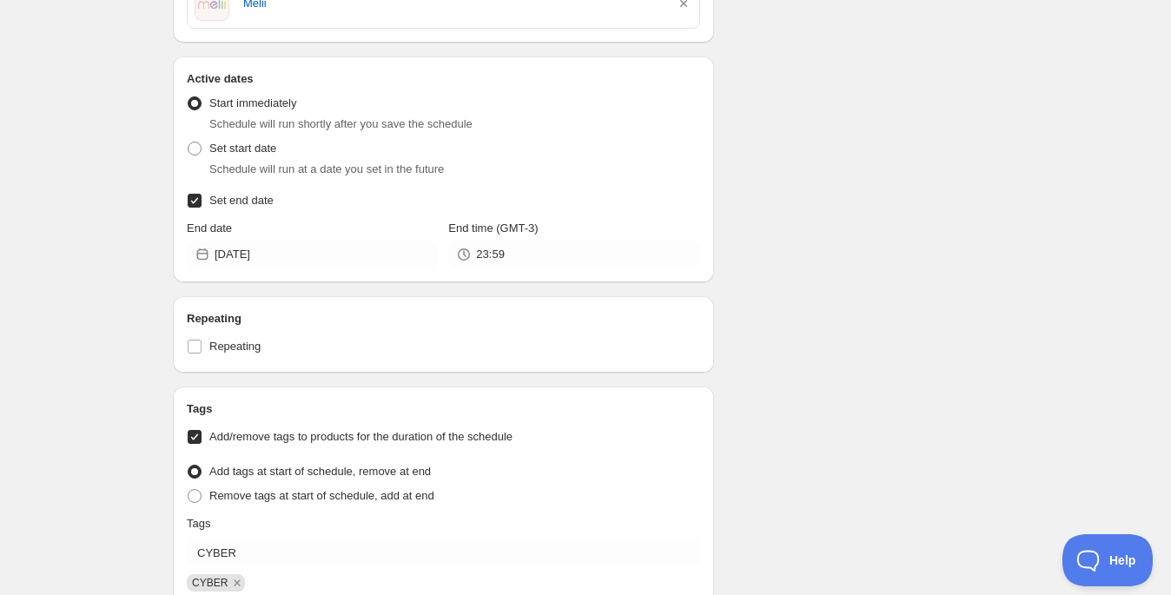
scroll to position [1041, 0]
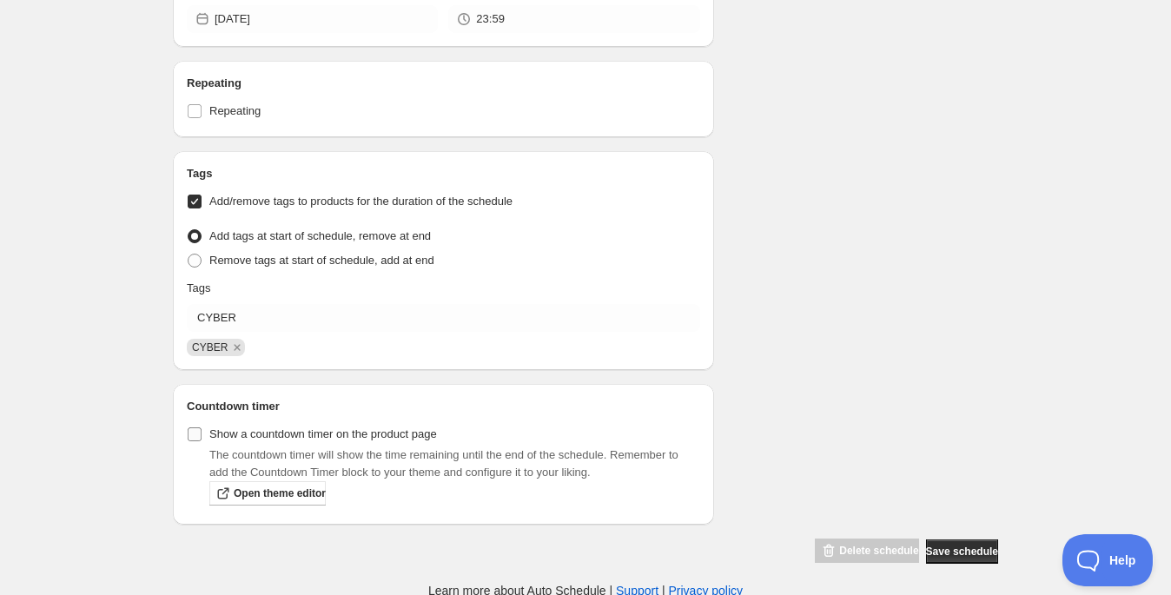
click at [202, 441] on label "Show a countdown timer on the product page" at bounding box center [312, 434] width 250 height 24
click at [202, 441] on input "Show a countdown timer on the product page" at bounding box center [195, 434] width 14 height 14
checkbox input "true"
click at [963, 547] on span "Save schedule" at bounding box center [962, 552] width 72 height 14
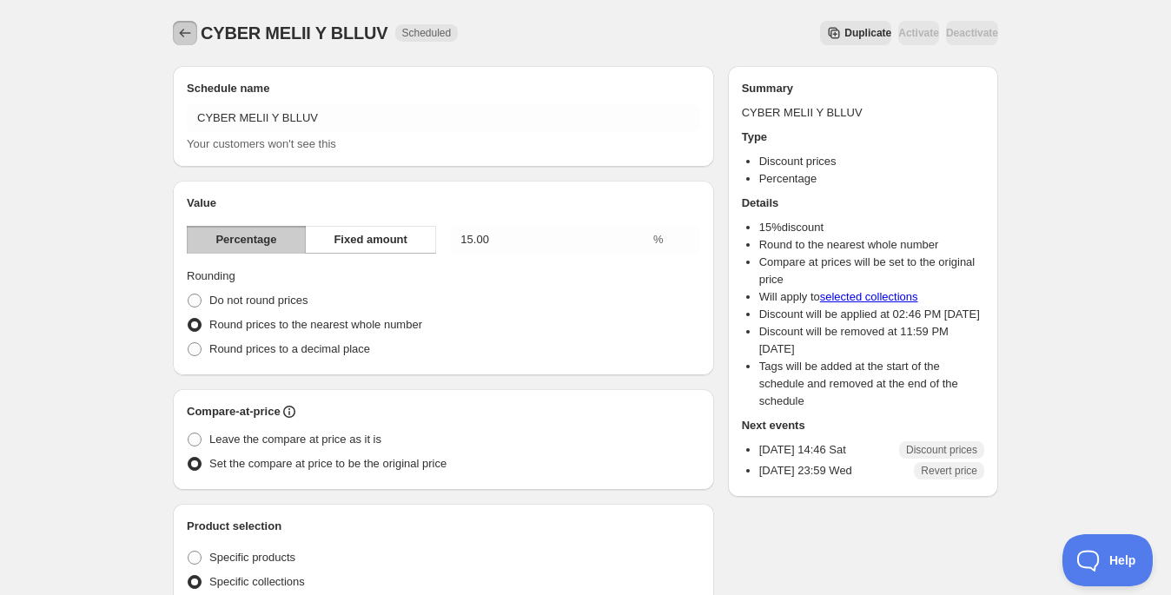
click at [186, 36] on icon "Schedules" at bounding box center [184, 32] width 17 height 17
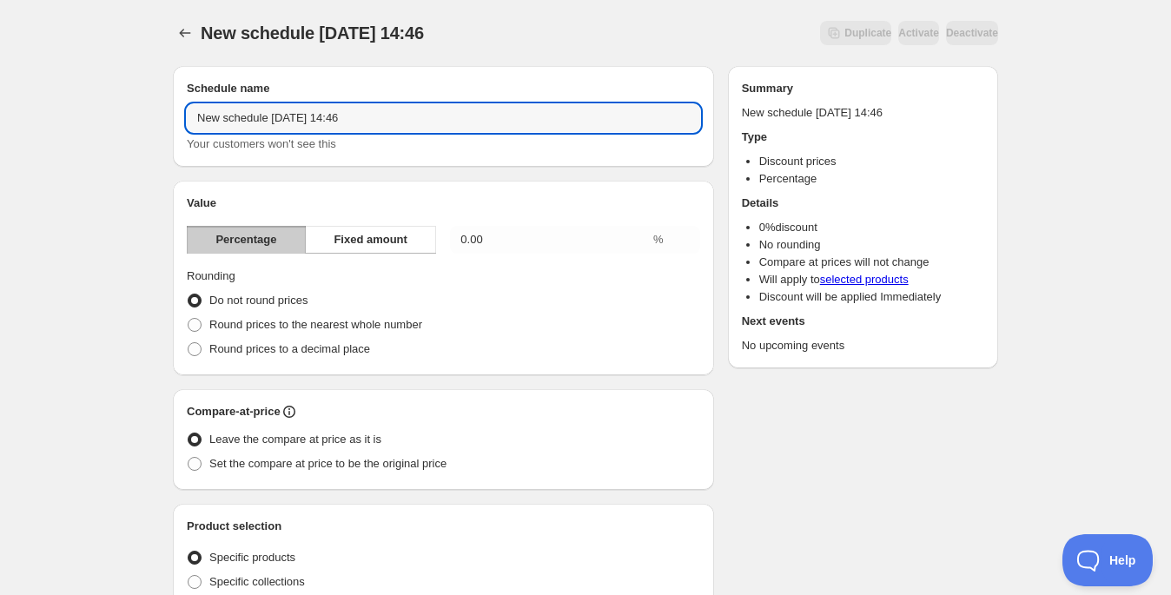
drag, startPoint x: 424, startPoint y: 126, endPoint x: 159, endPoint y: 93, distance: 267.0
type input "CYBER DOONA"
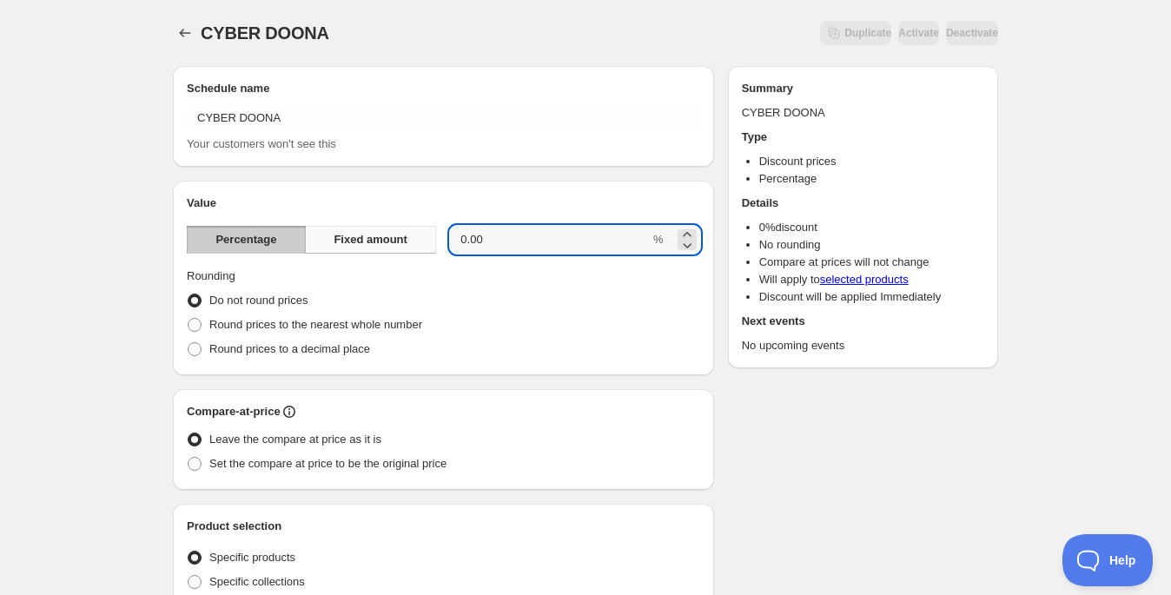
drag, startPoint x: 548, startPoint y: 243, endPoint x: 403, endPoint y: 225, distance: 146.2
click at [403, 226] on div "Percentage Fixed amount 0.00 %" at bounding box center [443, 240] width 513 height 28
type input "25"
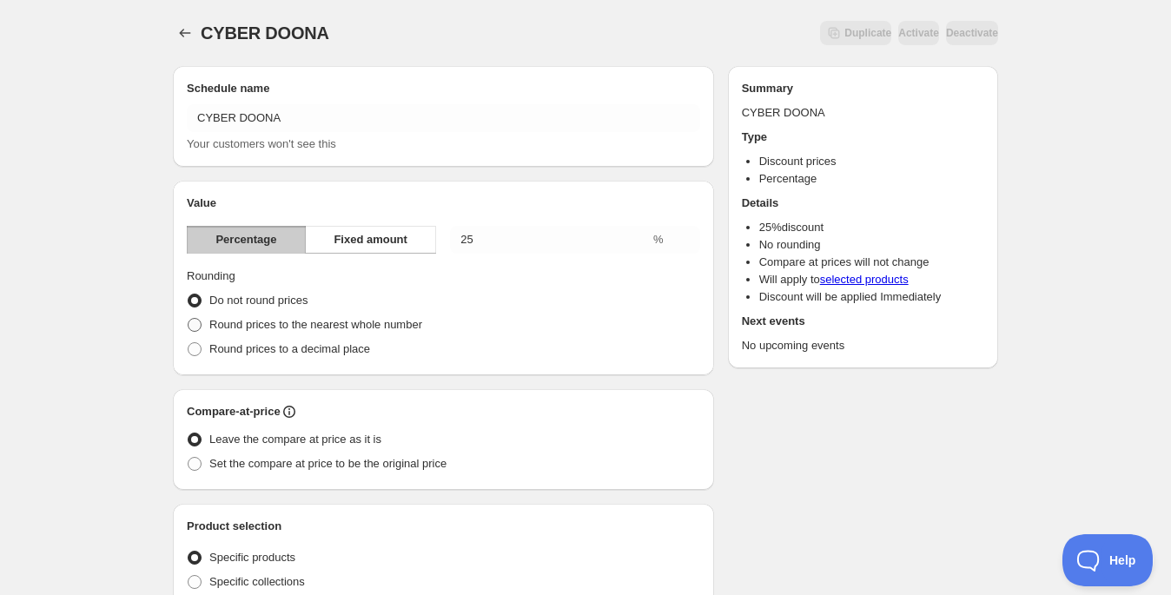
click at [367, 326] on span "Round prices to the nearest whole number" at bounding box center [315, 324] width 213 height 13
click at [188, 319] on input "Round prices to the nearest whole number" at bounding box center [188, 318] width 1 height 1
radio input "true"
click at [312, 461] on span "Set the compare at price to be the original price" at bounding box center [327, 463] width 237 height 13
click at [188, 458] on input "Set the compare at price to be the original price" at bounding box center [188, 457] width 1 height 1
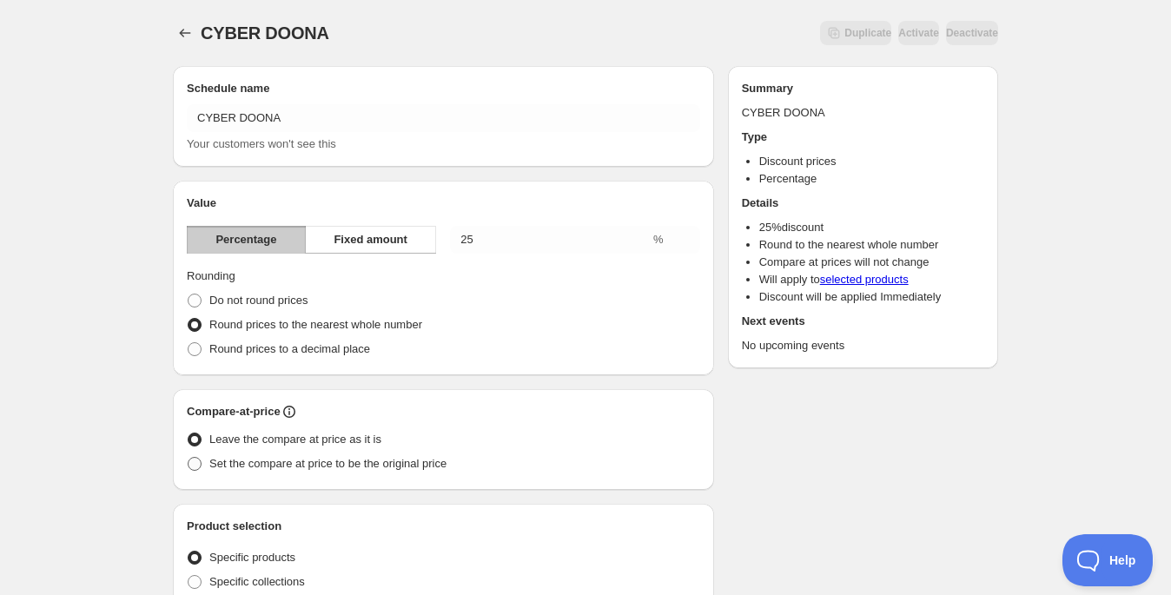
radio input "true"
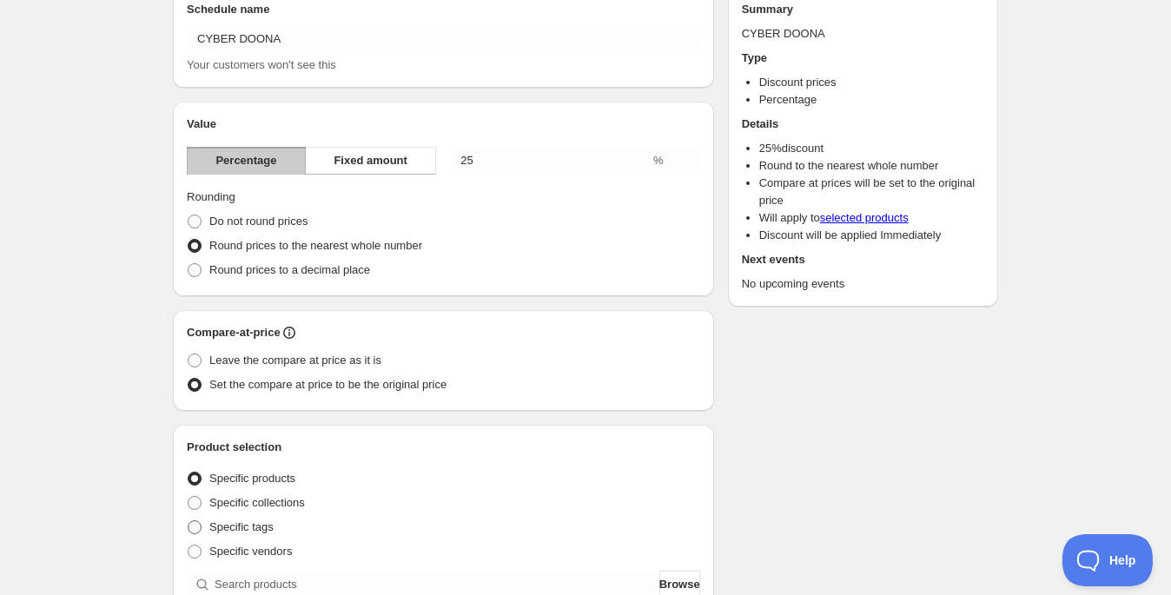
scroll to position [94, 0]
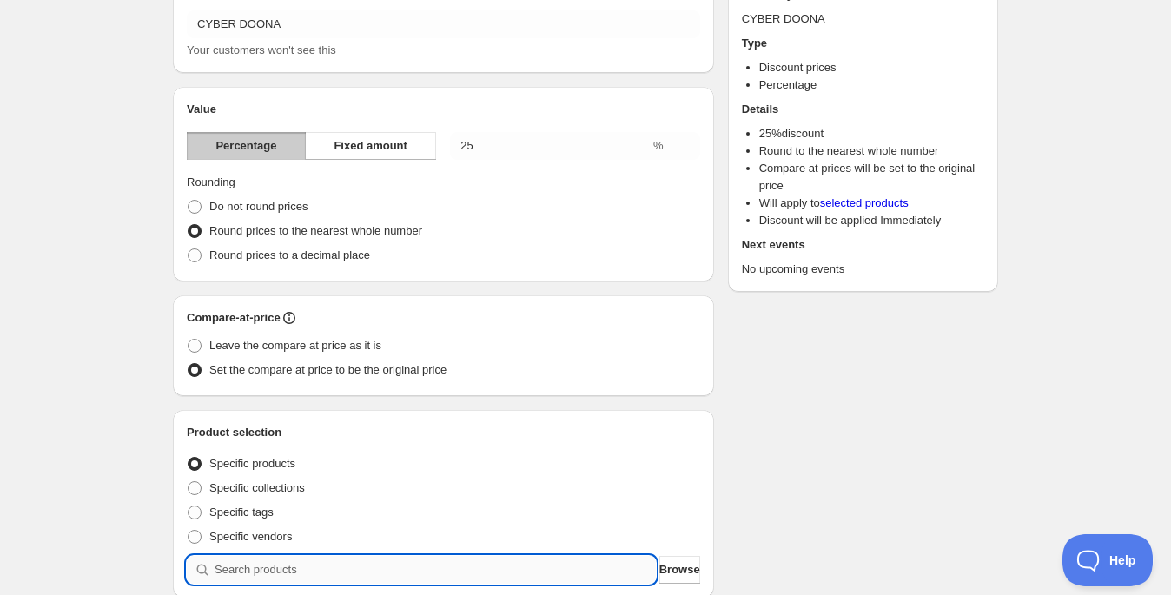
click at [316, 559] on input "search" at bounding box center [435, 570] width 441 height 28
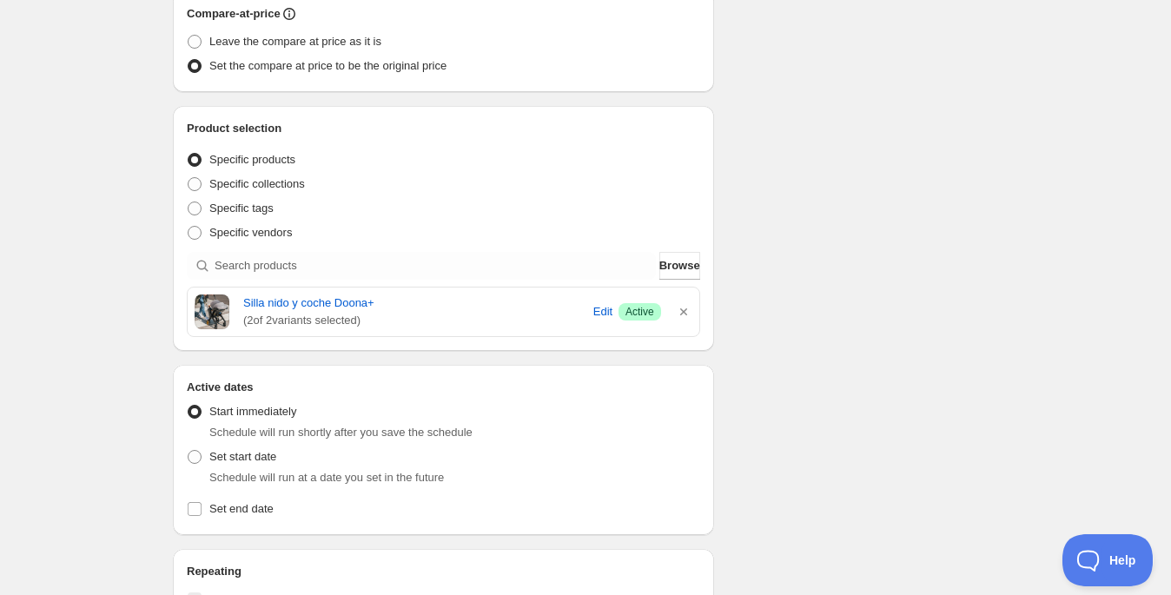
scroll to position [436, 0]
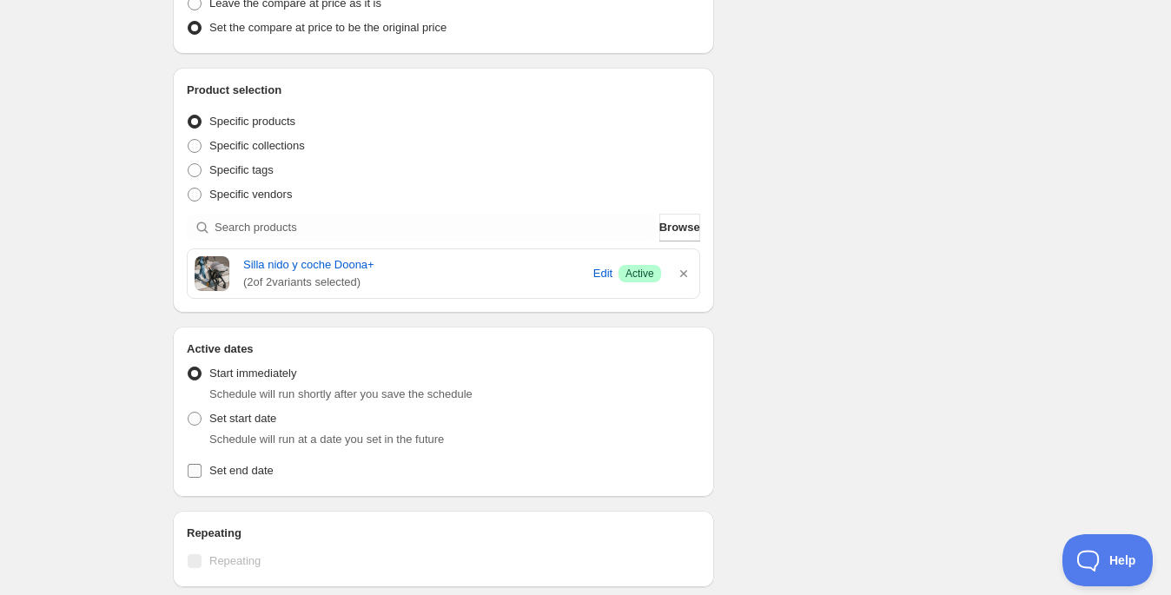
click at [215, 476] on span "Set end date" at bounding box center [241, 470] width 64 height 17
click at [202, 476] on input "Set end date" at bounding box center [195, 471] width 14 height 14
checkbox input "true"
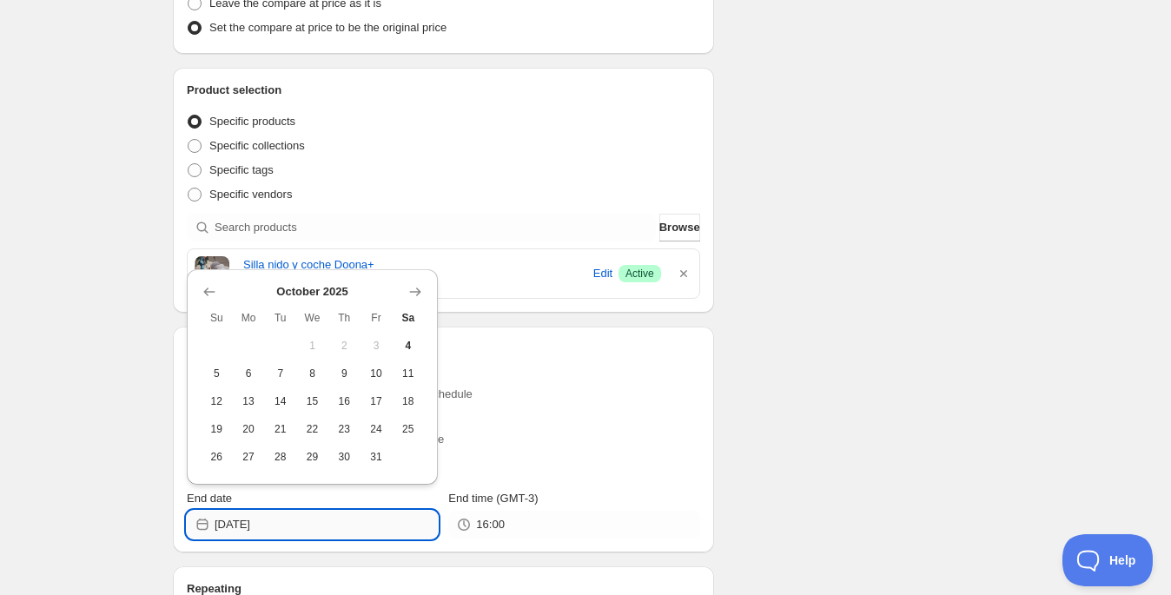
click at [358, 514] on input "[DATE]" at bounding box center [326, 525] width 223 height 28
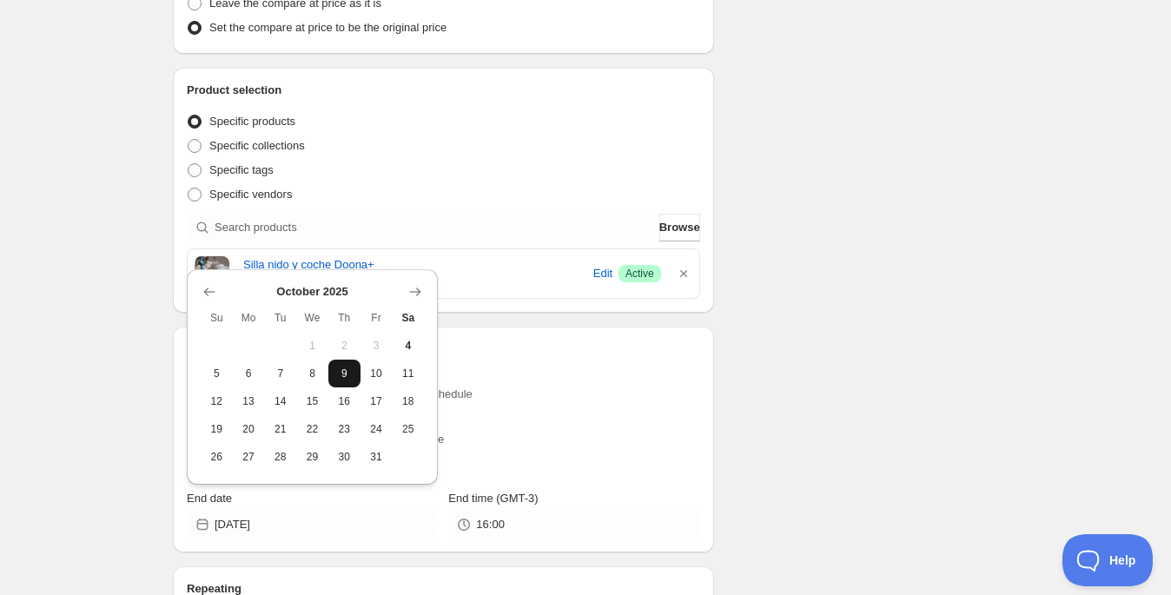
click at [328, 381] on button "9" at bounding box center [344, 374] width 32 height 28
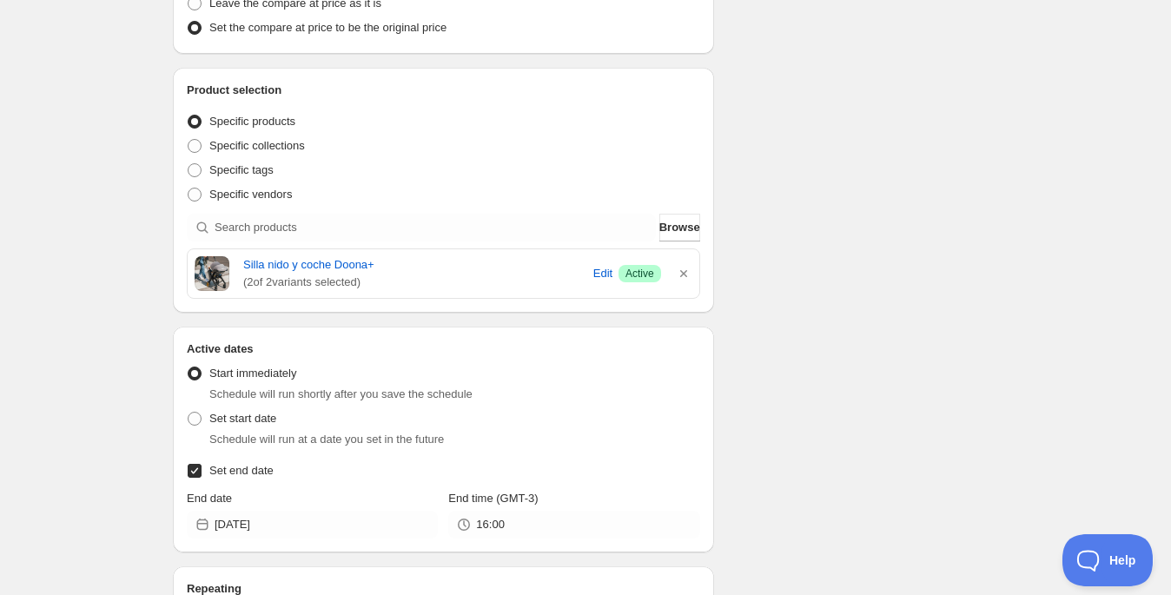
click at [327, 503] on div "End date" at bounding box center [312, 498] width 251 height 17
click at [330, 528] on input "2025-10-09" at bounding box center [326, 525] width 223 height 28
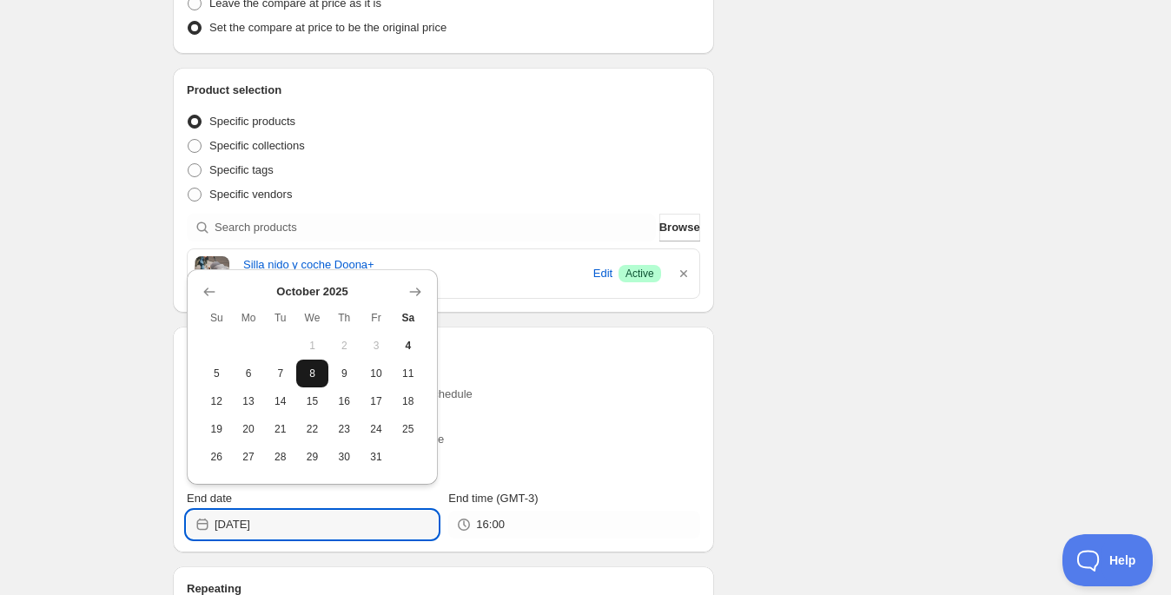
click at [320, 367] on span "8" at bounding box center [312, 374] width 18 height 14
type input "[DATE]"
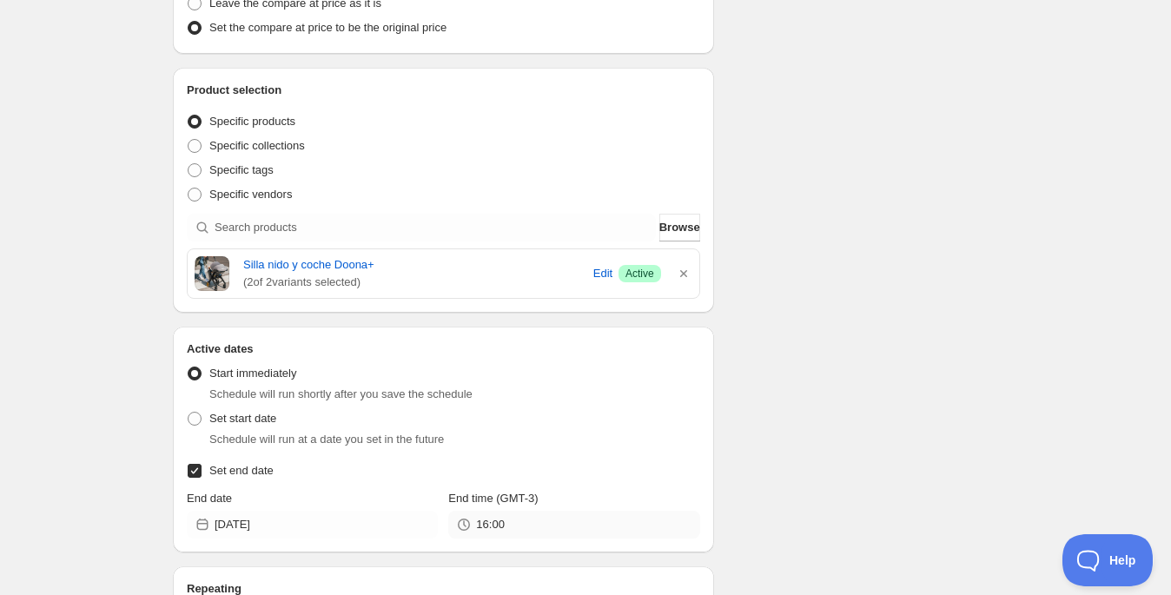
drag, startPoint x: 534, startPoint y: 507, endPoint x: 497, endPoint y: 519, distance: 39.3
click at [497, 519] on div "End time (GMT-3) 16:00" at bounding box center [573, 514] width 251 height 49
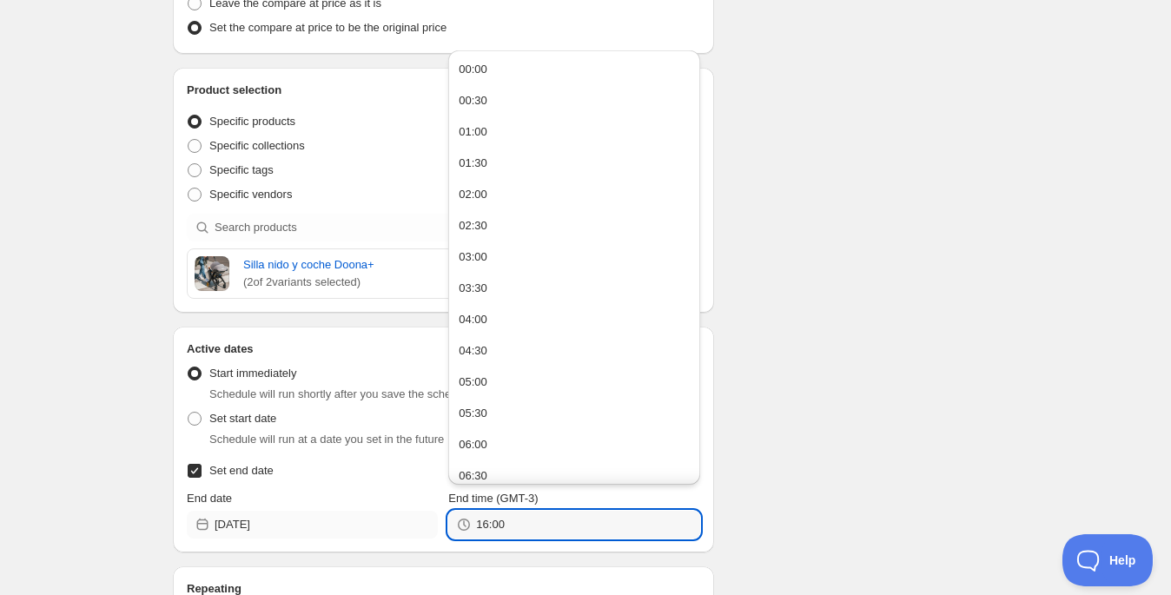
drag, startPoint x: 492, startPoint y: 522, endPoint x: 423, endPoint y: 515, distance: 69.0
click at [423, 515] on div "End date 2025-10-08 End time (GMT-3) 16:00" at bounding box center [443, 514] width 513 height 49
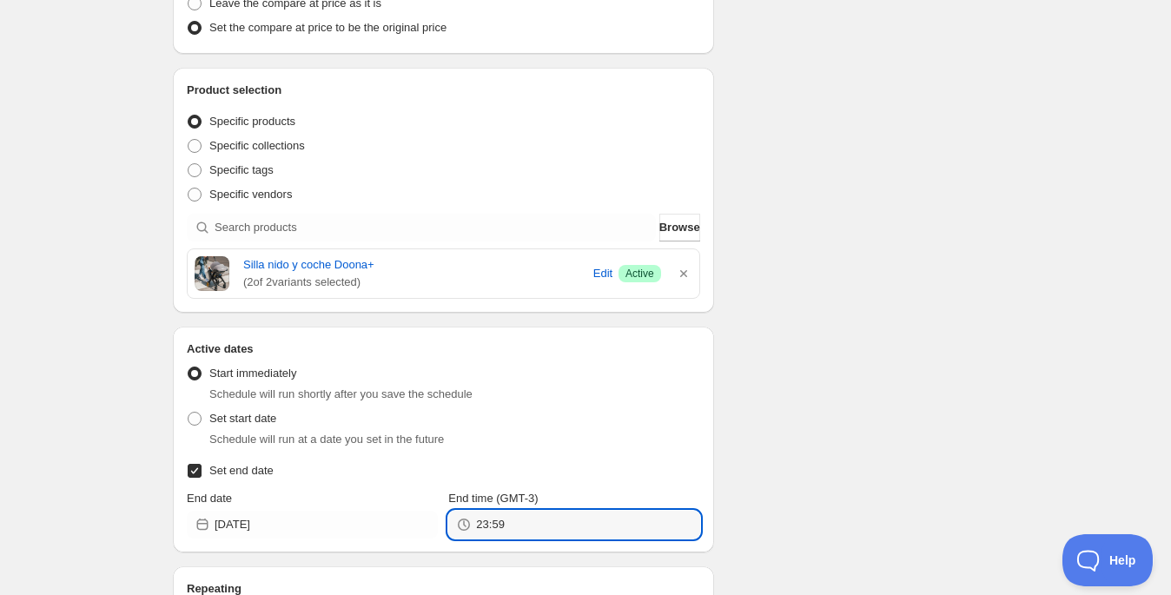
type input "23:59"
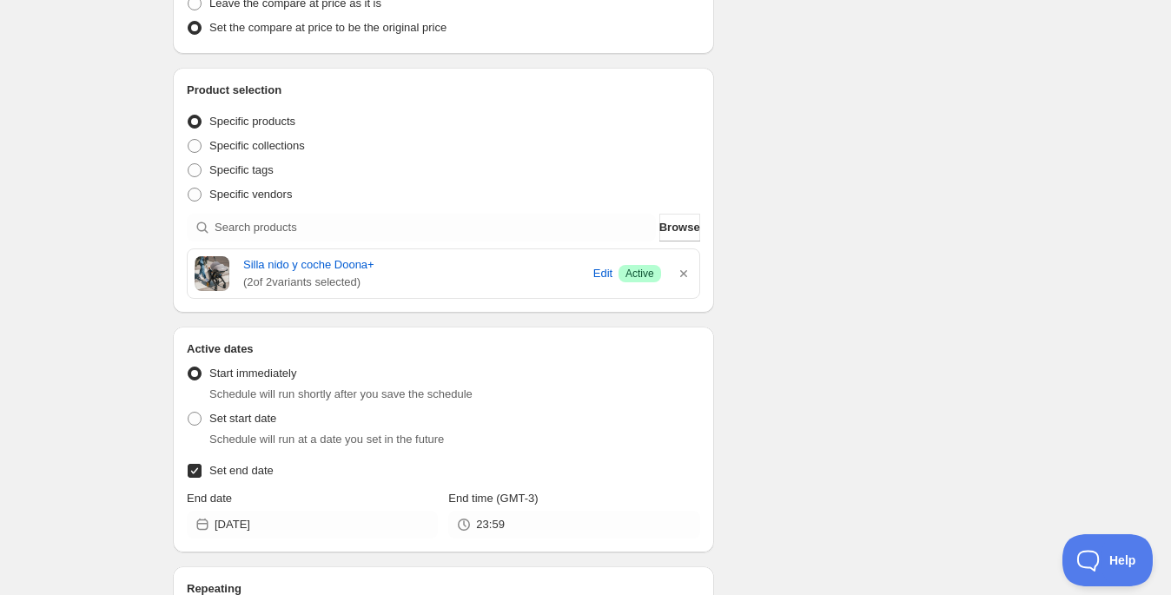
click at [902, 347] on div "Schedule name CYBER DOONA Your customers won't see this Value Percentage Fixed …" at bounding box center [578, 272] width 839 height 1312
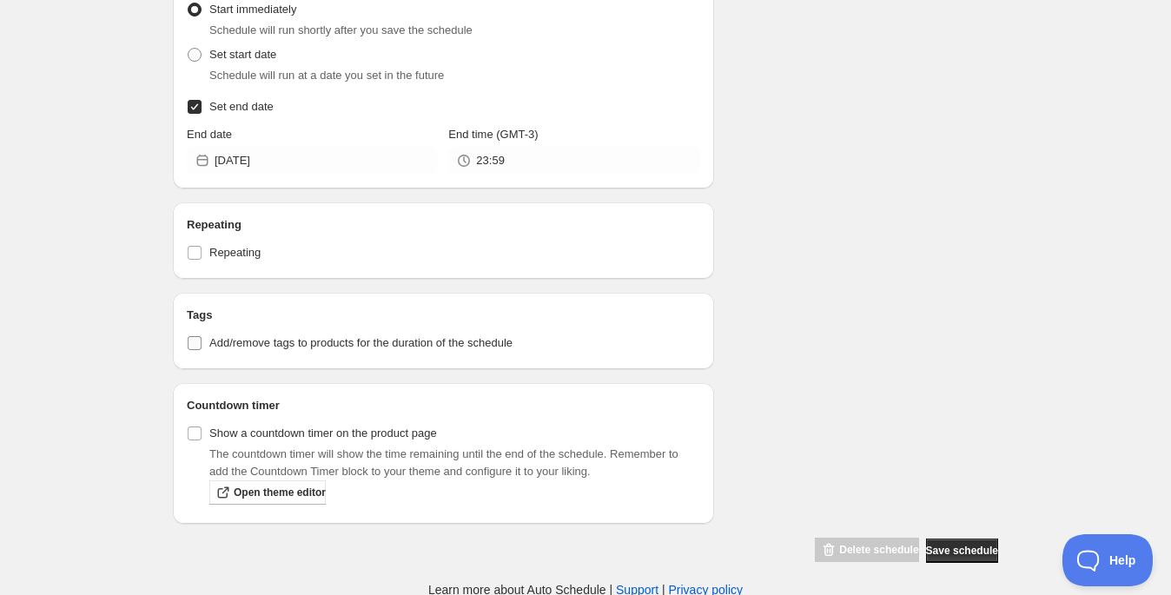
click at [281, 338] on span "Add/remove tags to products for the duration of the schedule" at bounding box center [360, 342] width 303 height 13
click at [202, 338] on input "Add/remove tags to products for the duration of the schedule" at bounding box center [195, 343] width 14 height 14
checkbox input "true"
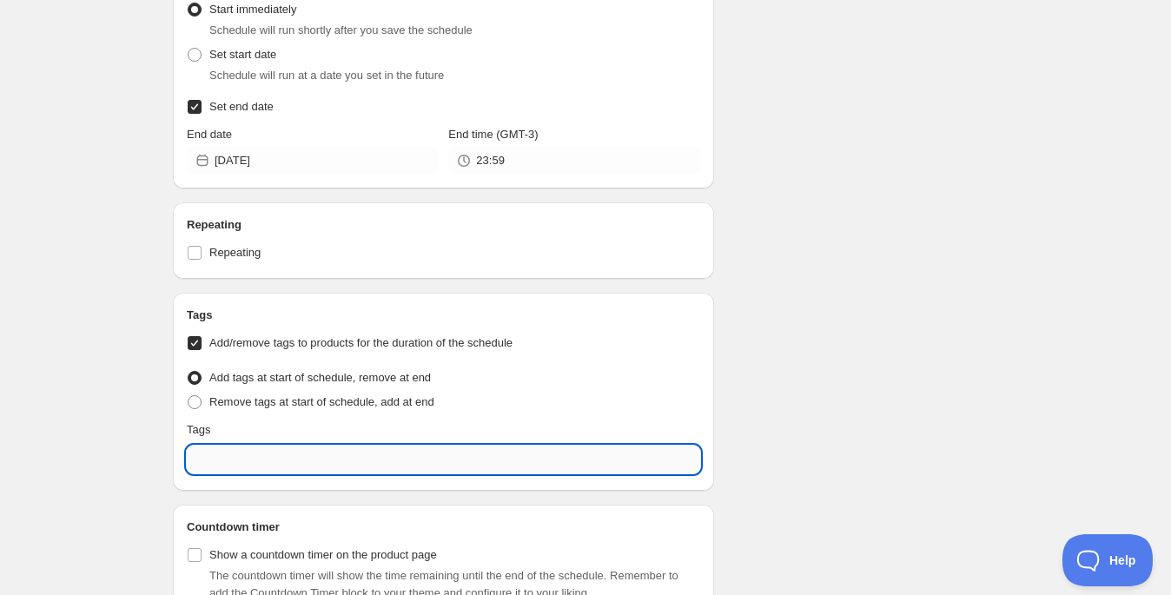
click at [247, 455] on input "text" at bounding box center [443, 460] width 513 height 28
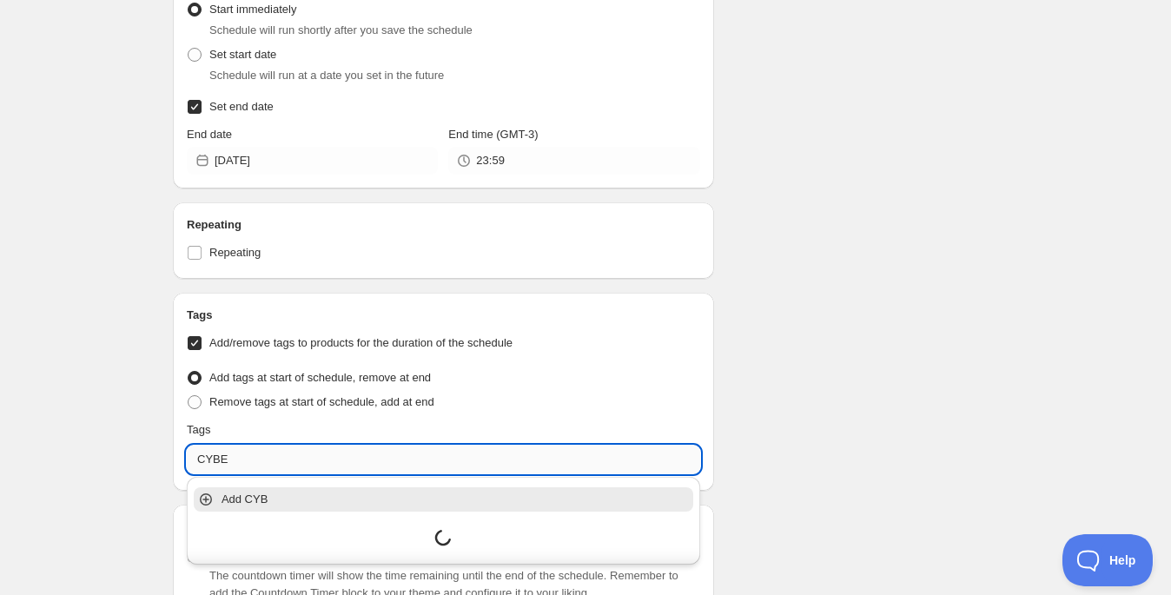
type input "CYBER"
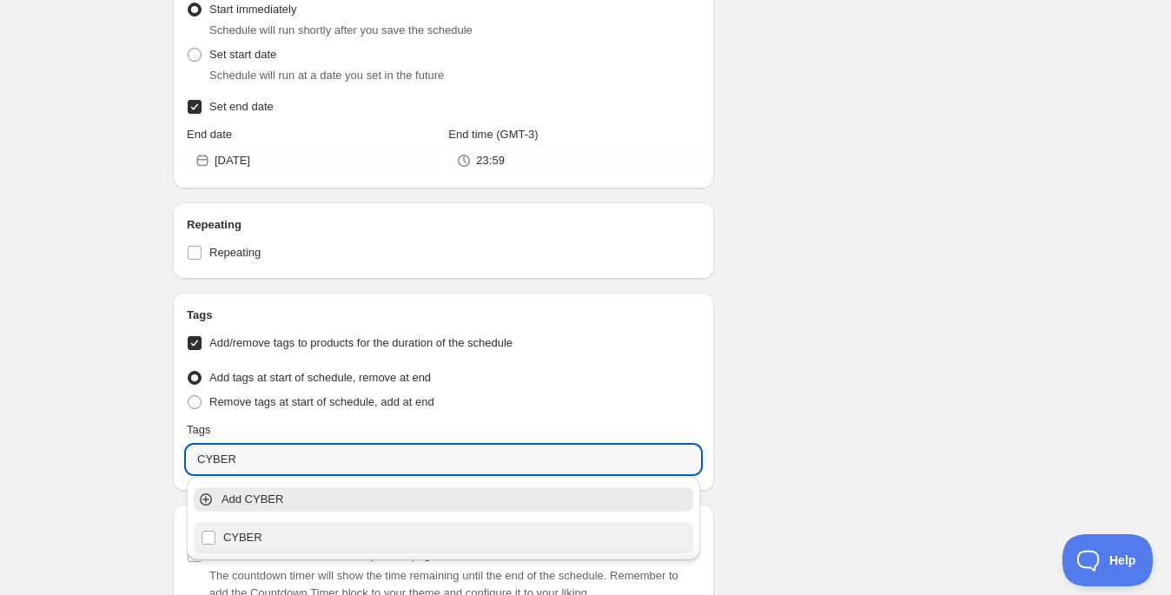
click at [221, 539] on div "CYBER" at bounding box center [444, 537] width 486 height 24
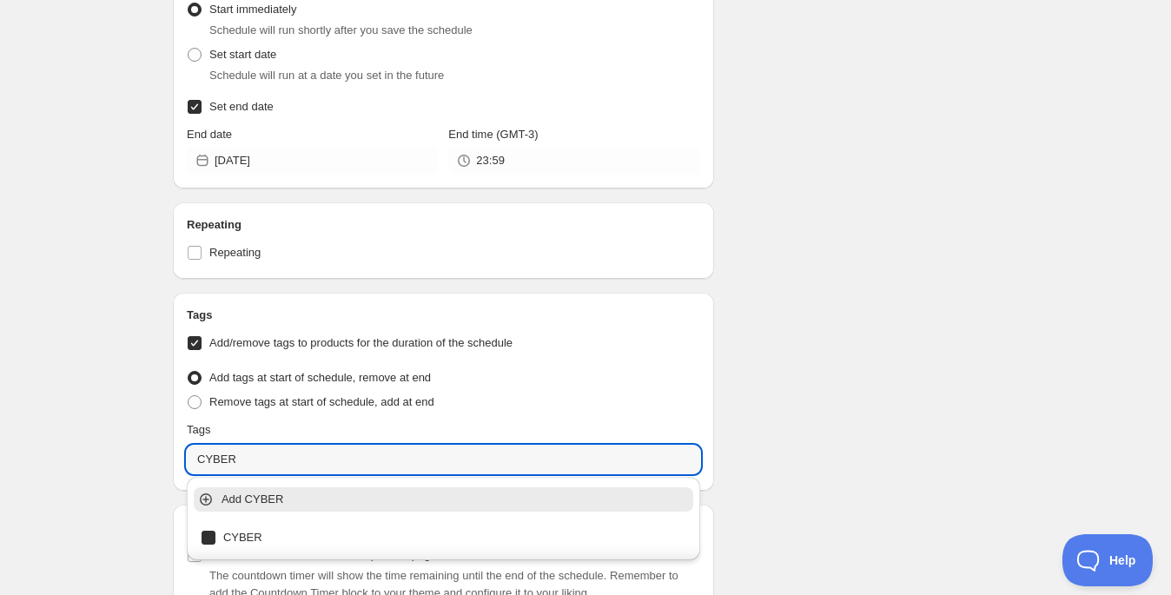
checkbox input "true"
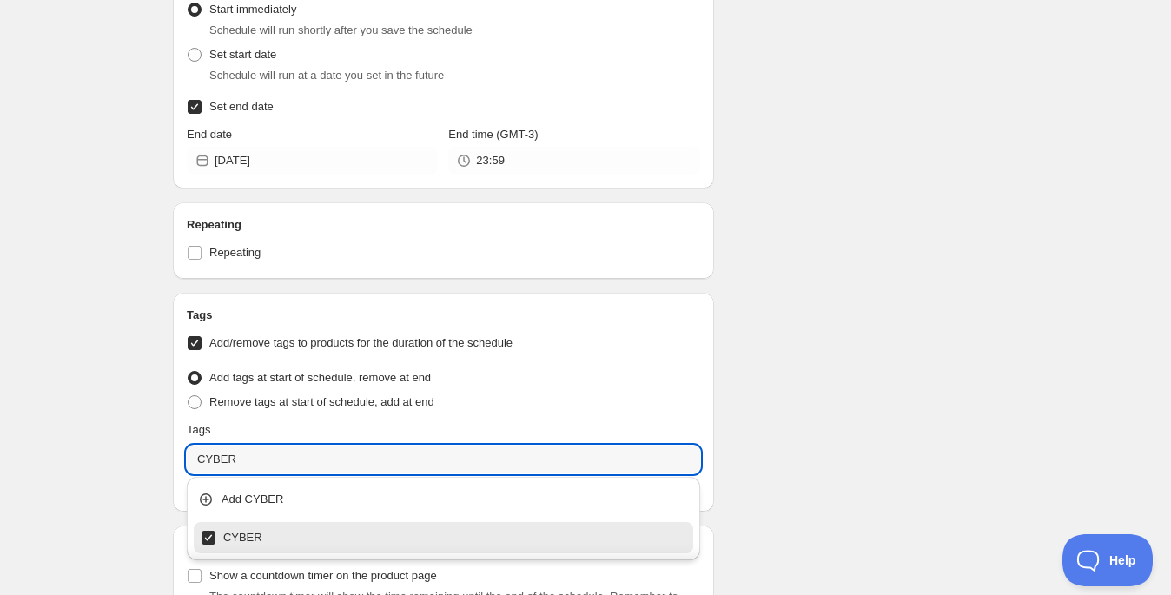
type input "CYBER"
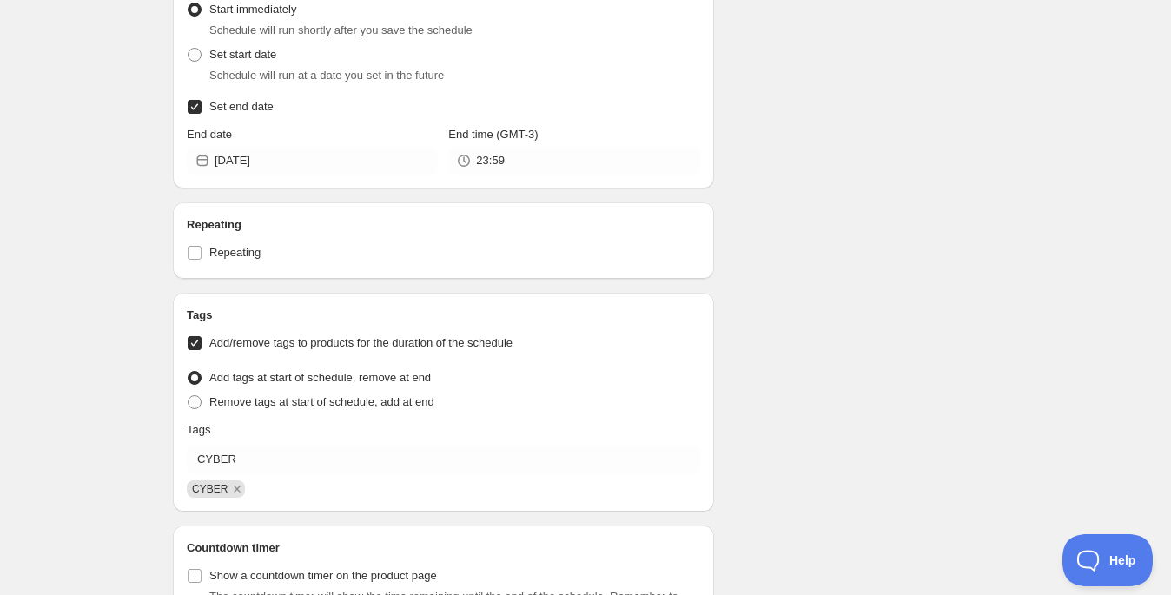
scroll to position [942, 0]
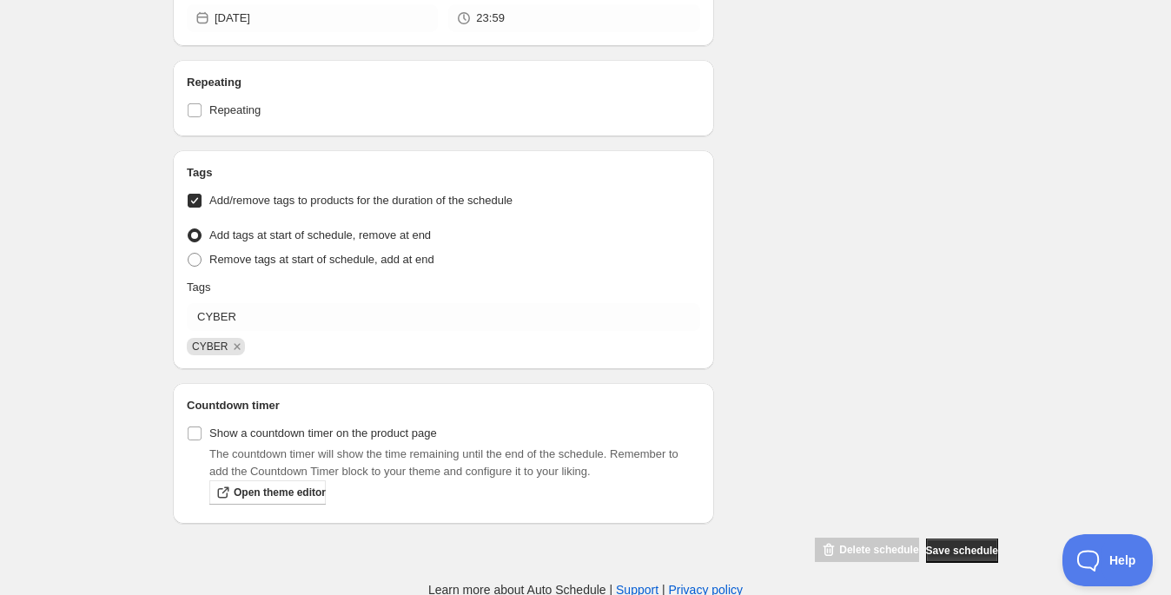
drag, startPoint x: 191, startPoint y: 428, endPoint x: 296, endPoint y: 447, distance: 106.8
click at [191, 428] on input "Show a countdown timer on the product page" at bounding box center [195, 433] width 14 height 14
checkbox input "true"
click at [974, 550] on span "Save schedule" at bounding box center [962, 551] width 72 height 14
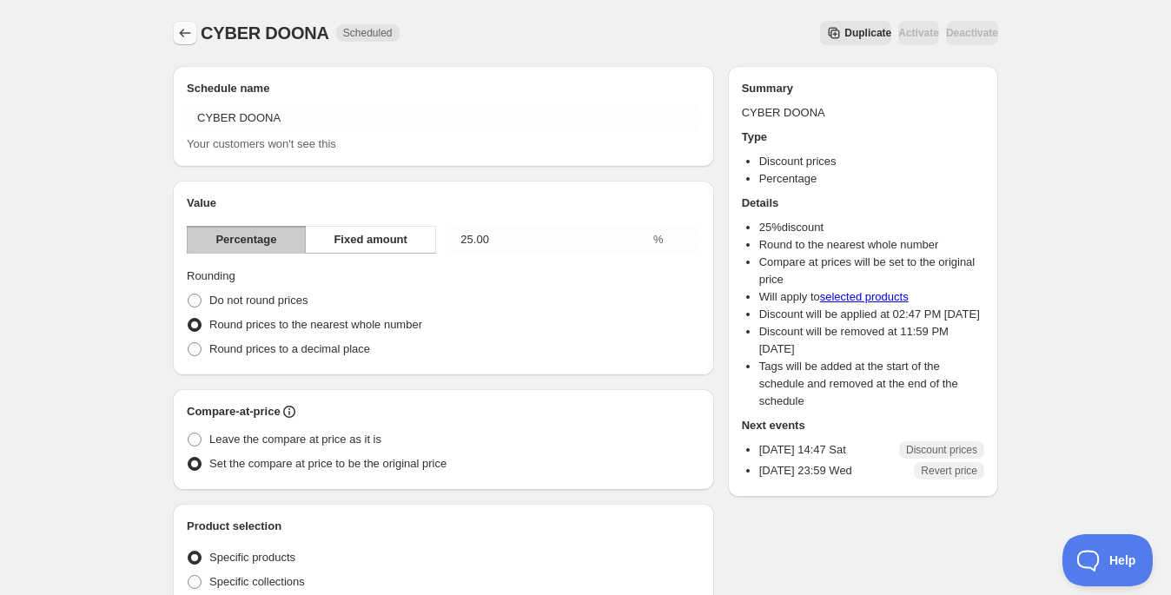
click at [181, 36] on icon "Schedules" at bounding box center [184, 32] width 17 height 17
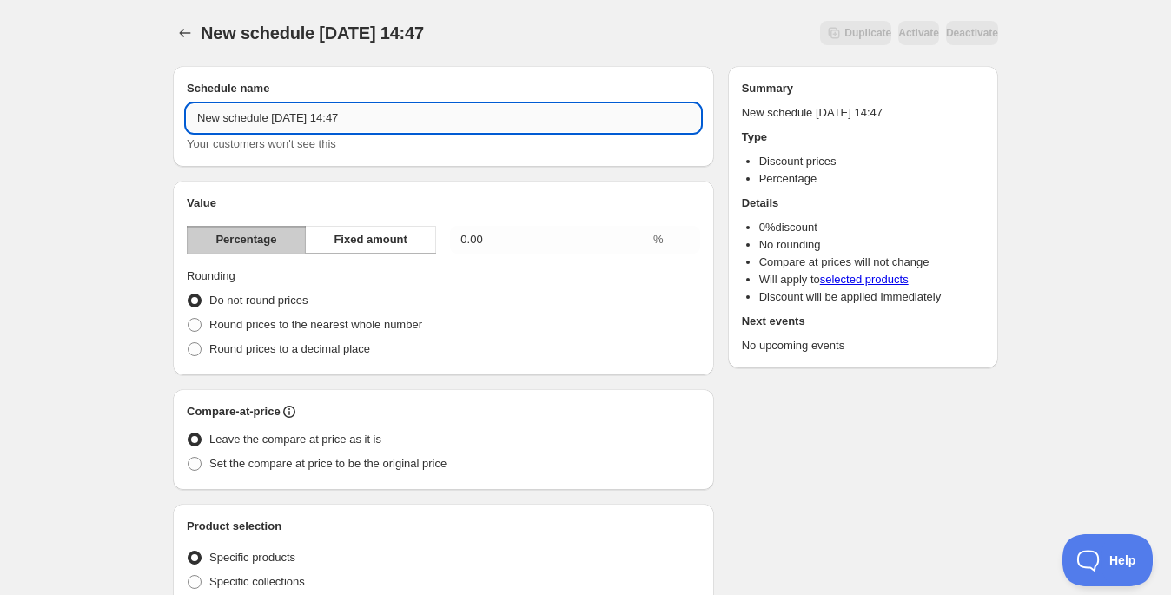
click at [373, 119] on input "New schedule Oct 04 2025 14:47" at bounding box center [443, 118] width 513 height 28
drag, startPoint x: 399, startPoint y: 113, endPoint x: 233, endPoint y: 116, distance: 165.9
click at [233, 116] on input "New schedule Oct 04 2025 14:47" at bounding box center [443, 118] width 513 height 28
click at [400, 113] on input "New schedule Oct 04 2025 14:47" at bounding box center [443, 118] width 513 height 28
drag, startPoint x: 412, startPoint y: 115, endPoint x: 155, endPoint y: 123, distance: 257.2
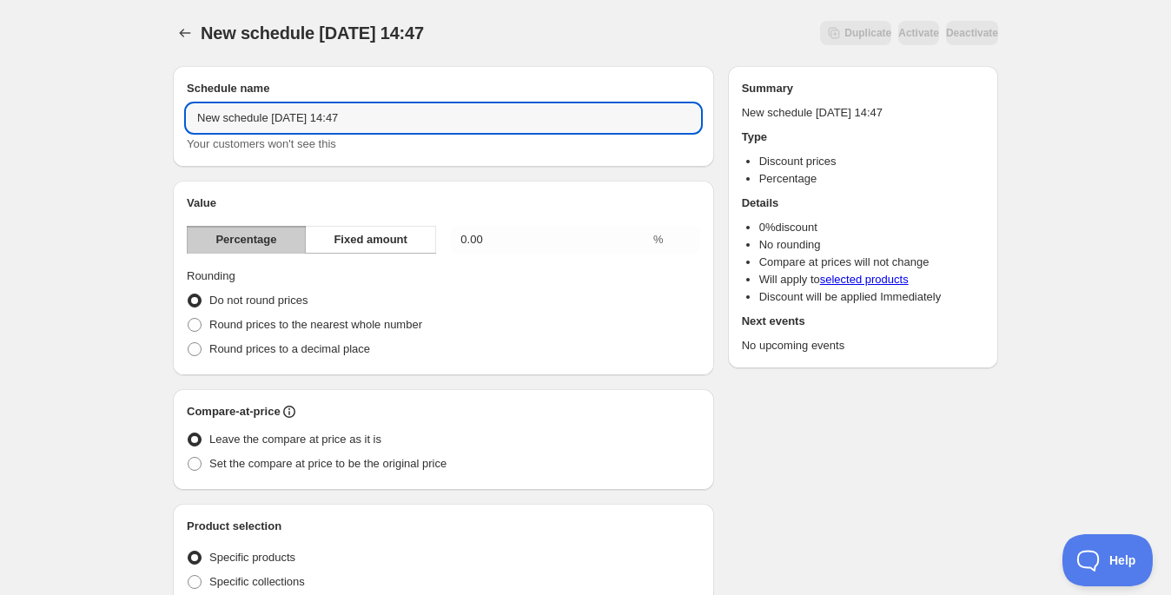
type input "SYBER STOKKE"
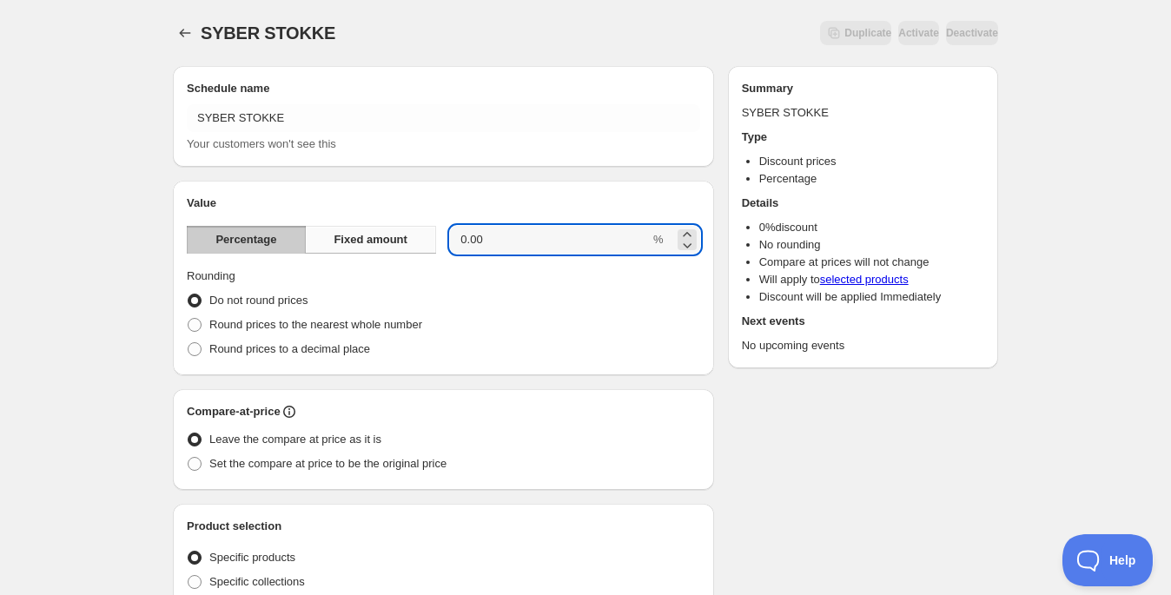
drag, startPoint x: 536, startPoint y: 246, endPoint x: 365, endPoint y: 241, distance: 171.2
click at [365, 241] on div "Percentage Fixed amount 0.00 %" at bounding box center [443, 240] width 513 height 28
type input "15"
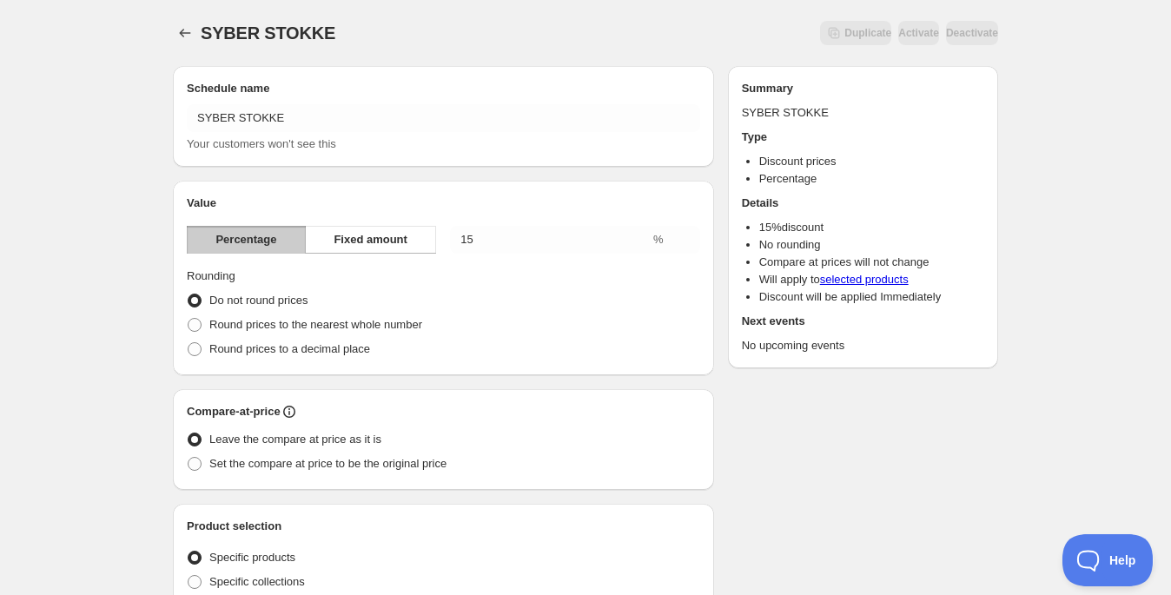
click at [327, 322] on span "Round prices to the nearest whole number" at bounding box center [315, 324] width 213 height 13
click at [188, 319] on input "Round prices to the nearest whole number" at bounding box center [188, 318] width 1 height 1
radio input "true"
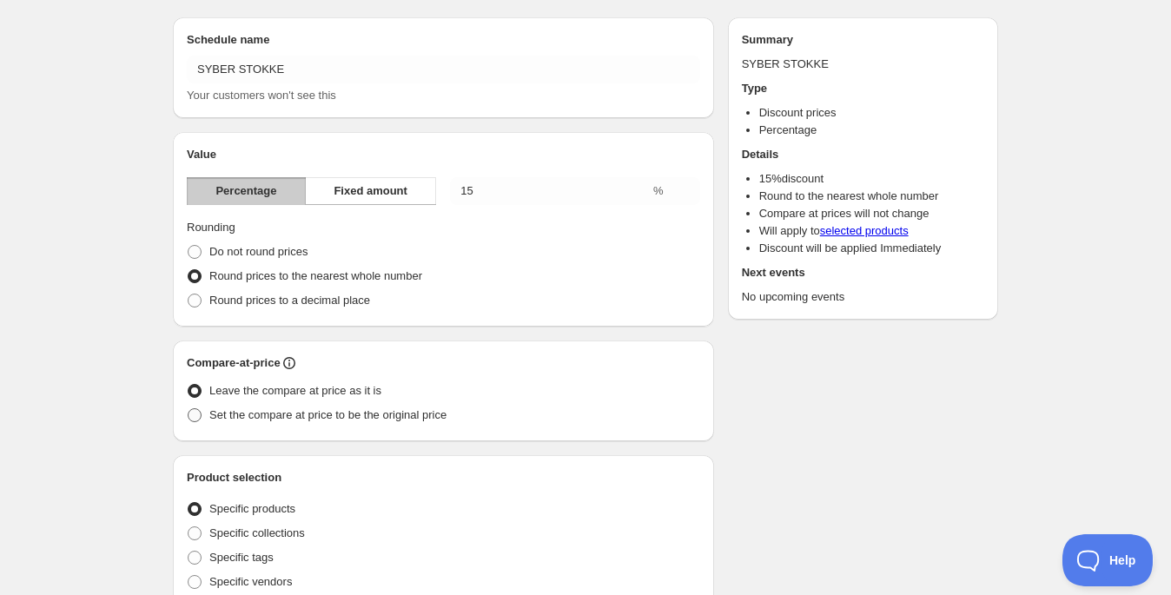
click at [376, 406] on span "Set the compare at price to be the original price" at bounding box center [327, 414] width 237 height 17
click at [188, 408] on input "Set the compare at price to be the original price" at bounding box center [188, 408] width 1 height 1
radio input "true"
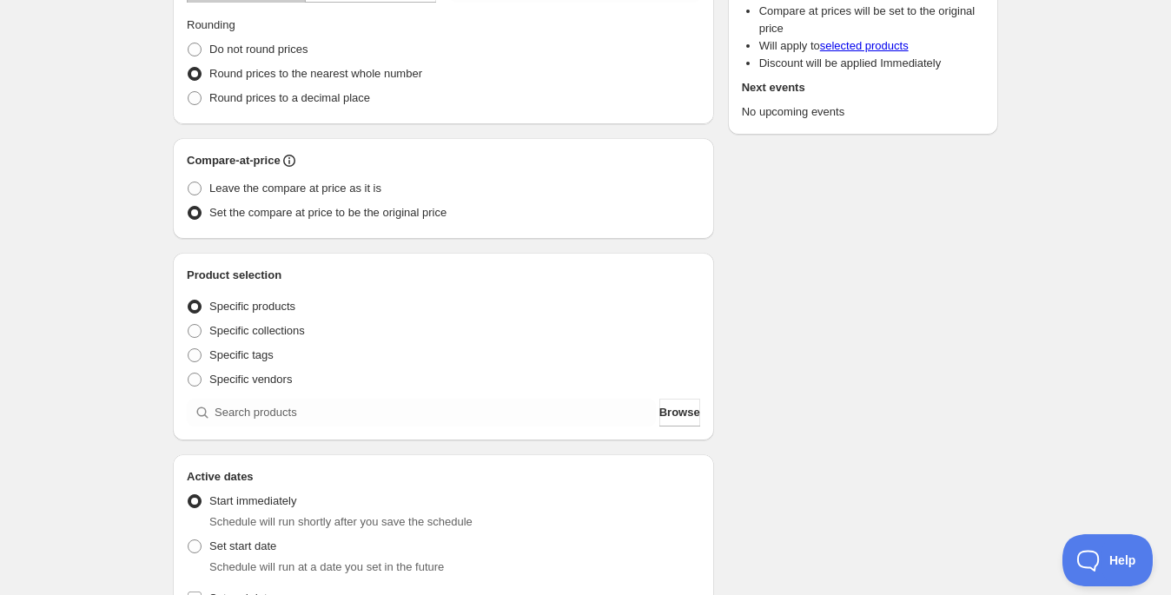
scroll to position [280, 0]
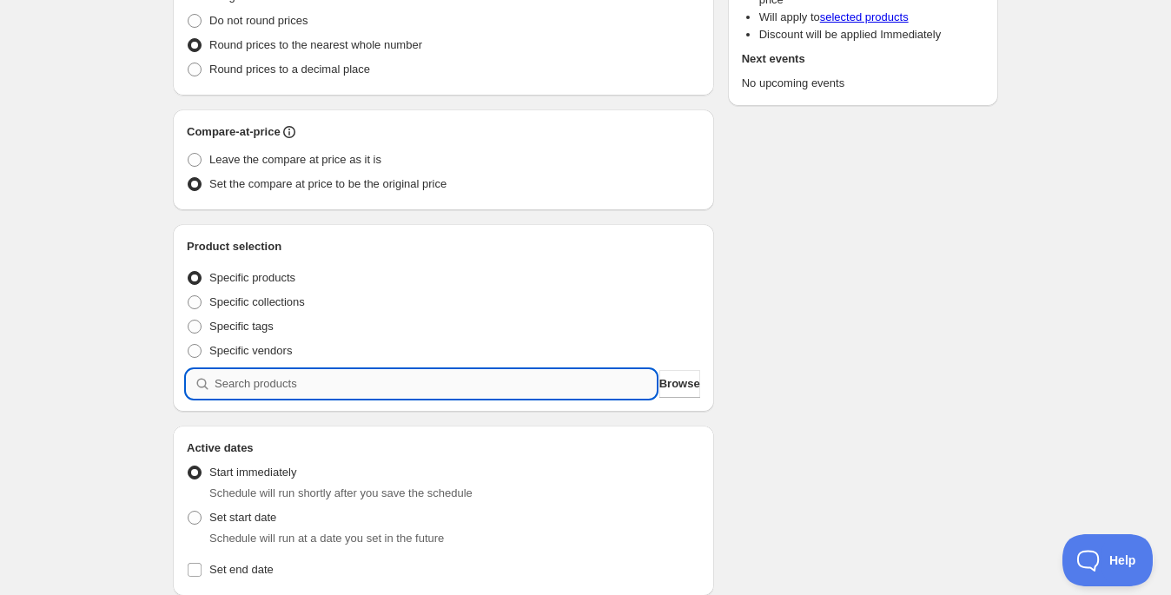
click at [286, 383] on input "search" at bounding box center [435, 384] width 441 height 28
click at [295, 307] on span "Specific collections" at bounding box center [257, 301] width 96 height 13
click at [188, 296] on input "Specific collections" at bounding box center [188, 295] width 1 height 1
radio input "true"
click at [294, 384] on input "search" at bounding box center [435, 384] width 441 height 28
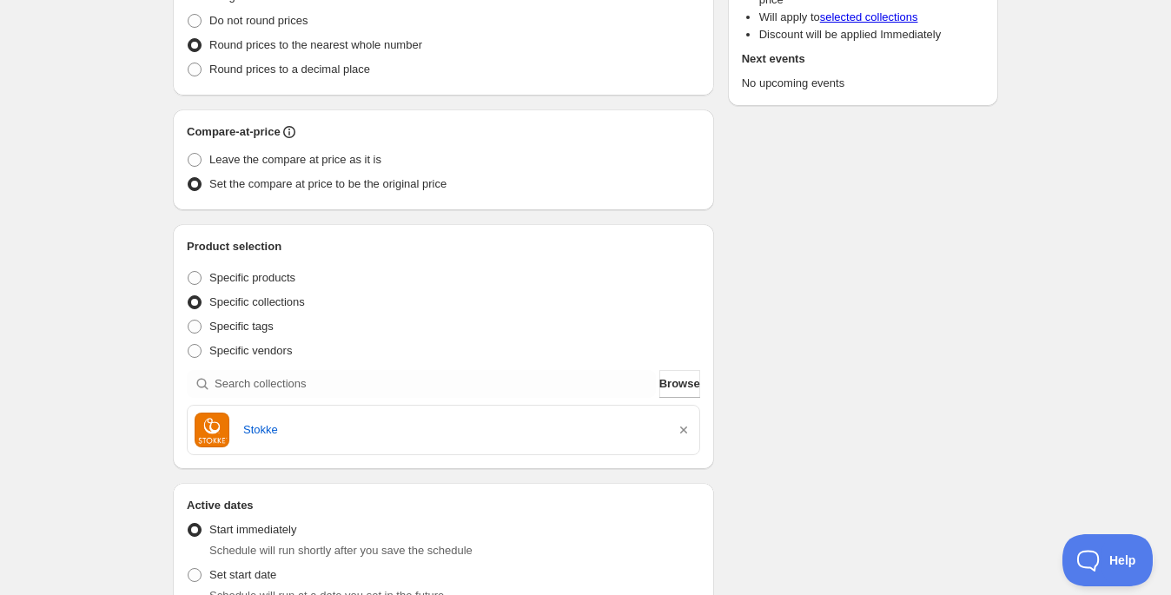
click at [814, 408] on div "Schedule name SYBER STOKKE Your customers won't see this Value Percentage Fixed…" at bounding box center [578, 400] width 839 height 1256
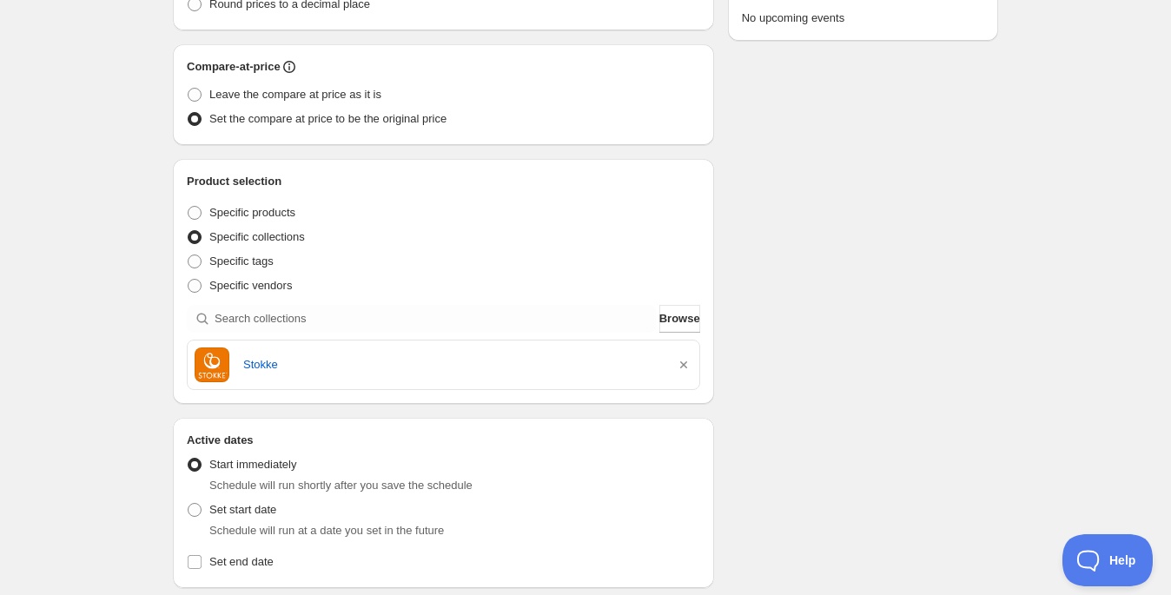
scroll to position [367, 0]
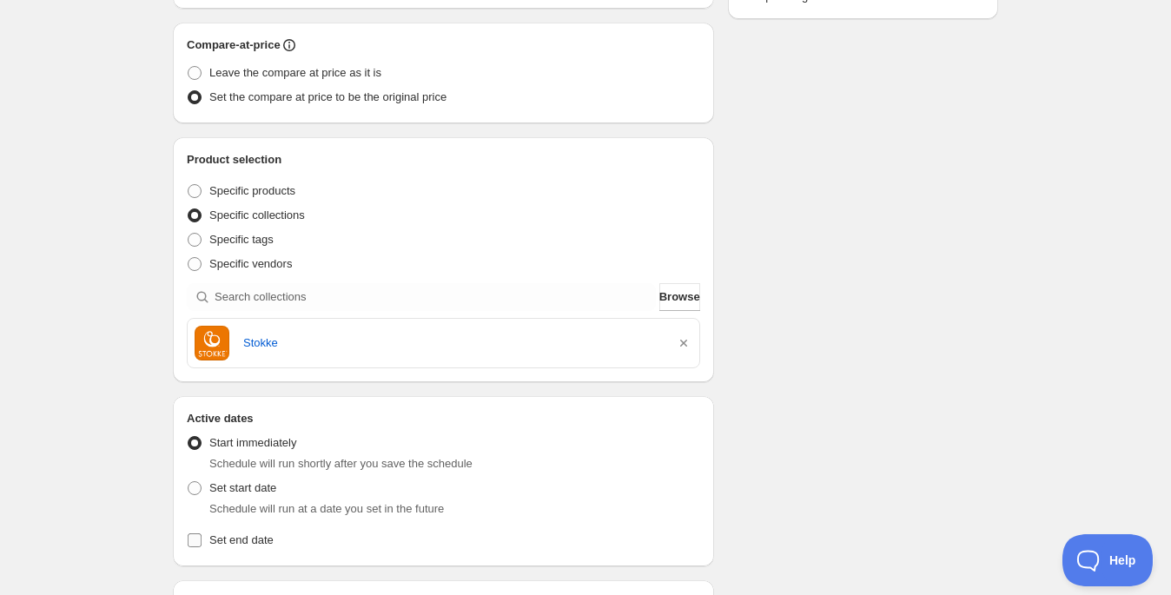
click at [263, 548] on label "Set end date" at bounding box center [443, 540] width 513 height 24
click at [202, 547] on input "Set end date" at bounding box center [195, 540] width 14 height 14
checkbox input "true"
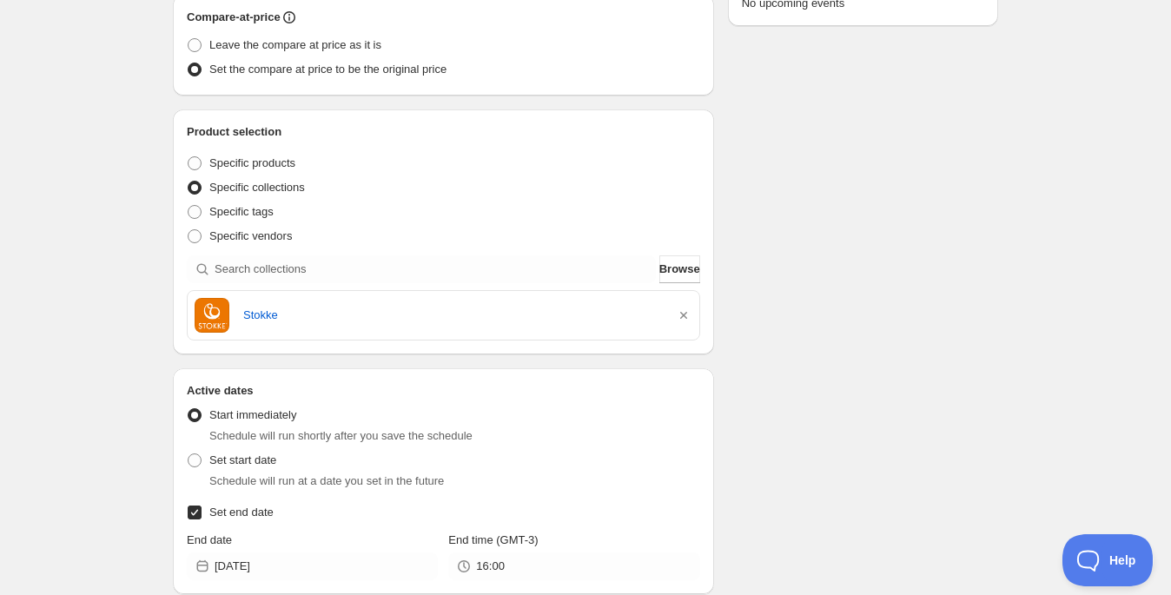
scroll to position [415, 0]
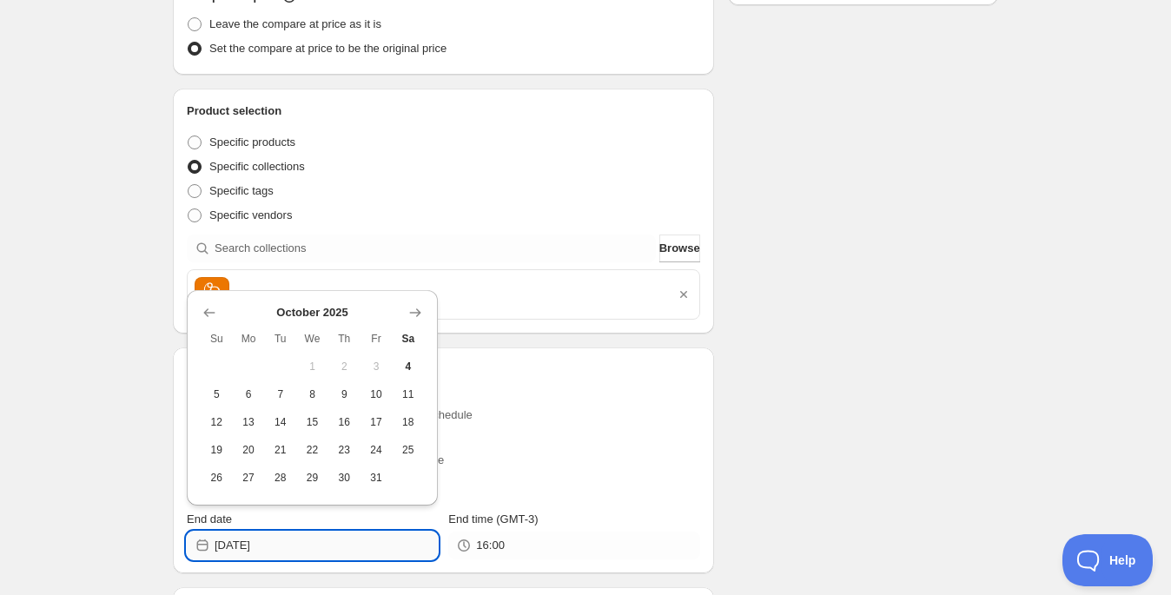
click at [334, 545] on input "[DATE]" at bounding box center [326, 546] width 223 height 28
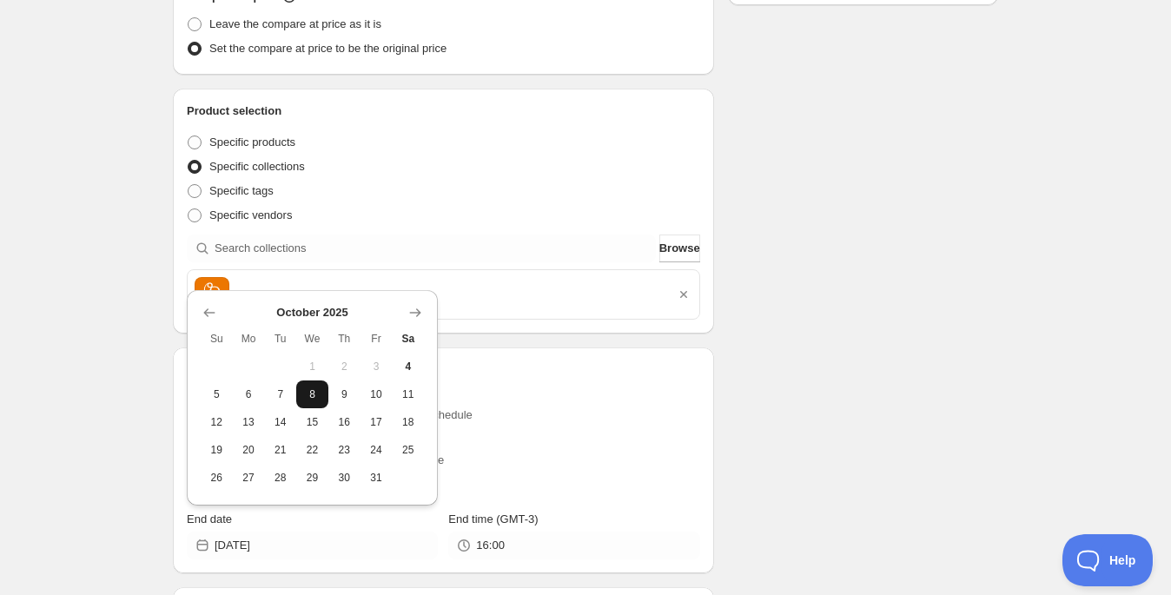
click at [307, 397] on span "8" at bounding box center [312, 394] width 18 height 14
type input "[DATE]"
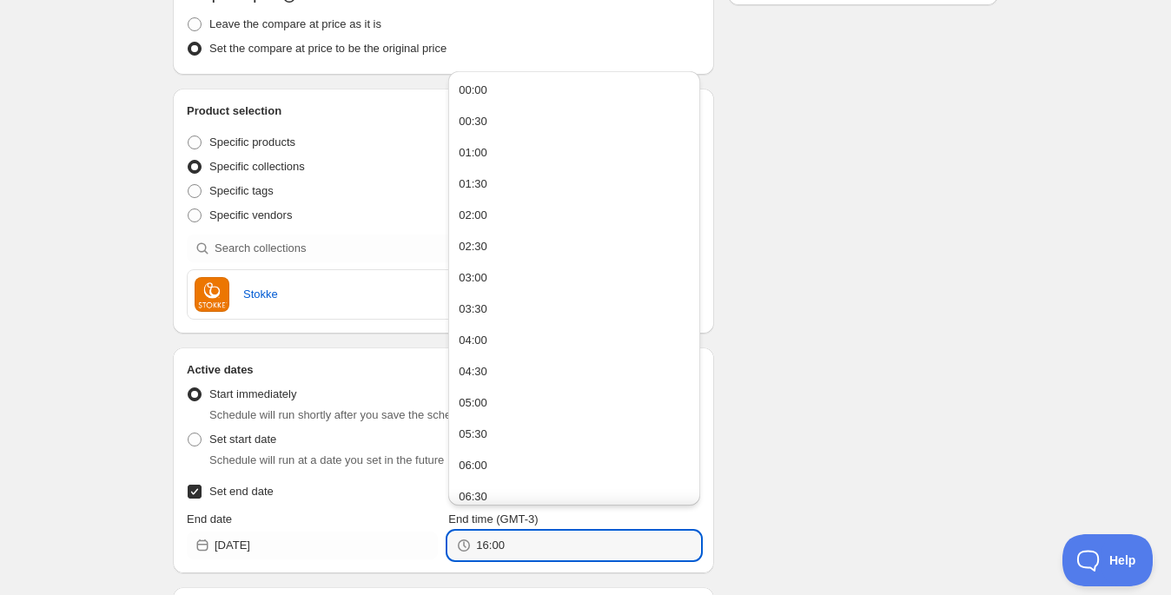
drag, startPoint x: 539, startPoint y: 545, endPoint x: 387, endPoint y: 525, distance: 154.2
click at [387, 525] on div "End date 2025-10-08 End time (GMT-3) 16:00" at bounding box center [443, 535] width 513 height 49
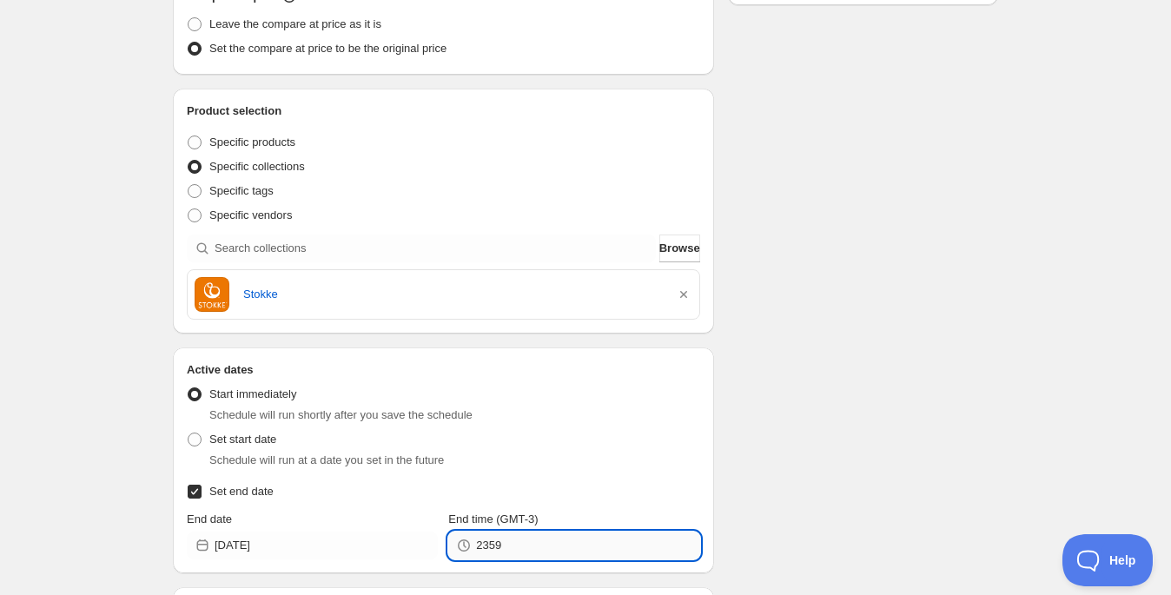
click at [492, 545] on input "2359" at bounding box center [587, 546] width 223 height 28
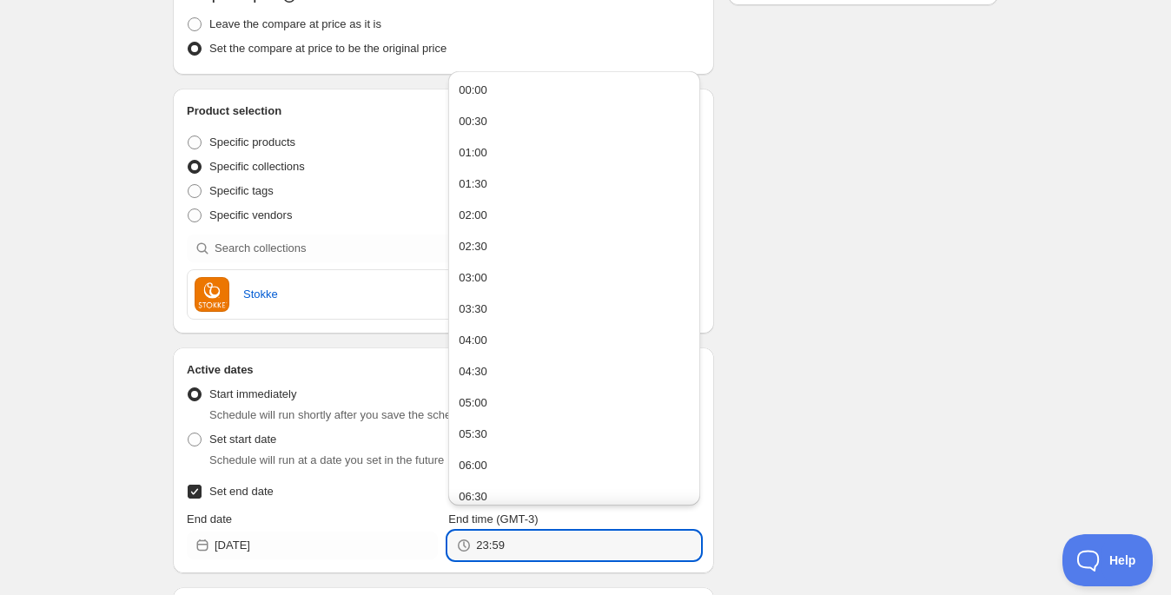
type input "23:59"
click at [1067, 285] on div "SYBER STOKKE . This page is ready SYBER STOKKE Duplicate Activate Deactivate Mo…" at bounding box center [585, 284] width 1171 height 1398
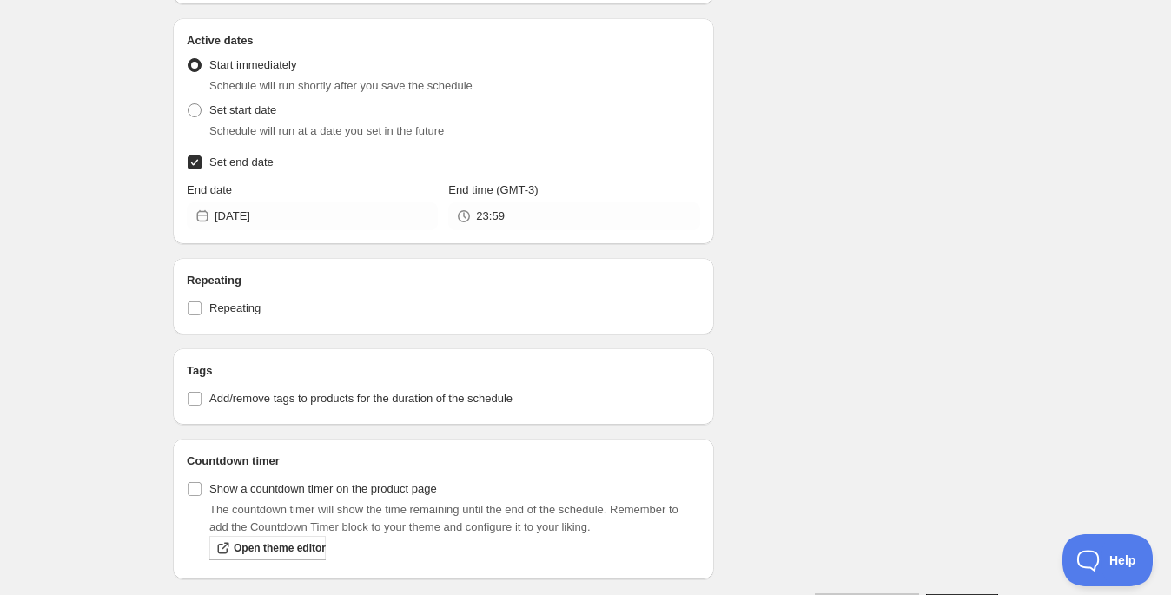
scroll to position [790, 0]
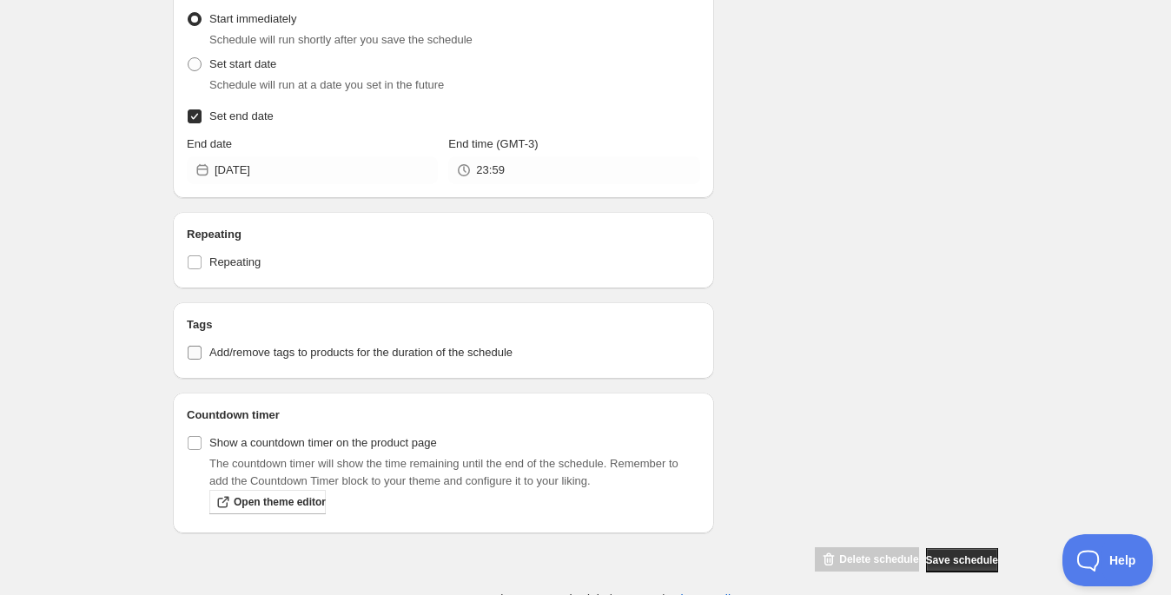
click at [405, 357] on span "Add/remove tags to products for the duration of the schedule" at bounding box center [360, 352] width 303 height 13
click at [202, 357] on input "Add/remove tags to products for the duration of the schedule" at bounding box center [195, 353] width 14 height 14
checkbox input "true"
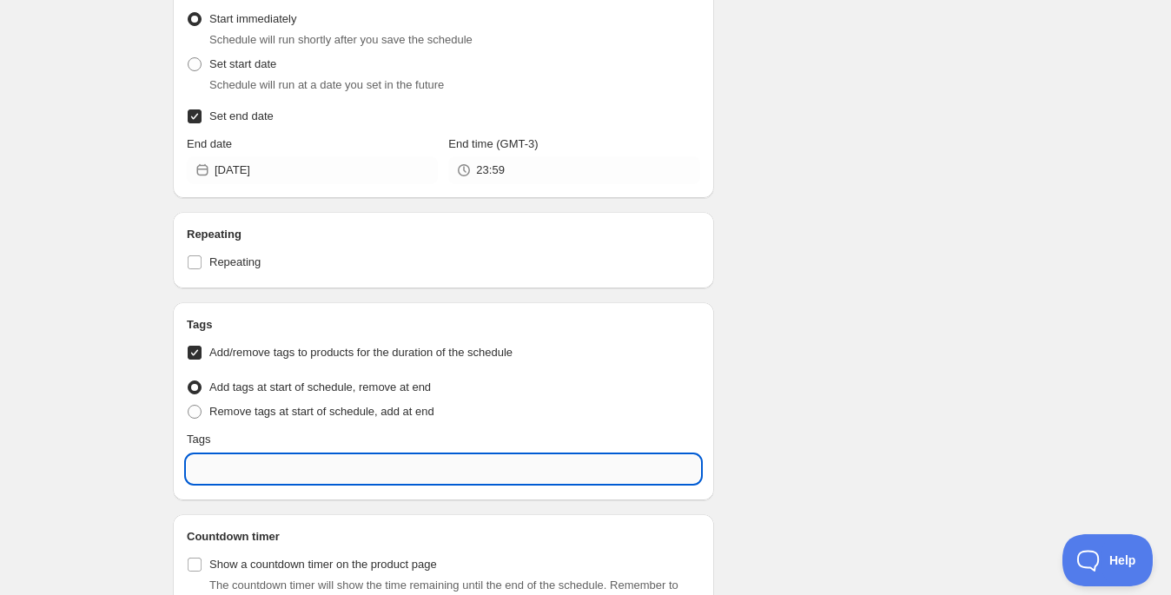
click at [248, 462] on input "text" at bounding box center [443, 469] width 513 height 28
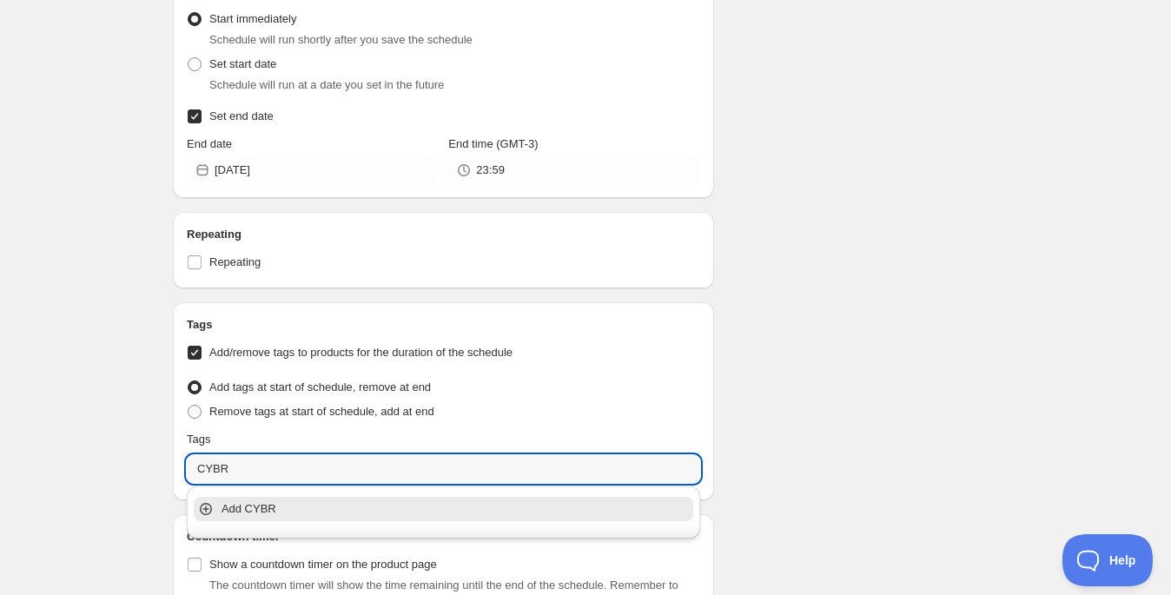
click at [261, 512] on p "Add CYBR" at bounding box center [455, 508] width 468 height 17
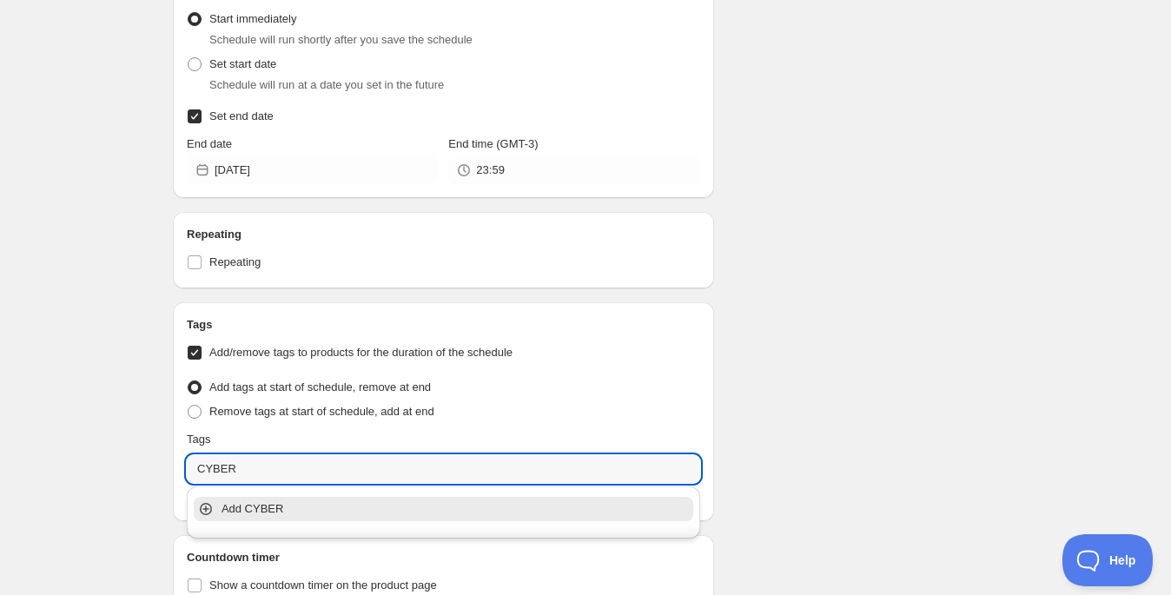
click at [253, 512] on p "Add CYBER" at bounding box center [455, 508] width 468 height 17
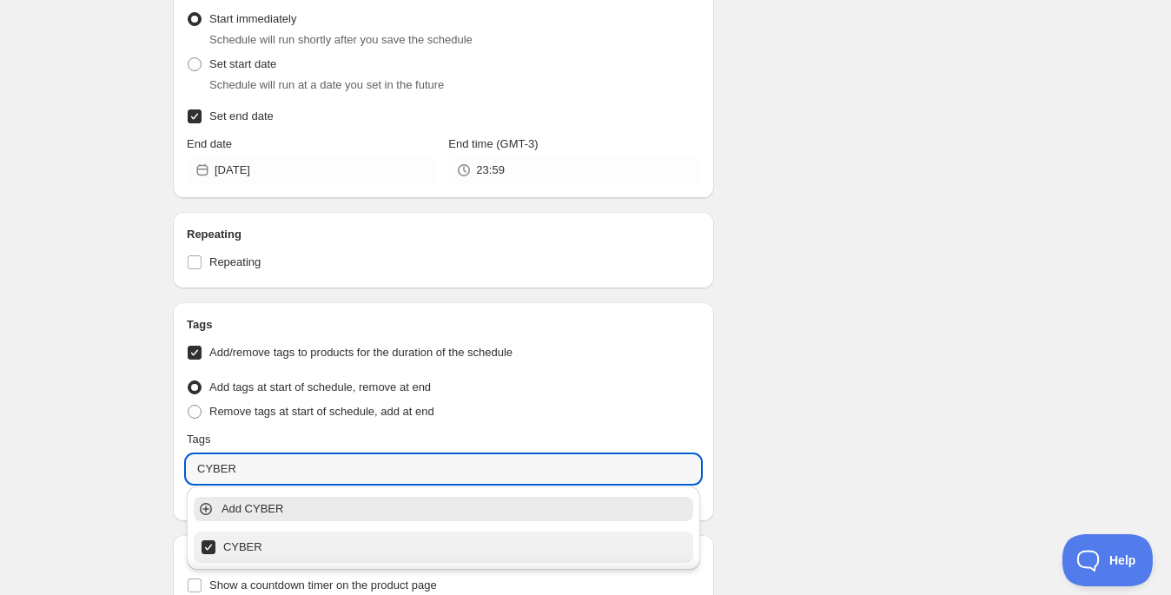
click at [235, 551] on div "CYBER" at bounding box center [444, 547] width 486 height 24
type input "CYBR"
checkbox input "false"
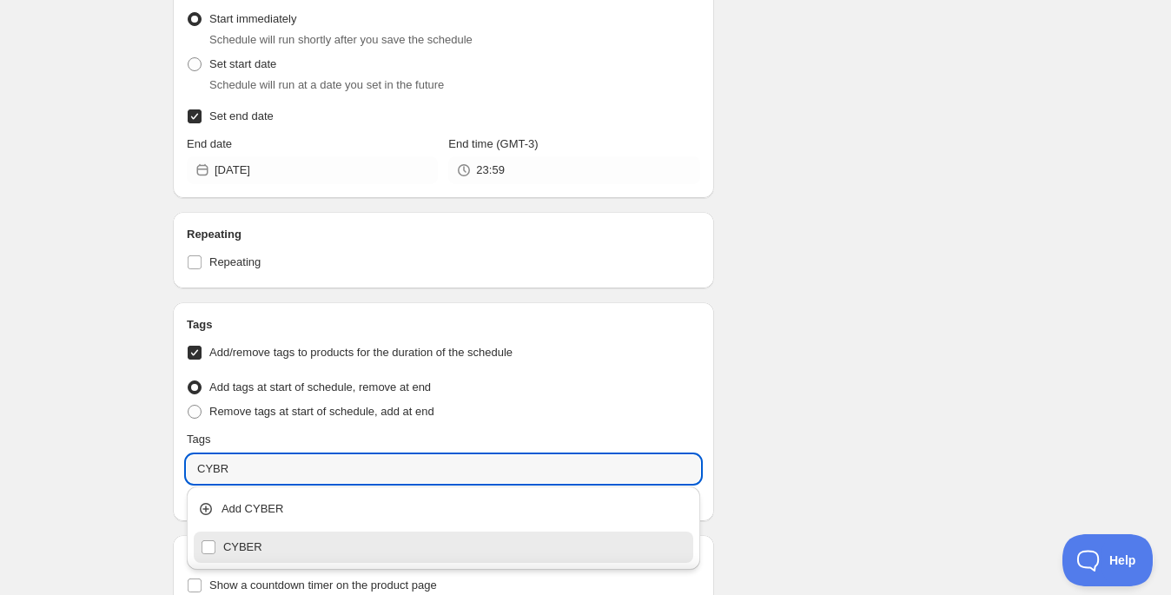
click at [238, 551] on div "CYBER" at bounding box center [444, 547] width 486 height 24
type input "CYBER"
checkbox input "true"
type input "CYBER"
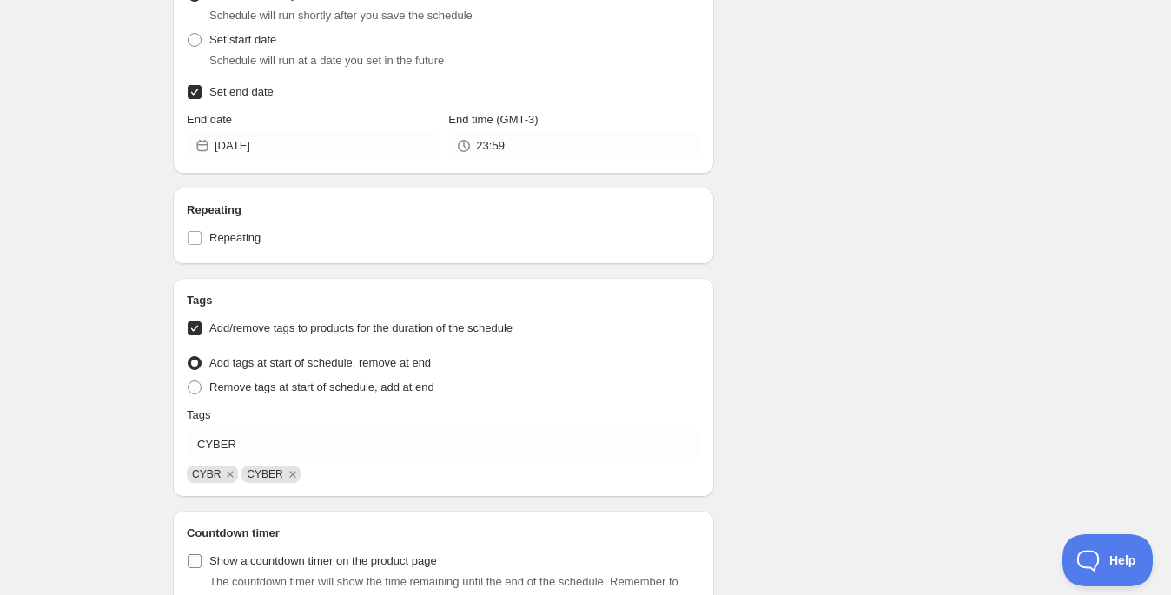
scroll to position [839, 0]
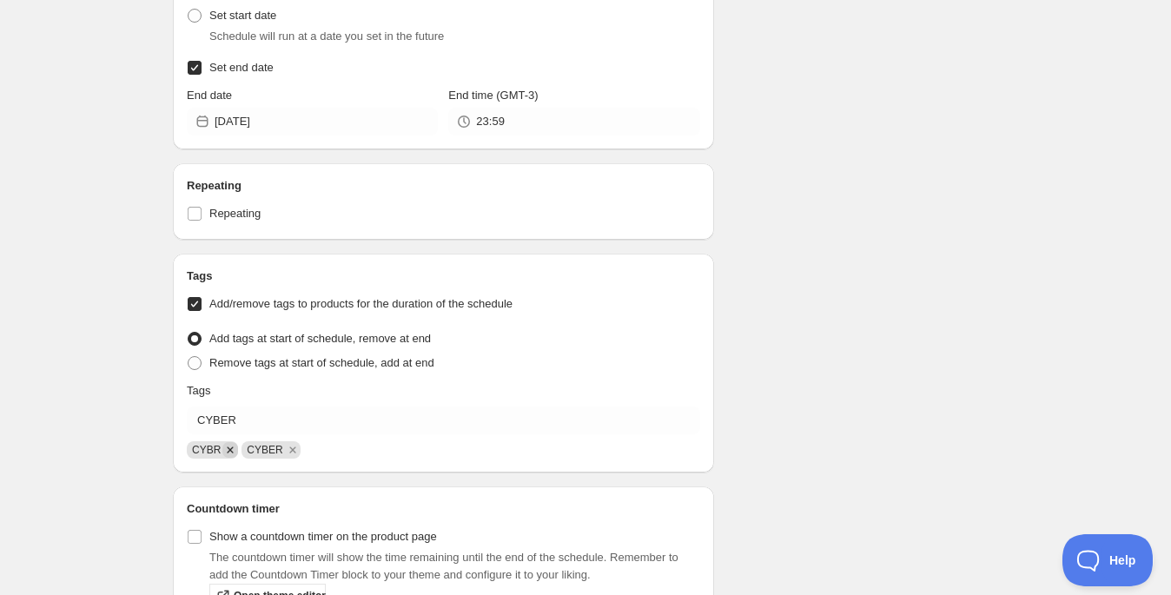
click at [230, 449] on icon "Remove CYBR" at bounding box center [231, 449] width 6 height 6
click at [188, 535] on input "Show a countdown timer on the product page" at bounding box center [195, 537] width 14 height 14
checkbox input "true"
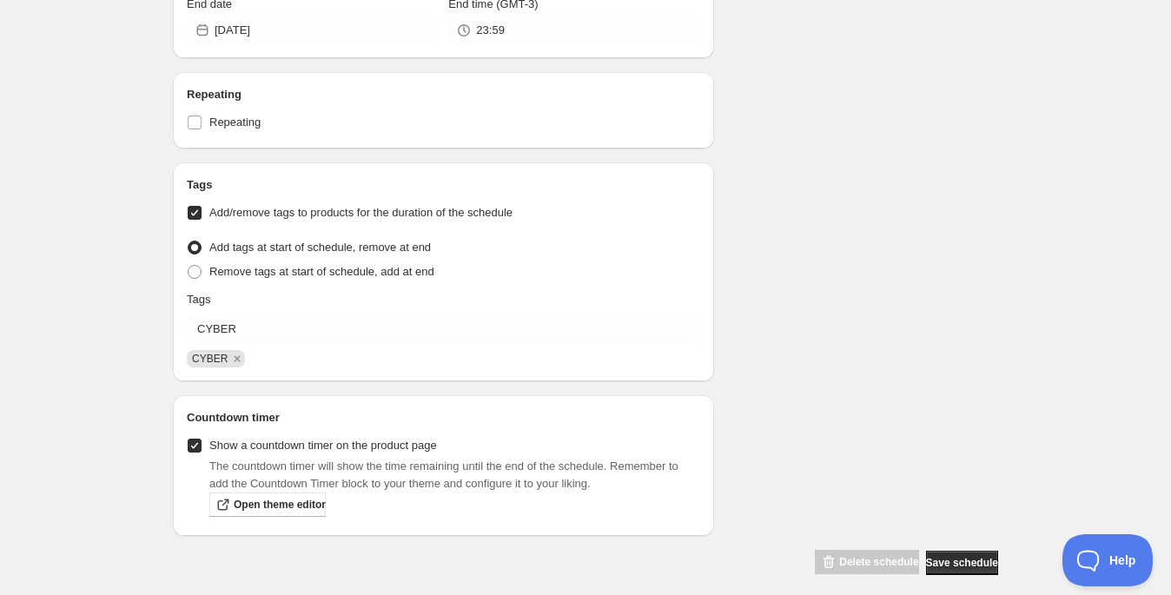
scroll to position [942, 0]
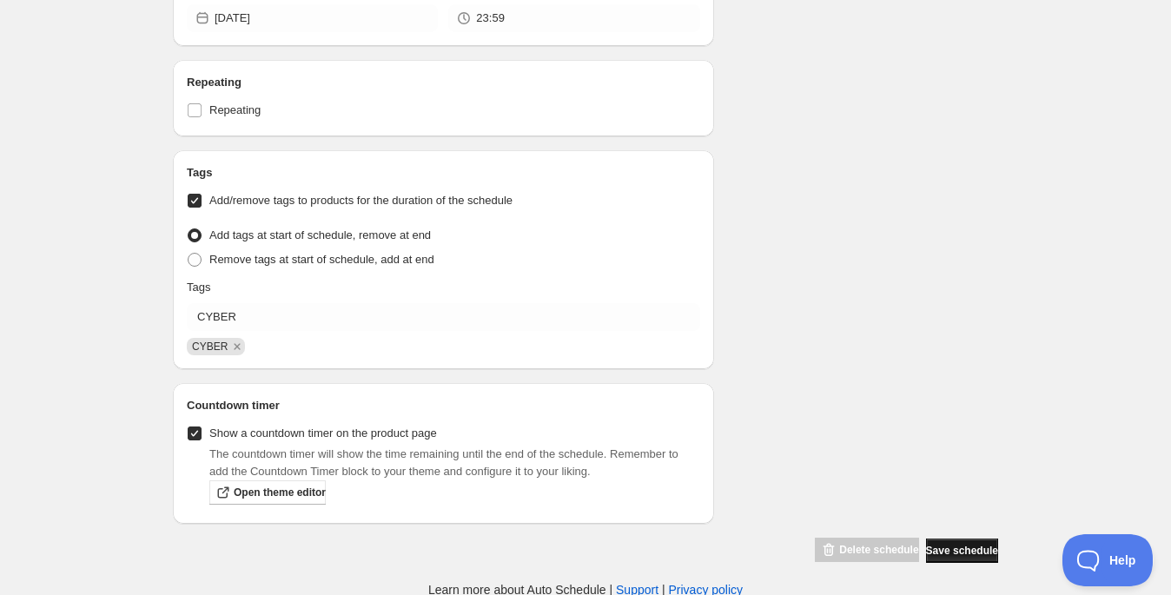
click at [950, 555] on button "Save schedule" at bounding box center [962, 551] width 72 height 24
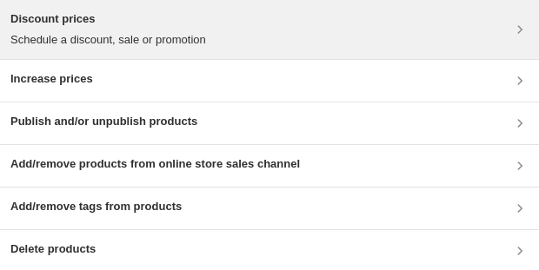
click at [152, 35] on p "Schedule a discount, sale or promotion" at bounding box center [107, 39] width 195 height 17
click at [261, 38] on div "Discount prices Schedule a discount, sale or promotion" at bounding box center [269, 29] width 518 height 38
click at [162, 33] on p "Schedule a discount, sale or promotion" at bounding box center [107, 39] width 195 height 17
click at [58, 11] on h3 "Discount prices" at bounding box center [107, 18] width 195 height 17
click at [281, 23] on div "Discount prices Schedule a discount, sale or promotion" at bounding box center [269, 29] width 518 height 38
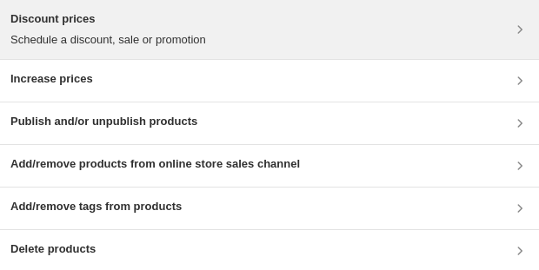
click at [228, 28] on div "Discount prices Schedule a discount, sale or promotion" at bounding box center [269, 29] width 518 height 38
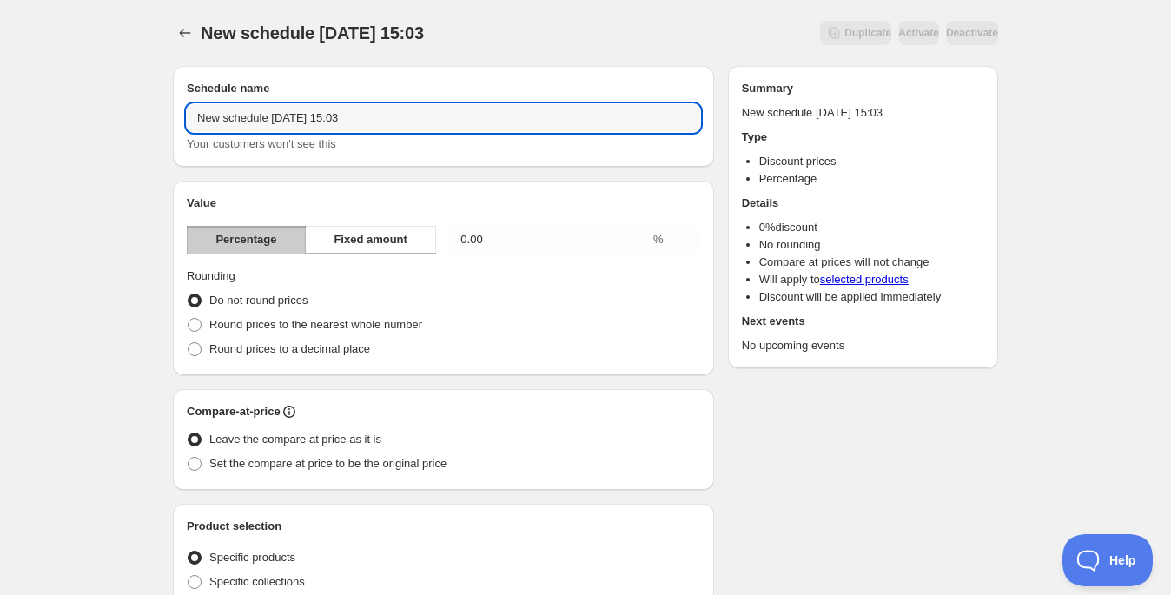
drag, startPoint x: 400, startPoint y: 106, endPoint x: 152, endPoint y: 94, distance: 247.8
drag, startPoint x: 194, startPoint y: 116, endPoint x: 573, endPoint y: 139, distance: 380.3
click at [573, 139] on div "New schedule [DATE] 15:03 Your customers won't see this" at bounding box center [443, 128] width 513 height 49
type input "CYBER"
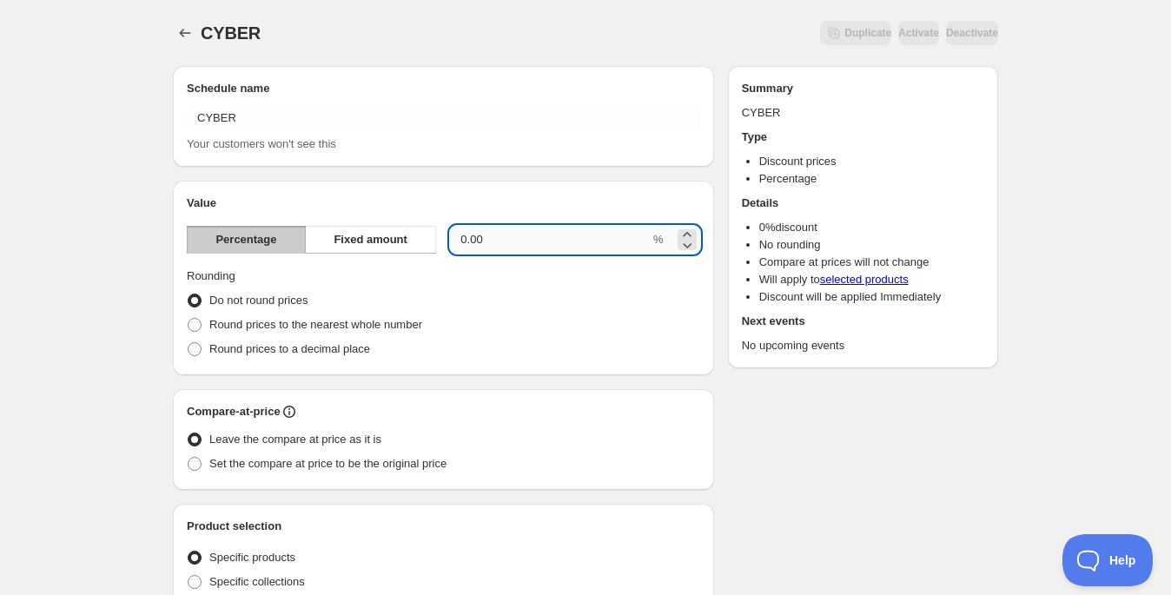
click at [556, 229] on input "0.00" at bounding box center [550, 240] width 200 height 28
drag, startPoint x: 546, startPoint y: 237, endPoint x: 436, endPoint y: 229, distance: 110.6
click at [436, 229] on div "Percentage Fixed amount 0.00 %" at bounding box center [443, 240] width 513 height 28
type input "10"
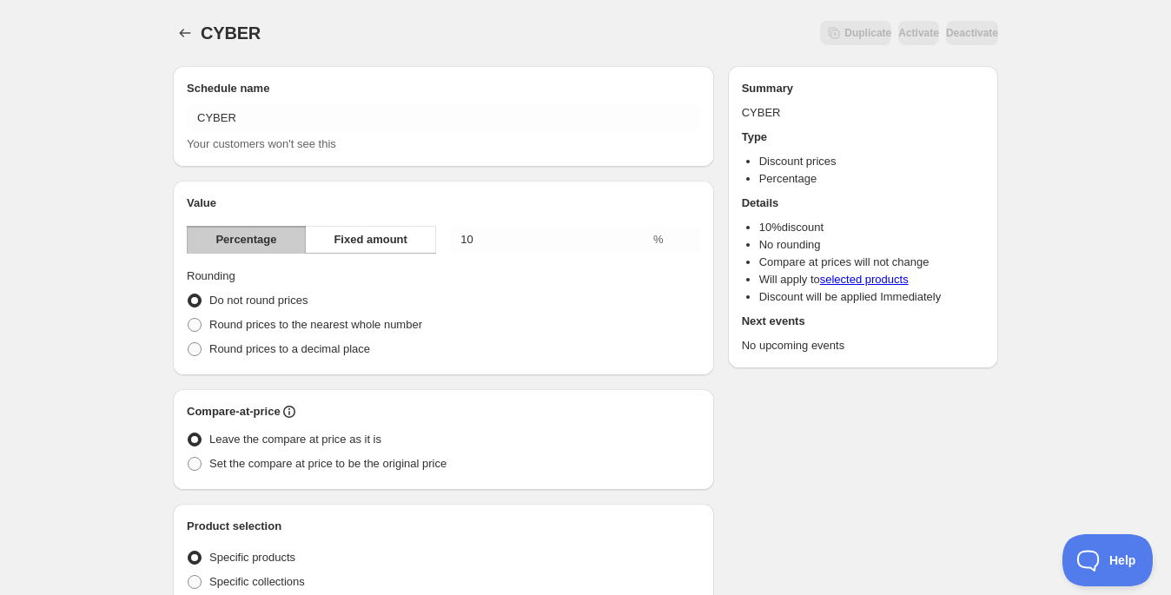
click at [241, 320] on span "Round prices to the nearest whole number" at bounding box center [315, 324] width 213 height 13
click at [188, 319] on input "Round prices to the nearest whole number" at bounding box center [188, 318] width 1 height 1
radio input "true"
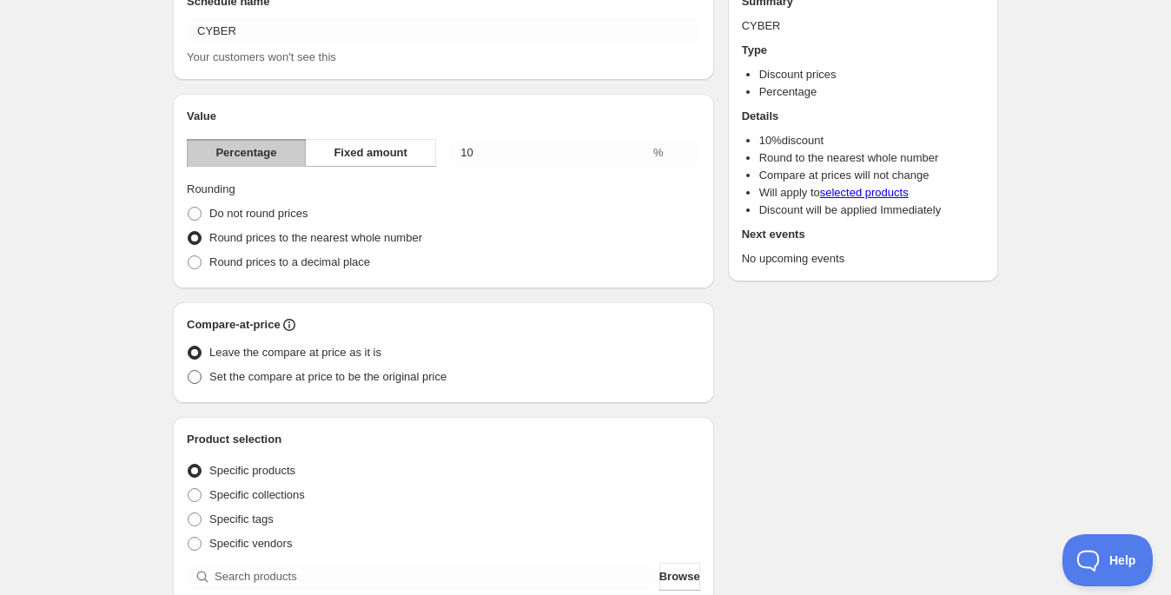
click at [446, 380] on span "Set the compare at price to be the original price" at bounding box center [327, 376] width 237 height 13
click at [188, 371] on input "Set the compare at price to be the original price" at bounding box center [188, 370] width 1 height 1
radio input "true"
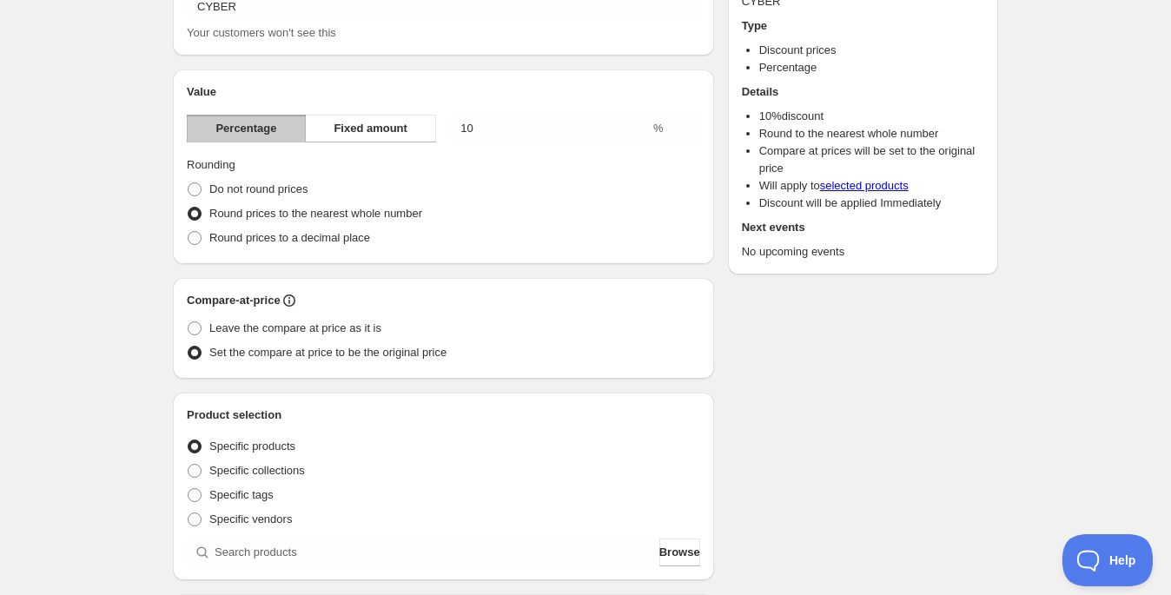
scroll to position [132, 0]
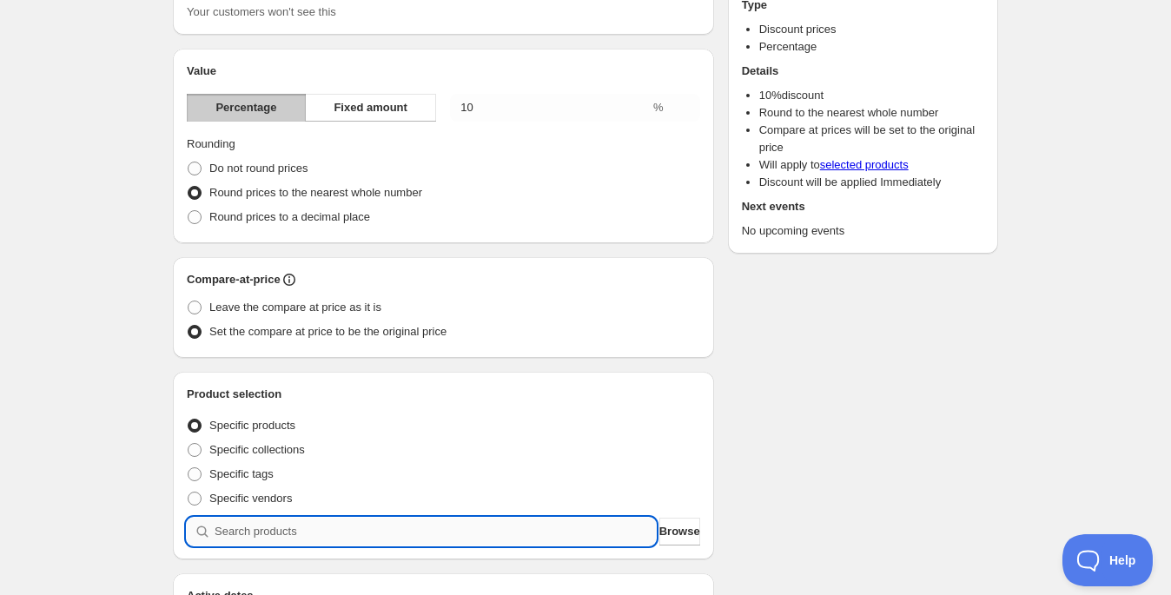
click at [307, 527] on input "search" at bounding box center [435, 532] width 441 height 28
type input "E"
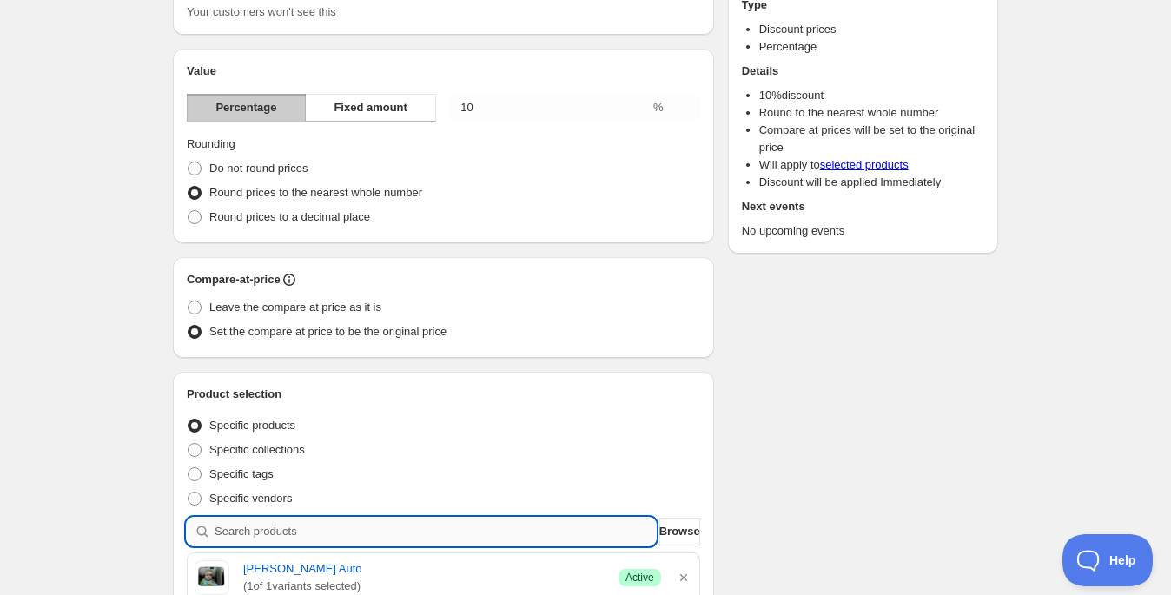
click at [358, 536] on input "search" at bounding box center [435, 532] width 441 height 28
type input "C"
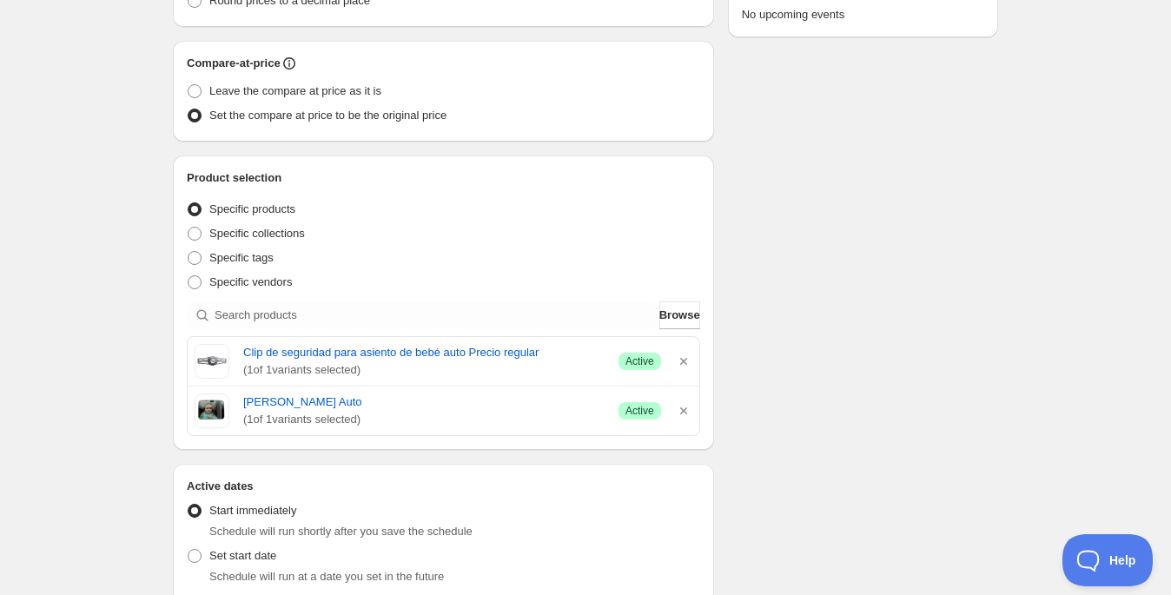
scroll to position [352, 0]
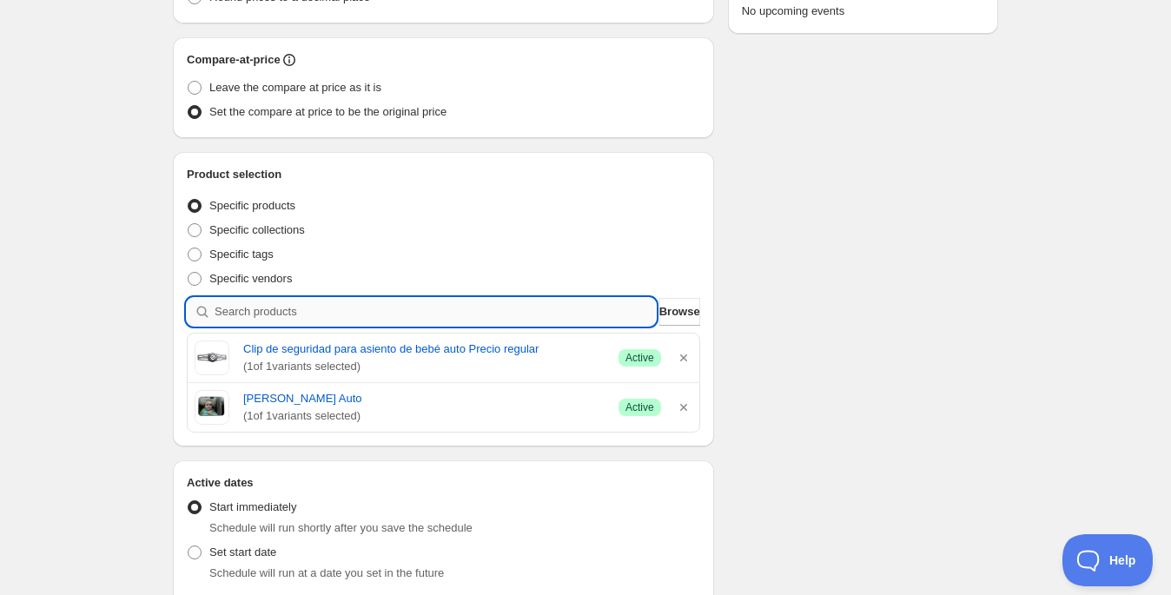
click at [340, 316] on input "search" at bounding box center [435, 312] width 441 height 28
type input "V"
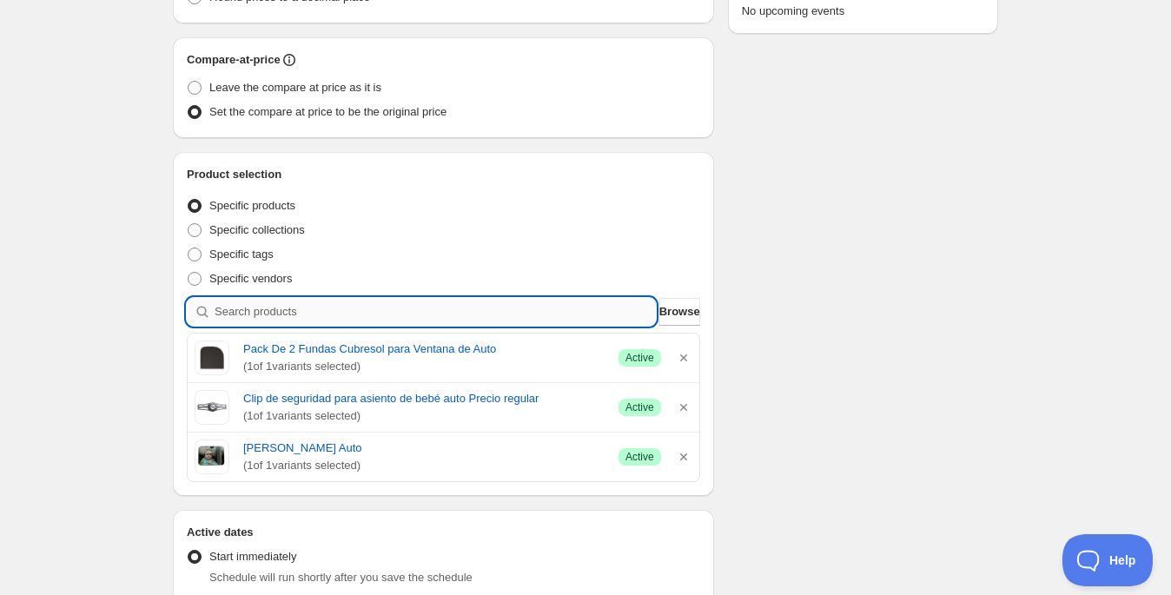
click at [311, 303] on input "search" at bounding box center [435, 312] width 441 height 28
type input "P"
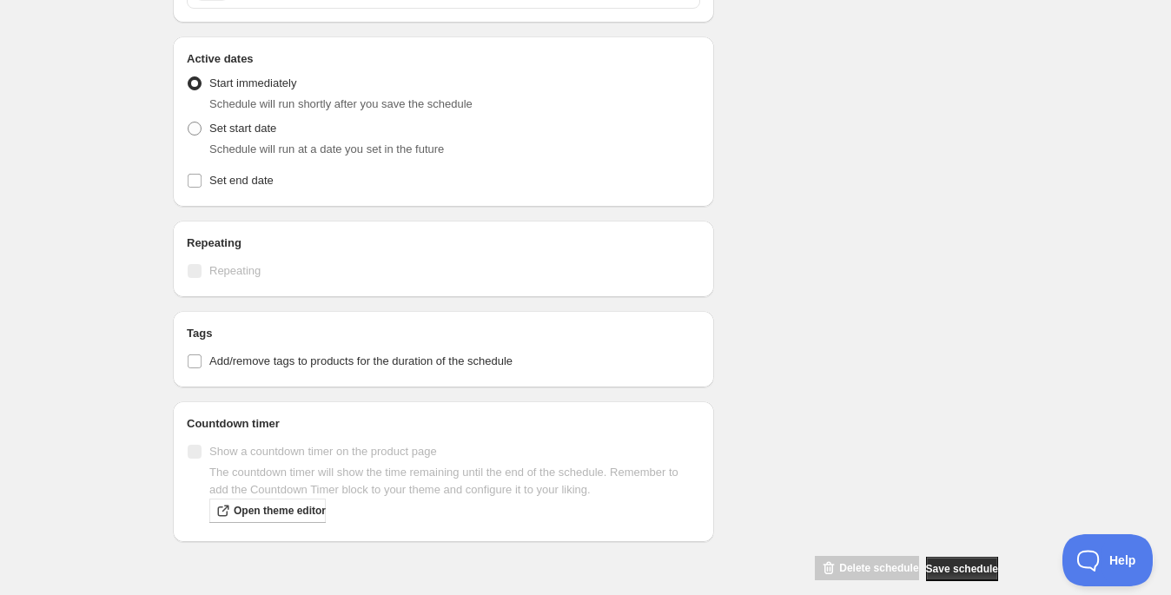
scroll to position [990, 0]
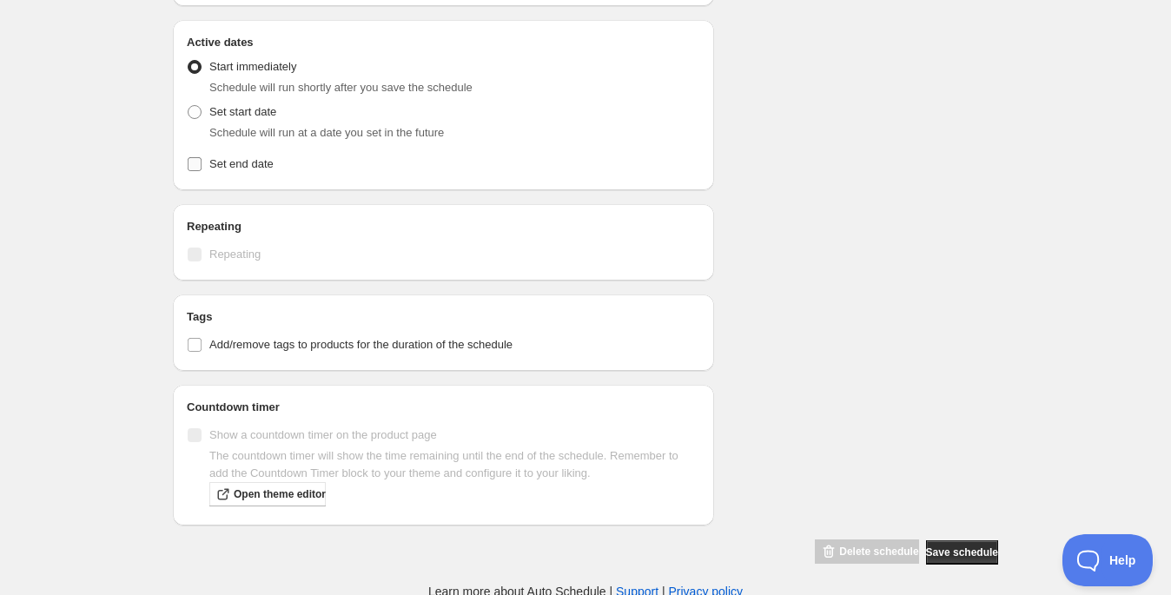
click at [230, 159] on span "Set end date" at bounding box center [241, 163] width 64 height 13
click at [202, 159] on input "Set end date" at bounding box center [195, 164] width 14 height 14
checkbox input "true"
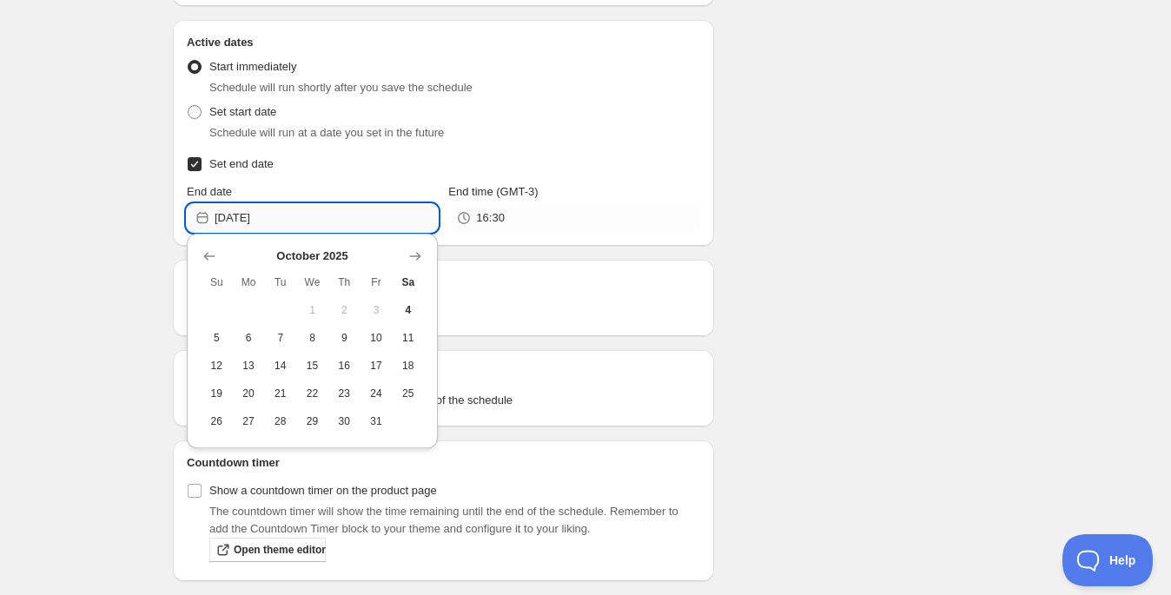
click at [340, 215] on input "[DATE]" at bounding box center [326, 218] width 223 height 28
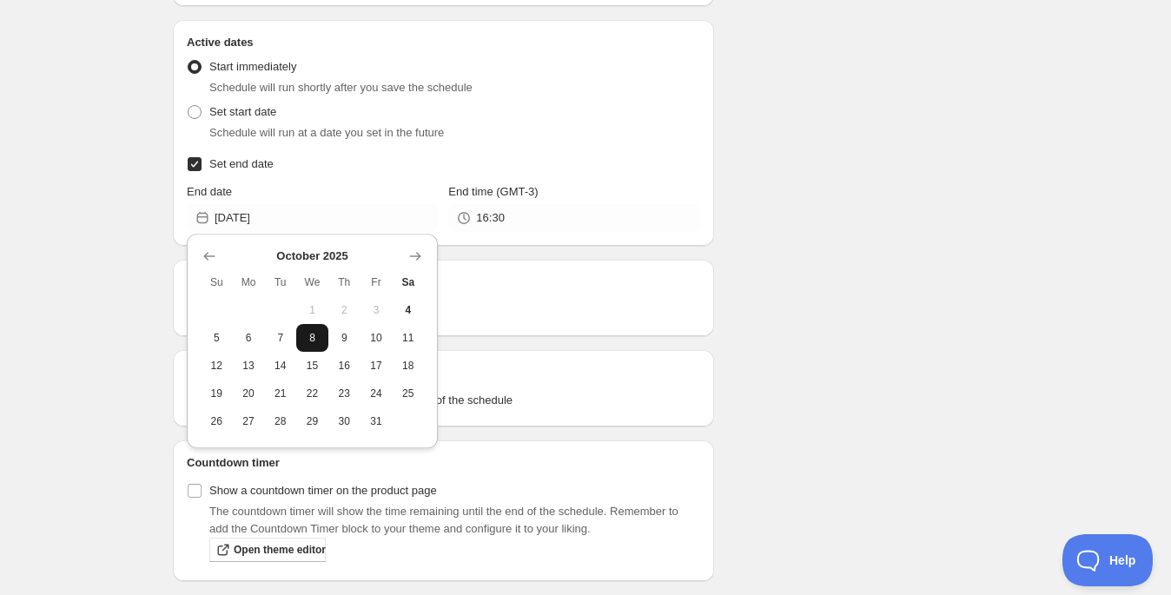
click at [322, 344] on button "8" at bounding box center [312, 338] width 32 height 28
type input "[DATE]"
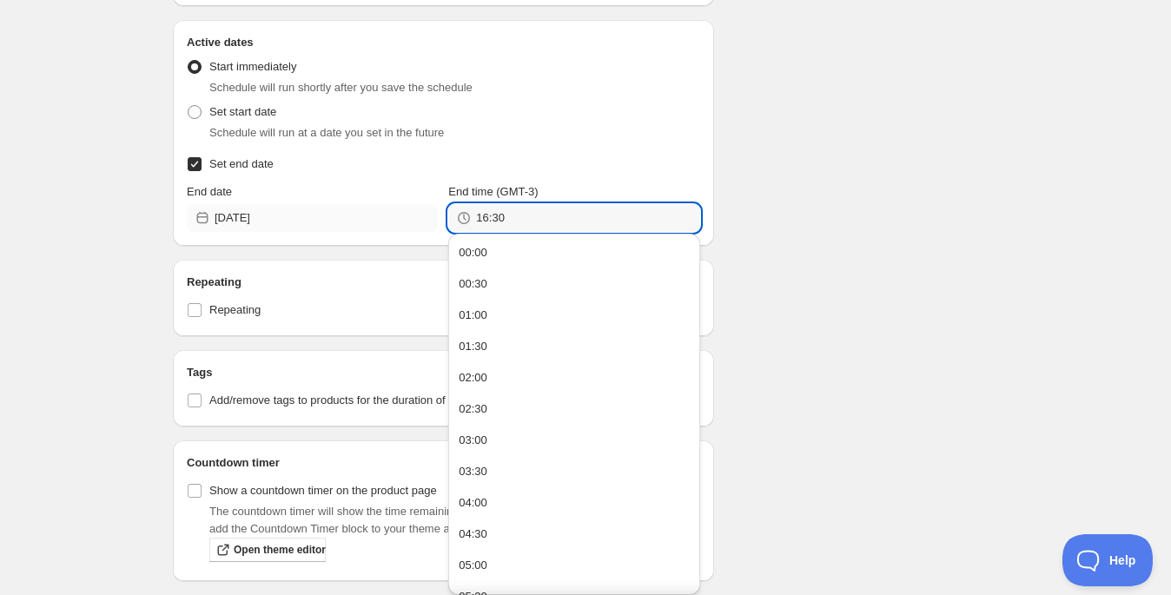
drag, startPoint x: 530, startPoint y: 225, endPoint x: 426, endPoint y: 206, distance: 105.1
click at [426, 206] on div "End date [DATE] End time (GMT-3) 16:30" at bounding box center [443, 207] width 513 height 49
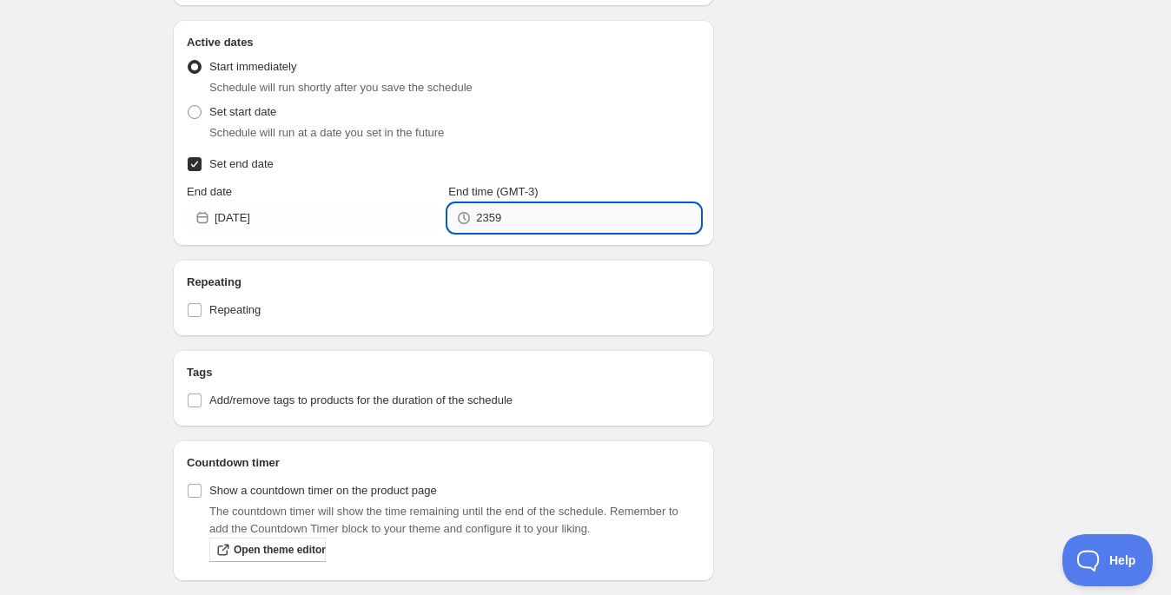
click at [492, 215] on input "2359" at bounding box center [587, 218] width 223 height 28
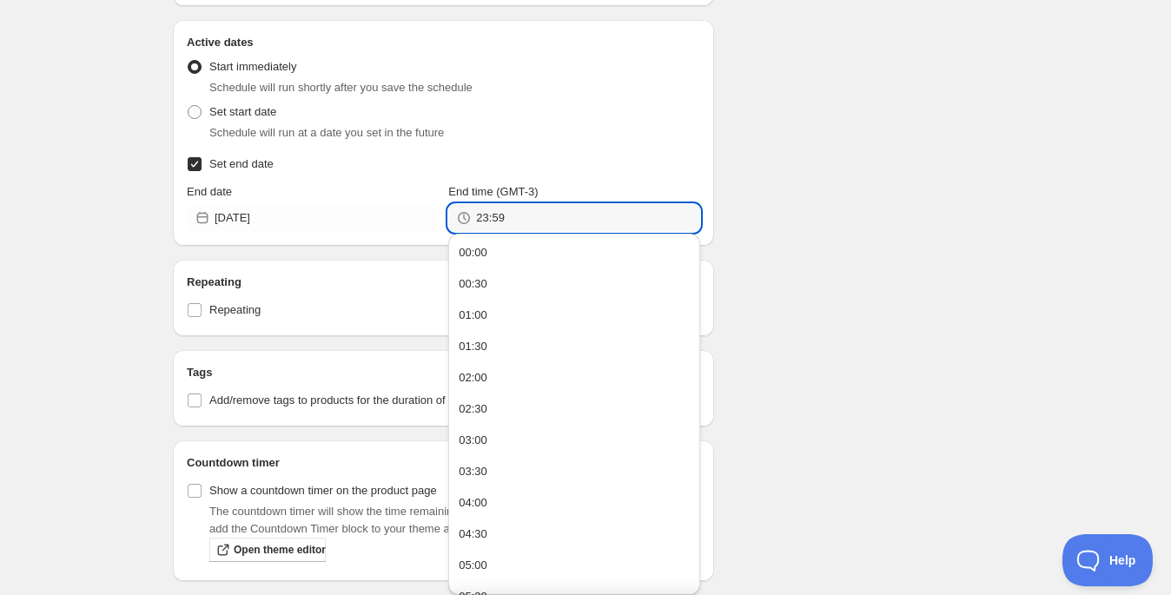
type input "23:59"
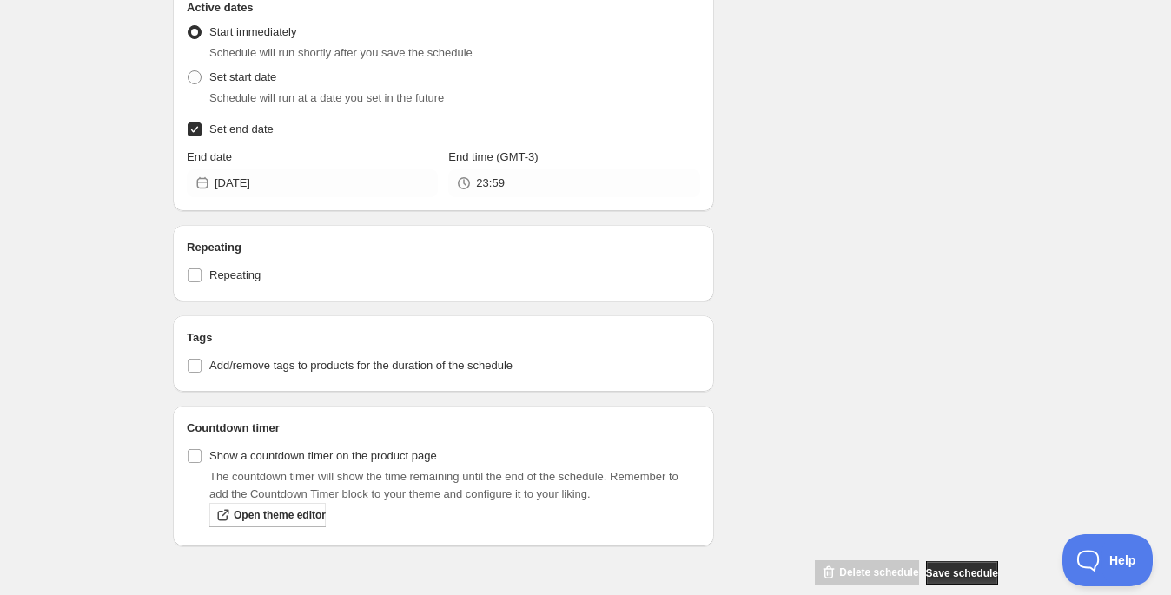
scroll to position [1045, 0]
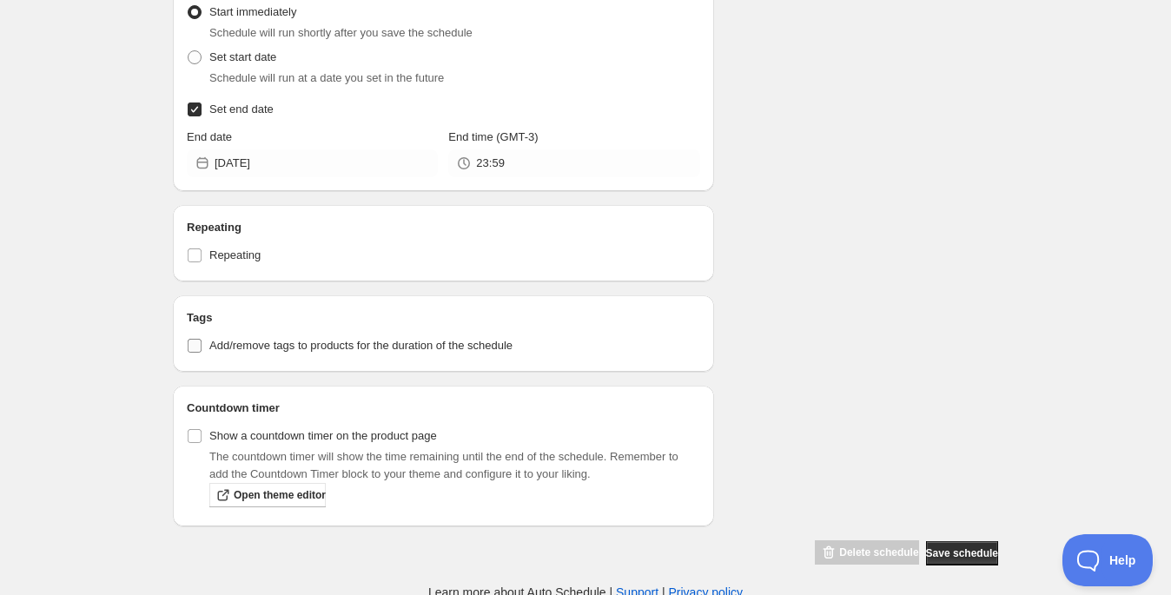
click at [325, 339] on span "Add/remove tags to products for the duration of the schedule" at bounding box center [360, 345] width 303 height 13
click at [202, 339] on input "Add/remove tags to products for the duration of the schedule" at bounding box center [195, 346] width 14 height 14
checkbox input "true"
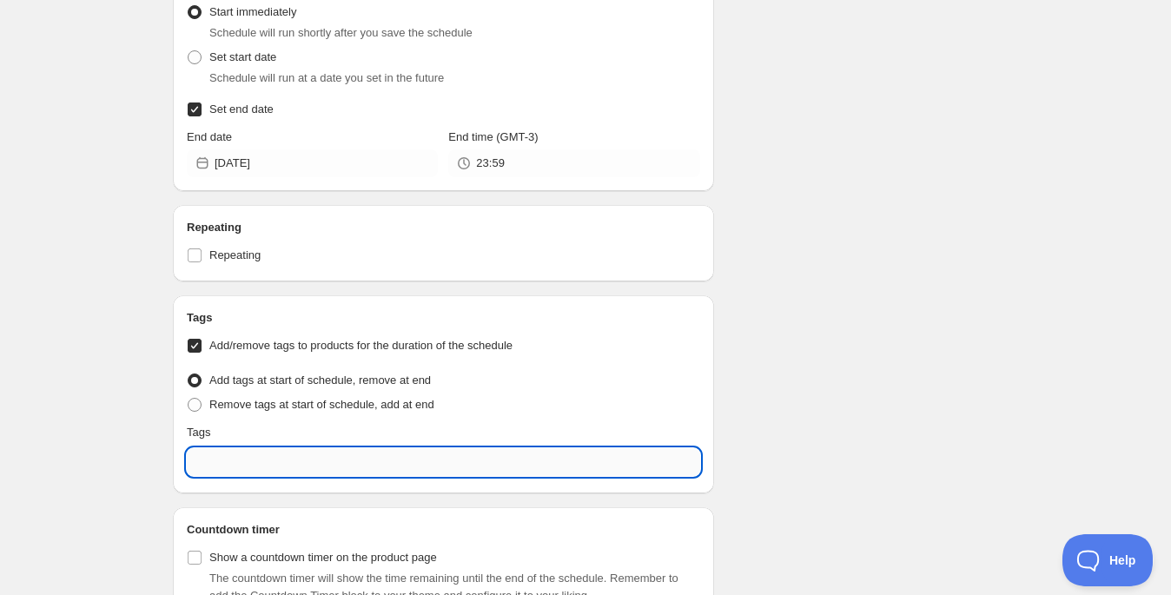
click at [251, 453] on input "text" at bounding box center [443, 462] width 513 height 28
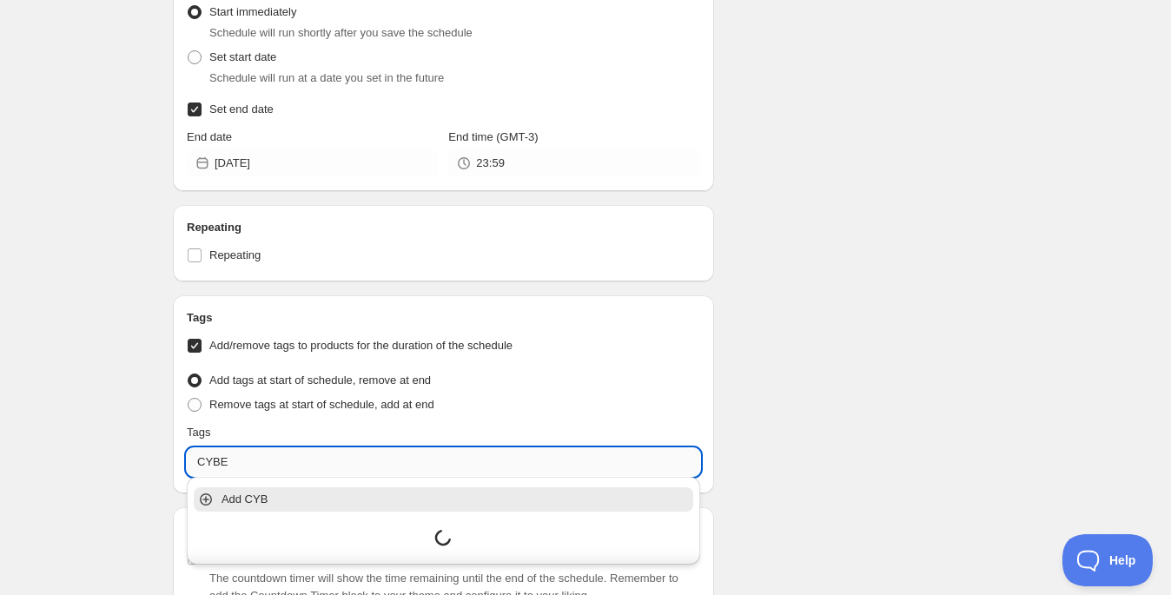
type input "CYBER"
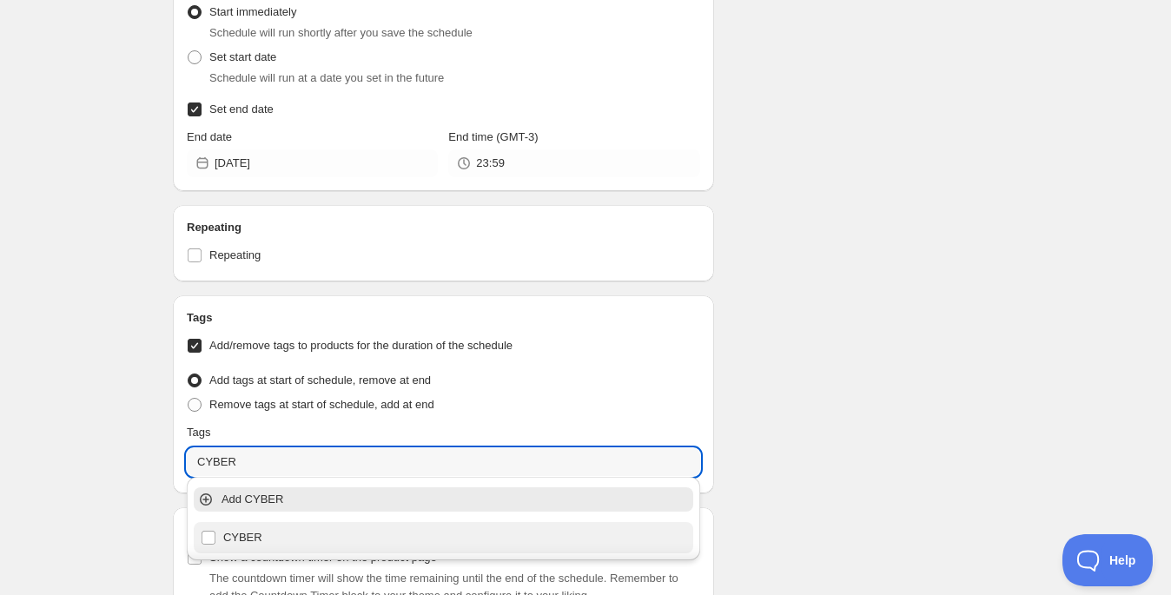
click at [228, 539] on div "CYBER" at bounding box center [444, 537] width 486 height 24
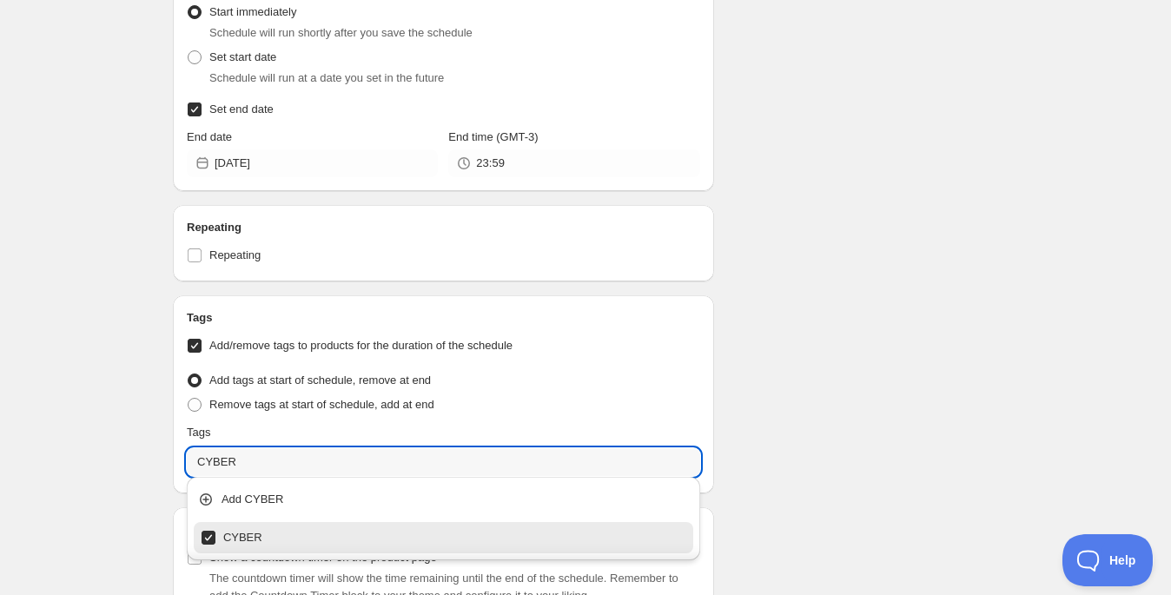
checkbox input "true"
click at [695, 345] on label "Add/remove tags to products for the duration of the schedule" at bounding box center [443, 346] width 513 height 24
click at [202, 345] on input "Add/remove tags to products for the duration of the schedule" at bounding box center [195, 346] width 14 height 14
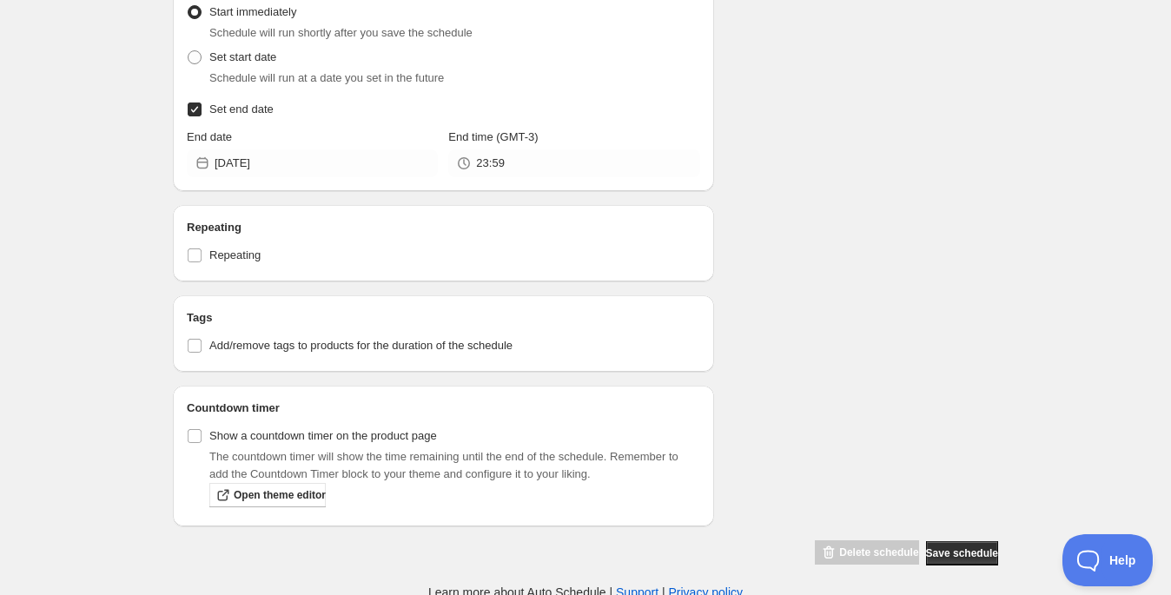
click at [498, 354] on div "Tags Add/remove tags to products for the duration of the schedule" at bounding box center [443, 333] width 541 height 76
click at [495, 347] on span "Add/remove tags to products for the duration of the schedule" at bounding box center [360, 345] width 303 height 13
click at [202, 347] on input "Add/remove tags to products for the duration of the schedule" at bounding box center [195, 346] width 14 height 14
checkbox input "true"
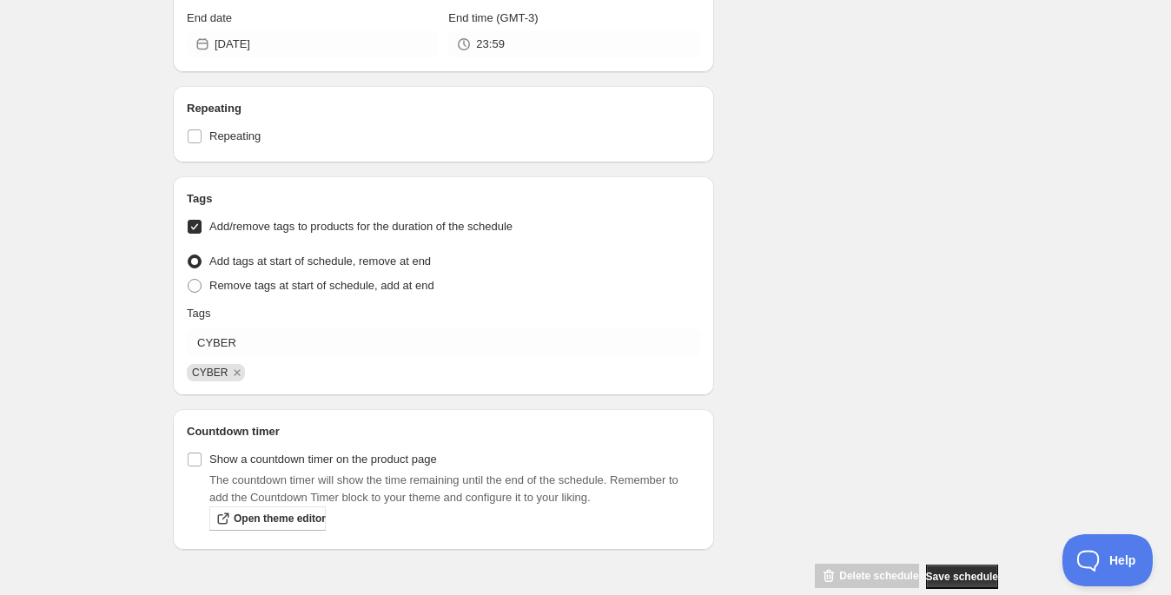
scroll to position [1188, 0]
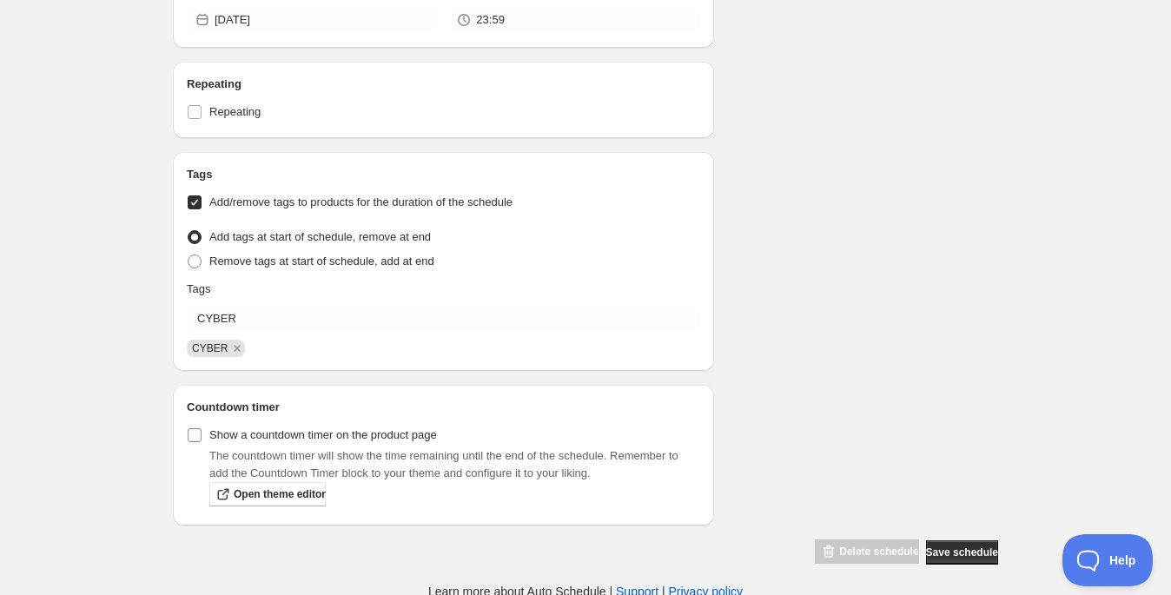
click at [264, 433] on span "Show a countdown timer on the product page" at bounding box center [323, 434] width 228 height 13
click at [202, 433] on input "Show a countdown timer on the product page" at bounding box center [195, 435] width 14 height 14
checkbox input "true"
click at [962, 540] on button "Save schedule" at bounding box center [962, 552] width 72 height 24
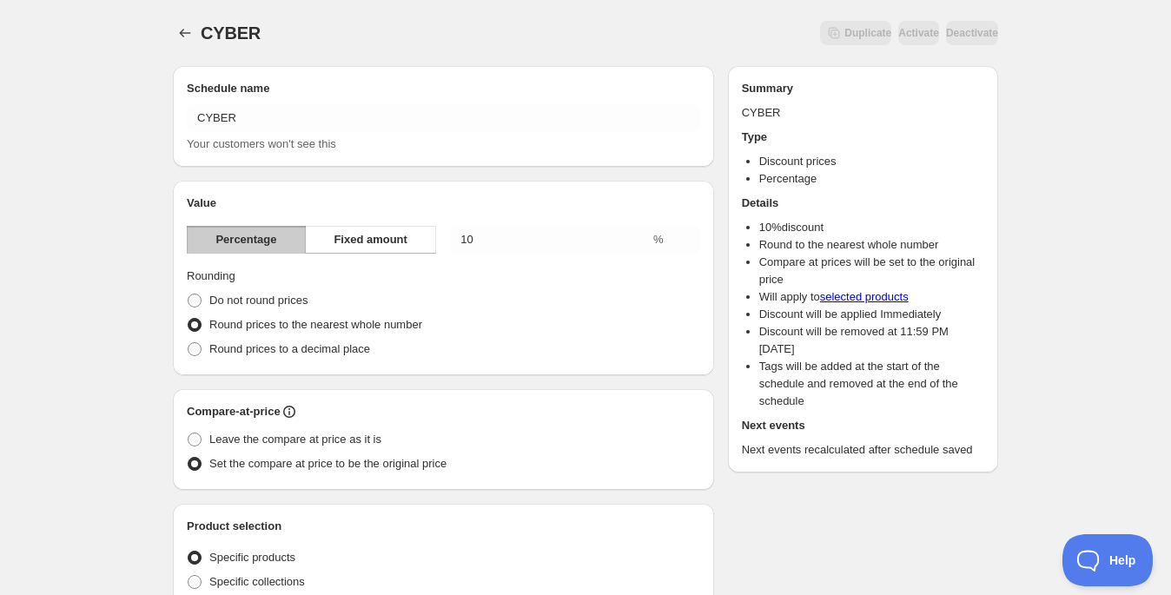
click at [956, 551] on body "CYBER . This page is ready CYBER Duplicate Activate Deactivate More actions Dup…" at bounding box center [585, 297] width 1171 height 595
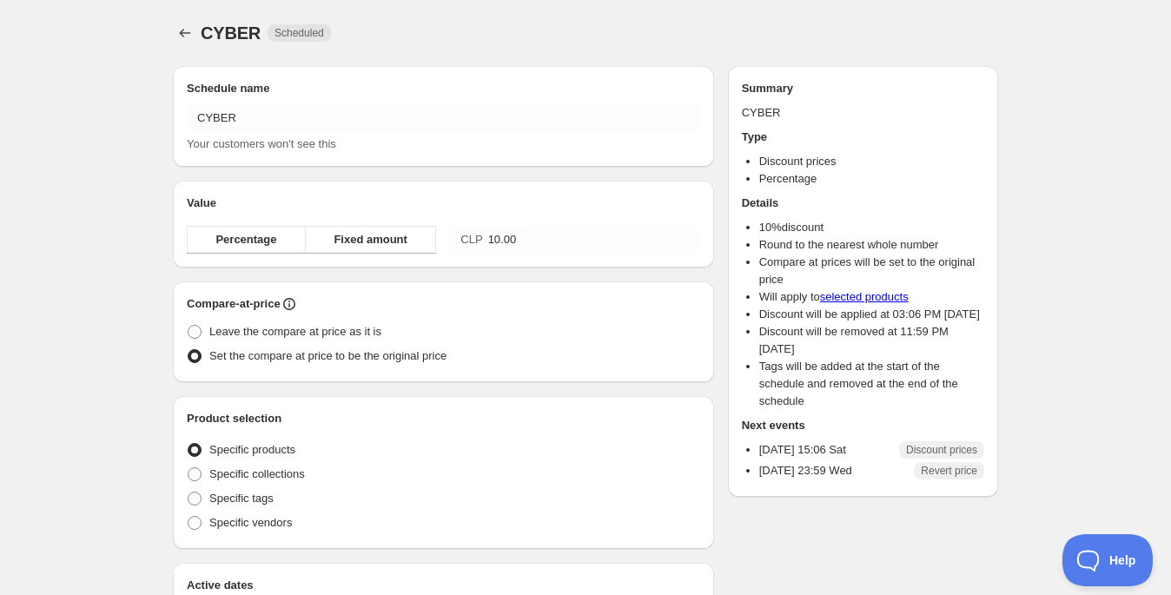
radio input "true"
checkbox input "true"
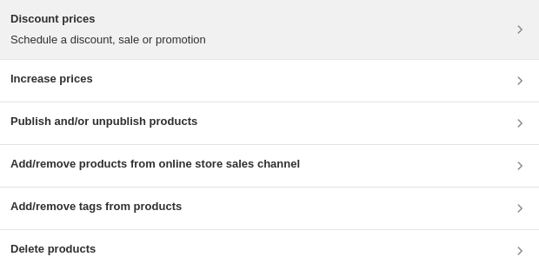
click at [373, 26] on div "Discount prices Schedule a discount, sale or promotion" at bounding box center [269, 29] width 518 height 38
